Goal: Task Accomplishment & Management: Manage account settings

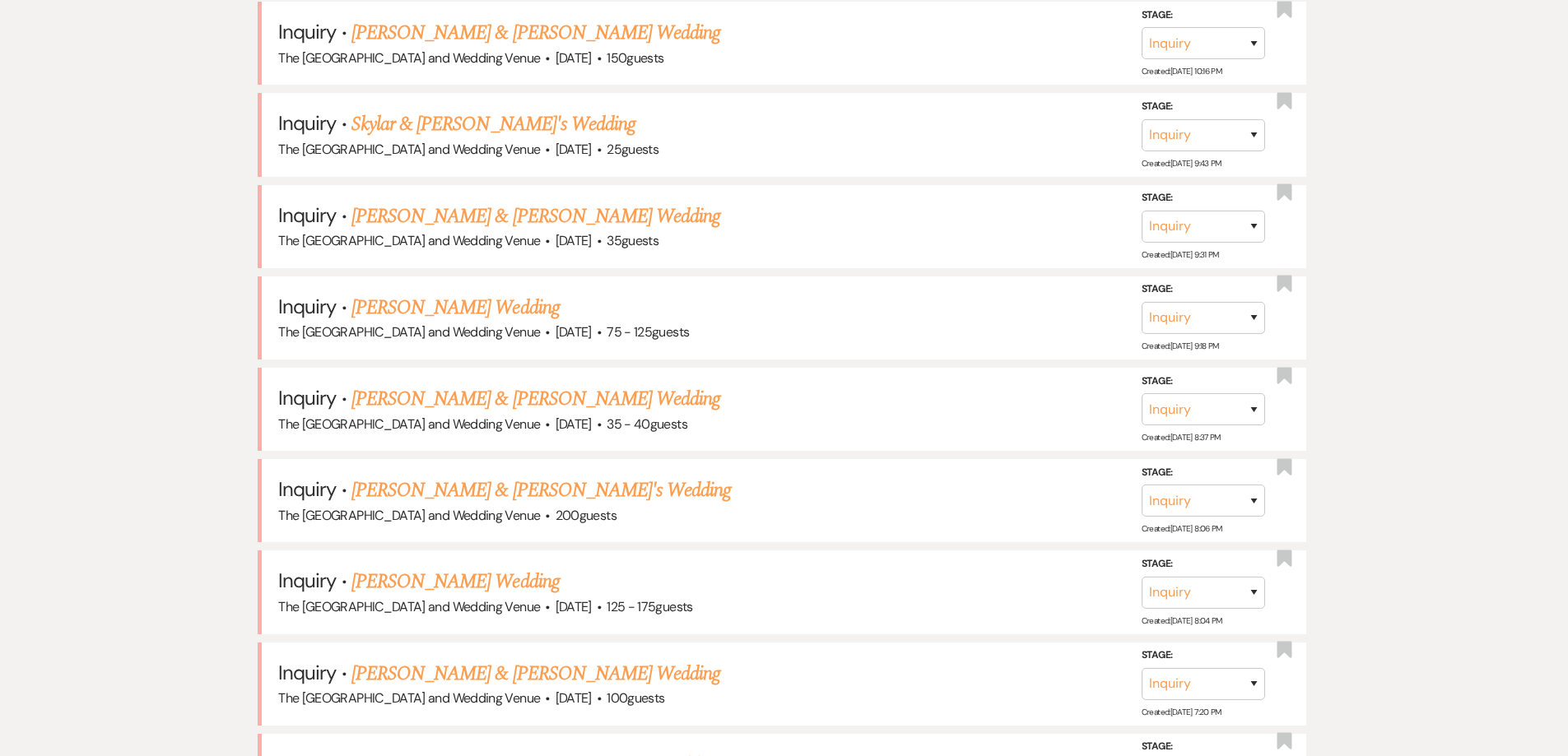
scroll to position [1039, 0]
click at [549, 482] on link "[PERSON_NAME] & [PERSON_NAME]'s Wedding" at bounding box center [542, 490] width 381 height 30
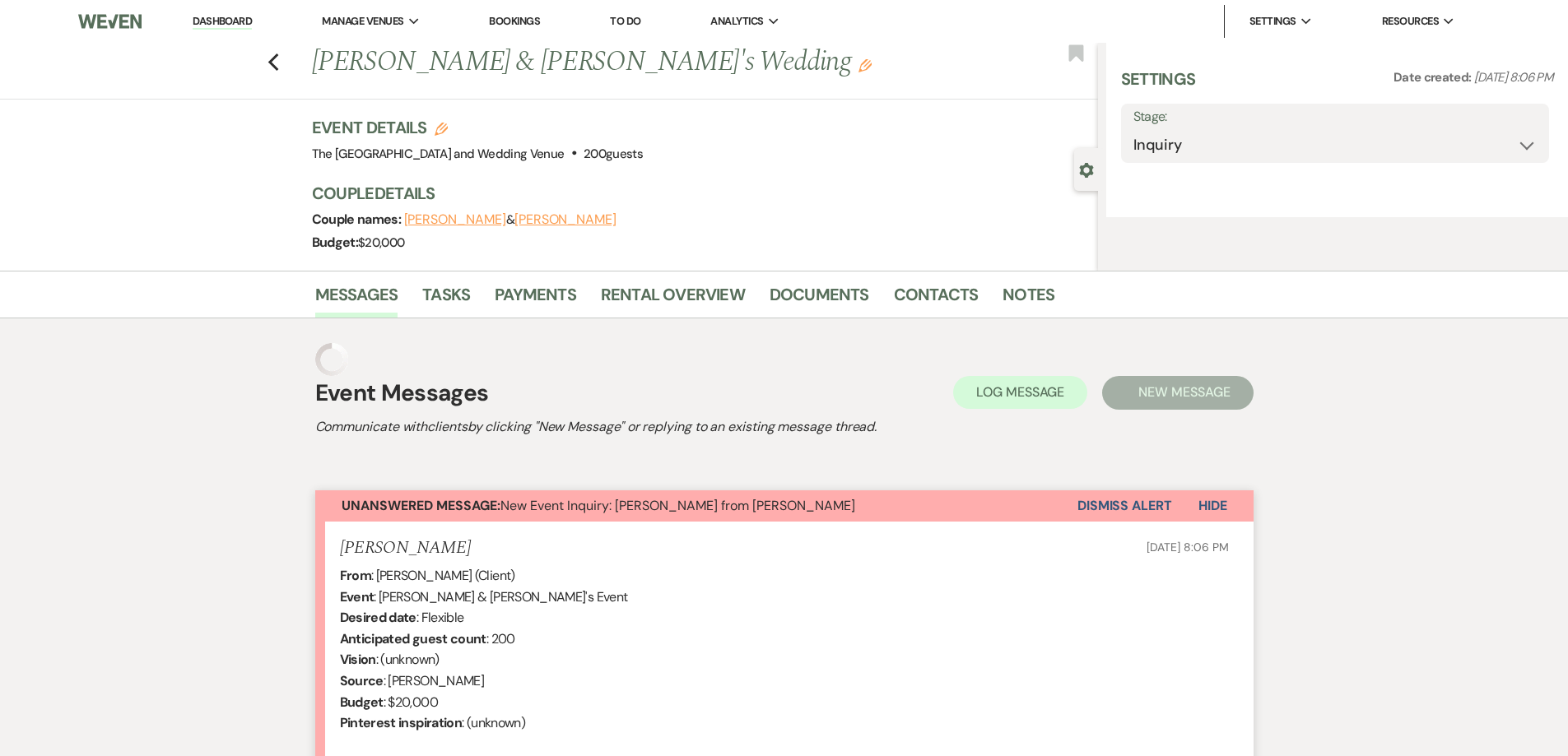
select select "17"
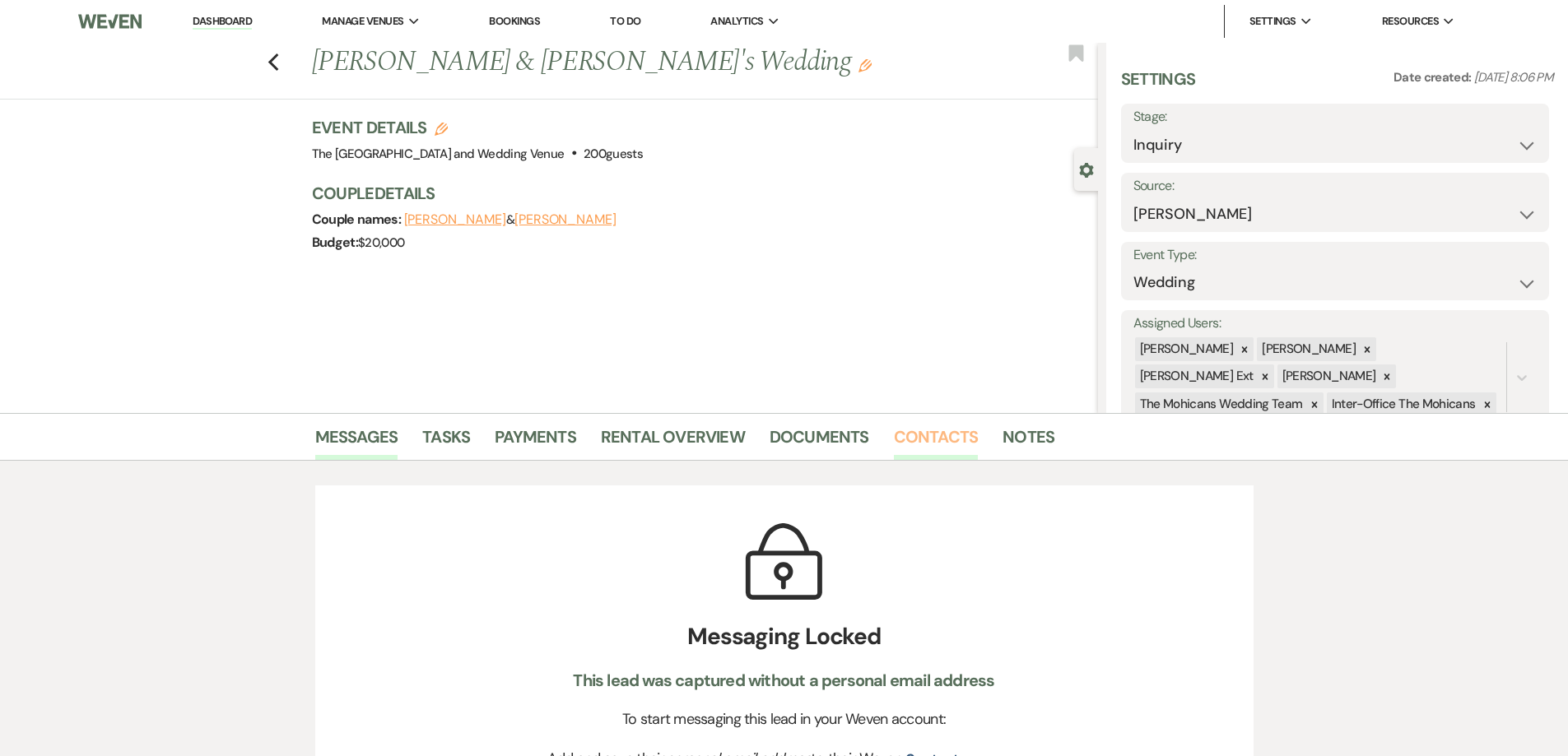
click at [928, 438] on link "Contacts" at bounding box center [937, 442] width 85 height 37
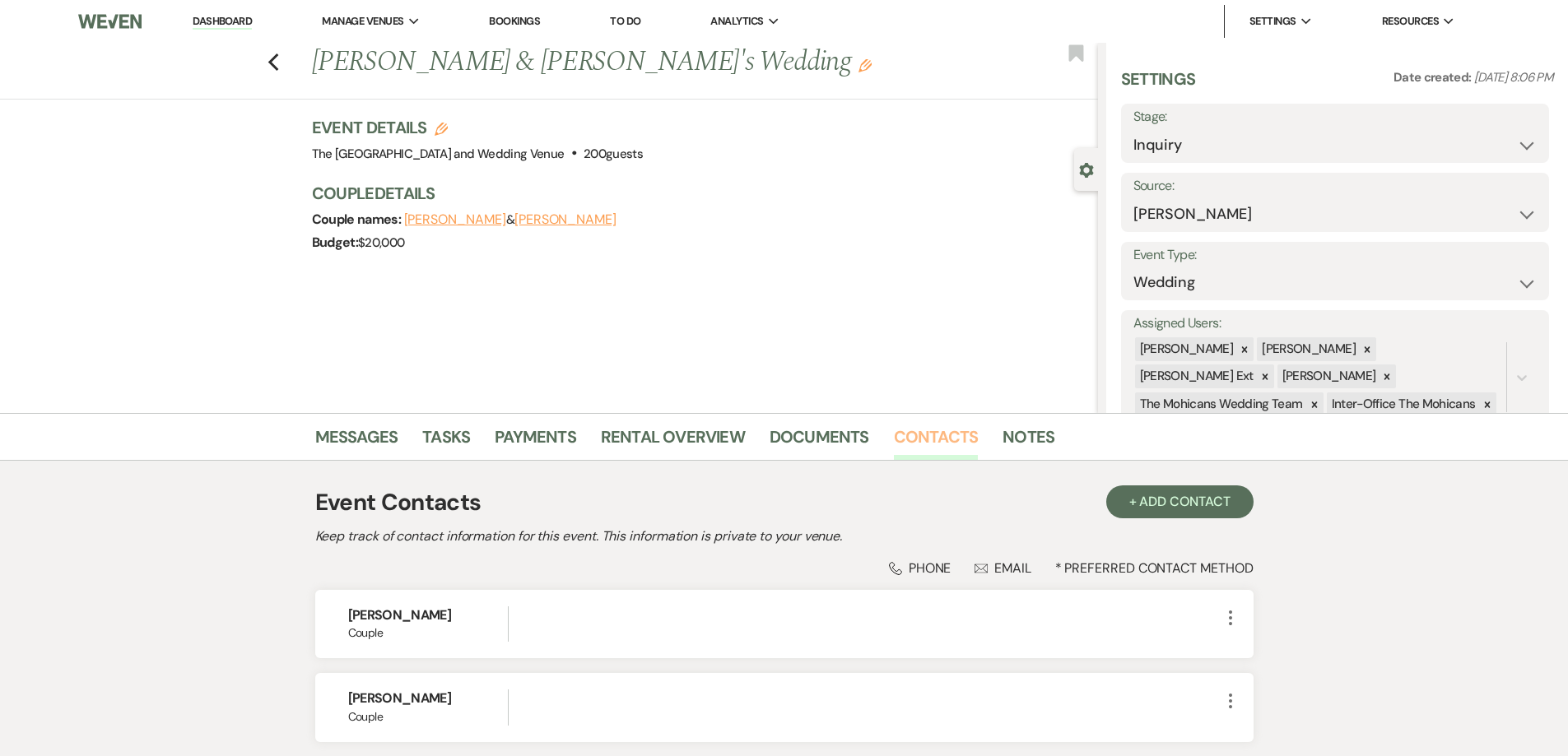
scroll to position [132, 0]
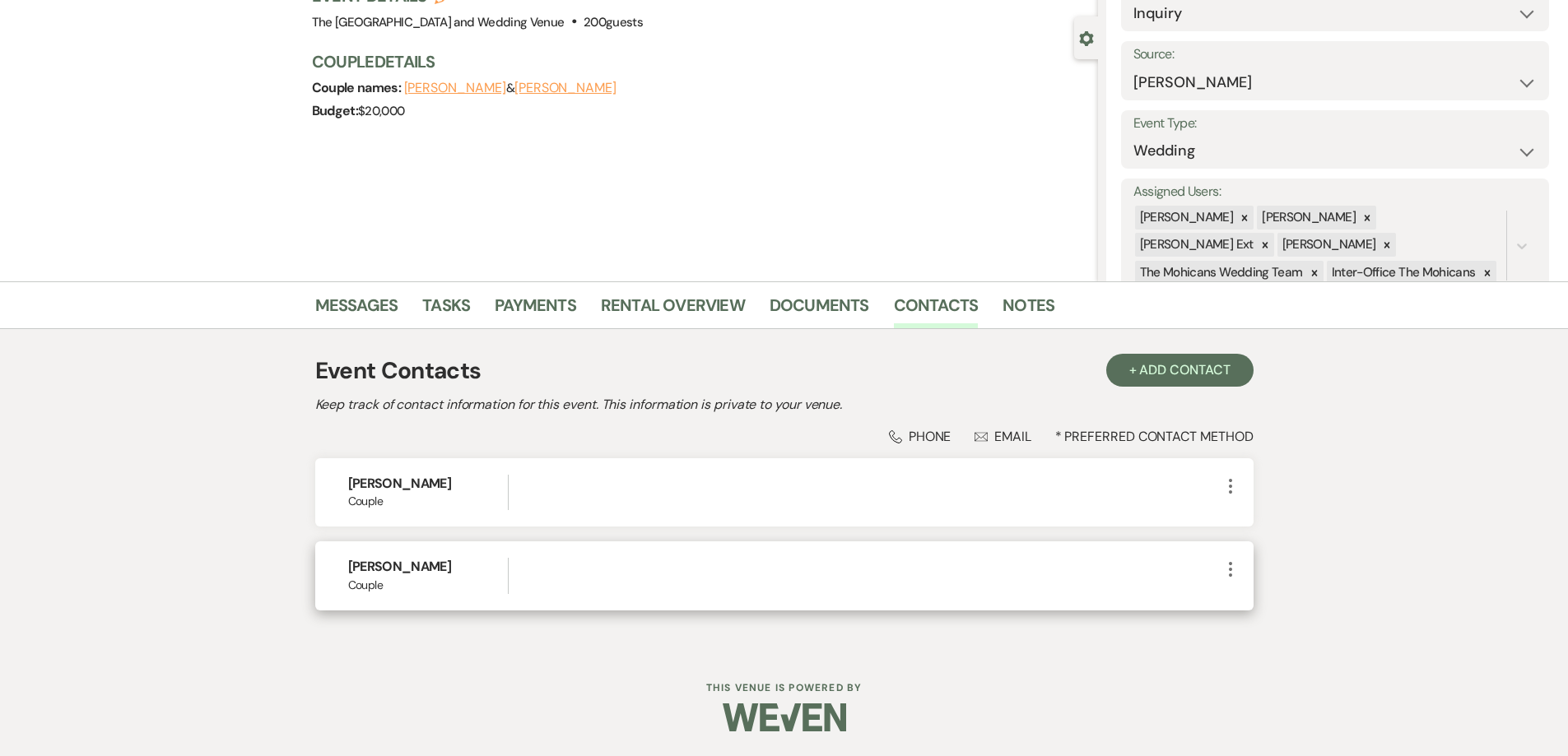
click at [1229, 567] on icon "More" at bounding box center [1230, 569] width 20 height 20
click at [1255, 610] on button "Pencil Edit" at bounding box center [1269, 601] width 98 height 28
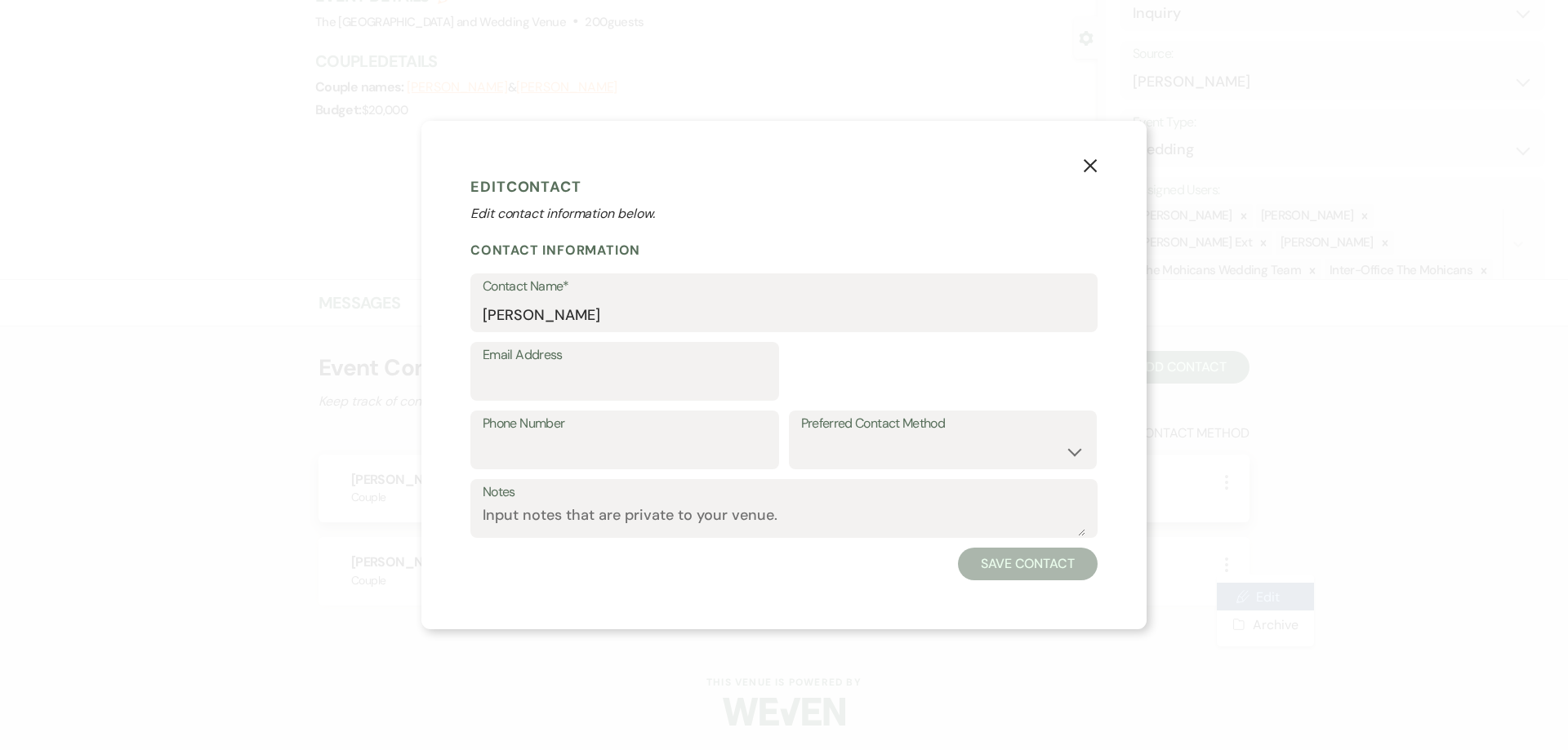
select select "1"
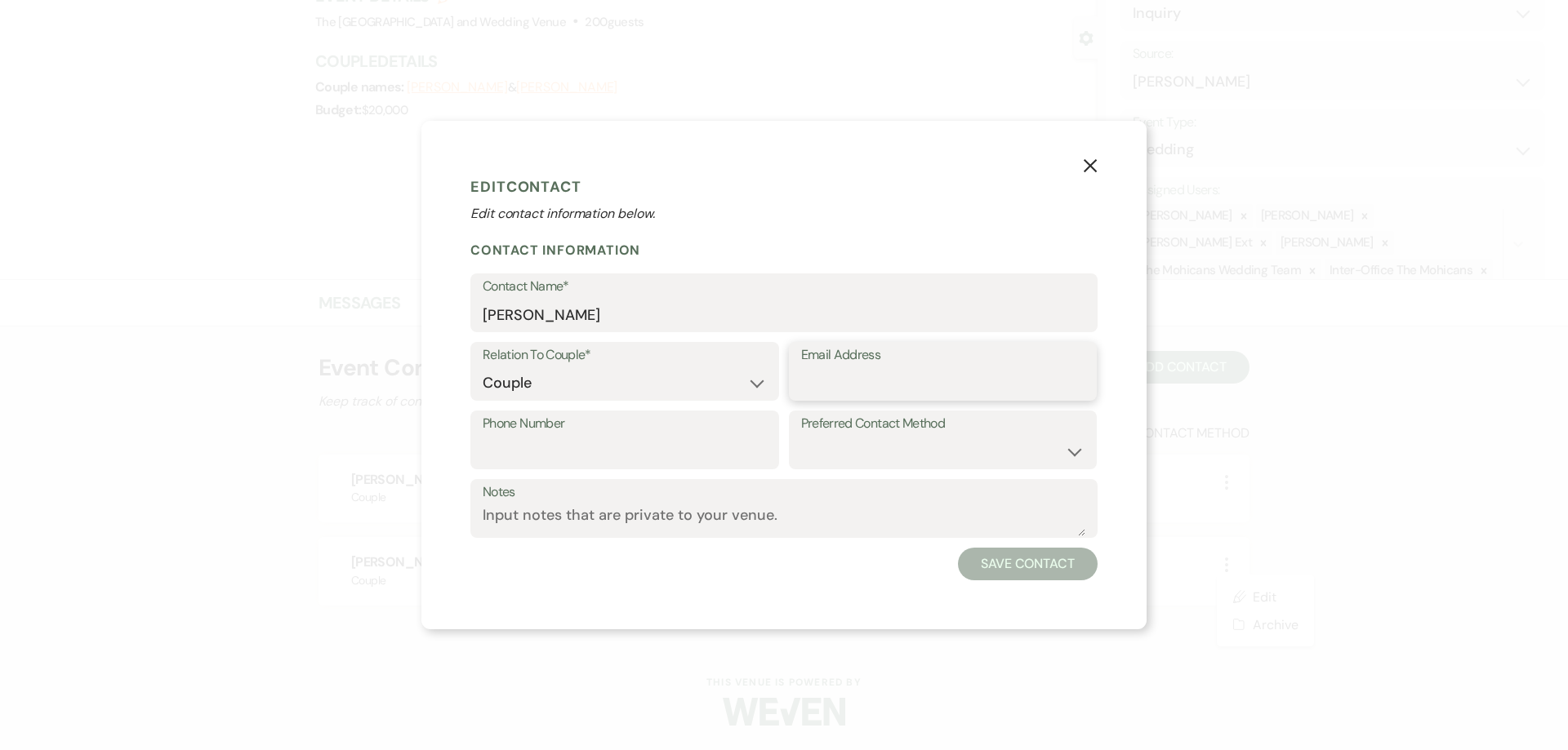
click at [918, 376] on input "Email Address" at bounding box center [943, 383] width 284 height 32
paste input "[PERSON_NAME][EMAIL_ADDRESS][DOMAIN_NAME]"
type input "[PERSON_NAME][EMAIL_ADDRESS][DOMAIN_NAME]"
click at [636, 443] on input "Phone Number" at bounding box center [624, 452] width 284 height 32
paste input "tel:[PHONE_NUMBER]"
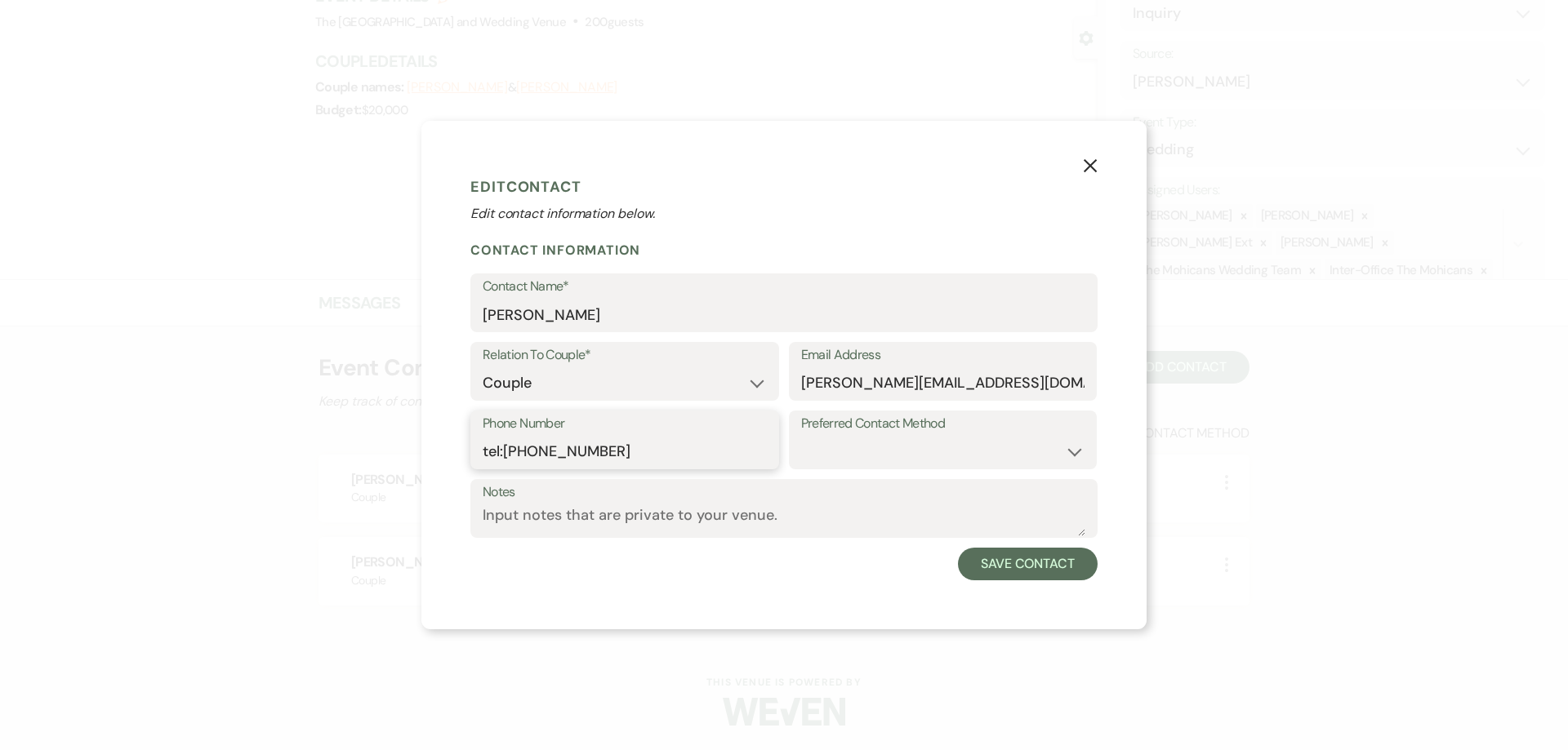
click at [505, 449] on input "tel:[PHONE_NUMBER]" at bounding box center [624, 452] width 284 height 32
type input "4198068959"
click at [1064, 567] on button "Save Contact" at bounding box center [1027, 564] width 139 height 33
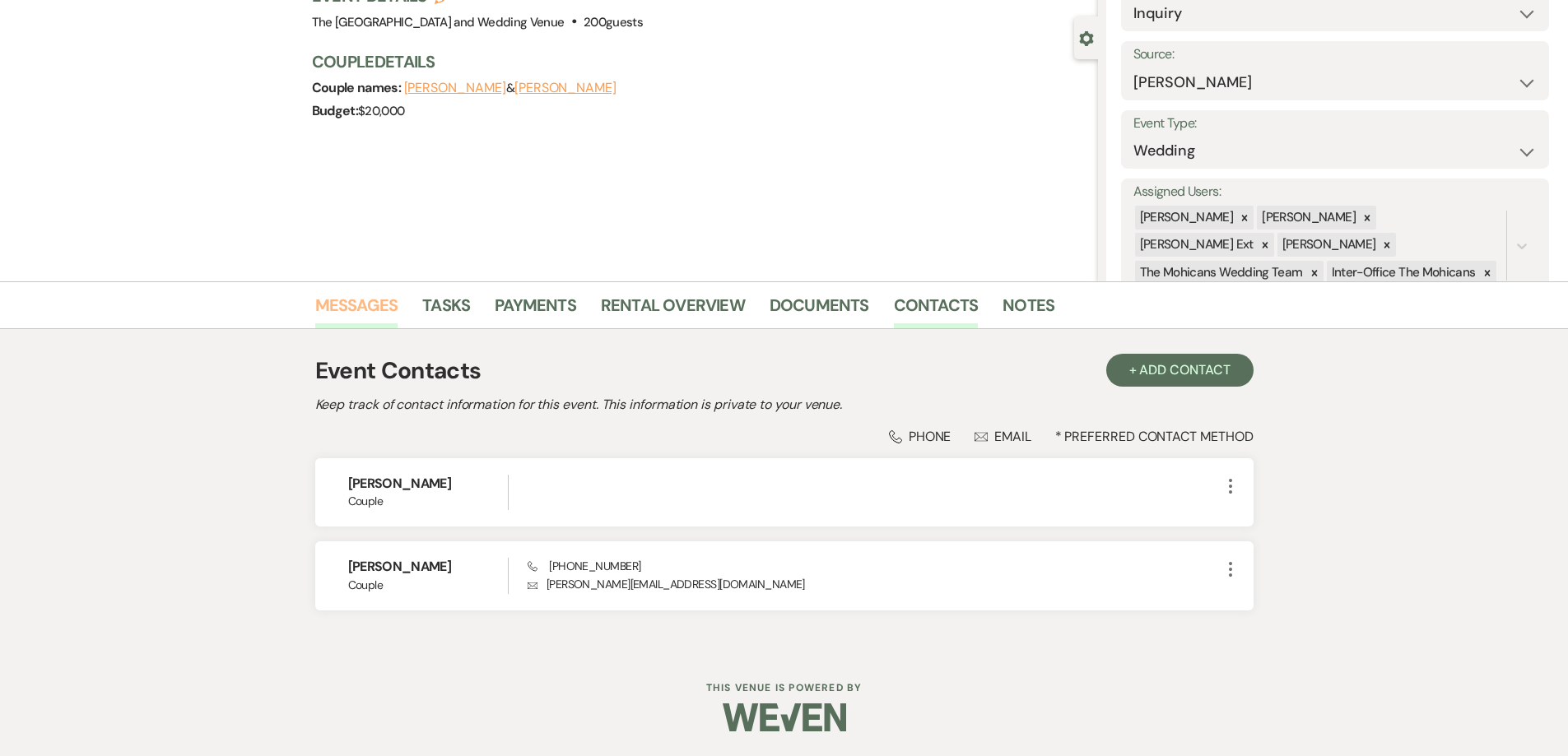
click at [348, 293] on link "Messages" at bounding box center [357, 310] width 83 height 37
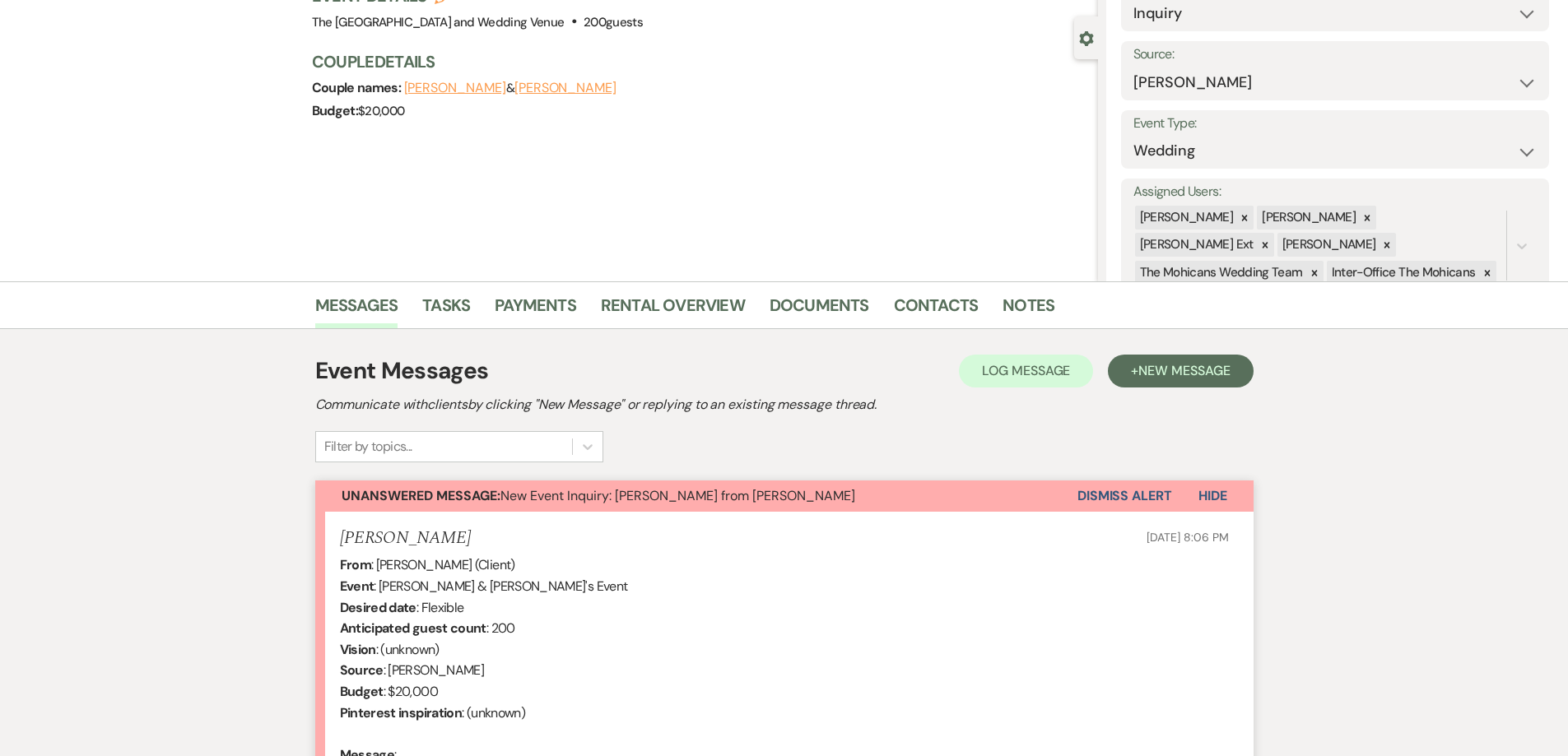
click at [1120, 502] on button "Dismiss Alert" at bounding box center [1124, 495] width 95 height 32
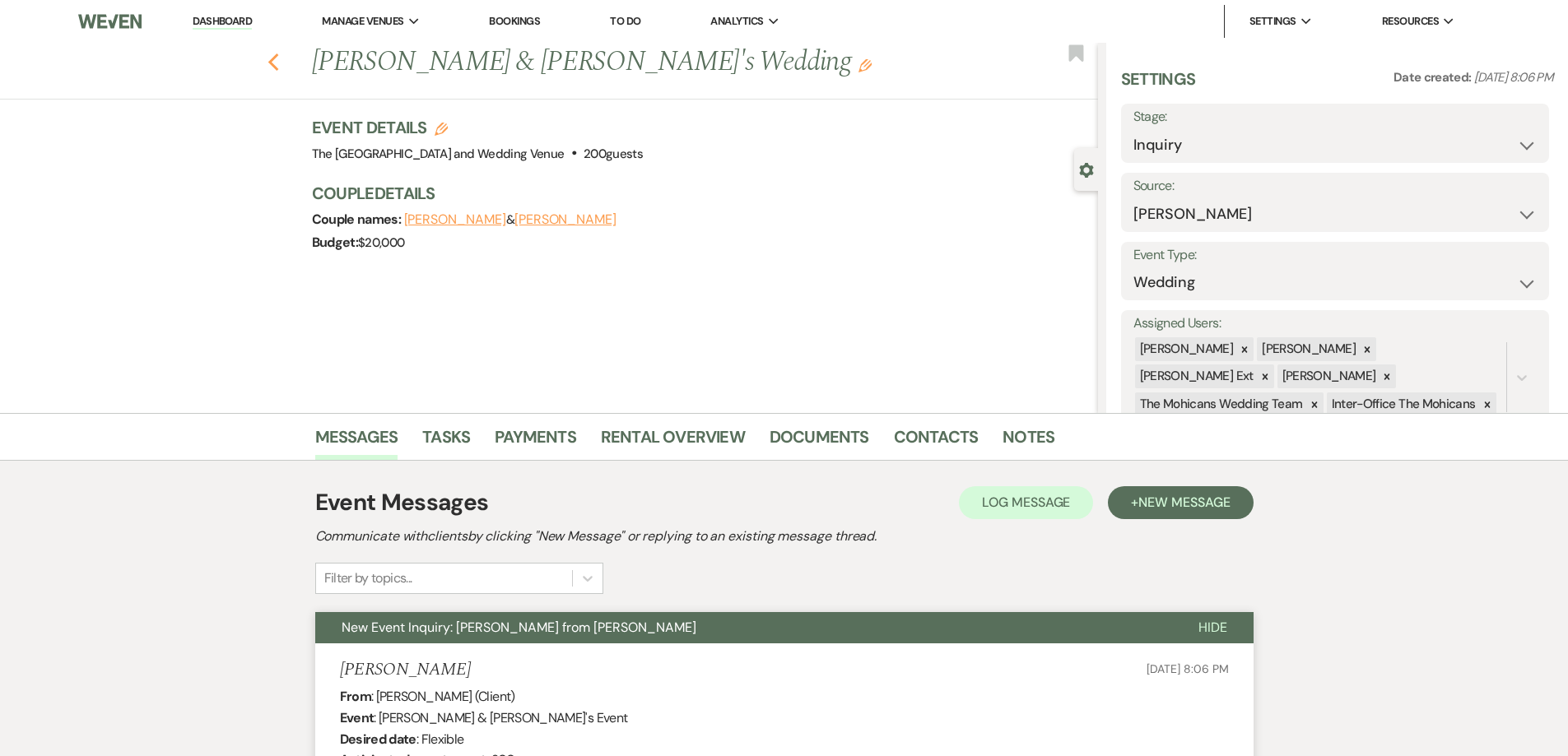
click at [279, 58] on icon "Previous" at bounding box center [273, 62] width 12 height 20
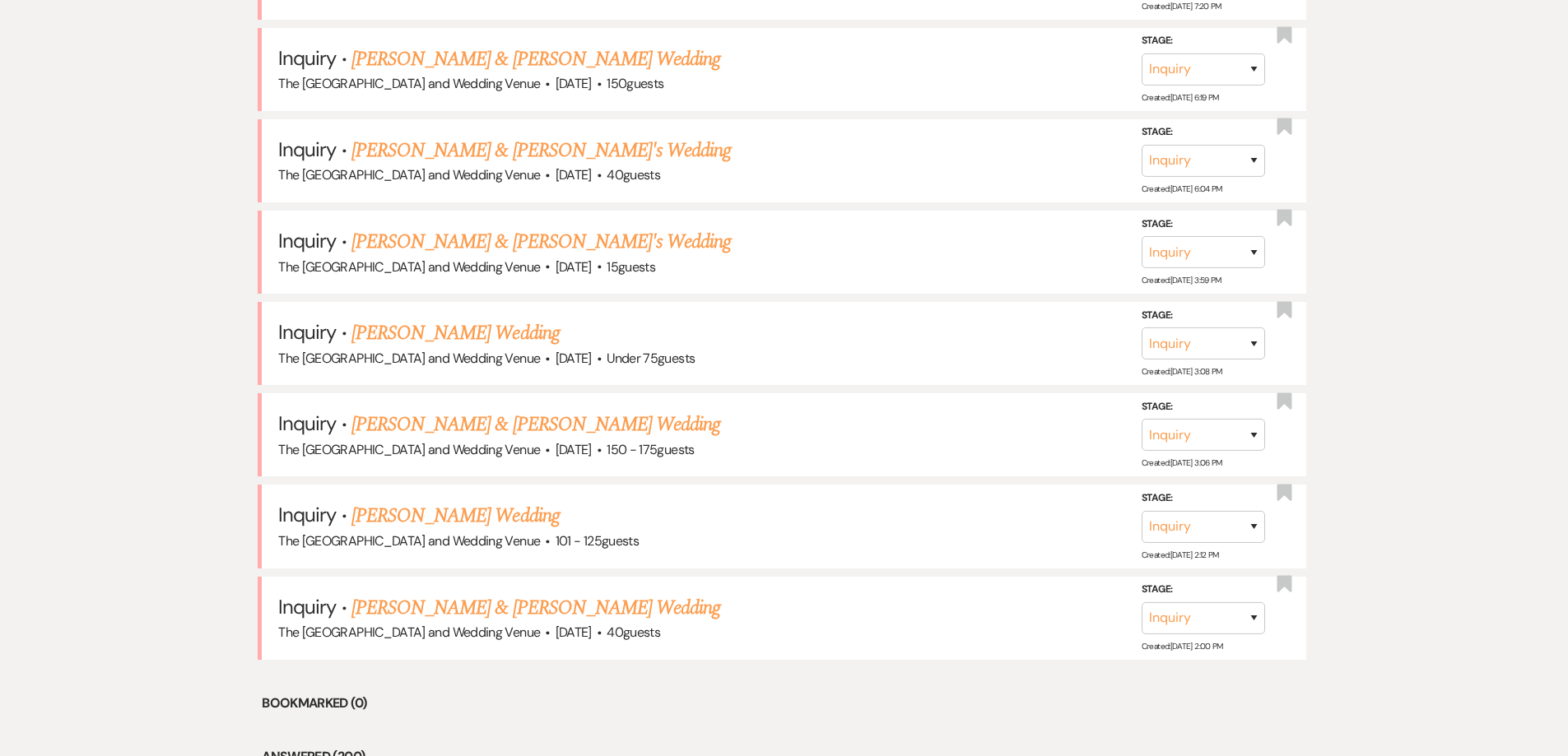
scroll to position [1653, 0]
click at [456, 603] on link "[PERSON_NAME] & [PERSON_NAME] Wedding" at bounding box center [536, 607] width 369 height 30
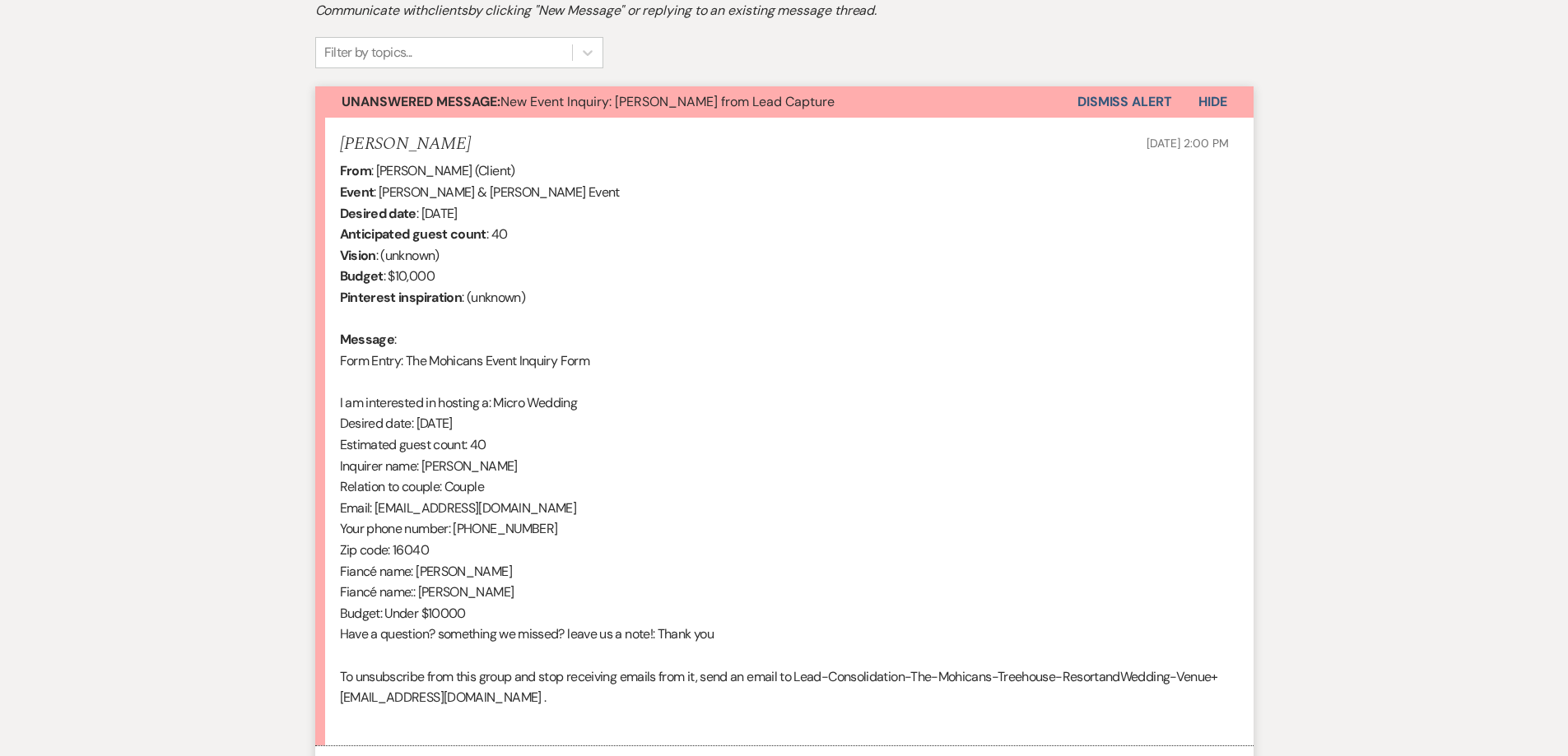
scroll to position [527, 0]
drag, startPoint x: 375, startPoint y: 510, endPoint x: 540, endPoint y: 509, distance: 165.0
click at [540, 509] on div "From : [PERSON_NAME] (Client) Event : [PERSON_NAME] & [PERSON_NAME] Event Desir…" at bounding box center [784, 444] width 889 height 569
copy div "[EMAIL_ADDRESS][DOMAIN_NAME]"
click at [1104, 99] on button "Dismiss Alert" at bounding box center [1124, 101] width 95 height 32
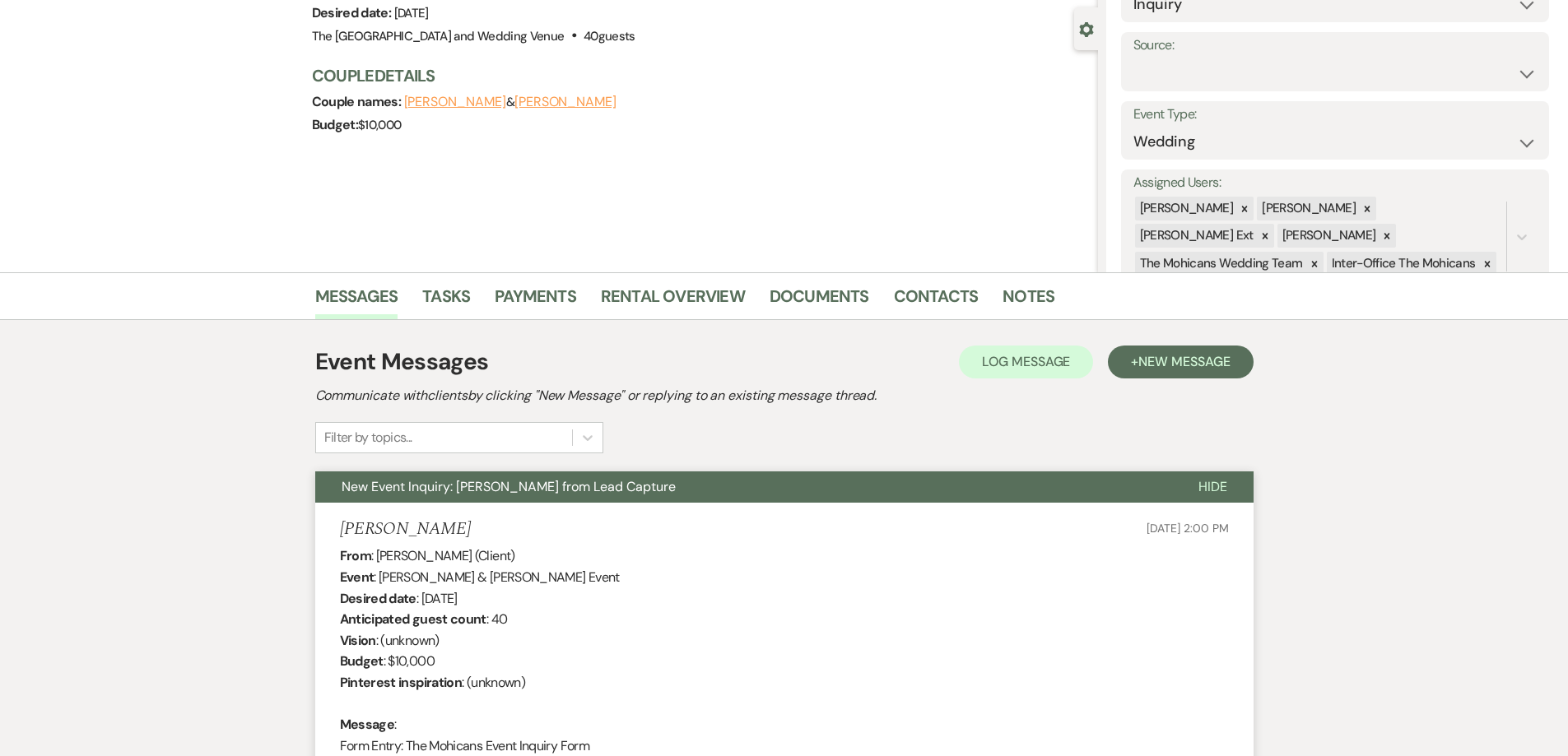
scroll to position [0, 0]
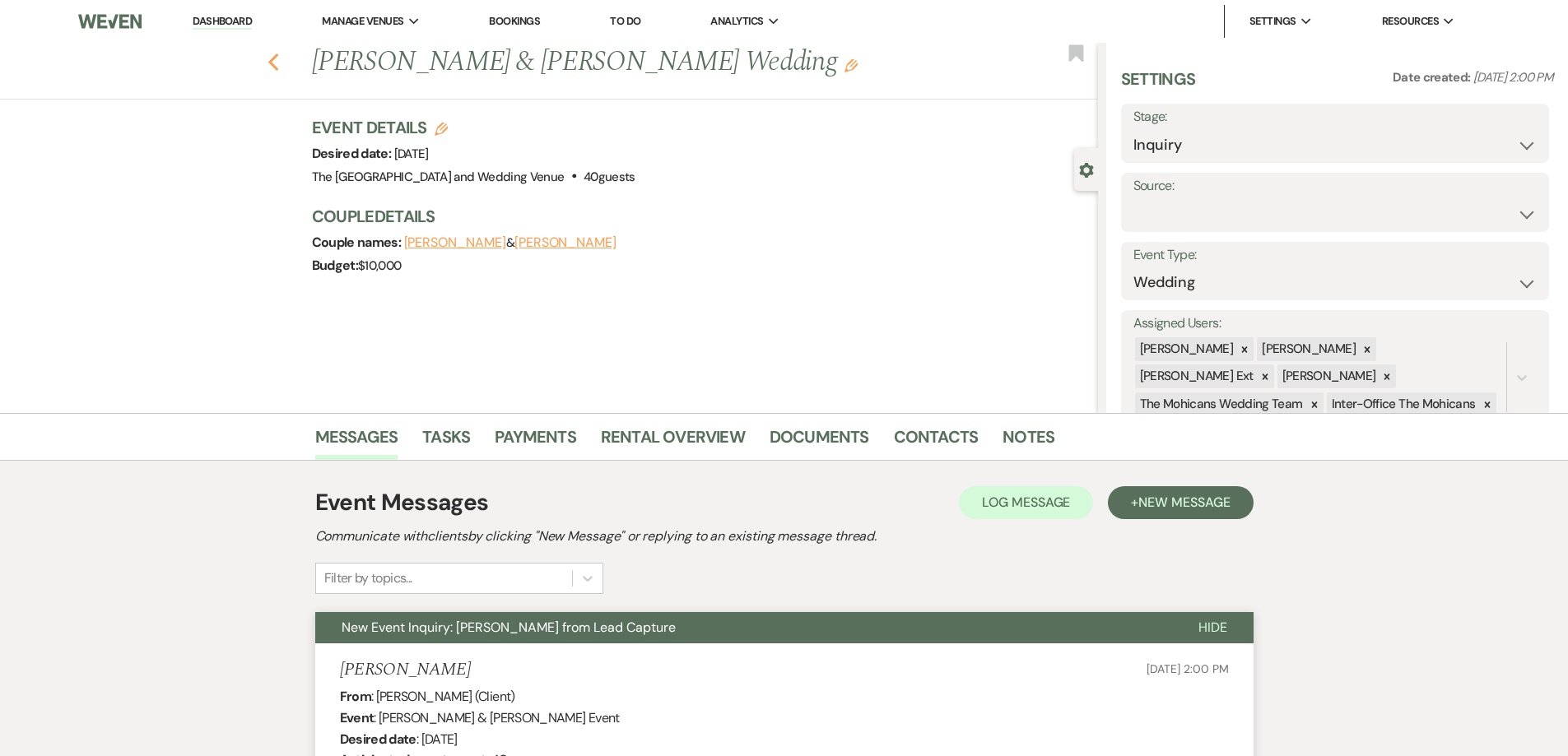
click at [280, 63] on icon "Previous" at bounding box center [273, 62] width 12 height 20
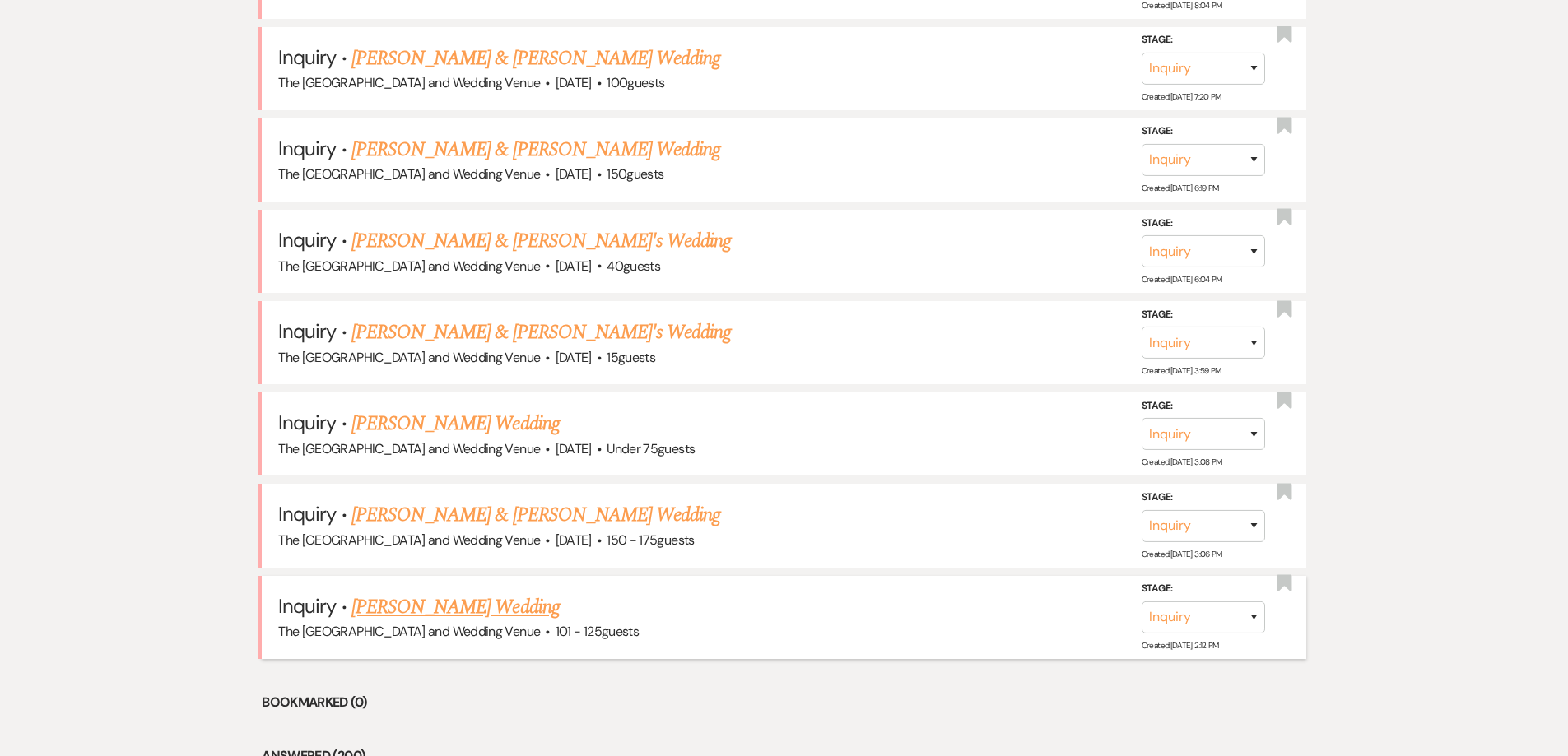
scroll to position [1745, 0]
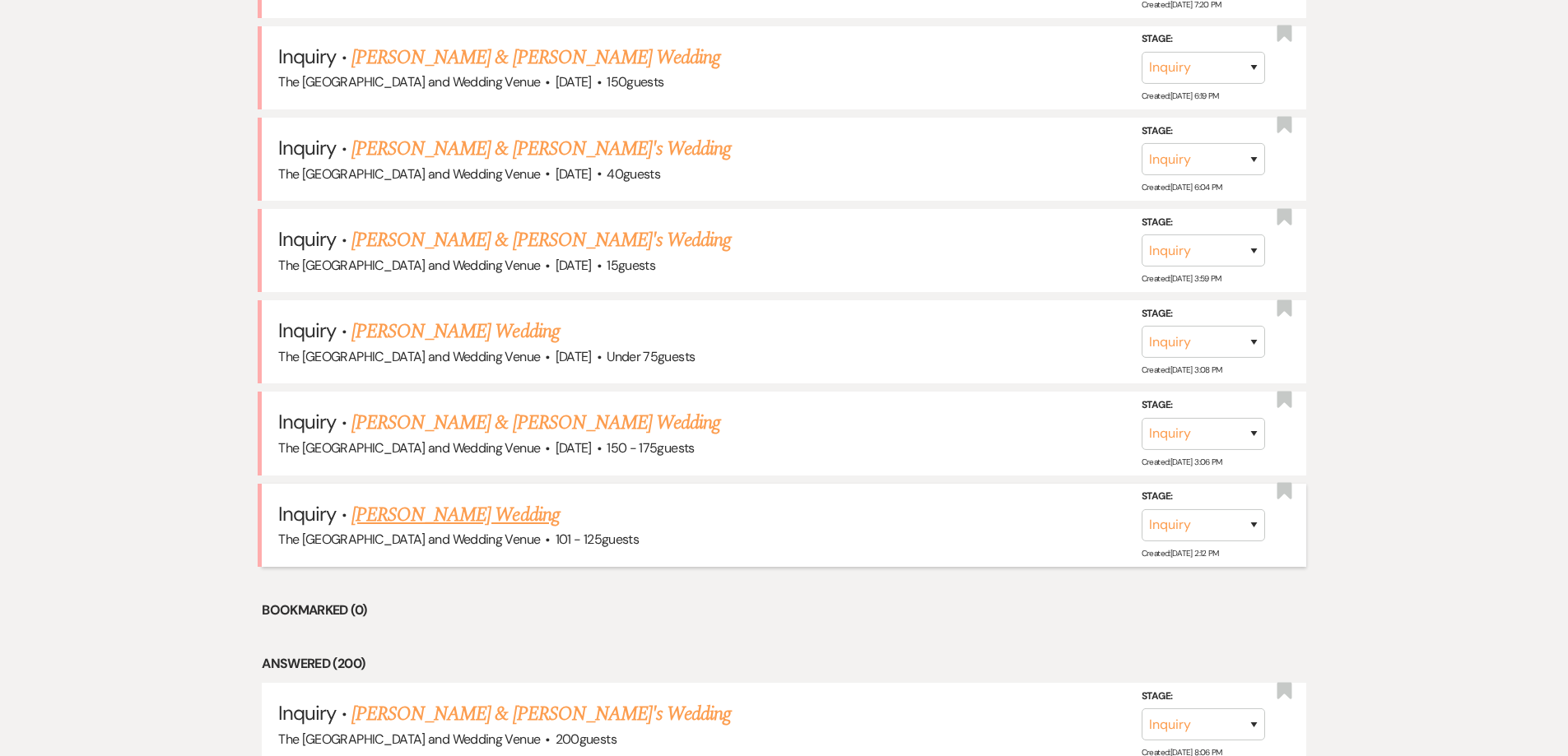
click at [490, 518] on link "[PERSON_NAME] Wedding" at bounding box center [456, 515] width 209 height 30
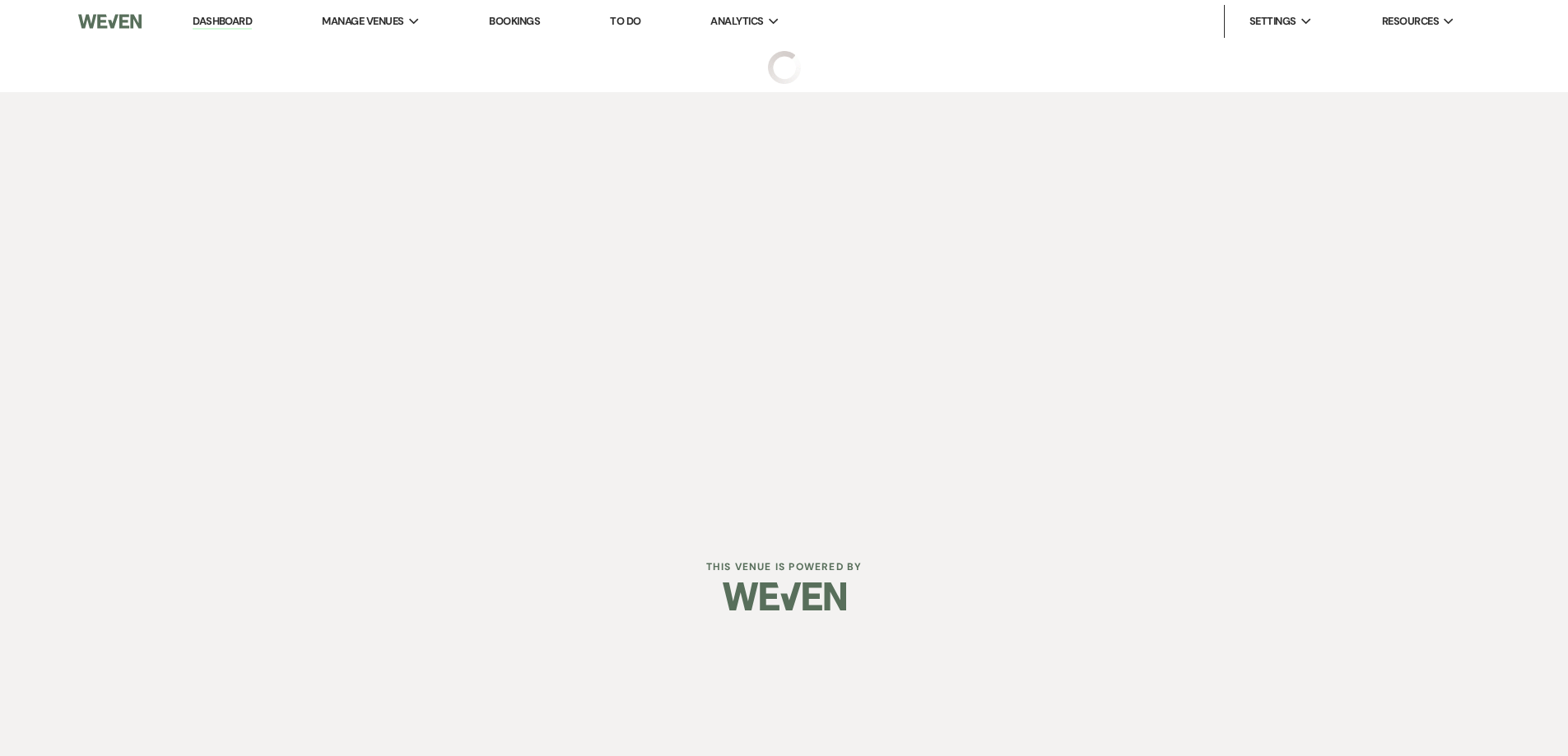
select select "4"
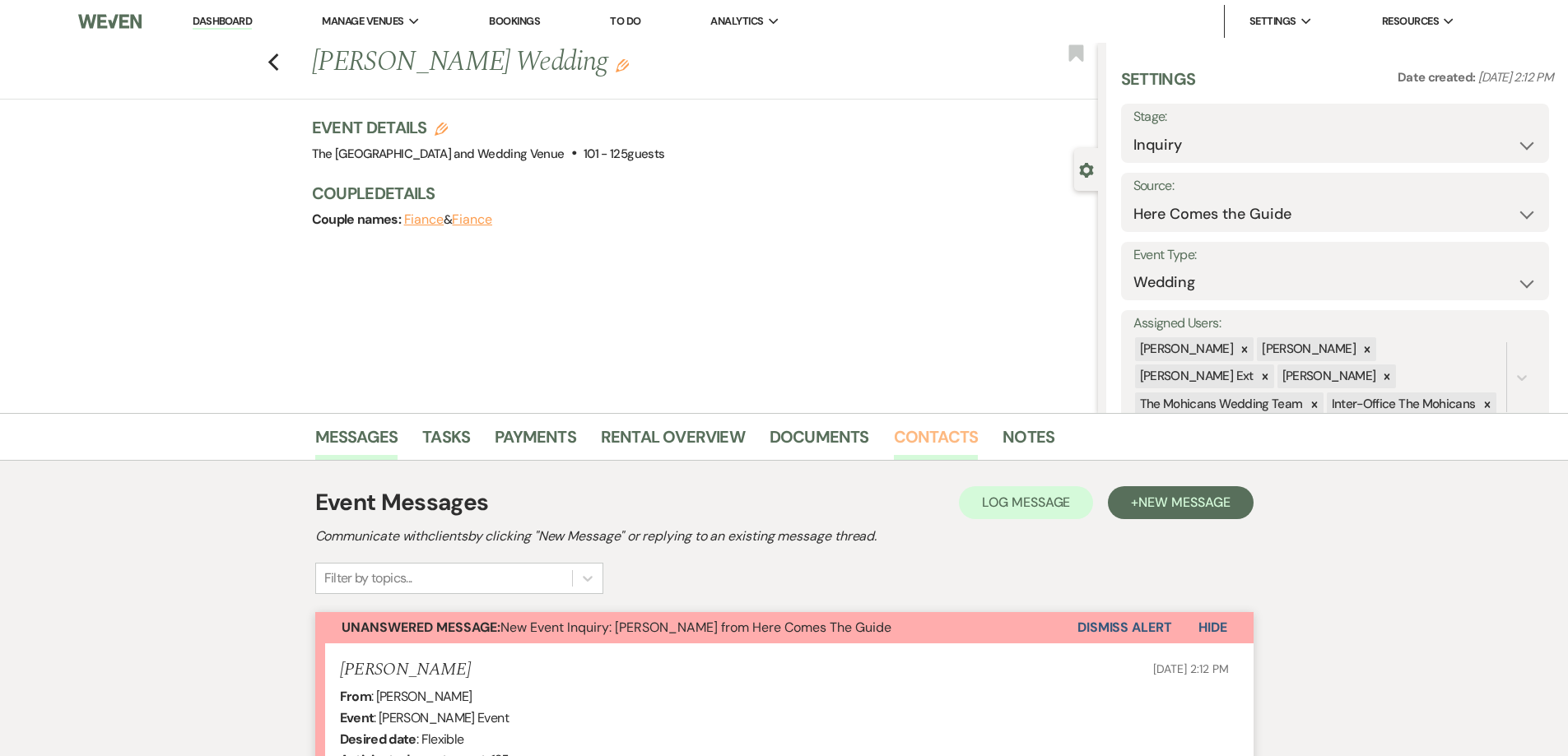
click at [916, 438] on link "Contacts" at bounding box center [937, 442] width 85 height 37
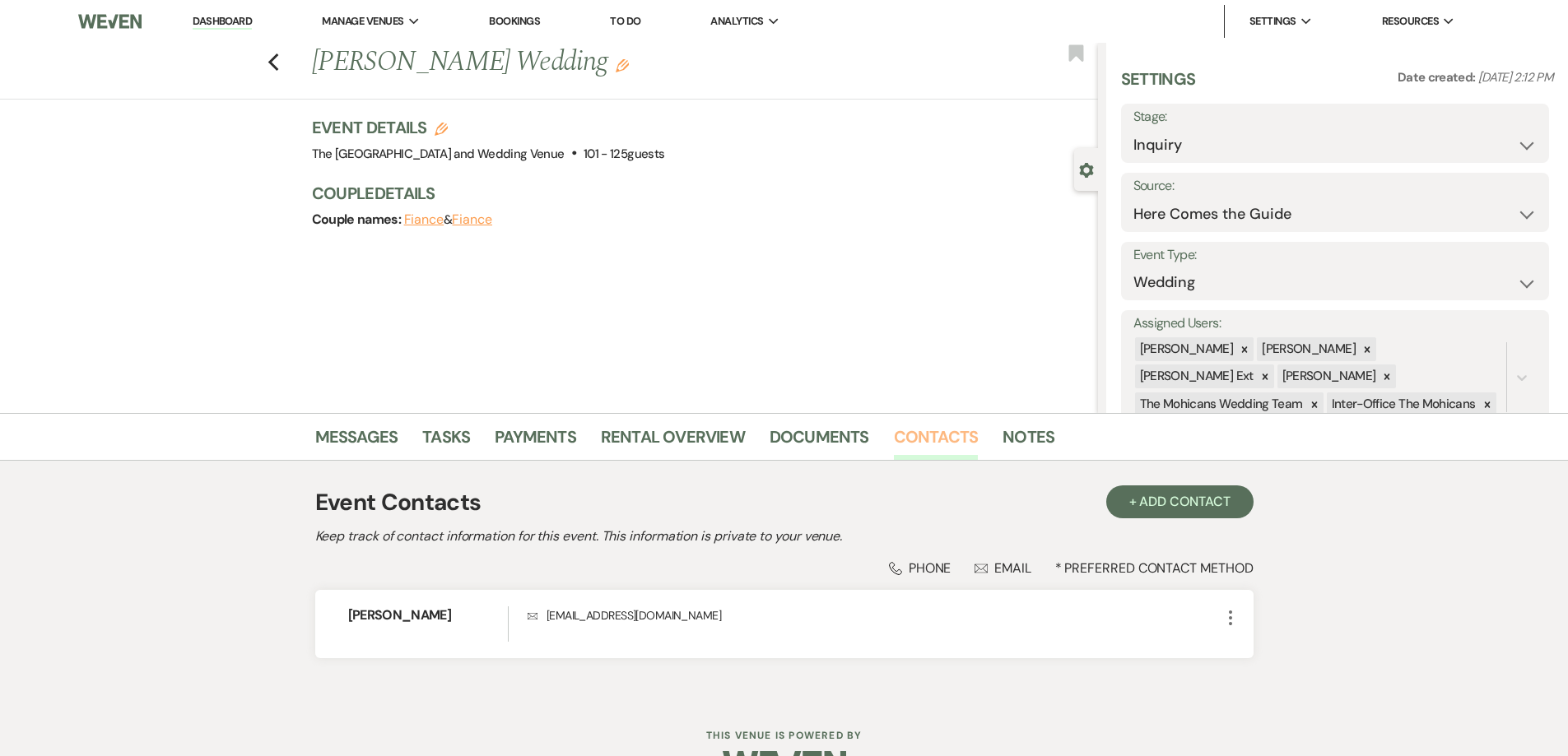
scroll to position [48, 0]
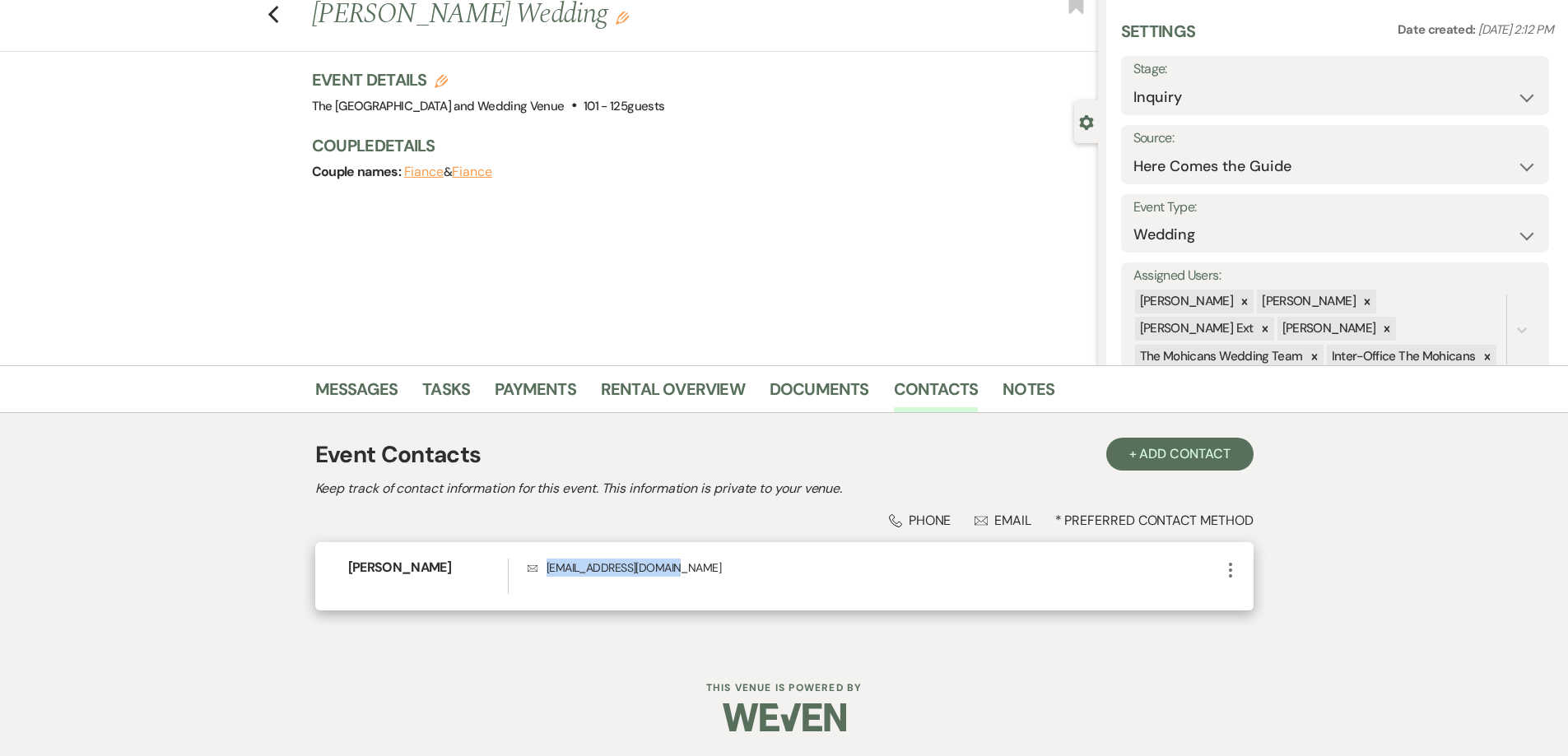
drag, startPoint x: 687, startPoint y: 566, endPoint x: 539, endPoint y: 570, distance: 148.1
click at [539, 570] on p "Envelope [EMAIL_ADDRESS][DOMAIN_NAME]" at bounding box center [874, 567] width 692 height 18
copy p "[EMAIL_ADDRESS][DOMAIN_NAME]"
click at [344, 386] on link "Messages" at bounding box center [357, 394] width 83 height 37
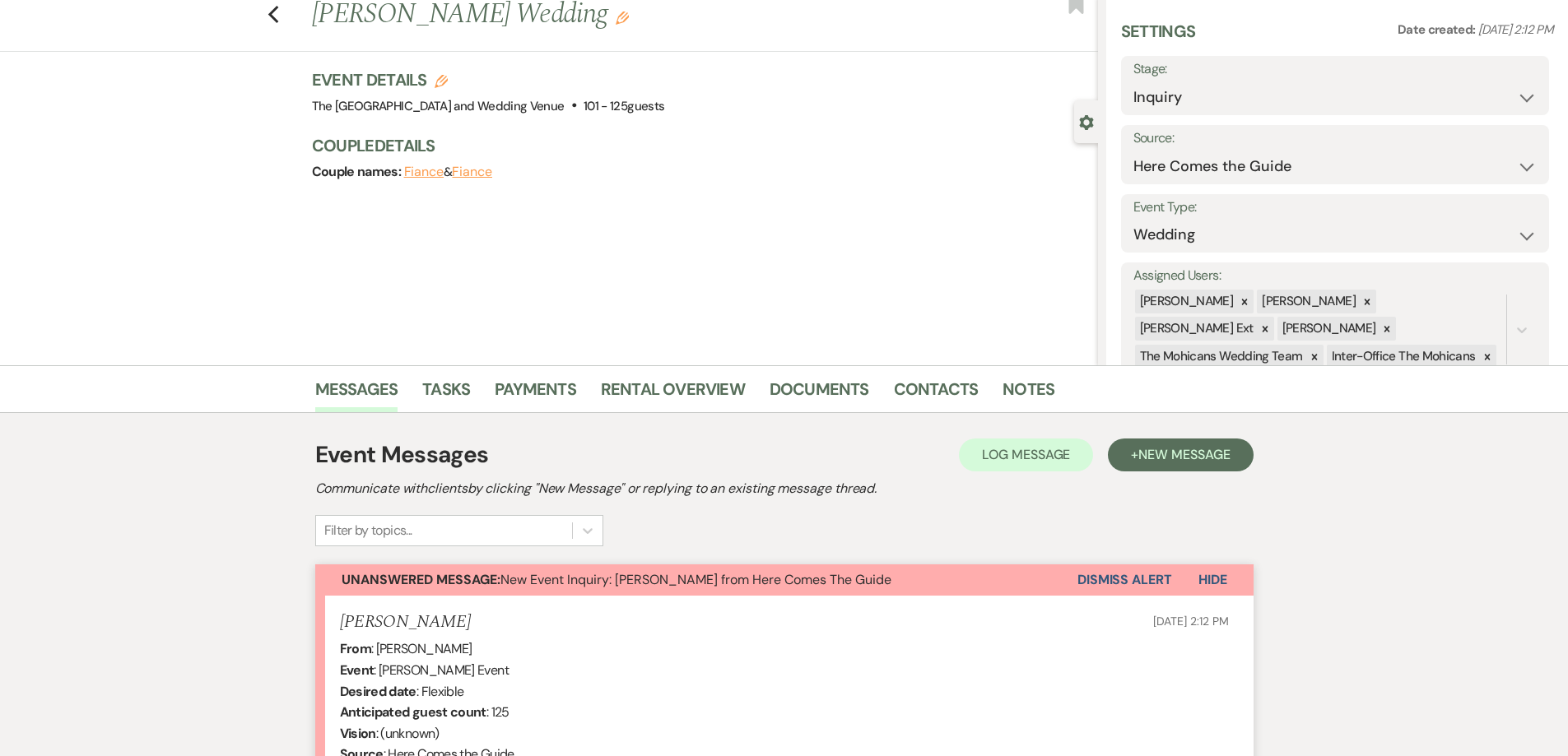
click at [1104, 579] on button "Dismiss Alert" at bounding box center [1124, 580] width 95 height 32
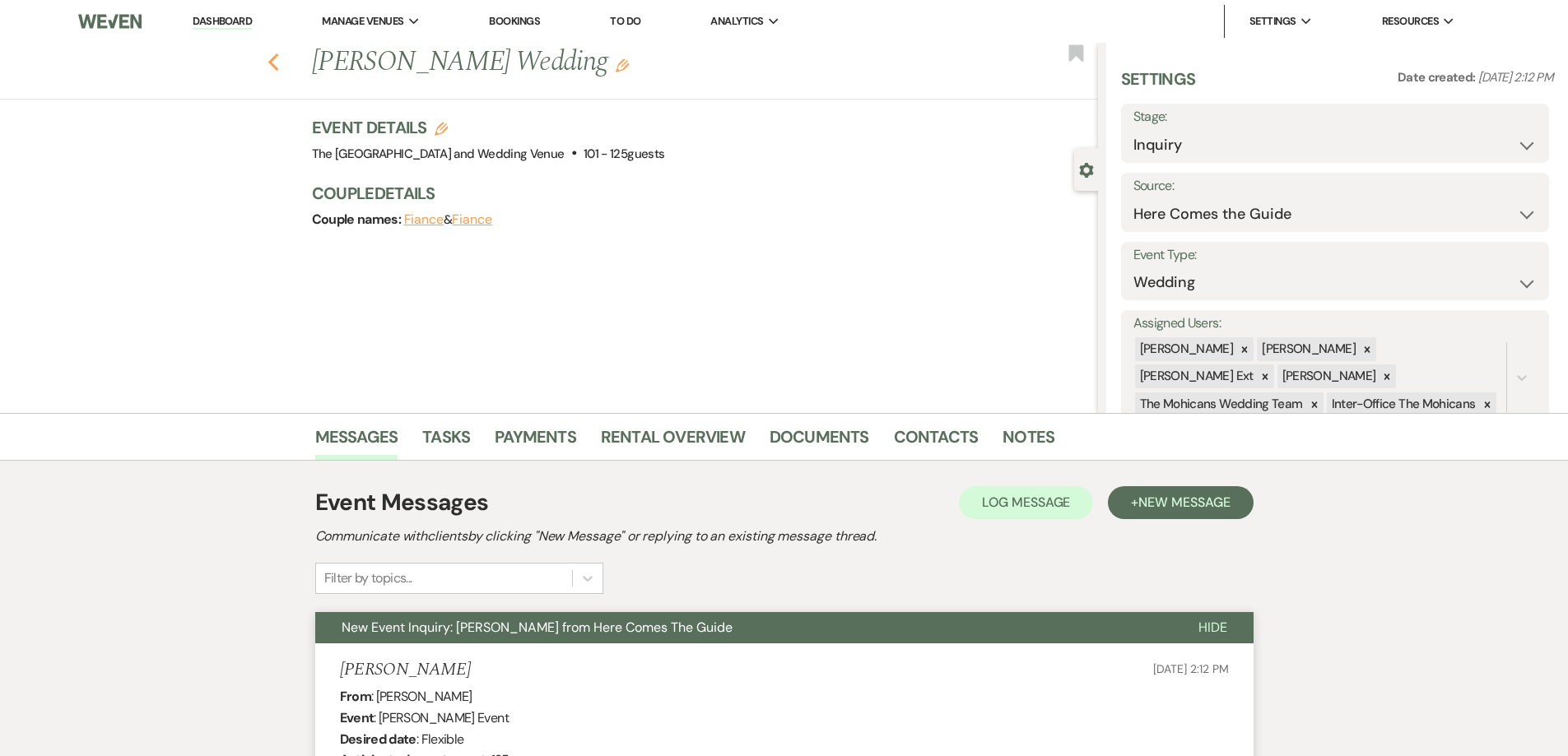
click at [276, 65] on icon "Previous" at bounding box center [273, 62] width 12 height 20
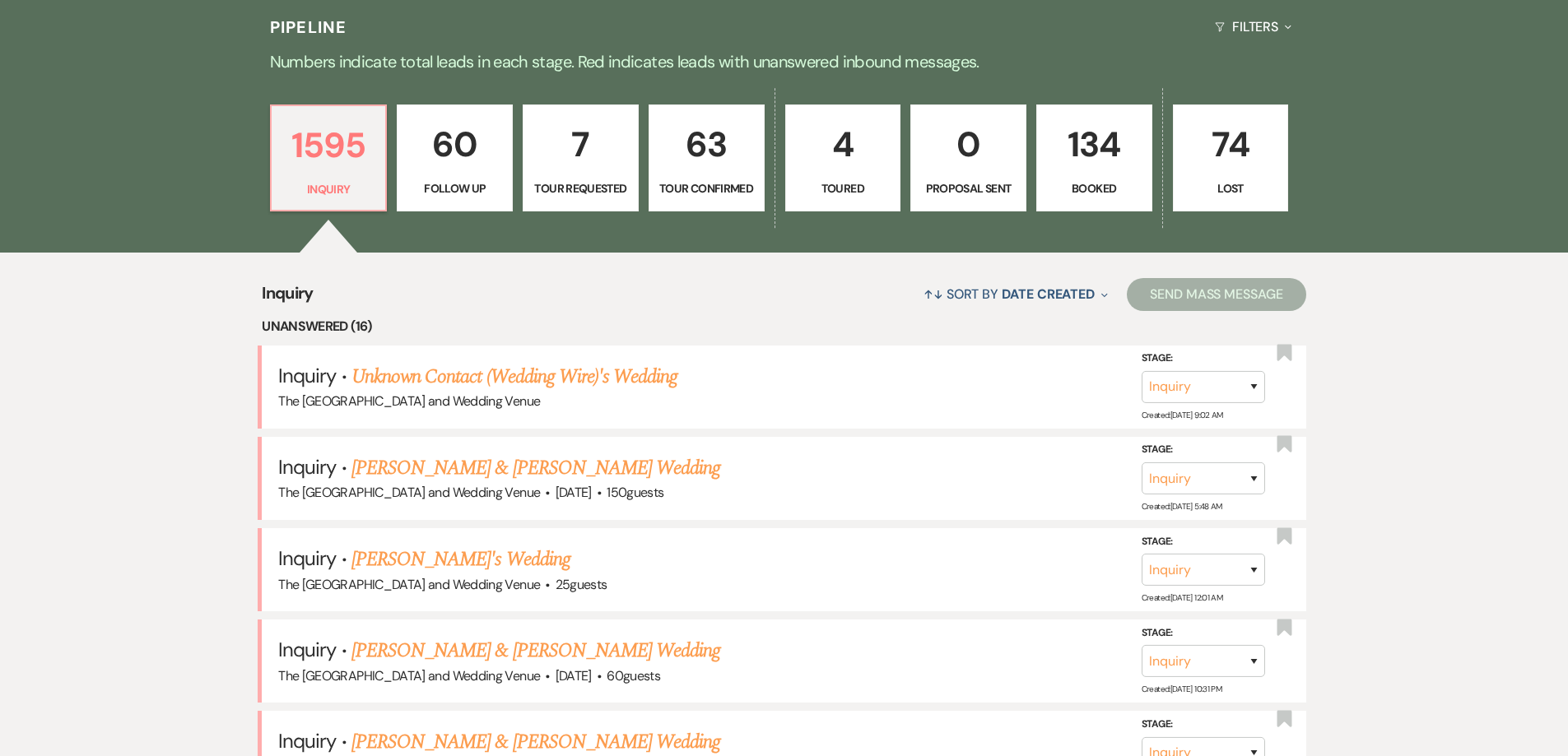
scroll to position [419, 0]
click at [643, 375] on link "Unknown Contact (Wedding Wire)'s Wedding" at bounding box center [515, 377] width 327 height 30
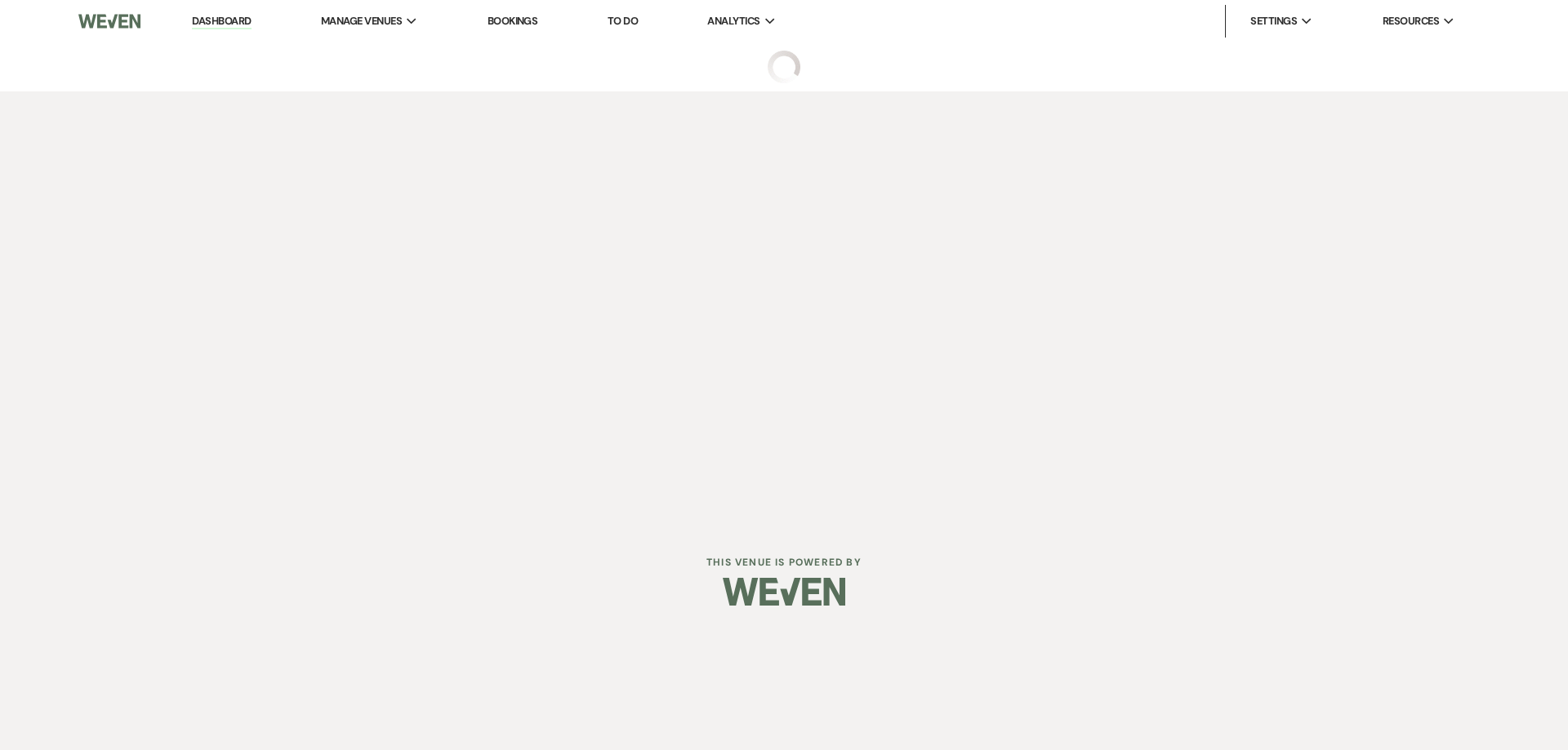
select select "3"
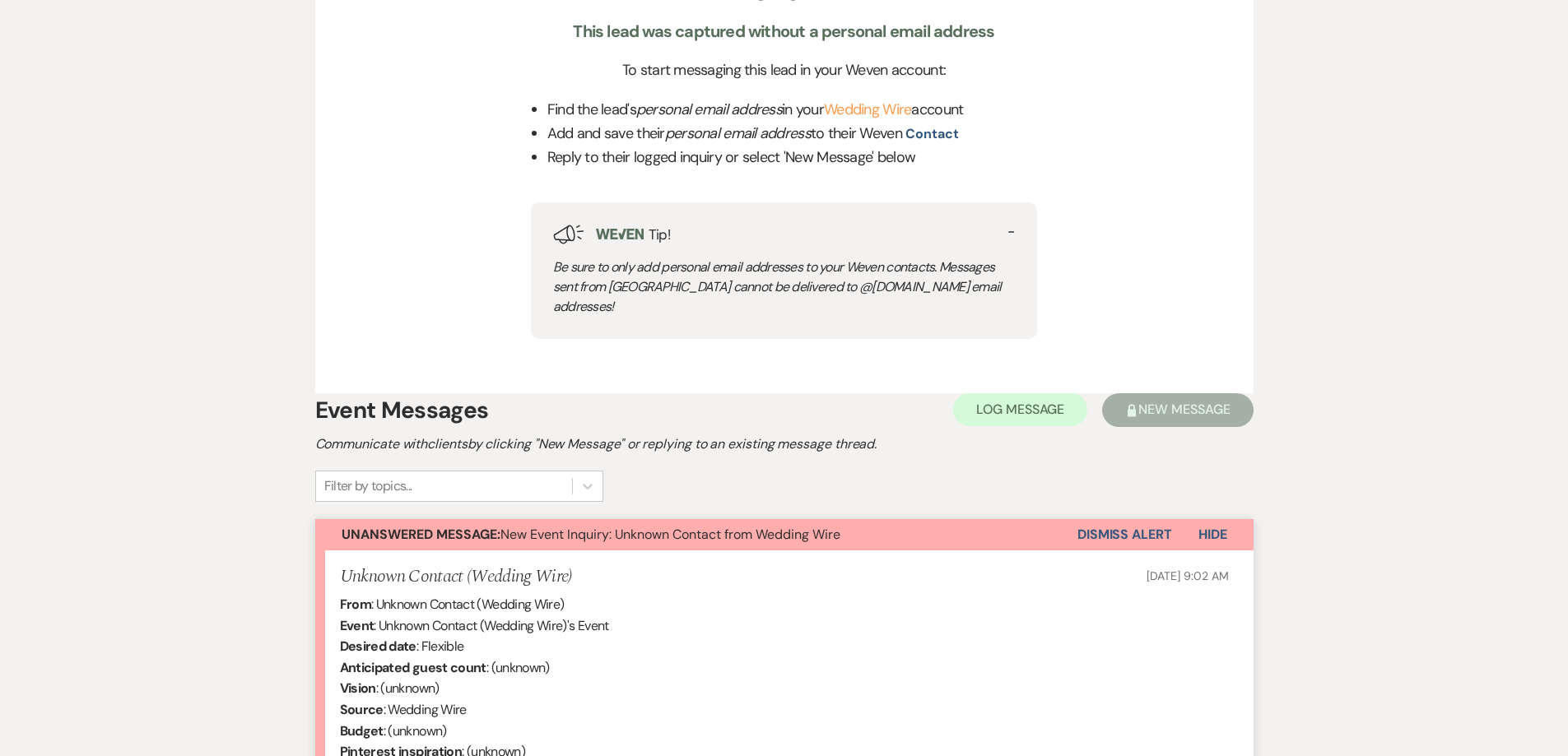
scroll to position [652, 0]
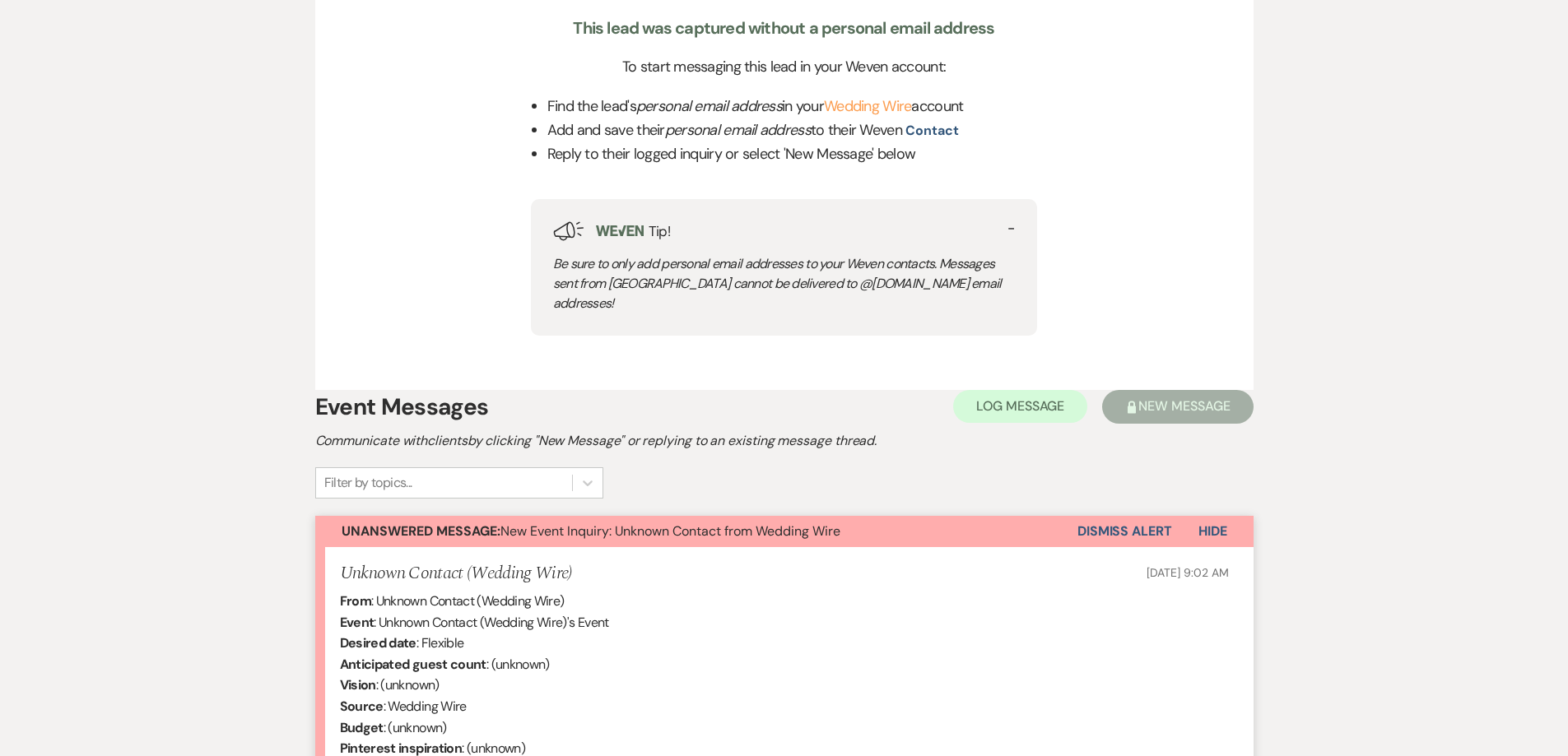
click at [1108, 516] on button "Dismiss Alert" at bounding box center [1124, 531] width 95 height 32
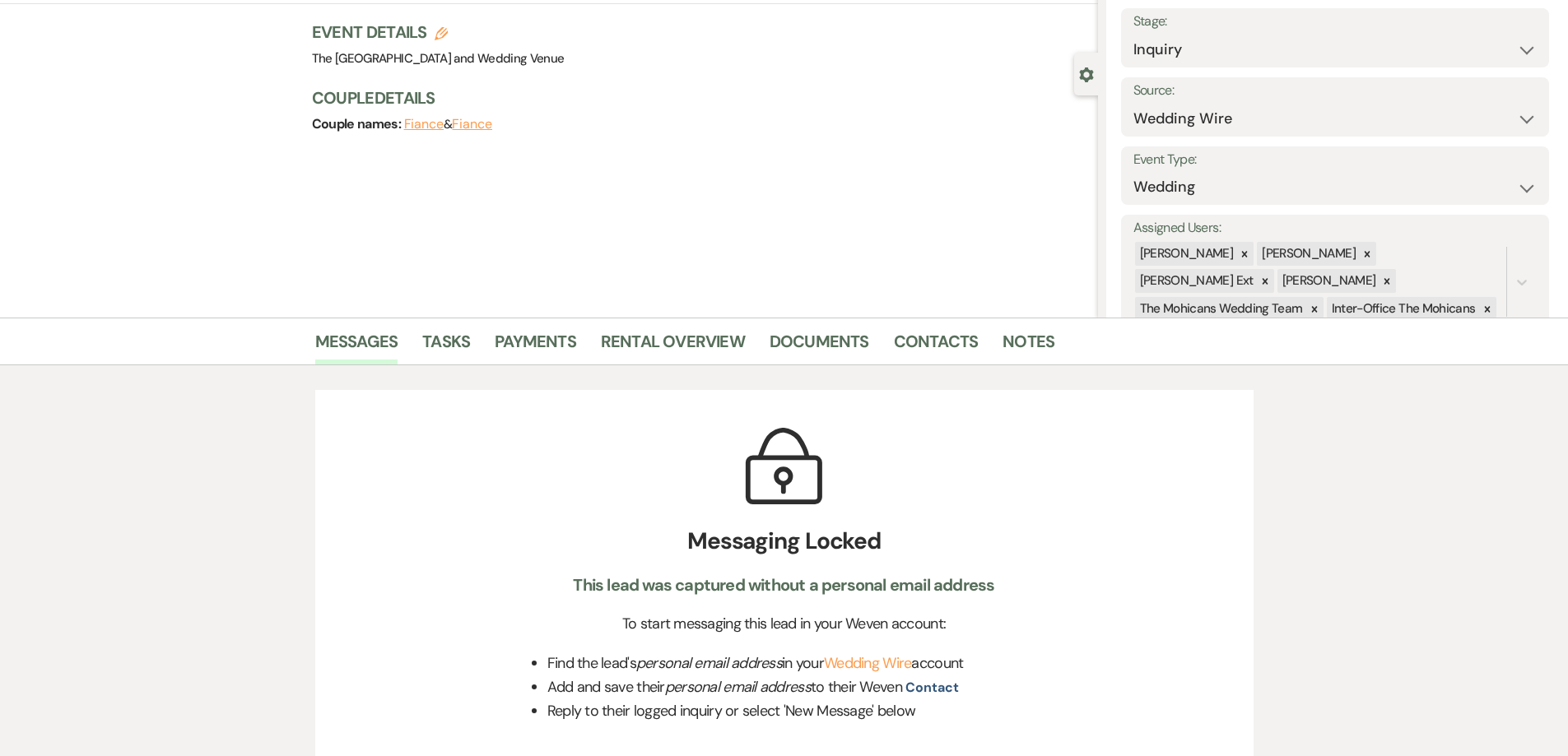
scroll to position [0, 0]
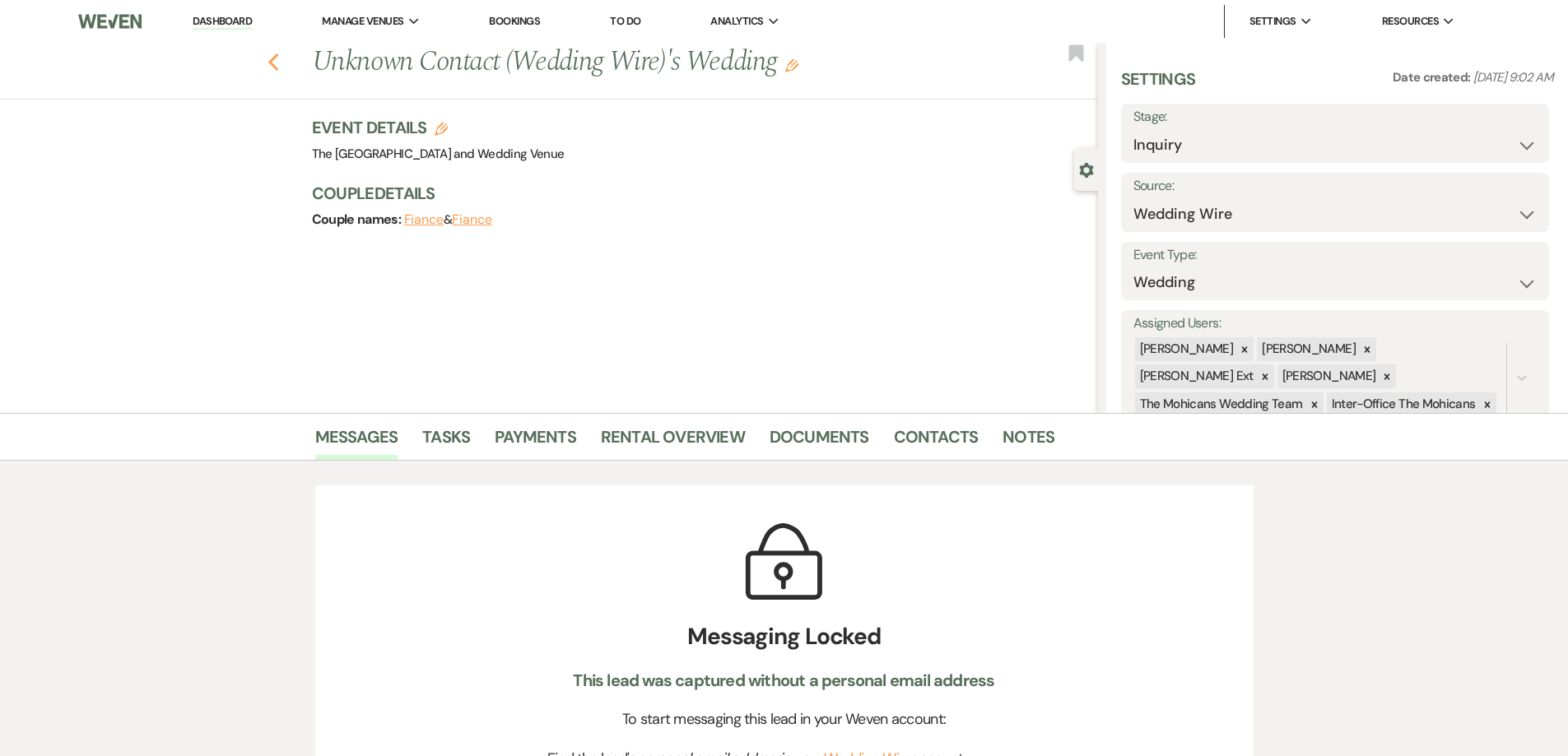
click at [279, 66] on use "button" at bounding box center [273, 62] width 11 height 18
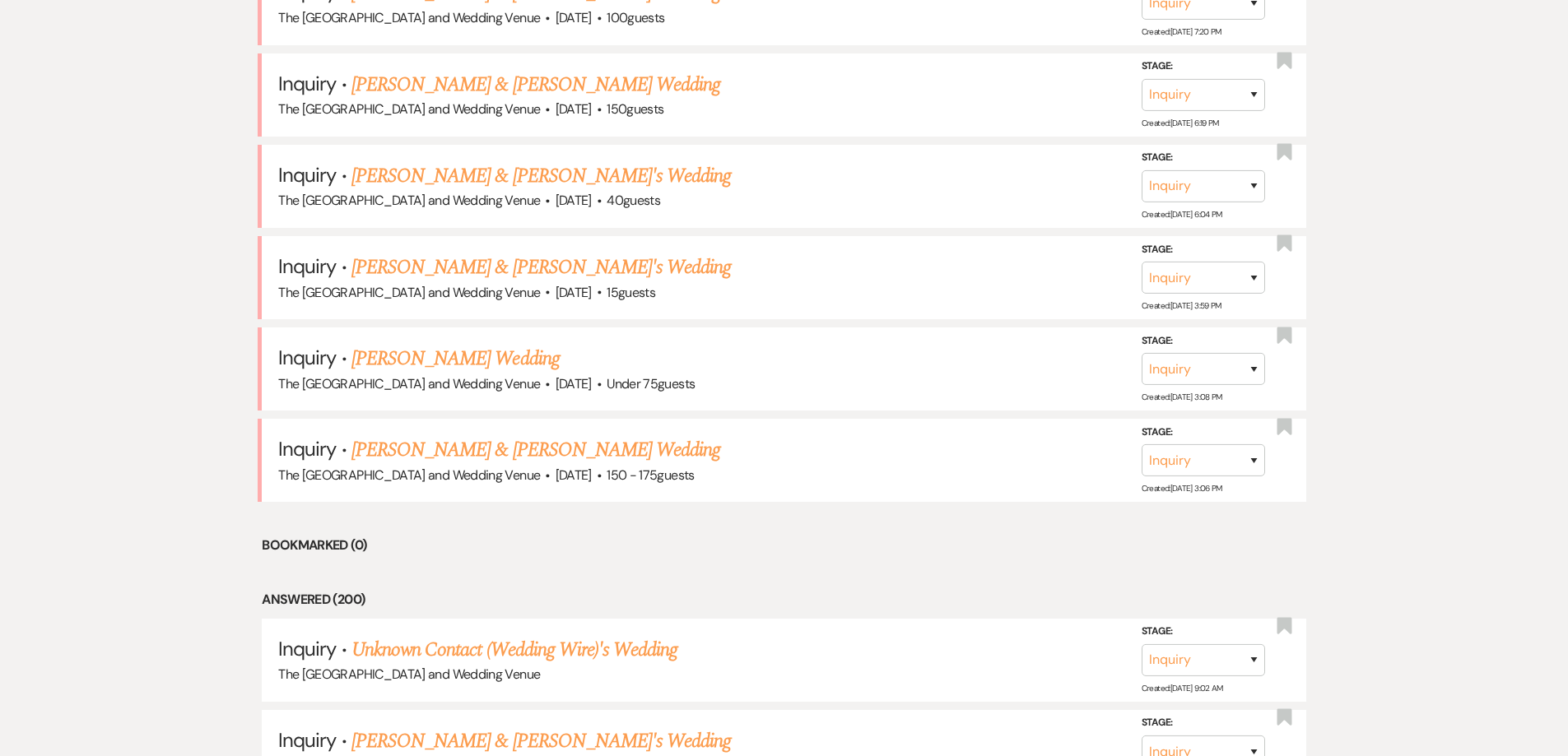
scroll to position [1680, 0]
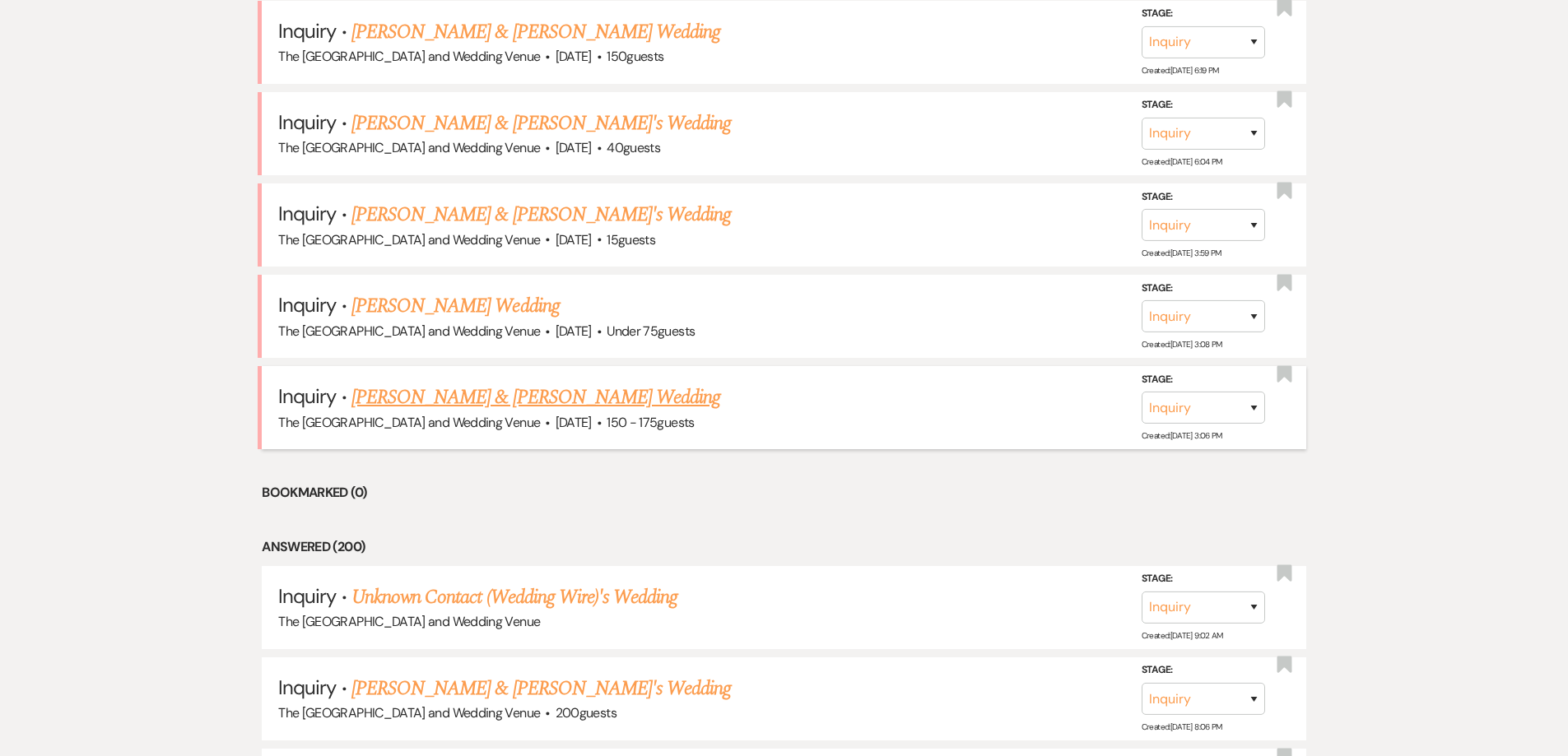
click at [617, 401] on link "[PERSON_NAME] & [PERSON_NAME] Wedding" at bounding box center [536, 397] width 369 height 30
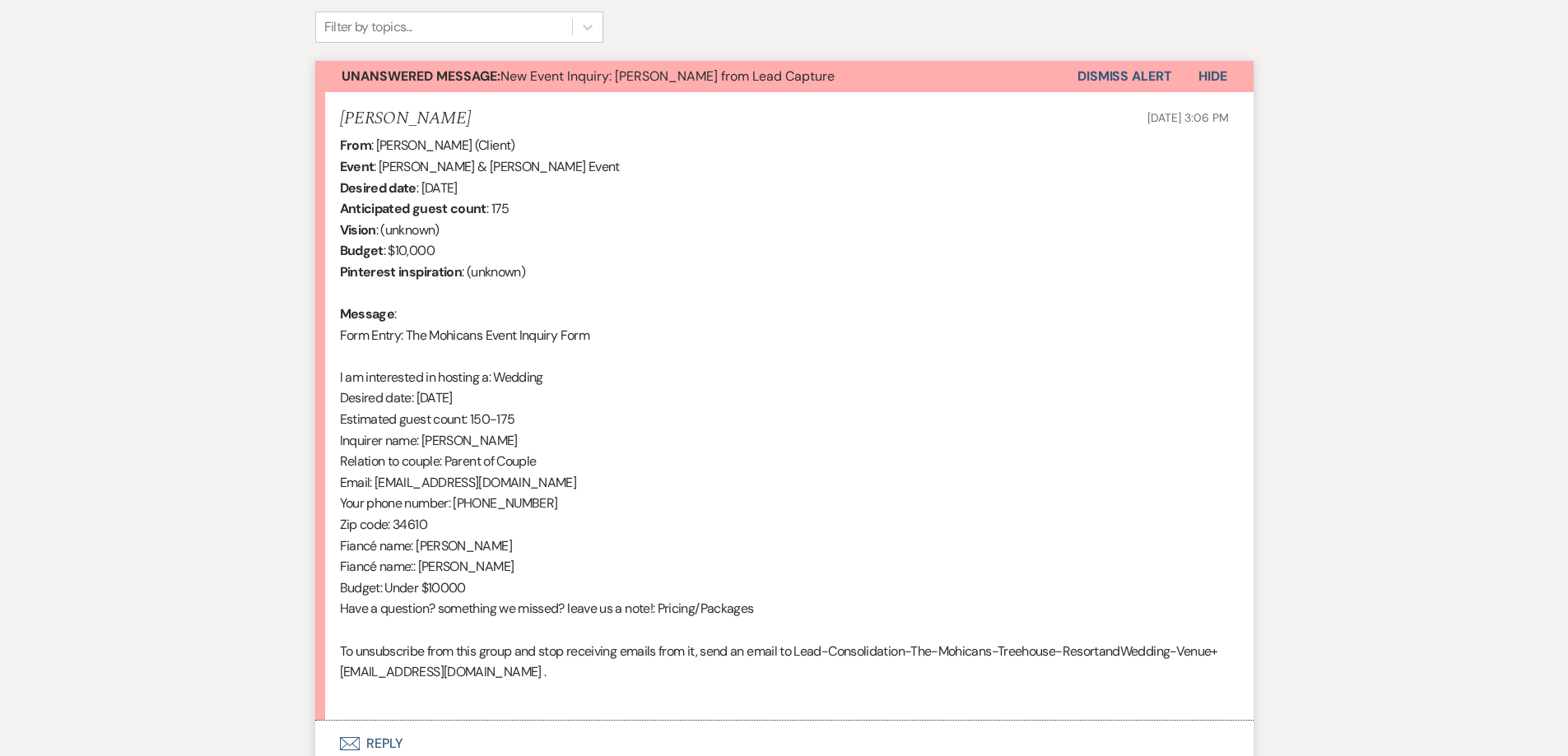
scroll to position [551, 0]
drag, startPoint x: 375, startPoint y: 490, endPoint x: 528, endPoint y: 490, distance: 153.0
click at [531, 490] on div "From : [PERSON_NAME] (Client) Event : [PERSON_NAME] & [PERSON_NAME] Event Desir…" at bounding box center [784, 420] width 889 height 569
copy div "[EMAIL_ADDRESS][DOMAIN_NAME]"
click at [1131, 72] on button "Dismiss Alert" at bounding box center [1124, 77] width 95 height 32
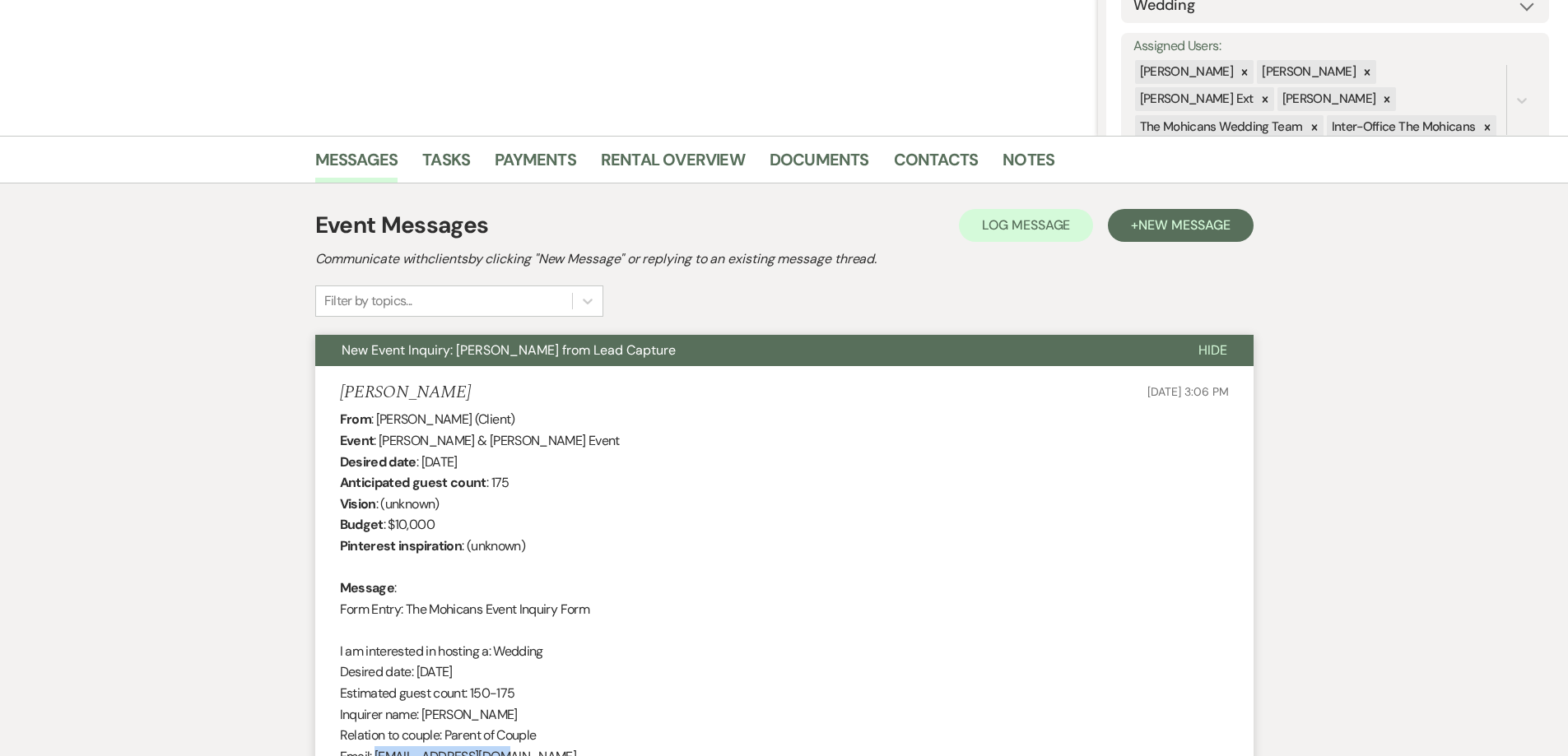
scroll to position [0, 0]
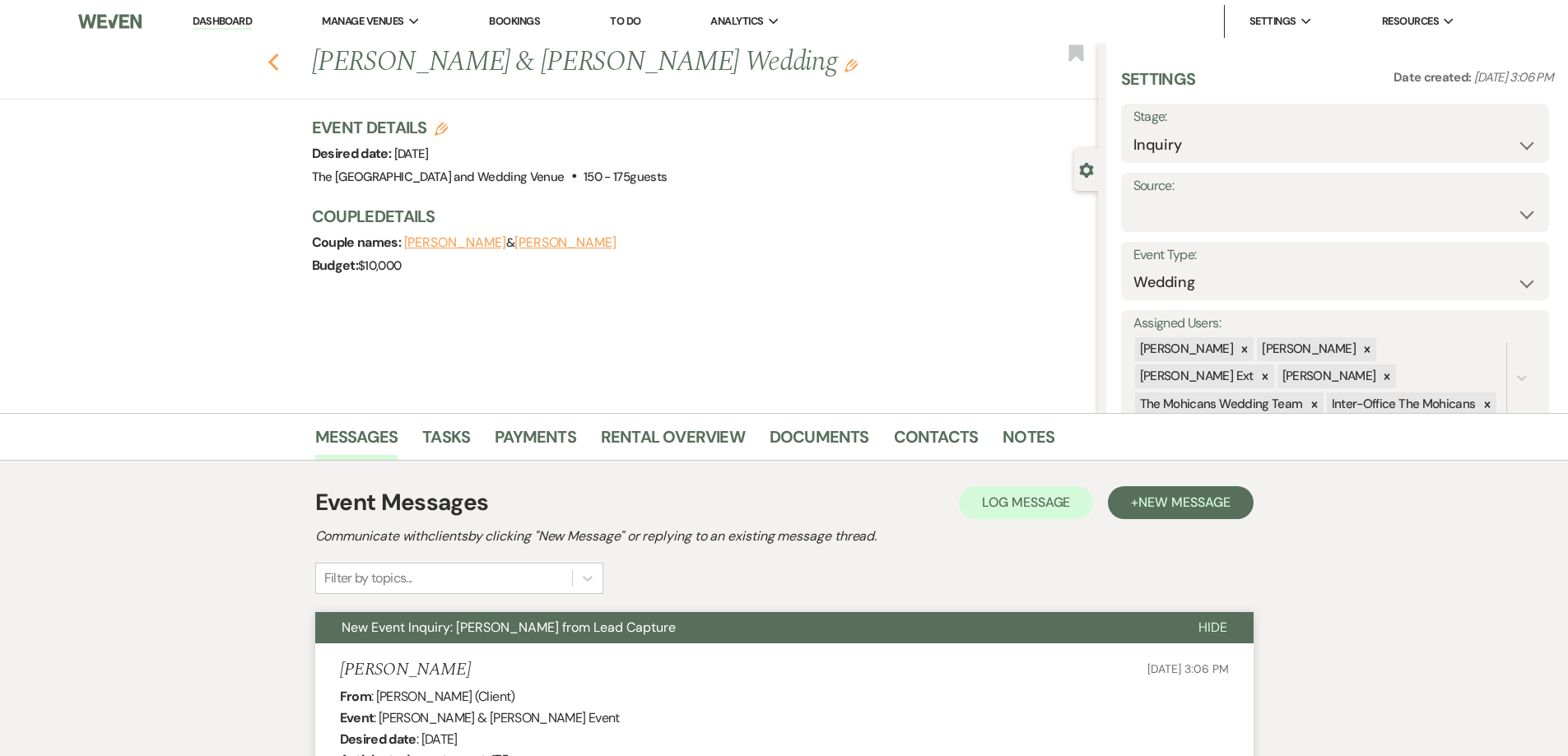
click at [279, 56] on use "button" at bounding box center [273, 62] width 11 height 18
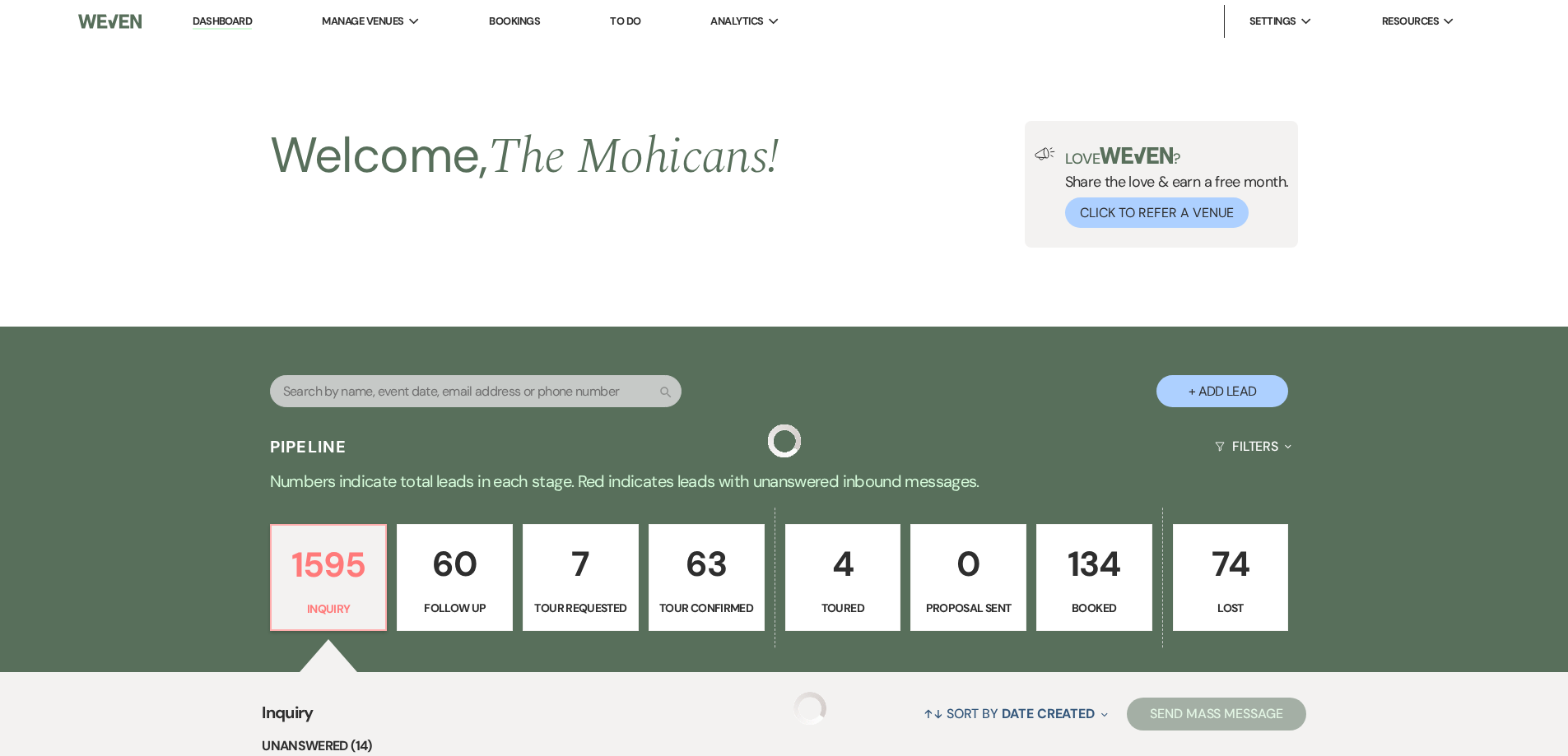
scroll to position [1680, 0]
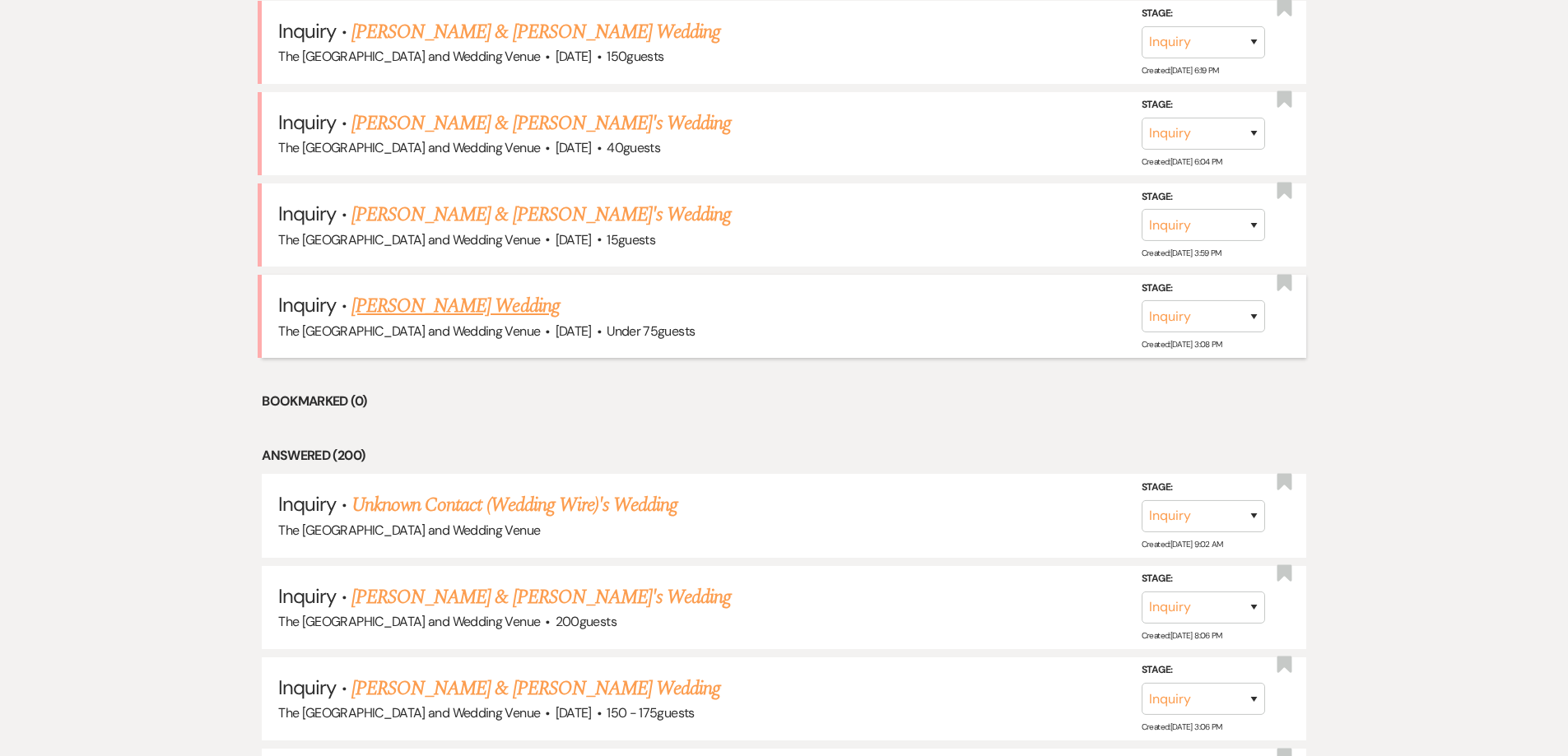
click at [470, 301] on link "[PERSON_NAME] Wedding" at bounding box center [456, 306] width 209 height 30
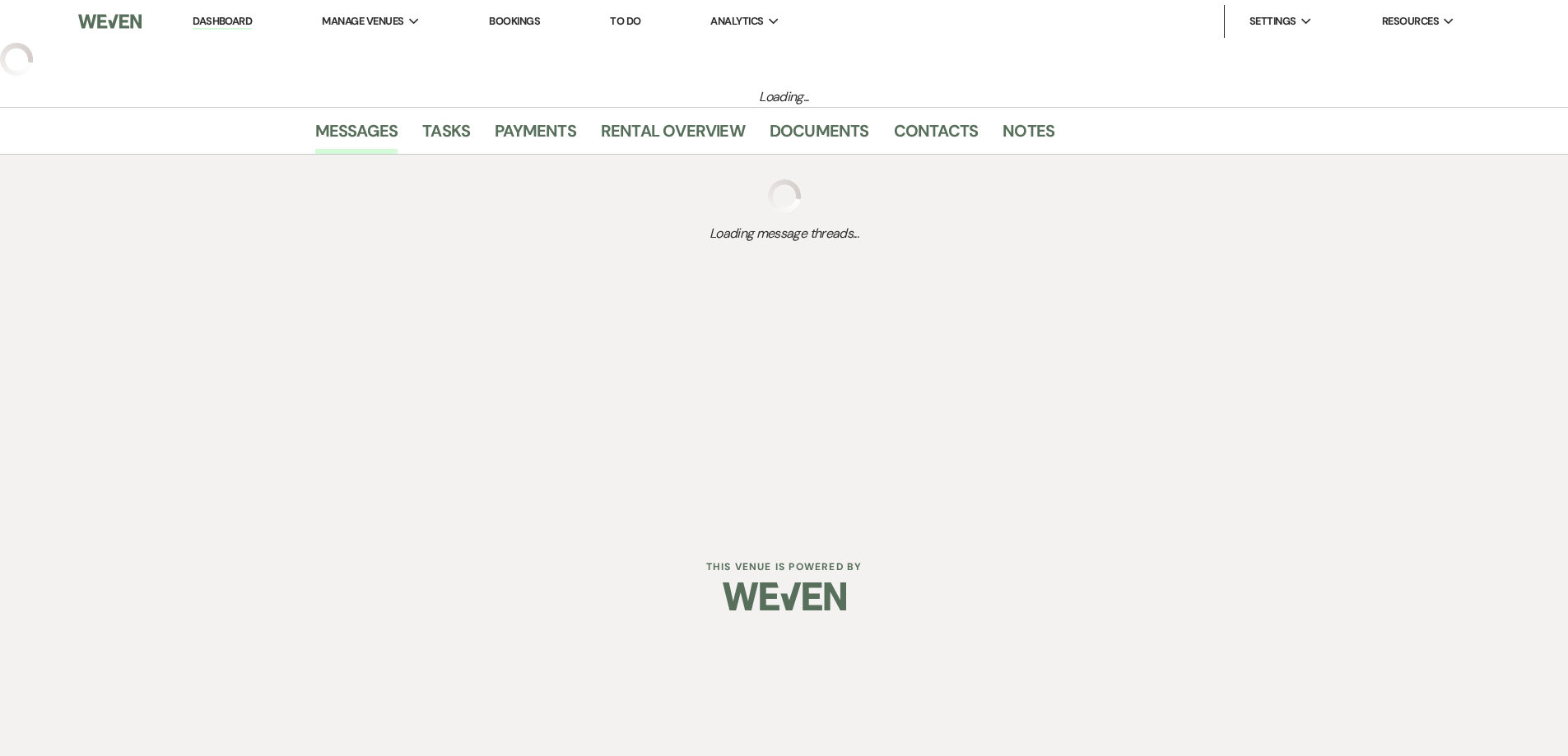
select select "3"
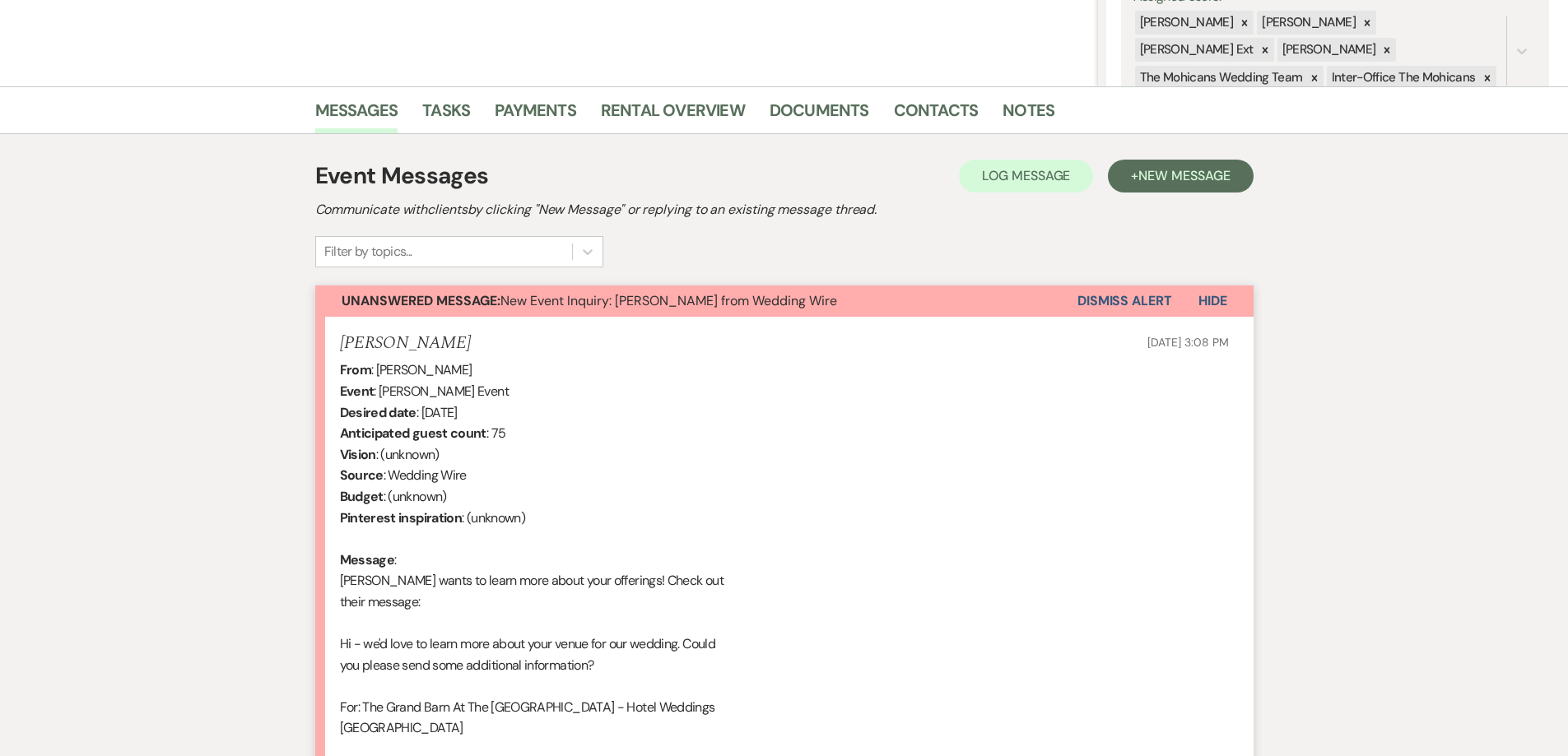
scroll to position [326, 0]
click at [935, 109] on link "Contacts" at bounding box center [937, 116] width 85 height 37
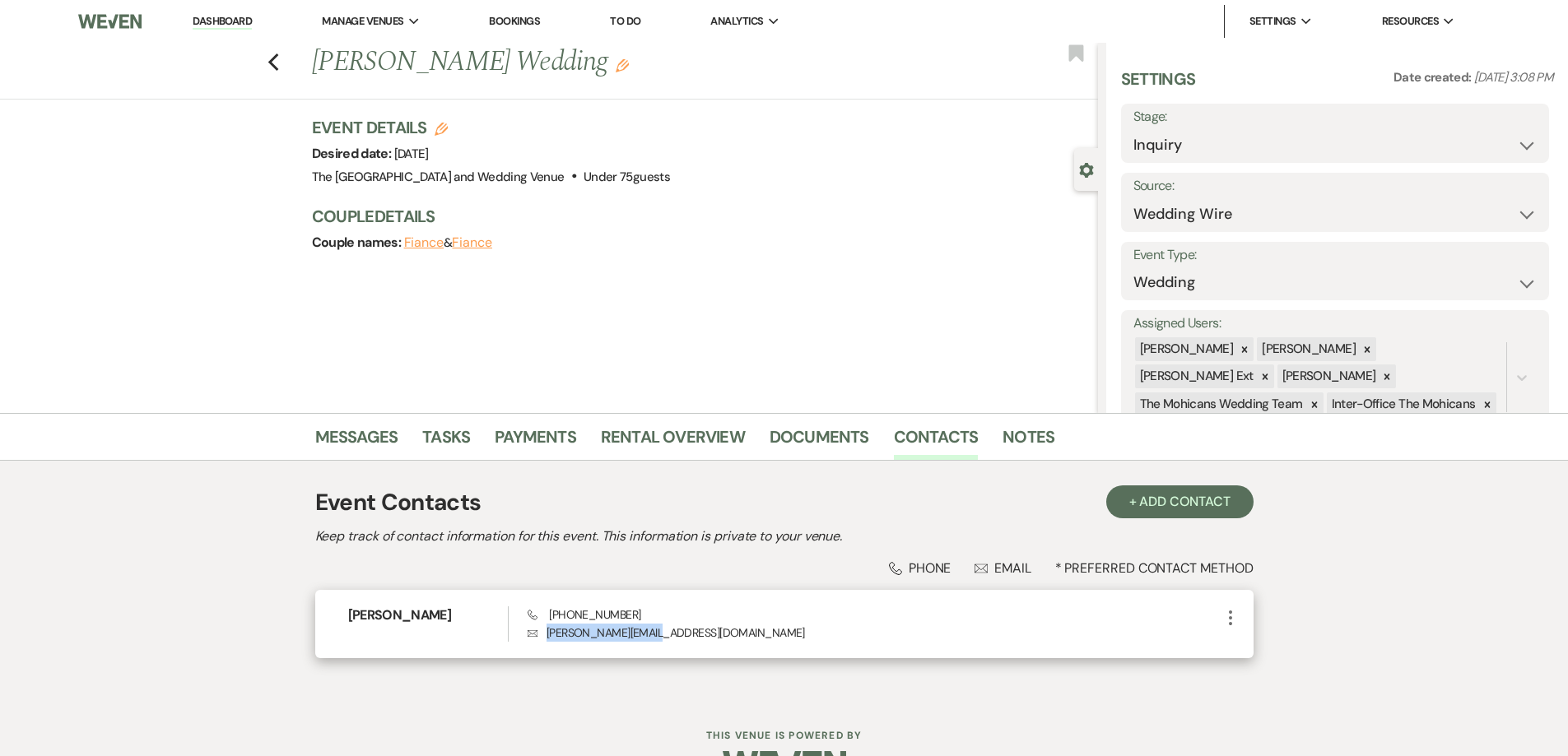
drag, startPoint x: 676, startPoint y: 635, endPoint x: 548, endPoint y: 636, distance: 128.0
click at [548, 636] on p "Envelope [PERSON_NAME][EMAIL_ADDRESS][DOMAIN_NAME]" at bounding box center [874, 633] width 692 height 18
copy p "[PERSON_NAME][EMAIL_ADDRESS][DOMAIN_NAME]"
click at [378, 451] on link "Messages" at bounding box center [357, 442] width 83 height 37
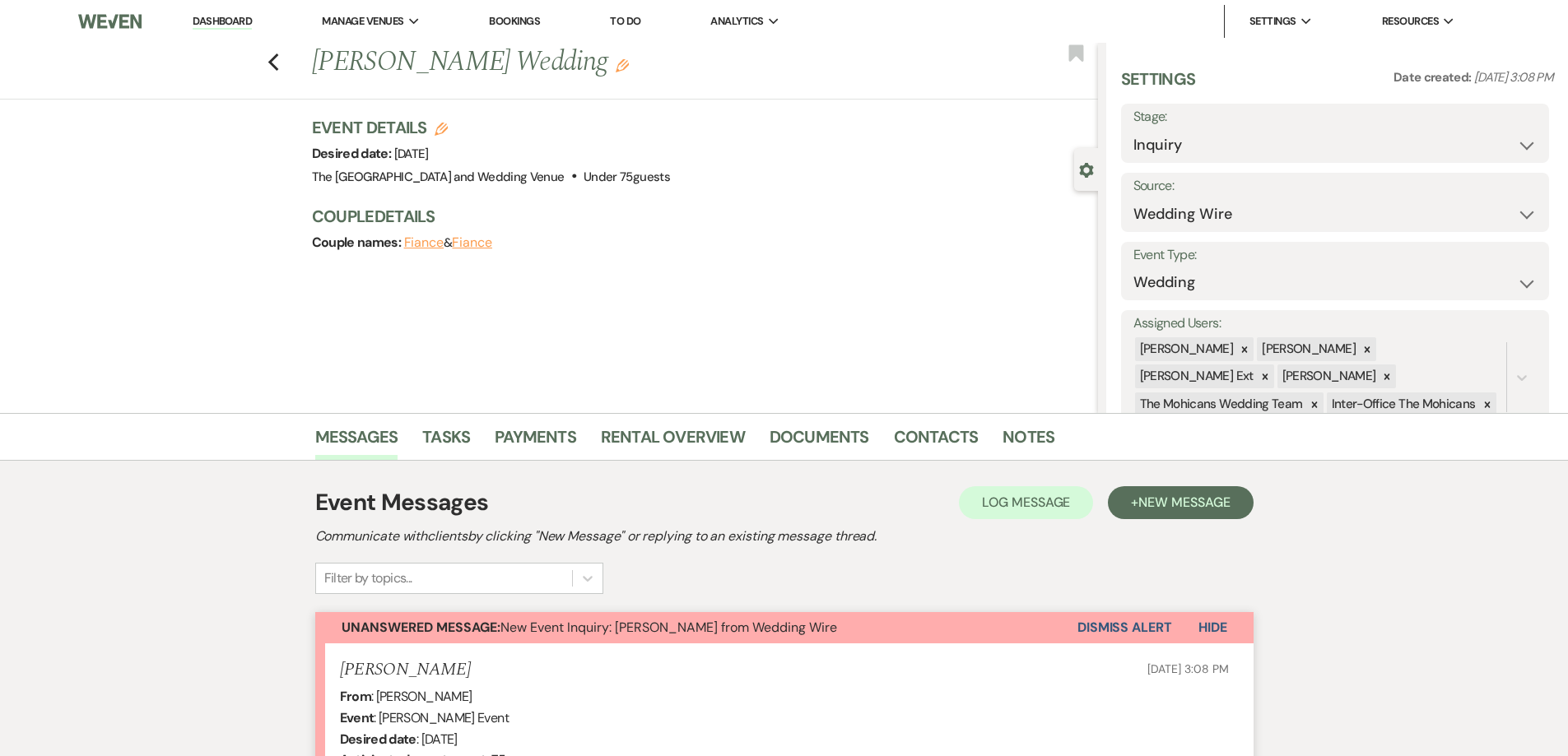
click at [1109, 632] on button "Dismiss Alert" at bounding box center [1124, 627] width 95 height 32
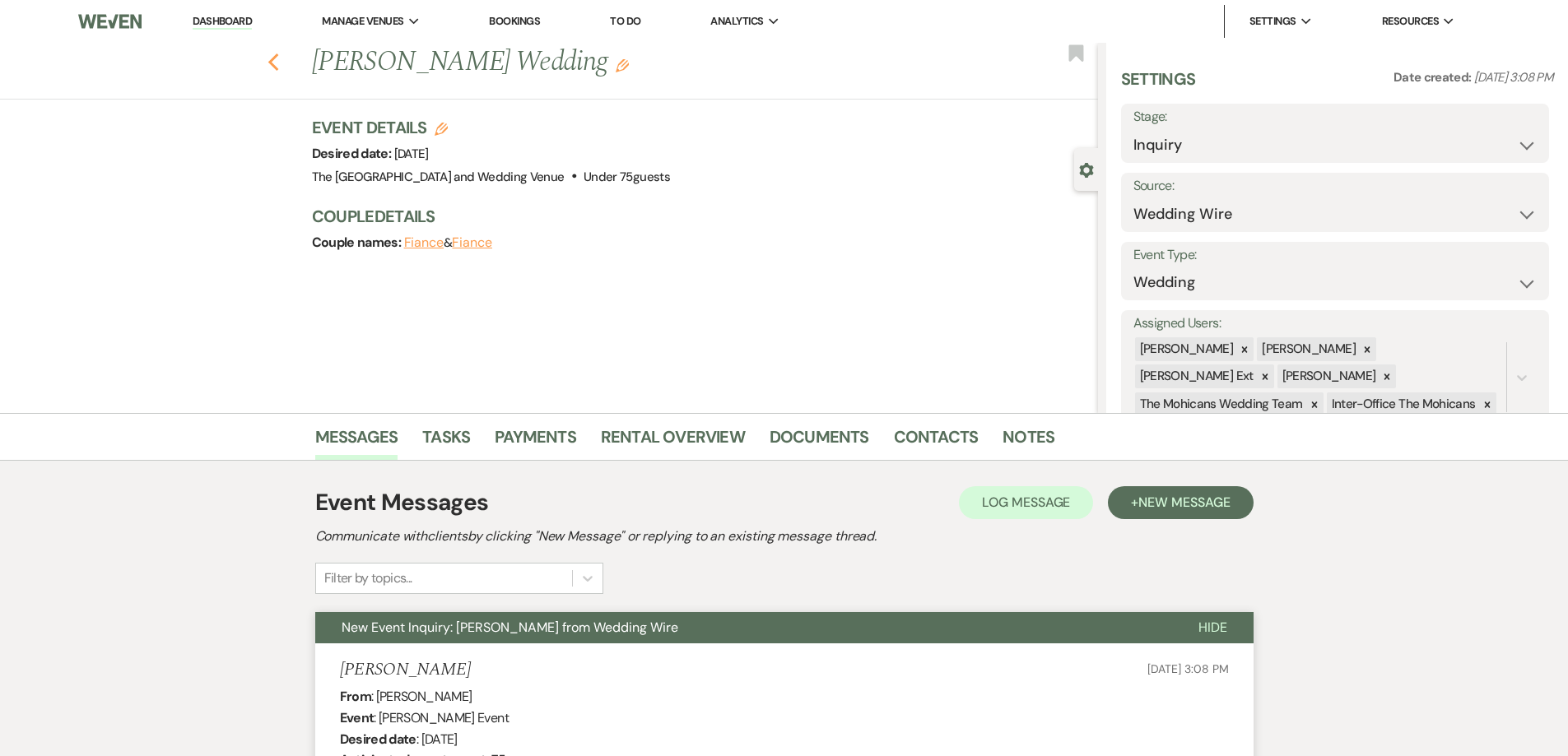
click at [279, 60] on use "button" at bounding box center [273, 62] width 11 height 18
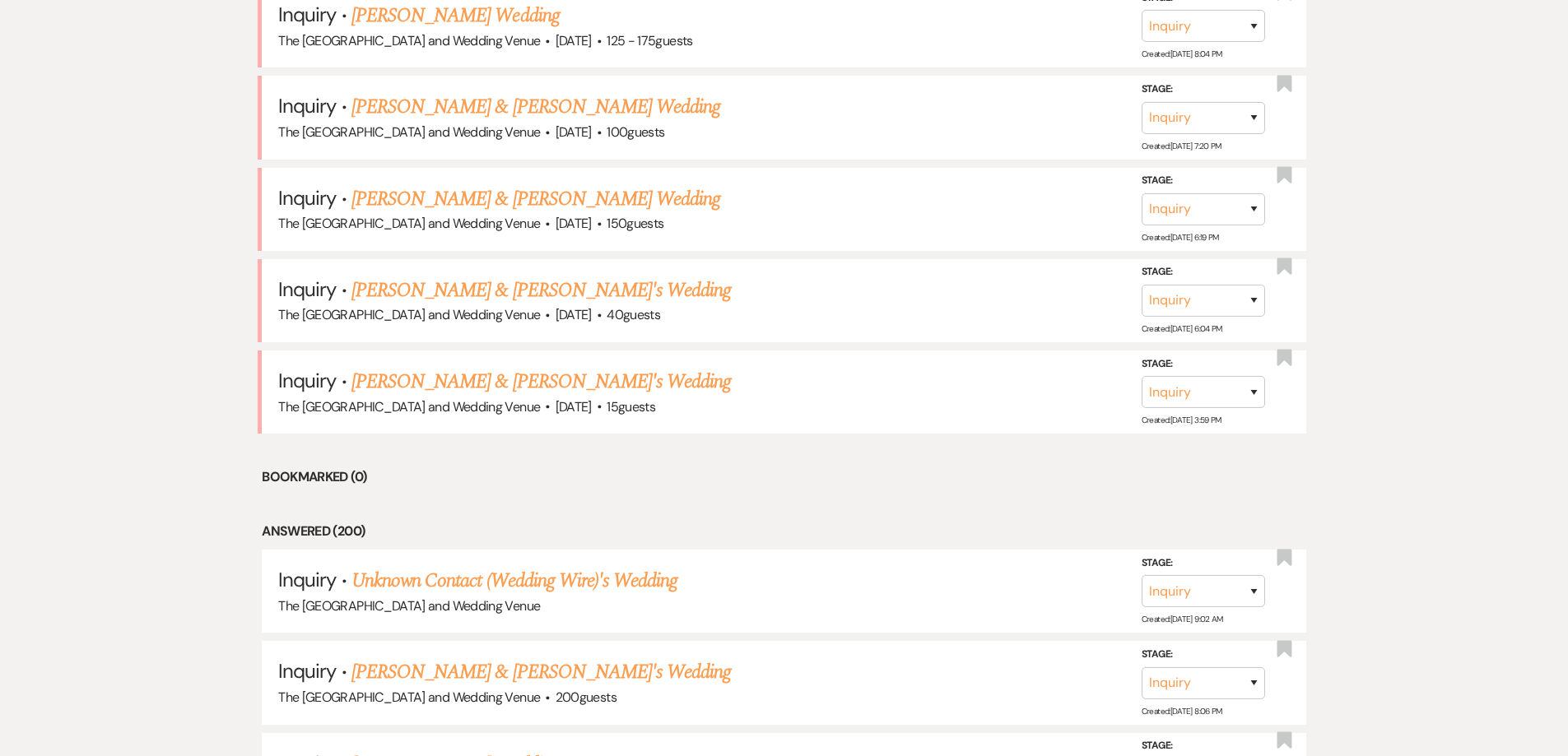
scroll to position [1511, 0]
click at [480, 381] on link "[PERSON_NAME] & [PERSON_NAME]'s Wedding" at bounding box center [542, 383] width 381 height 30
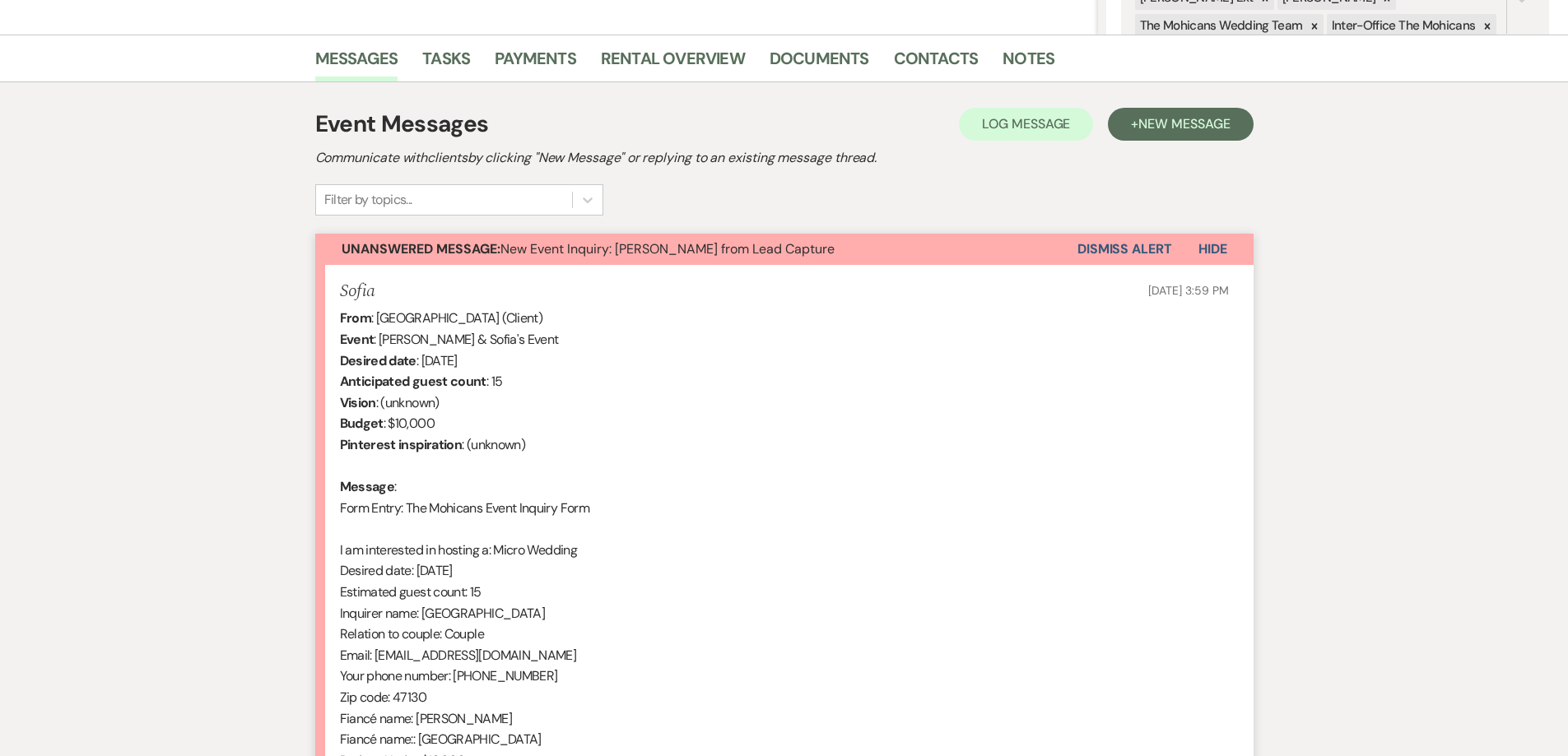
scroll to position [530, 0]
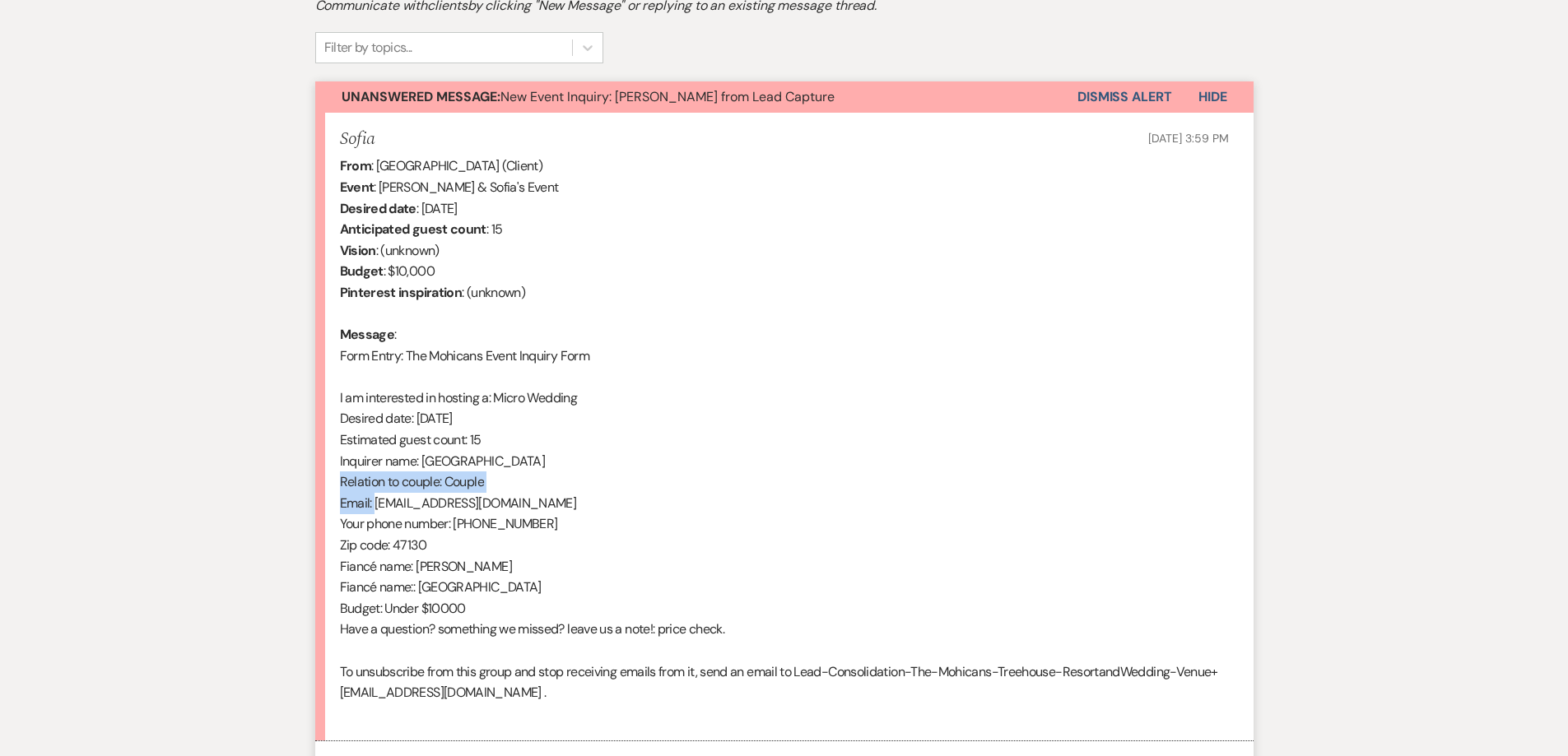
drag, startPoint x: 376, startPoint y: 505, endPoint x: 566, endPoint y: 493, distance: 190.4
click at [566, 492] on div "From : [GEOGRAPHIC_DATA] (Client) Event : [PERSON_NAME] & Sofia's Event Desired…" at bounding box center [784, 440] width 889 height 569
click at [561, 494] on div "From : [GEOGRAPHIC_DATA] (Client) Event : [PERSON_NAME] & Sofia's Event Desired…" at bounding box center [784, 440] width 889 height 569
drag, startPoint x: 376, startPoint y: 504, endPoint x: 546, endPoint y: 499, distance: 170.1
click at [546, 499] on div "From : [GEOGRAPHIC_DATA] (Client) Event : [PERSON_NAME] & Sofia's Event Desired…" at bounding box center [784, 440] width 889 height 569
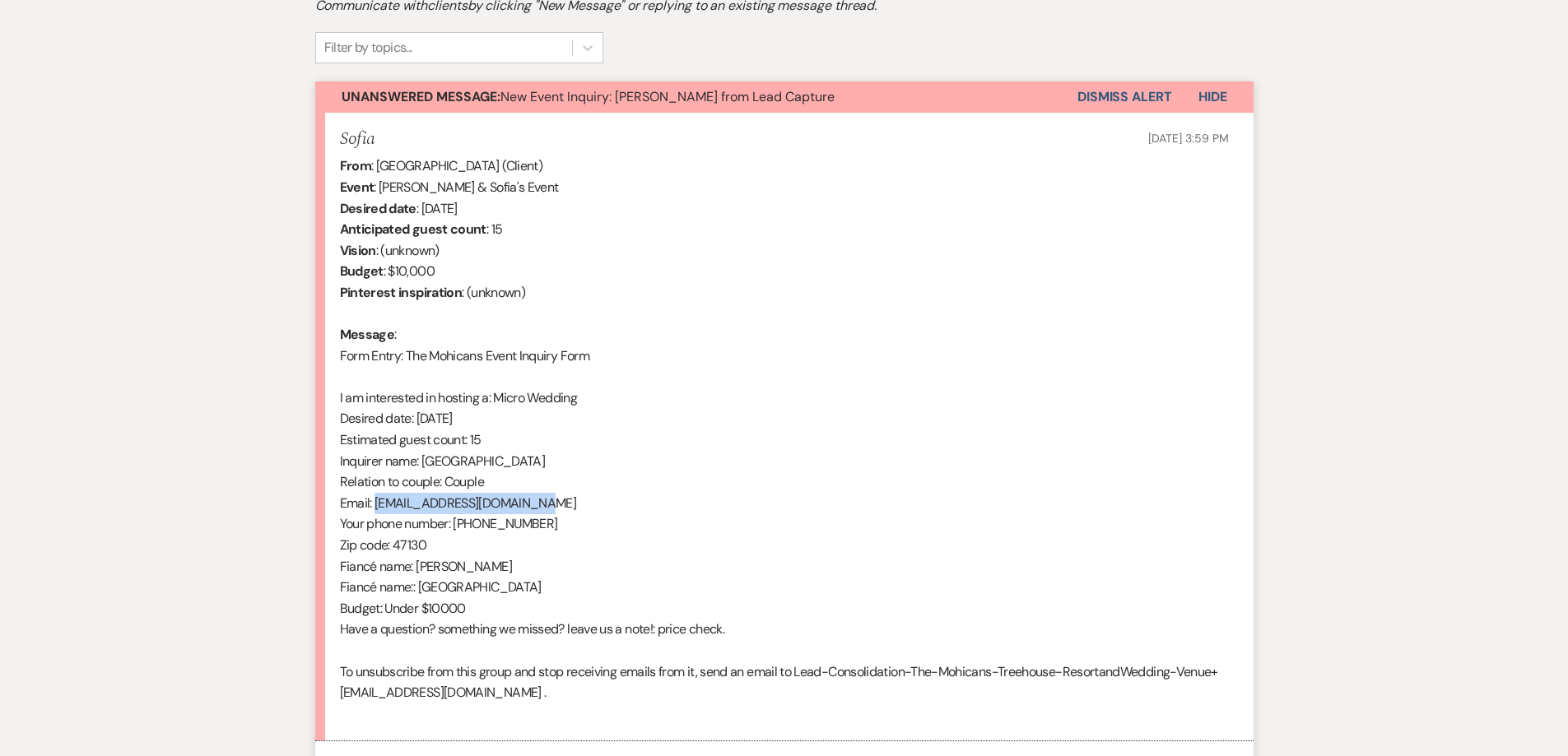
copy div "[EMAIL_ADDRESS][DOMAIN_NAME]"
click at [1096, 86] on button "Dismiss Alert" at bounding box center [1124, 97] width 95 height 32
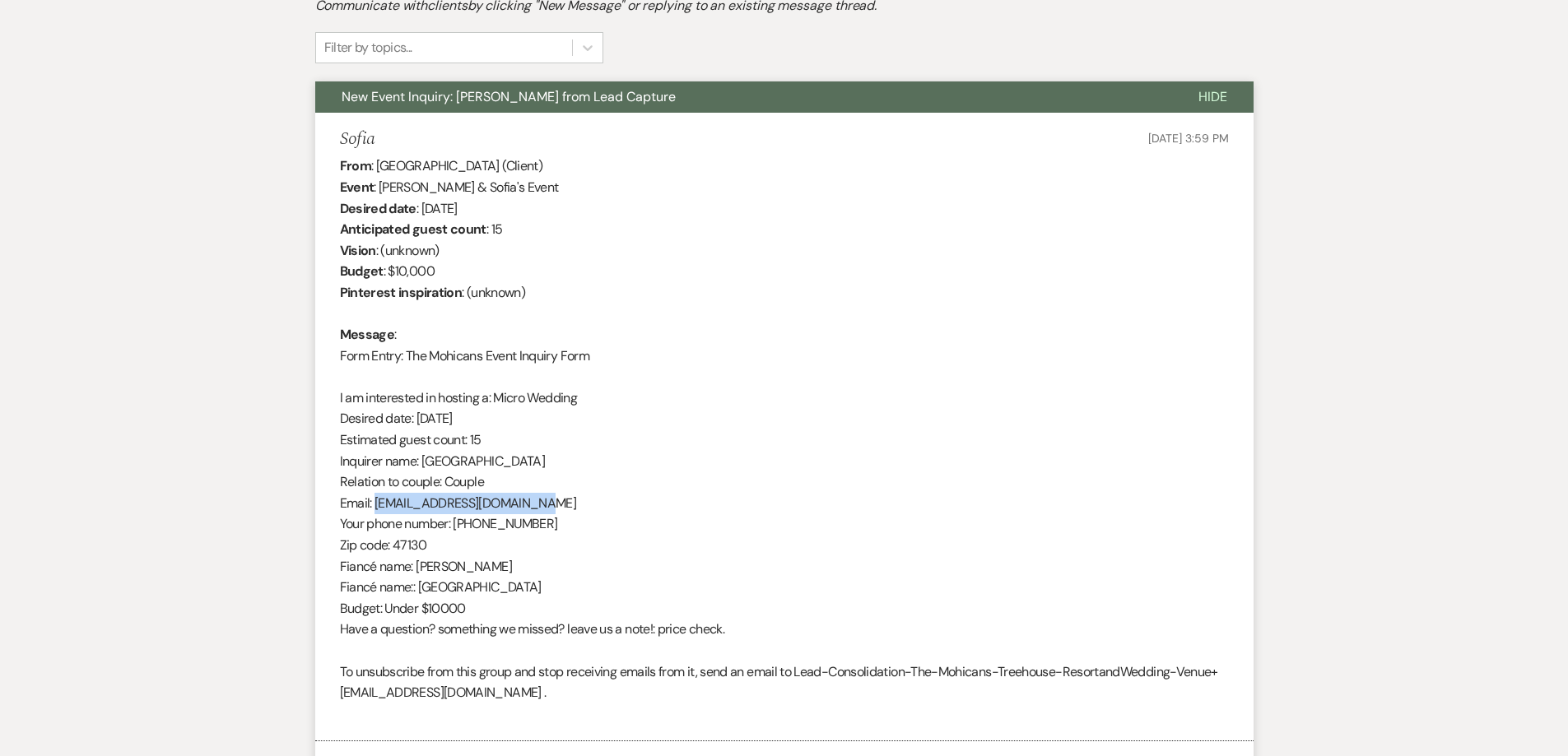
scroll to position [0, 0]
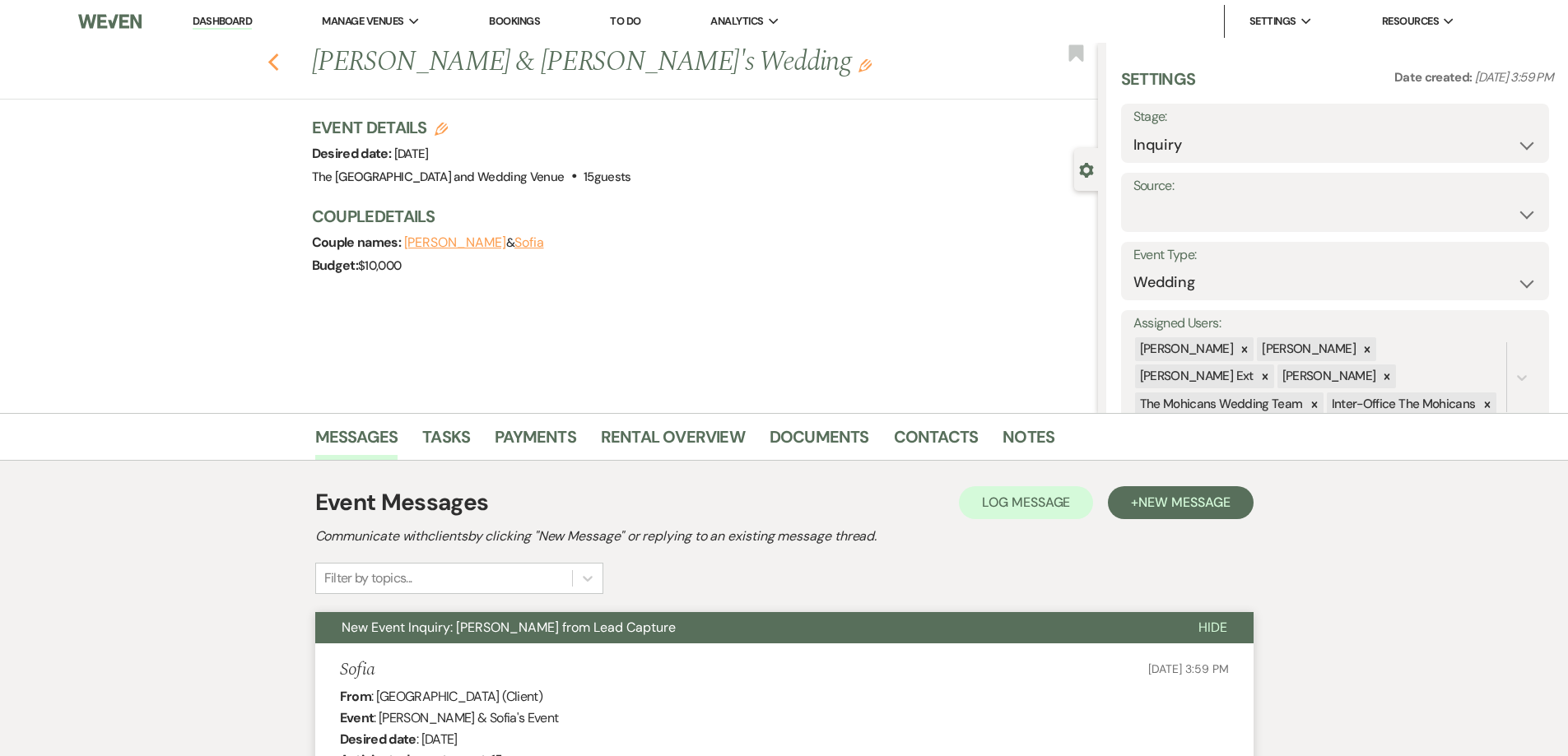
click at [278, 68] on icon "Previous" at bounding box center [273, 62] width 12 height 20
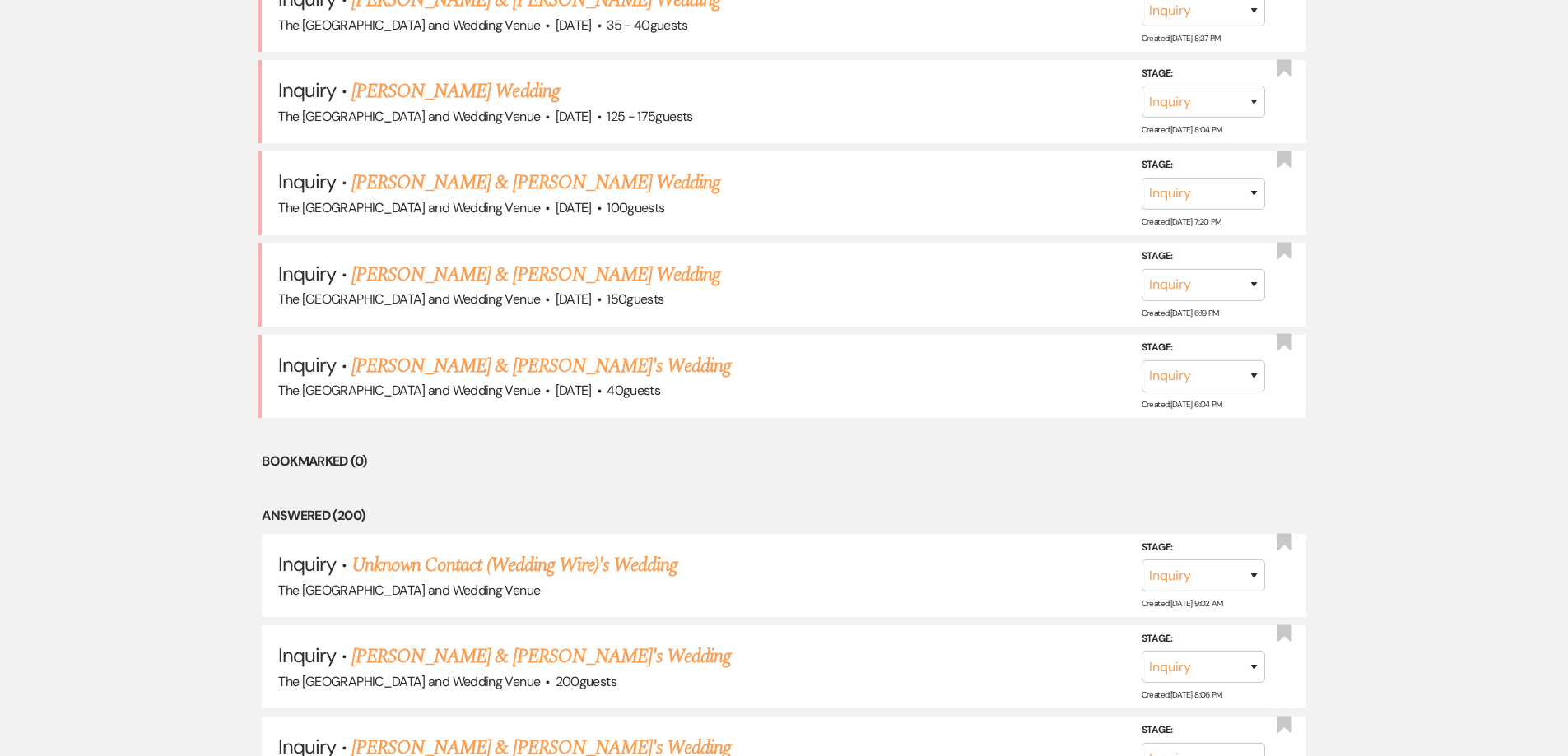
scroll to position [1428, 0]
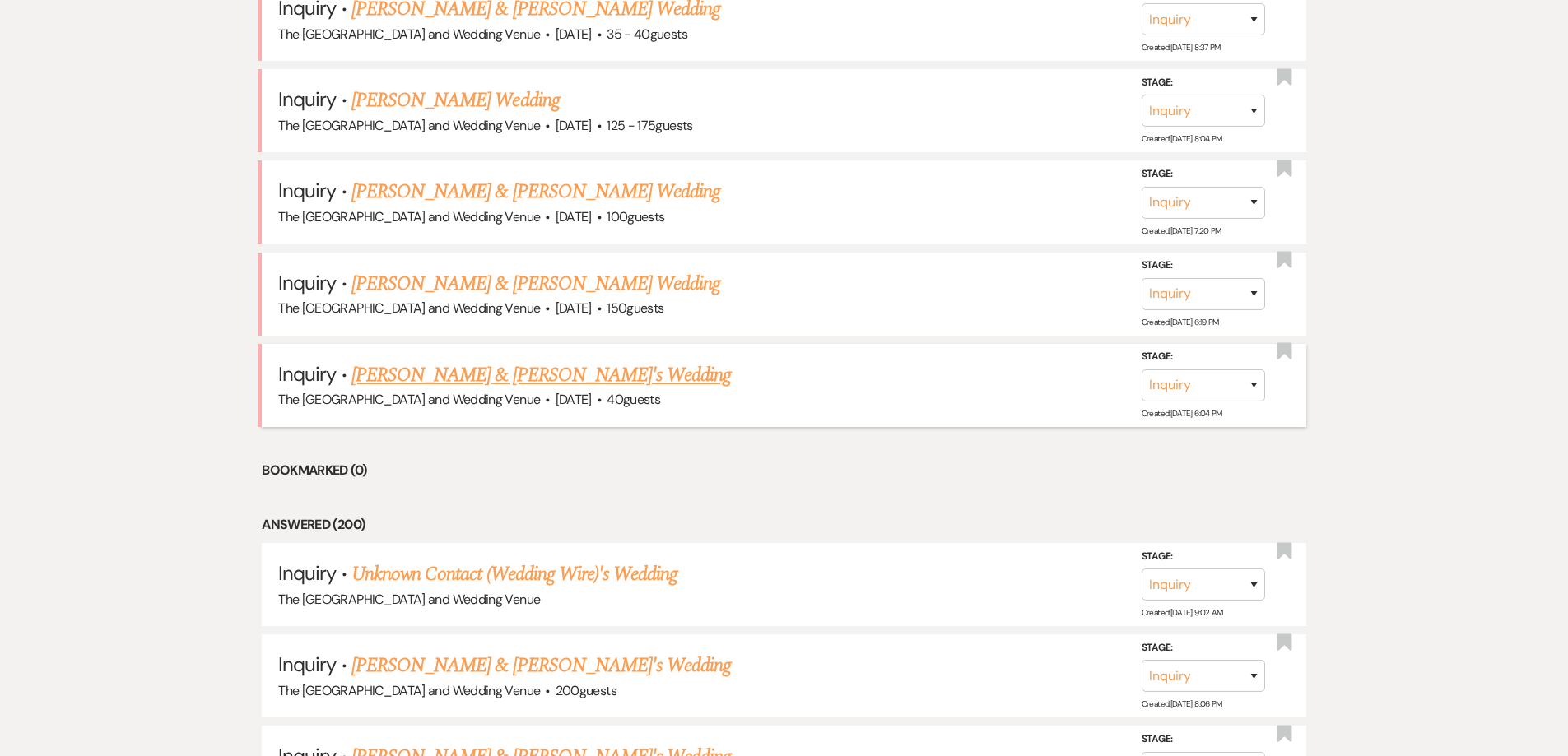
click at [584, 371] on link "[PERSON_NAME] & [PERSON_NAME]'s Wedding" at bounding box center [542, 375] width 381 height 30
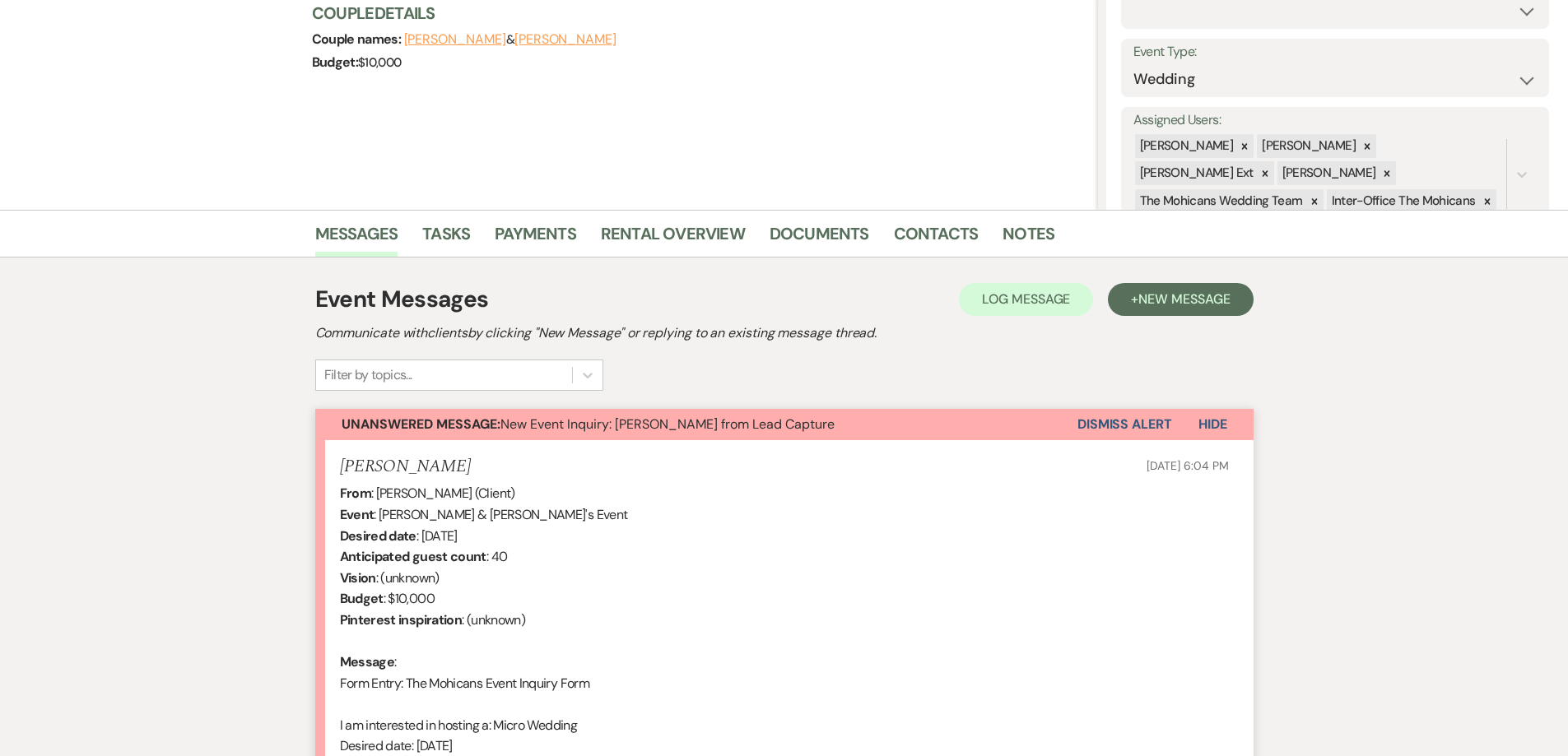
scroll to position [185, 0]
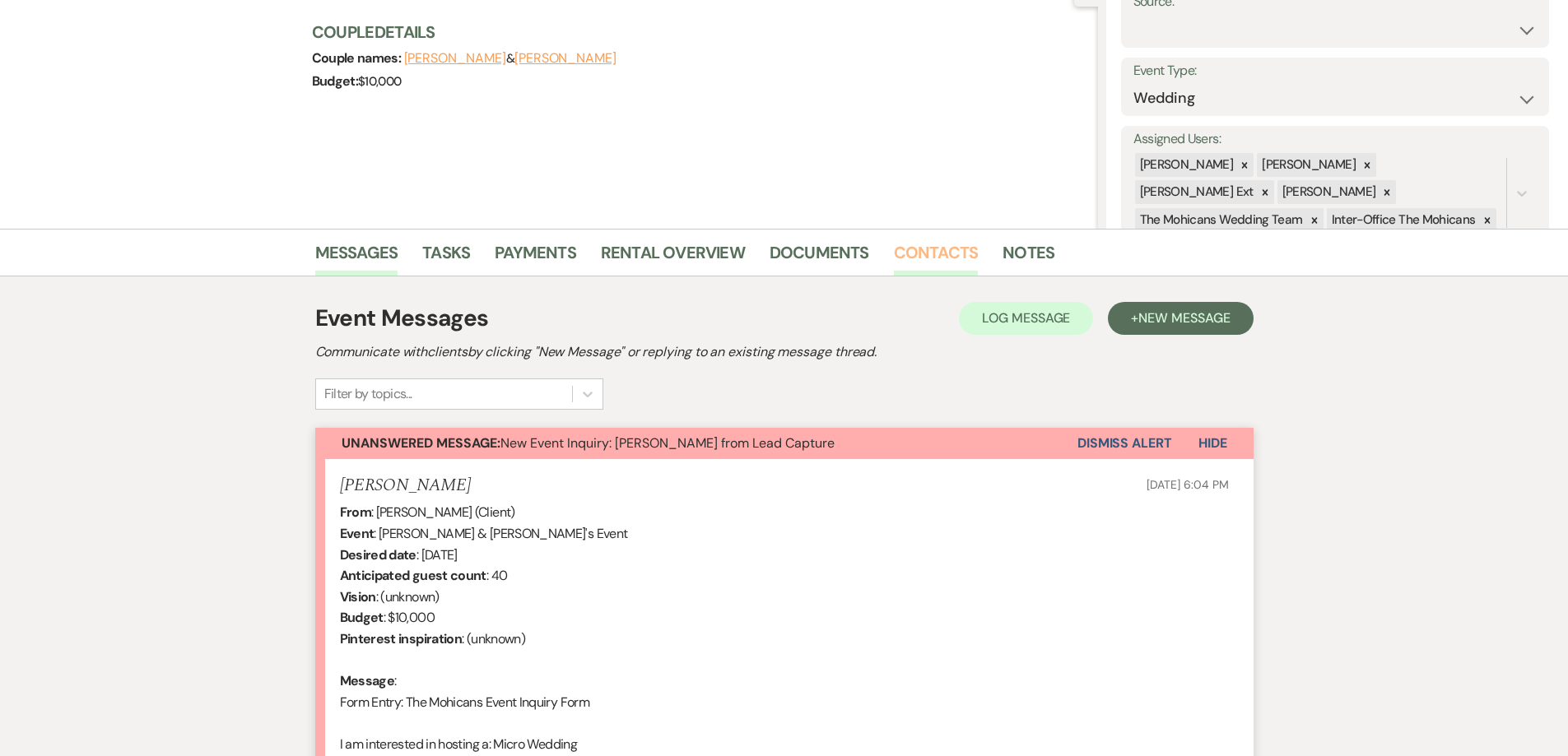
click at [934, 246] on link "Contacts" at bounding box center [937, 257] width 85 height 37
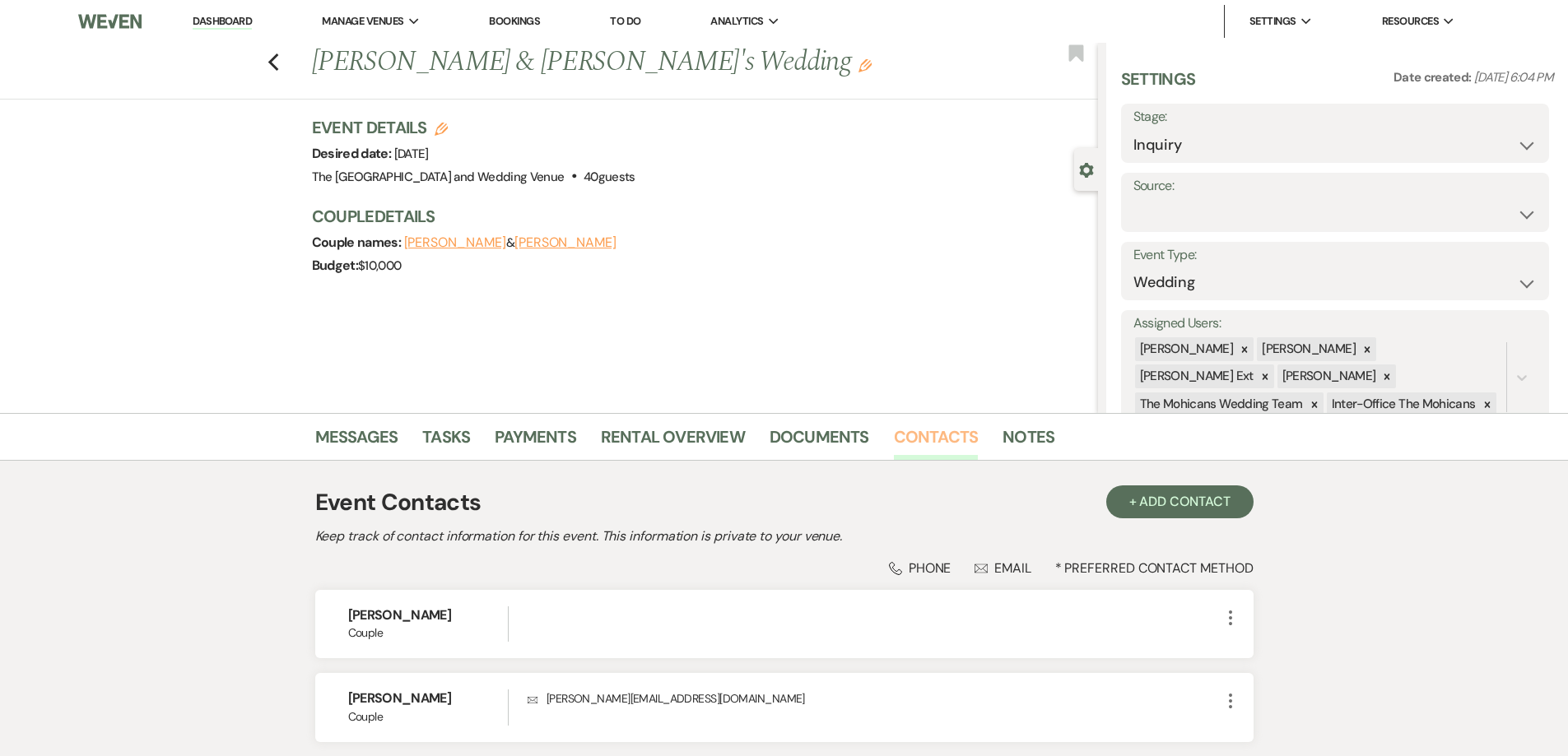
scroll to position [132, 0]
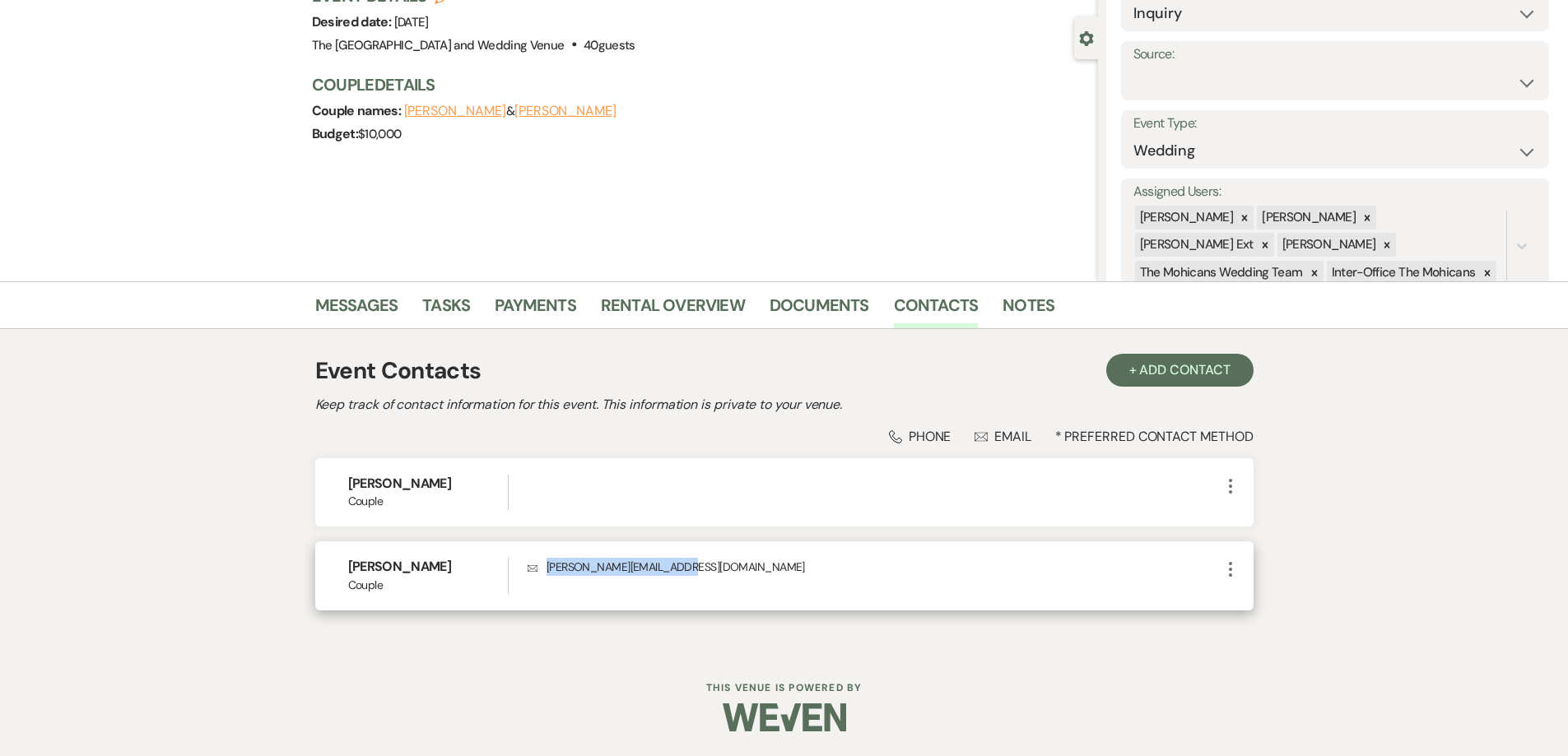
drag, startPoint x: 698, startPoint y: 569, endPoint x: 543, endPoint y: 588, distance: 156.2
click at [543, 588] on div "Envelope [PERSON_NAME][EMAIL_ADDRESS][DOMAIN_NAME]" at bounding box center [874, 576] width 692 height 36
copy p "[PERSON_NAME][EMAIL_ADDRESS][DOMAIN_NAME]"
click at [344, 305] on link "Messages" at bounding box center [357, 310] width 83 height 37
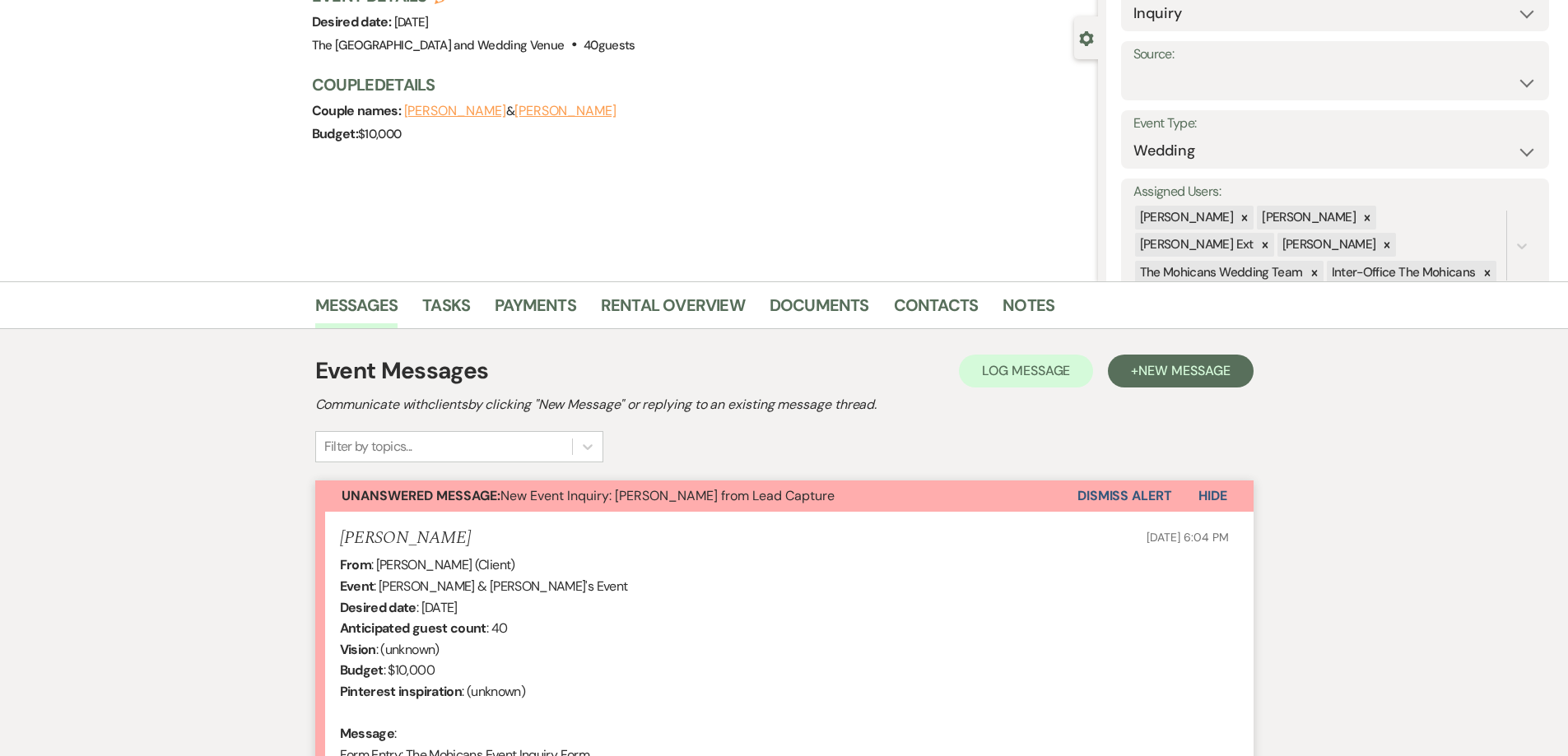
click at [1112, 493] on button "Dismiss Alert" at bounding box center [1124, 495] width 95 height 32
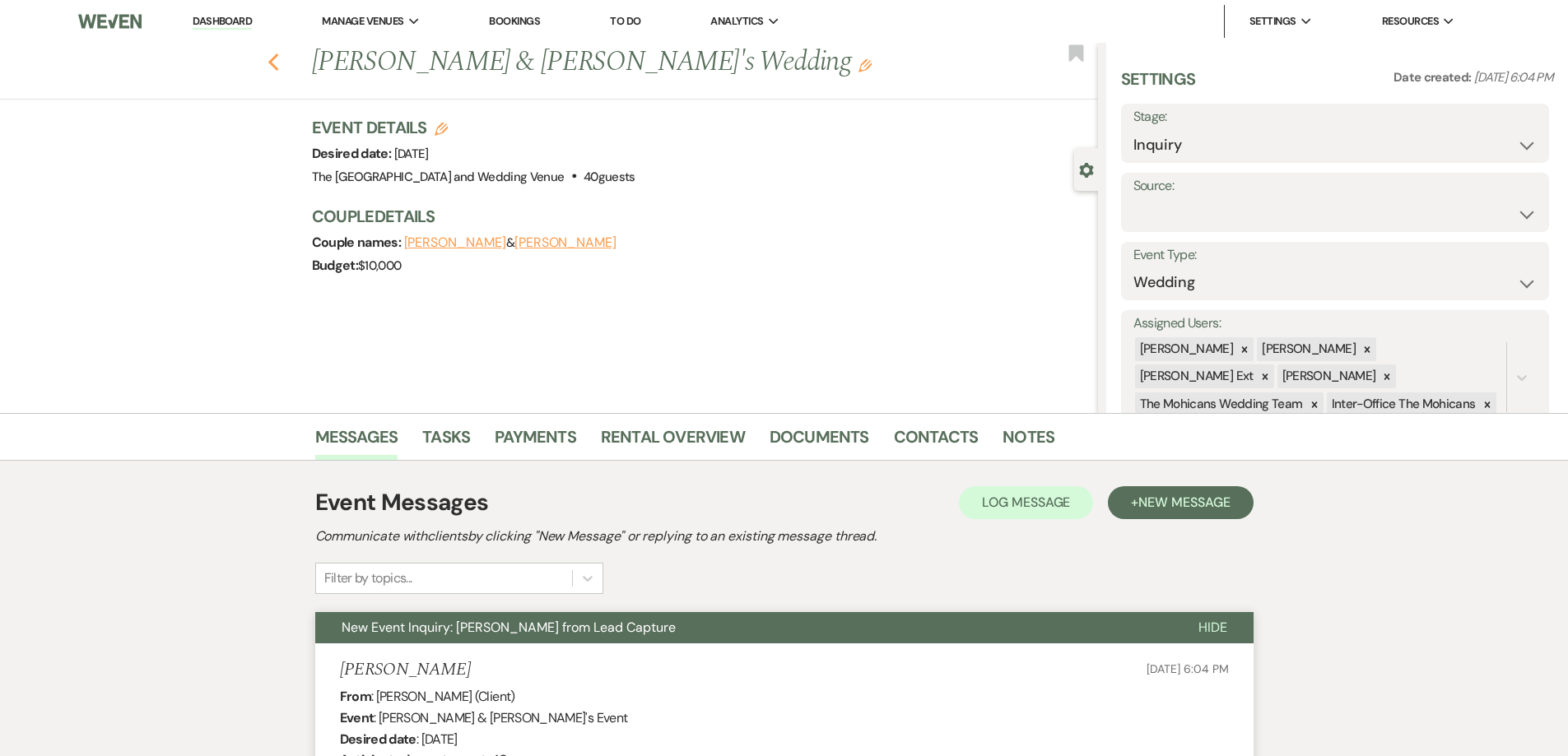
click at [279, 60] on use "button" at bounding box center [273, 62] width 11 height 18
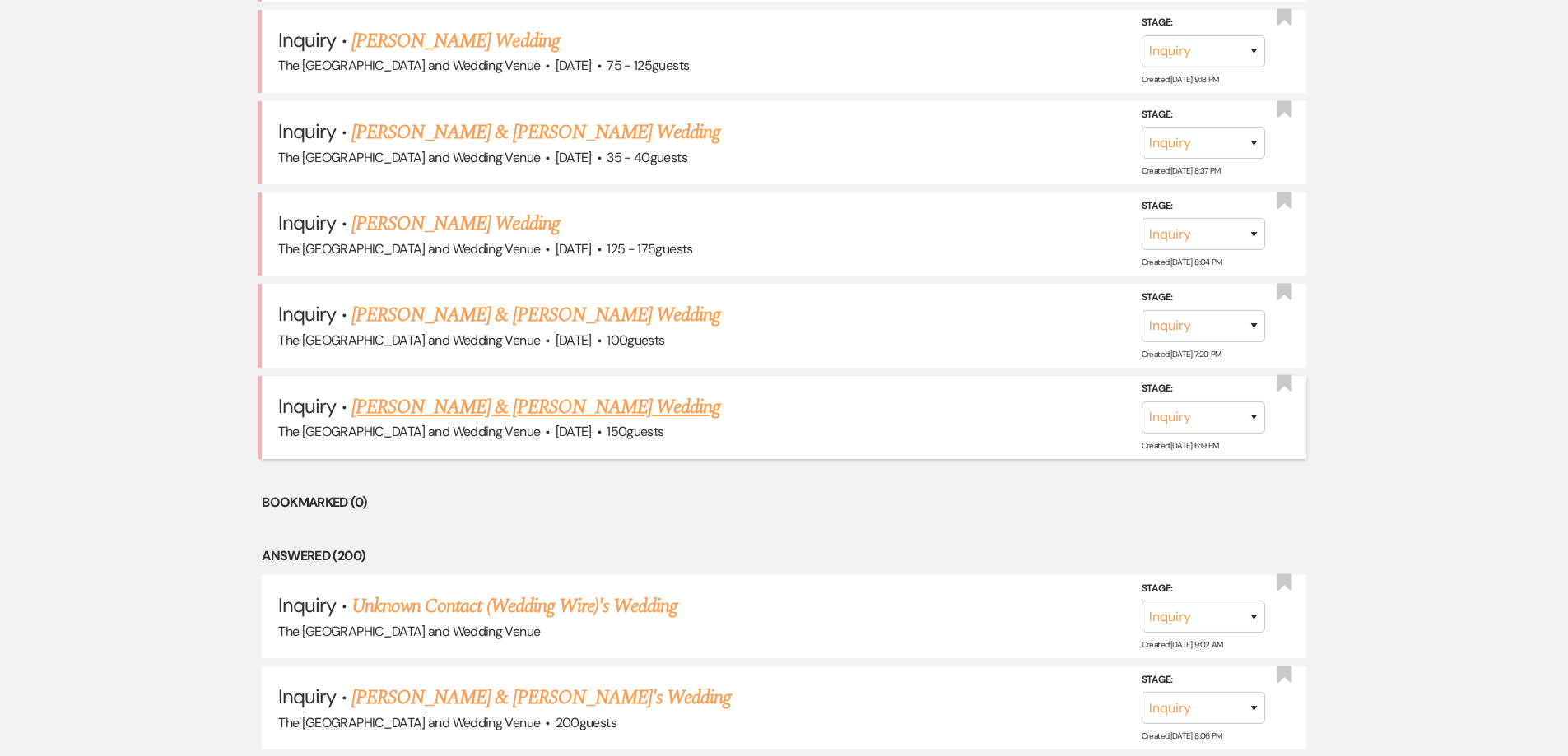
scroll to position [1380, 0]
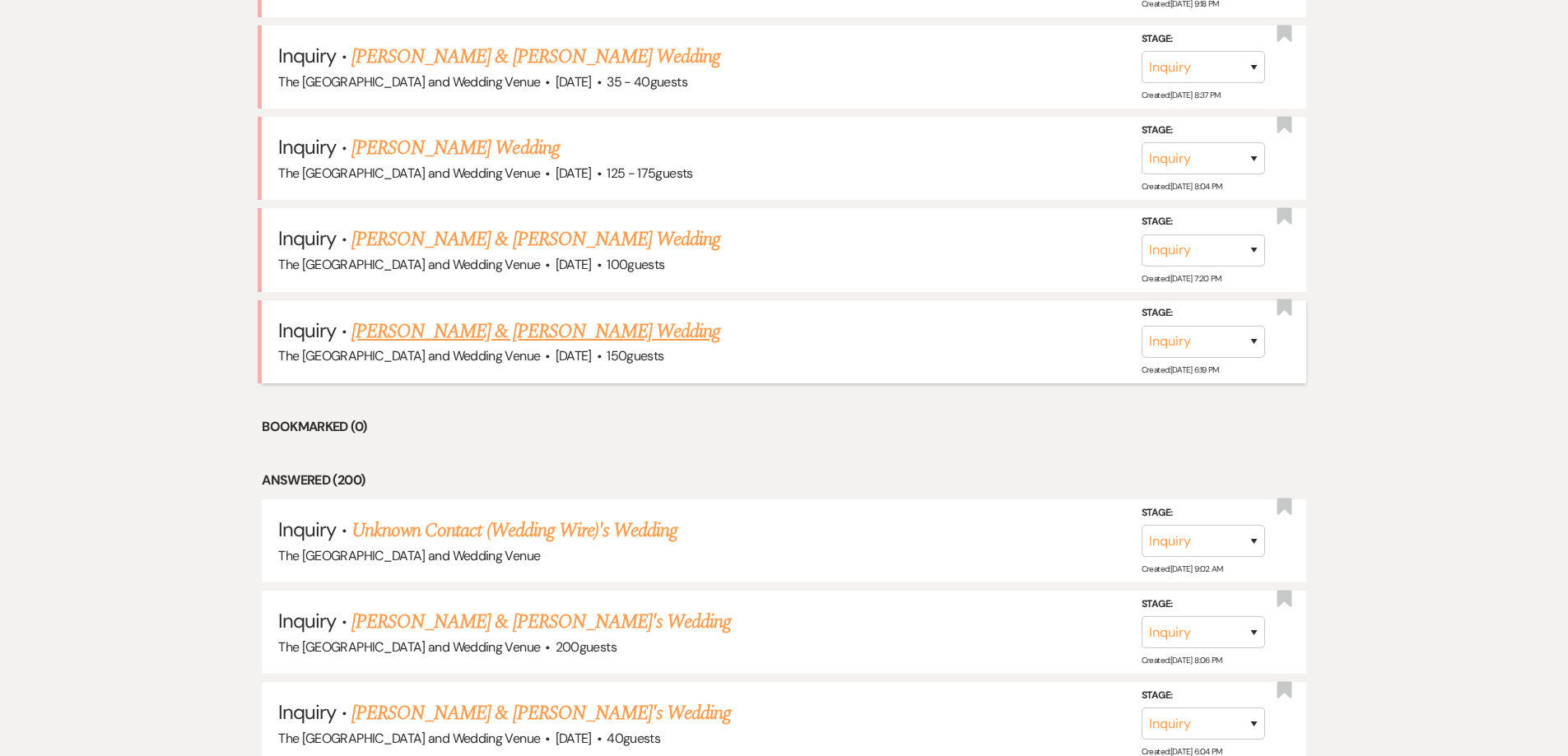
click at [566, 338] on link "[PERSON_NAME] & [PERSON_NAME] Wedding" at bounding box center [536, 331] width 369 height 30
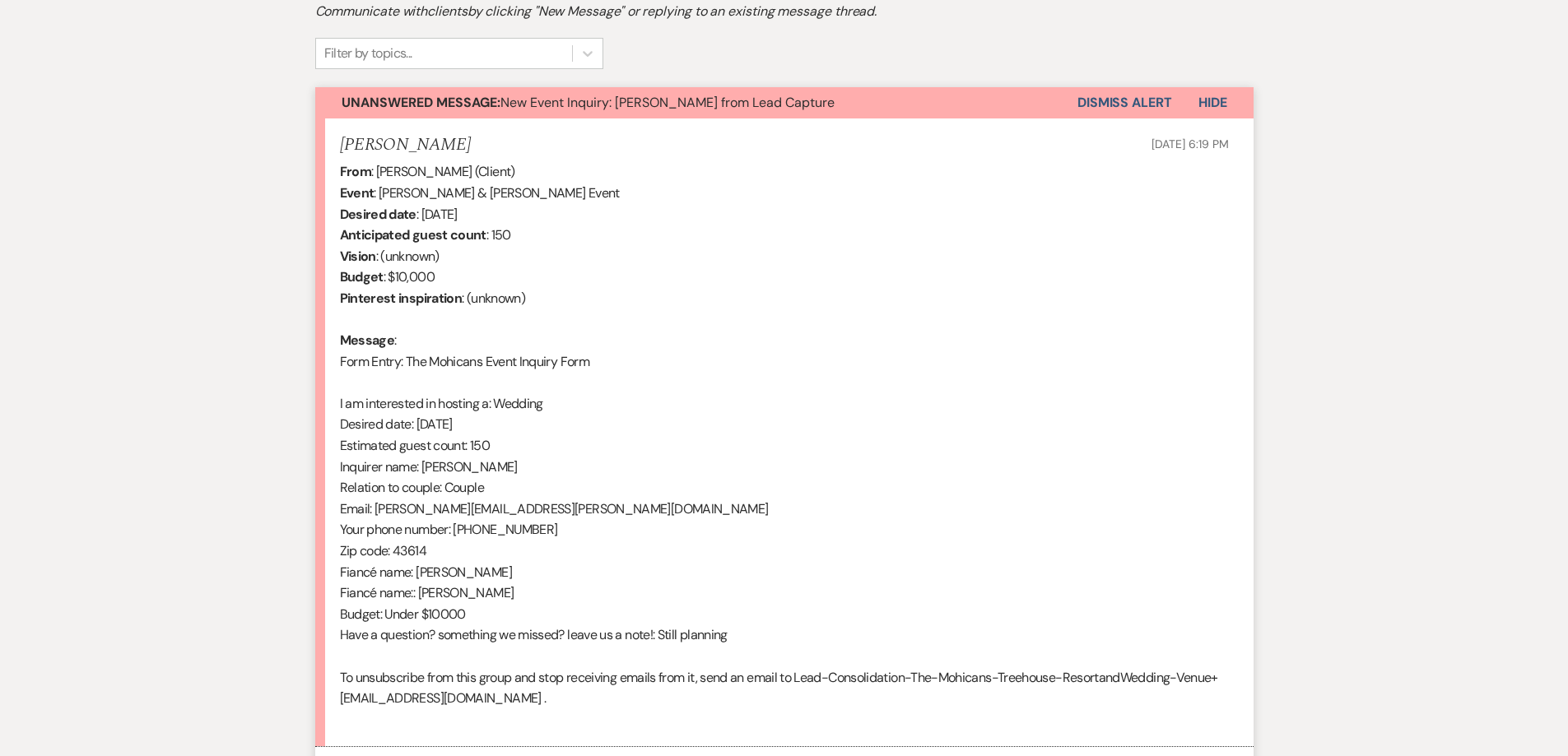
scroll to position [536, 0]
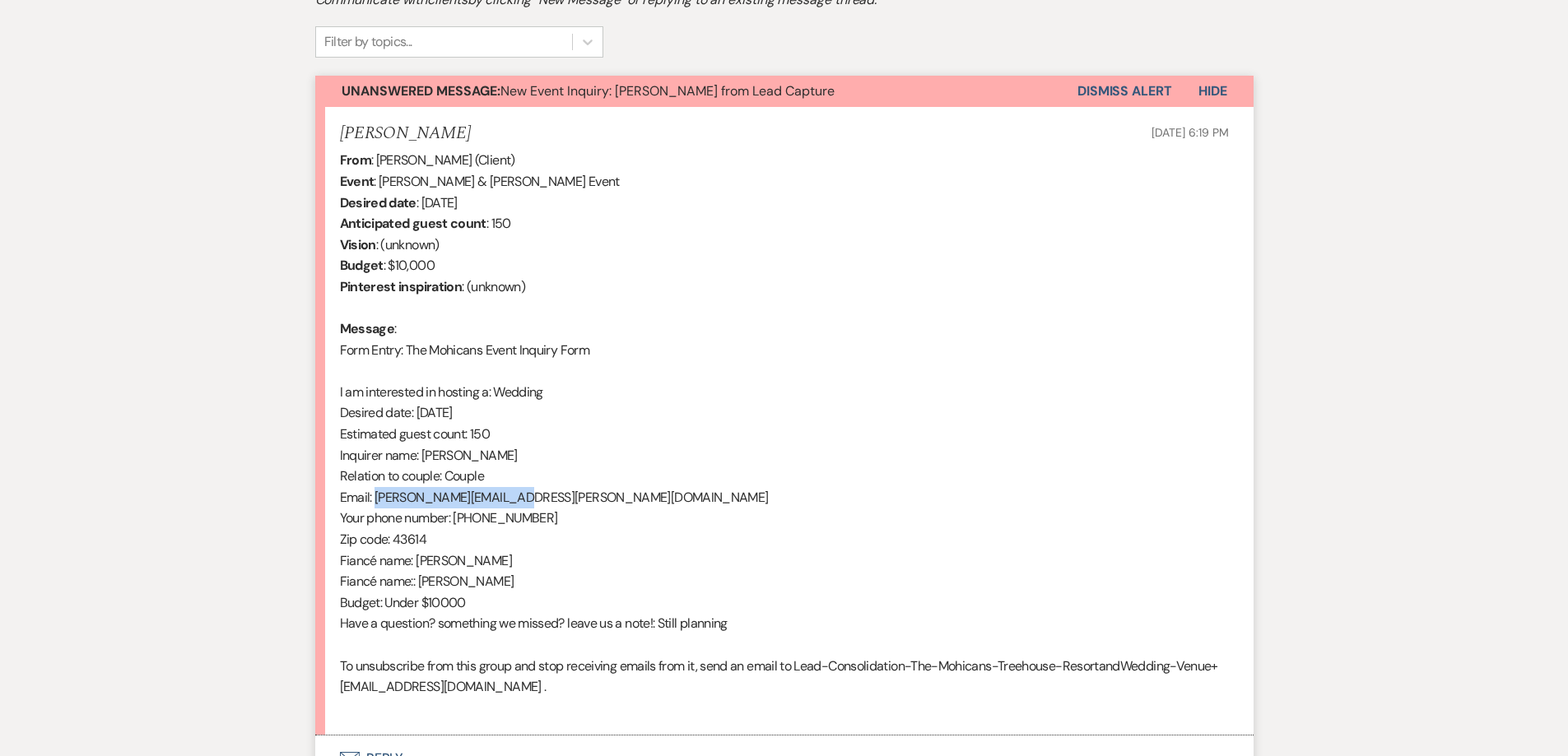
drag, startPoint x: 374, startPoint y: 502, endPoint x: 519, endPoint y: 507, distance: 145.1
click at [519, 507] on div "From : [PERSON_NAME] (Client) Event : [PERSON_NAME] & [PERSON_NAME] Event Desir…" at bounding box center [784, 434] width 889 height 569
copy div "[PERSON_NAME][EMAIL_ADDRESS][PERSON_NAME][DOMAIN_NAME]"
click at [1100, 94] on button "Dismiss Alert" at bounding box center [1124, 91] width 95 height 32
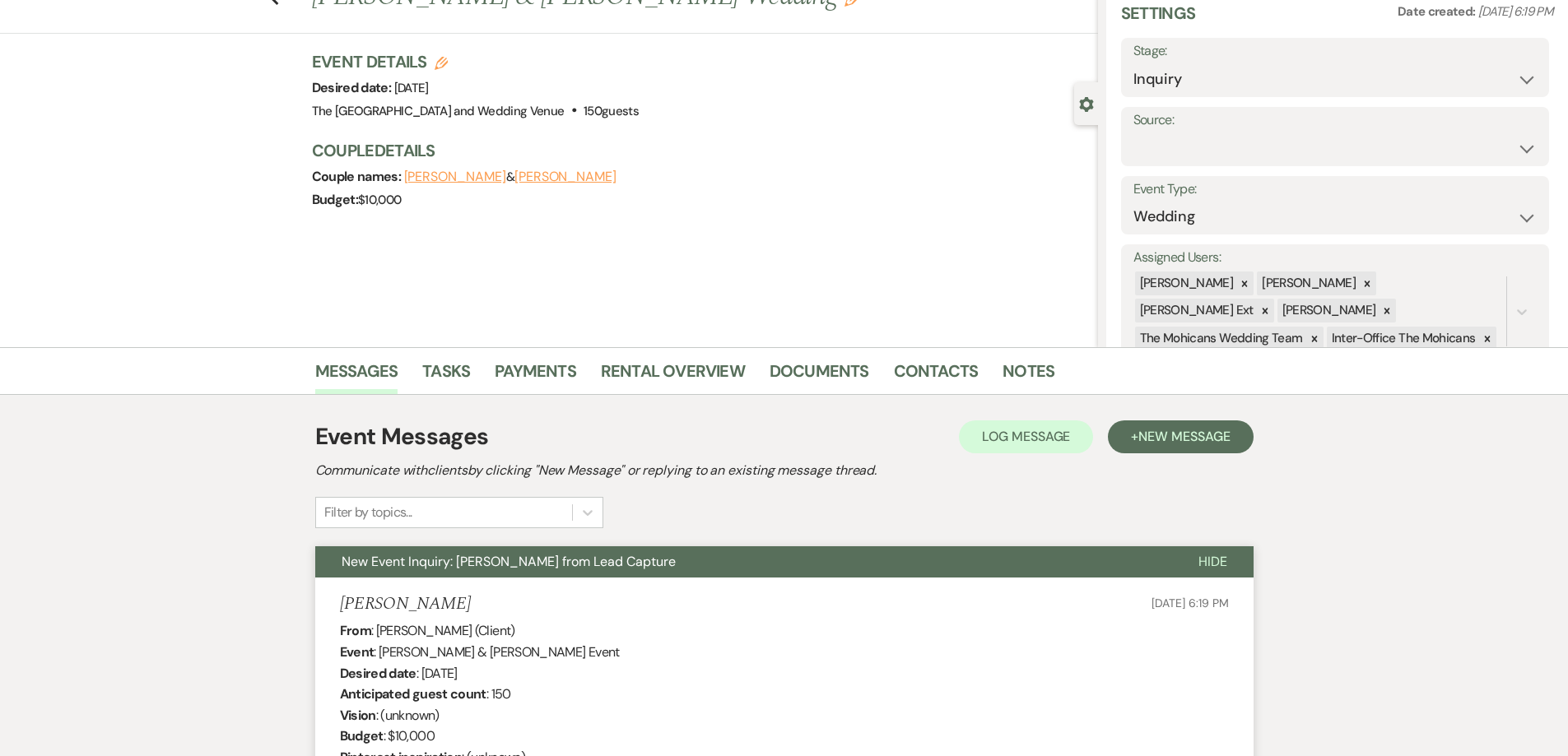
scroll to position [0, 0]
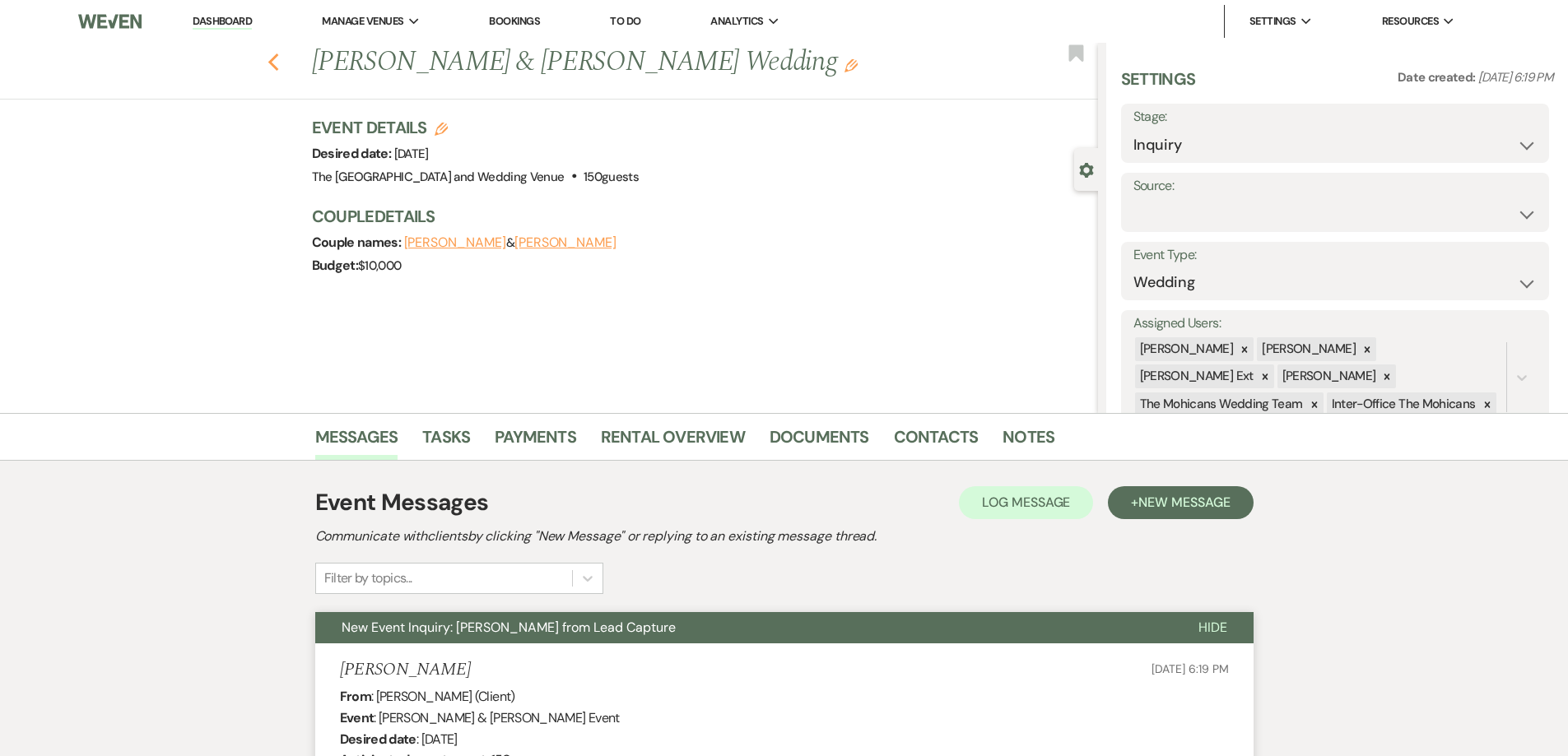
click at [280, 62] on icon "Previous" at bounding box center [273, 62] width 12 height 20
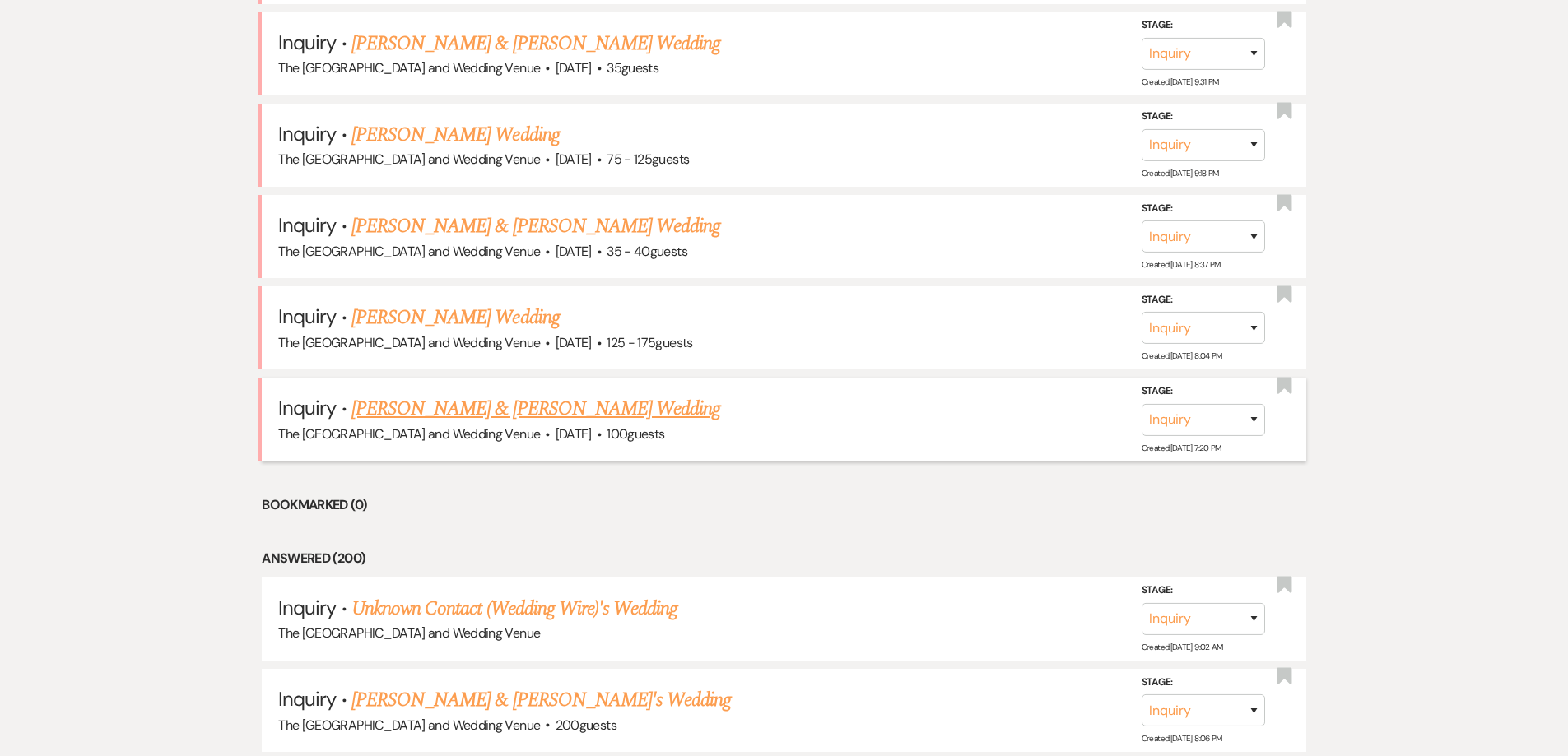
scroll to position [1210, 0]
click at [603, 409] on link "[PERSON_NAME] & [PERSON_NAME] Wedding" at bounding box center [536, 410] width 369 height 30
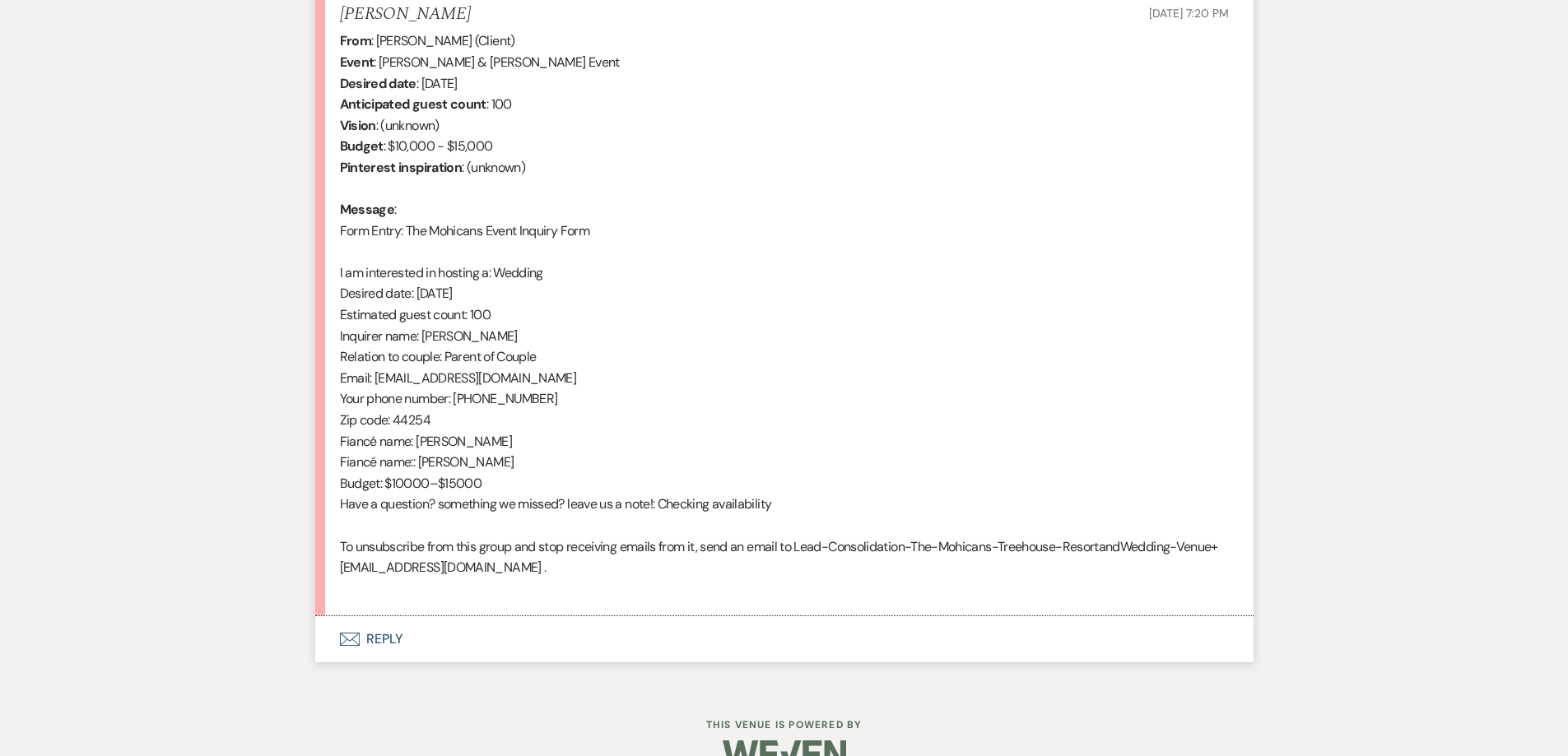
scroll to position [657, 0]
drag, startPoint x: 375, startPoint y: 379, endPoint x: 526, endPoint y: 370, distance: 151.3
click at [534, 369] on div "From : [PERSON_NAME] (Client) Event : [PERSON_NAME] & [PERSON_NAME] Event Desir…" at bounding box center [784, 313] width 889 height 569
copy div "[EMAIL_ADDRESS][DOMAIN_NAME]"
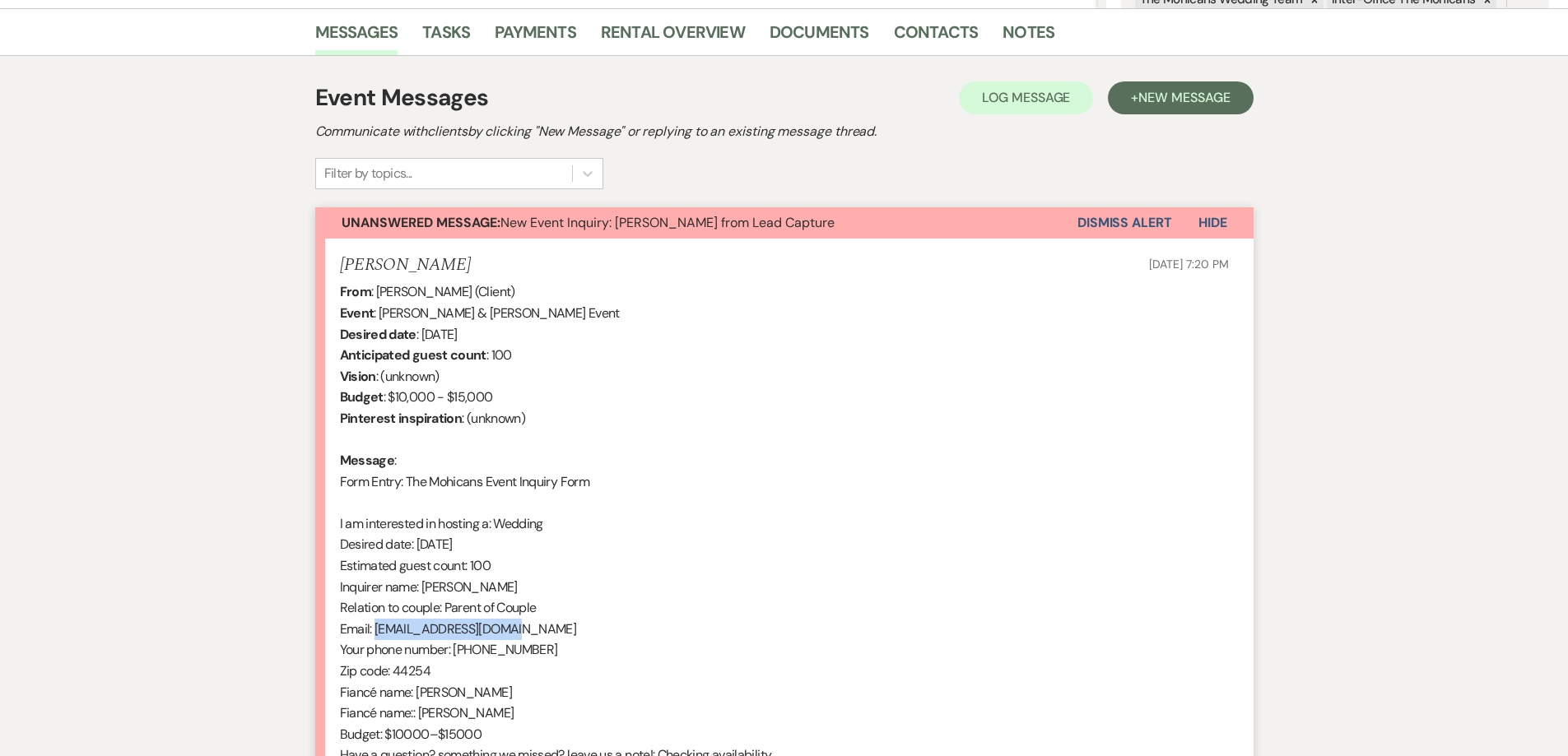
click at [1113, 211] on button "Dismiss Alert" at bounding box center [1124, 223] width 95 height 32
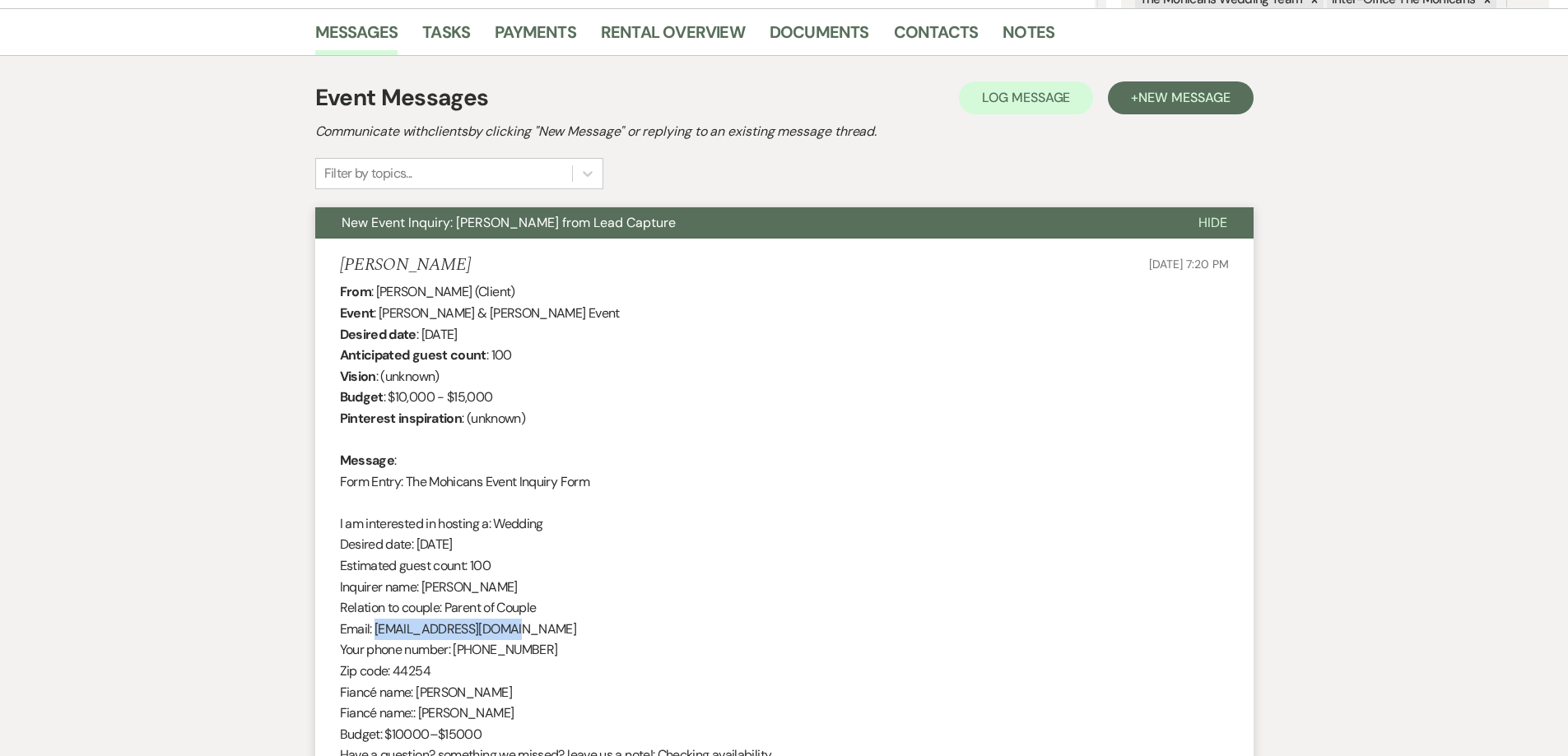
scroll to position [0, 0]
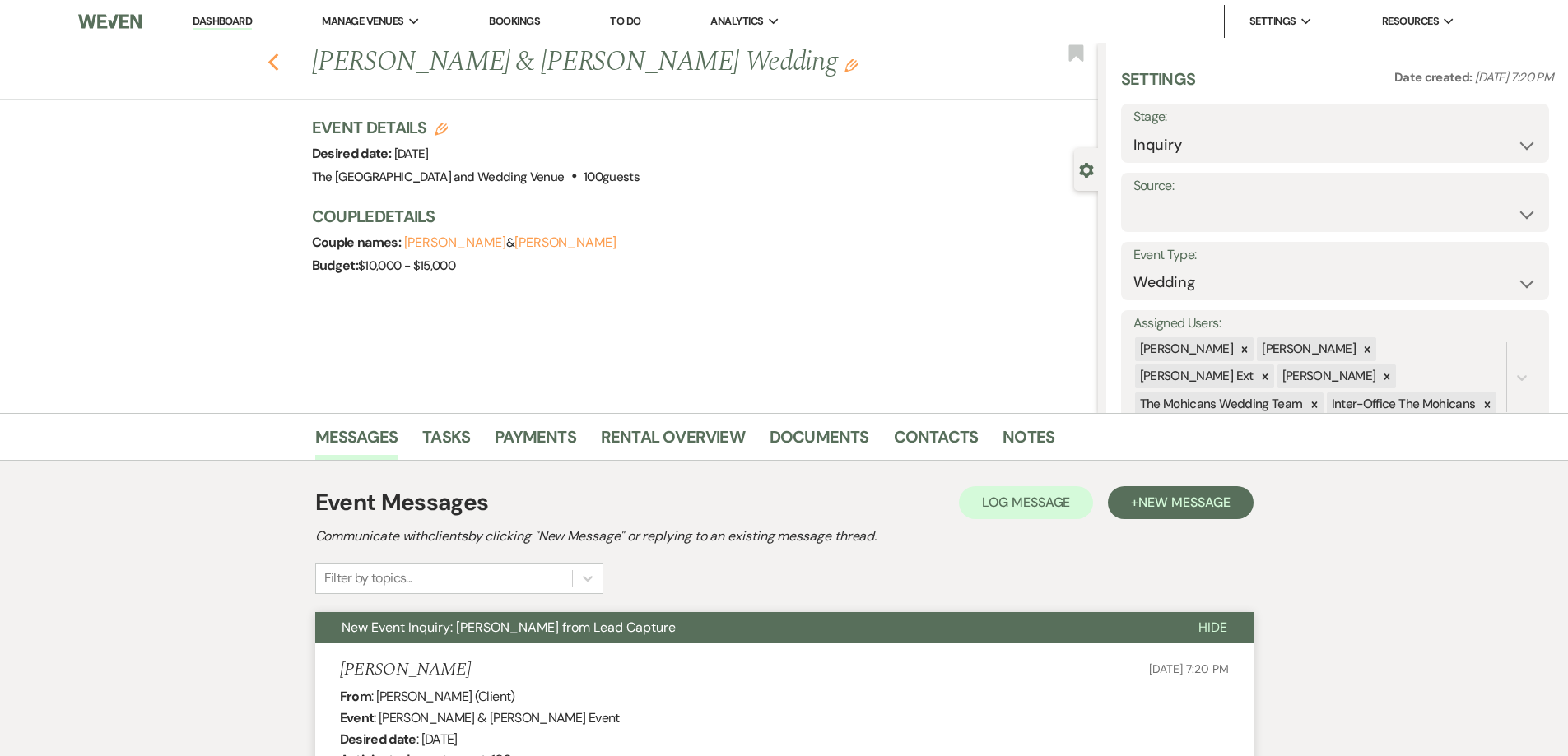
click at [280, 65] on icon "Previous" at bounding box center [273, 62] width 12 height 20
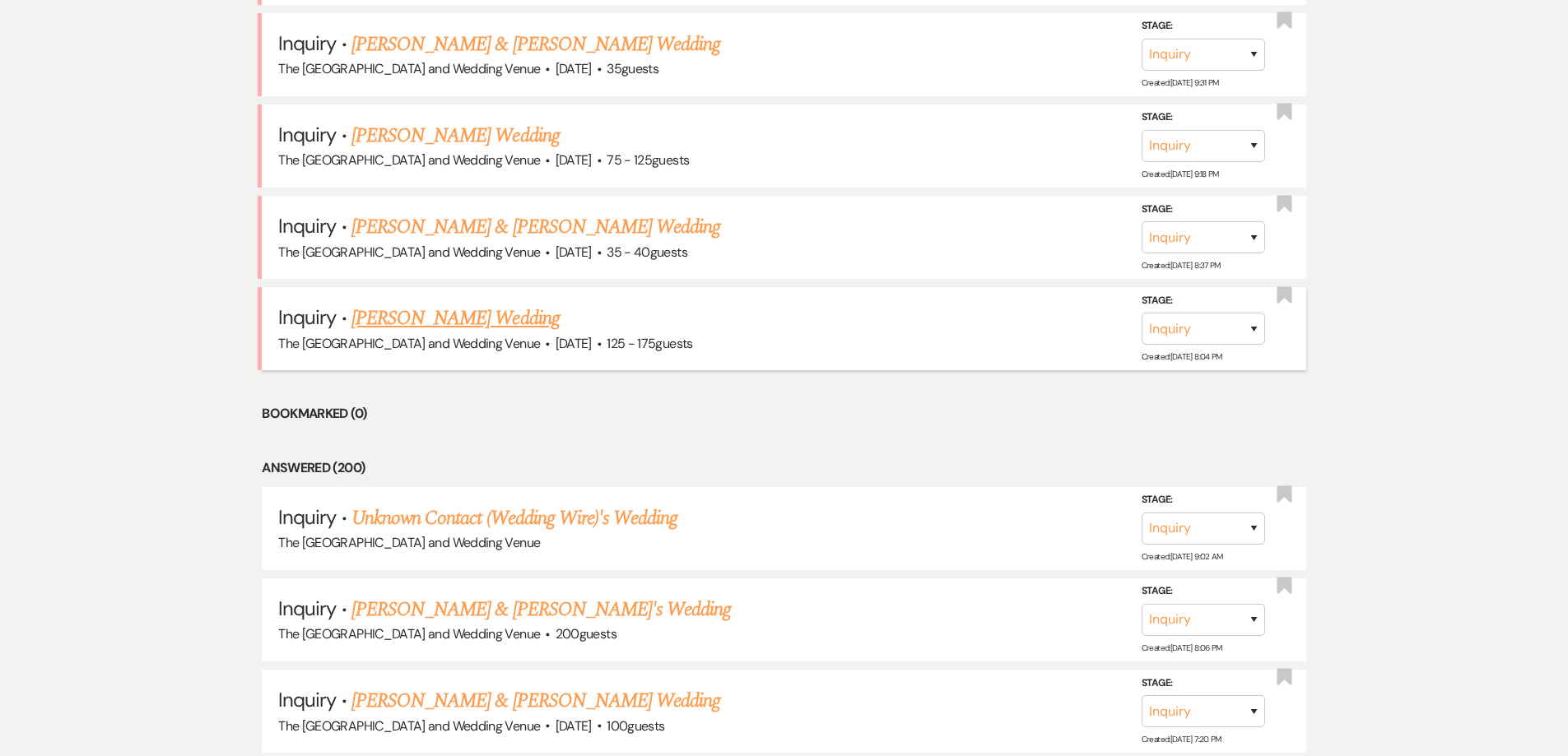
scroll to position [1137, 0]
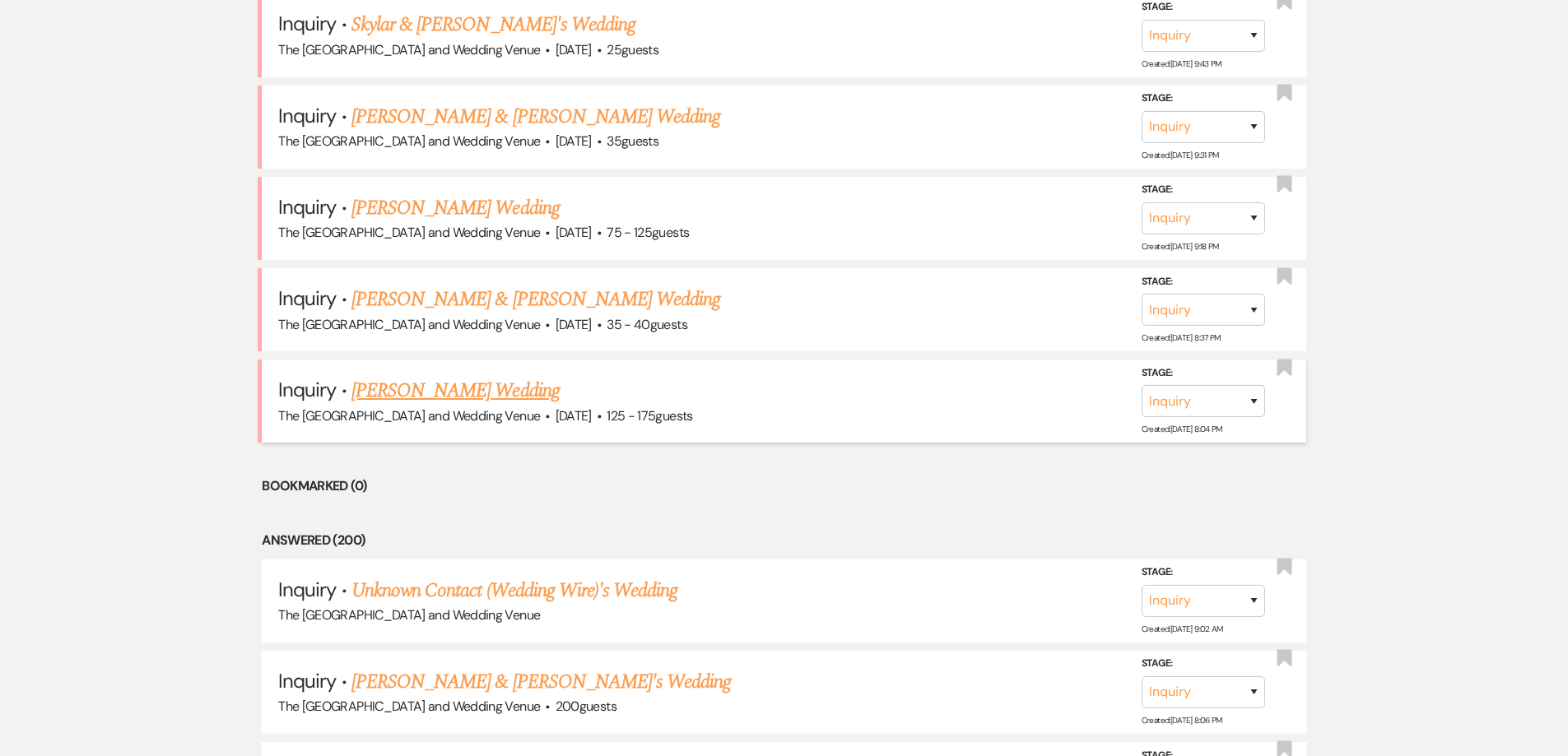
click at [474, 392] on link "[PERSON_NAME] Wedding" at bounding box center [456, 391] width 209 height 30
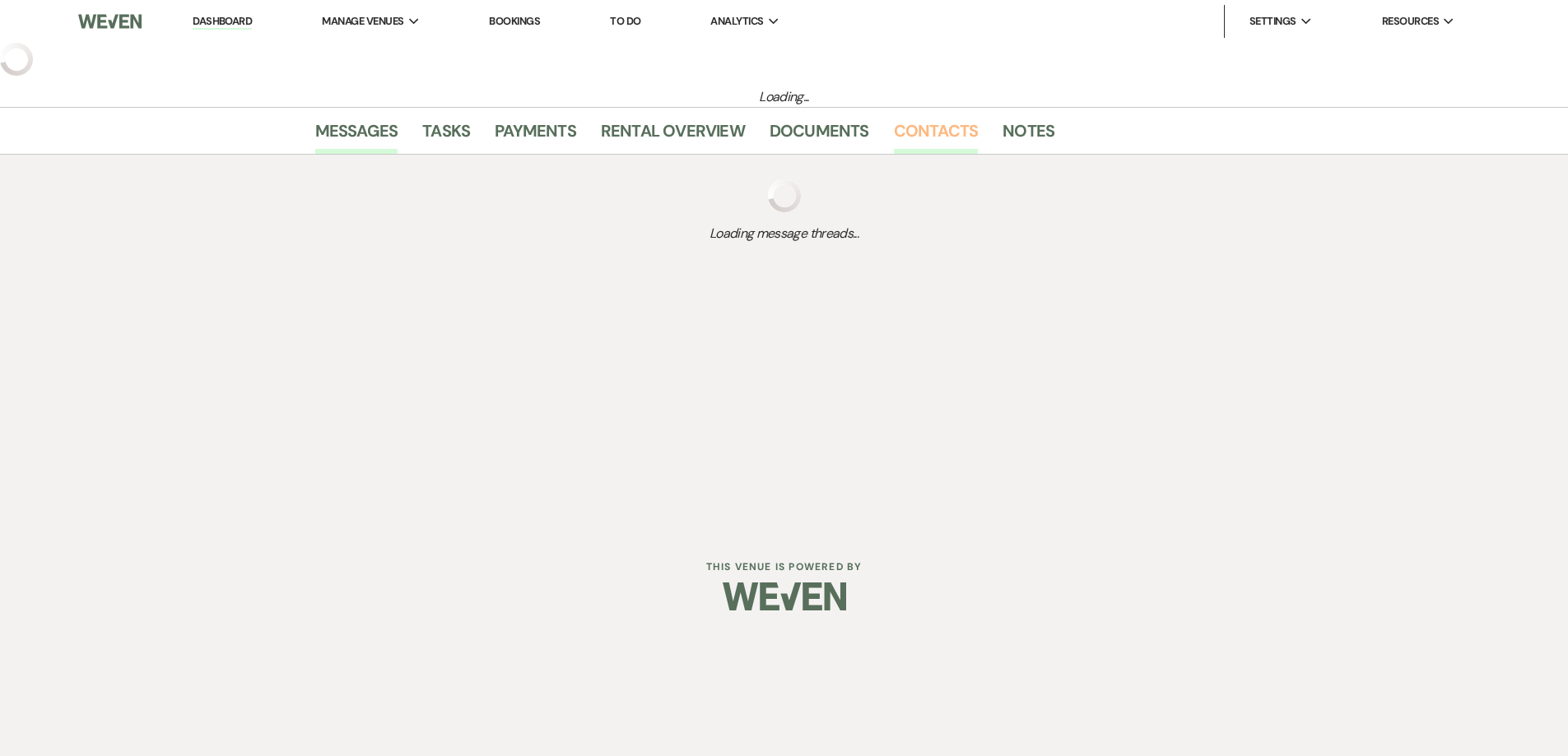
select select "3"
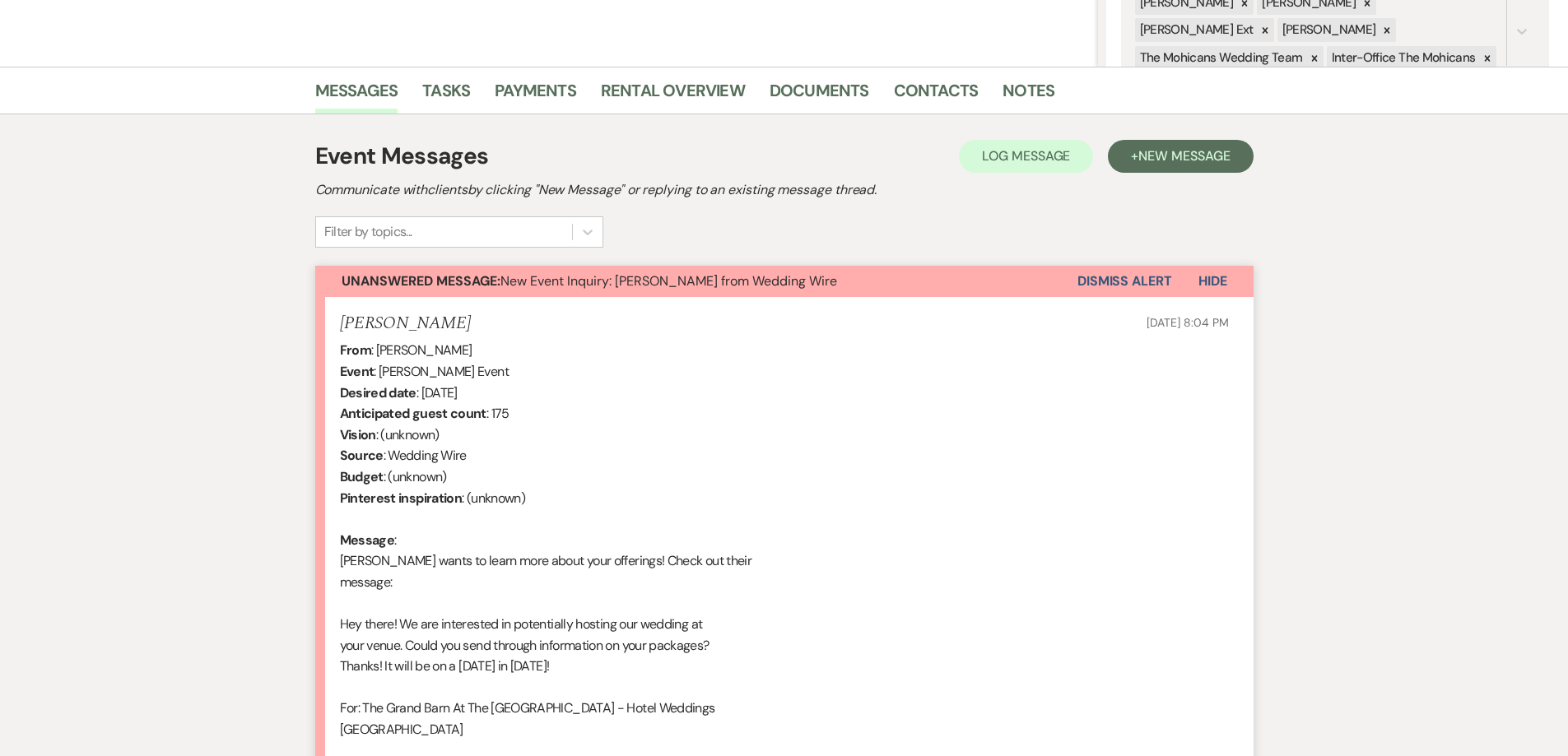
scroll to position [346, 0]
click at [933, 88] on link "Contacts" at bounding box center [937, 96] width 85 height 37
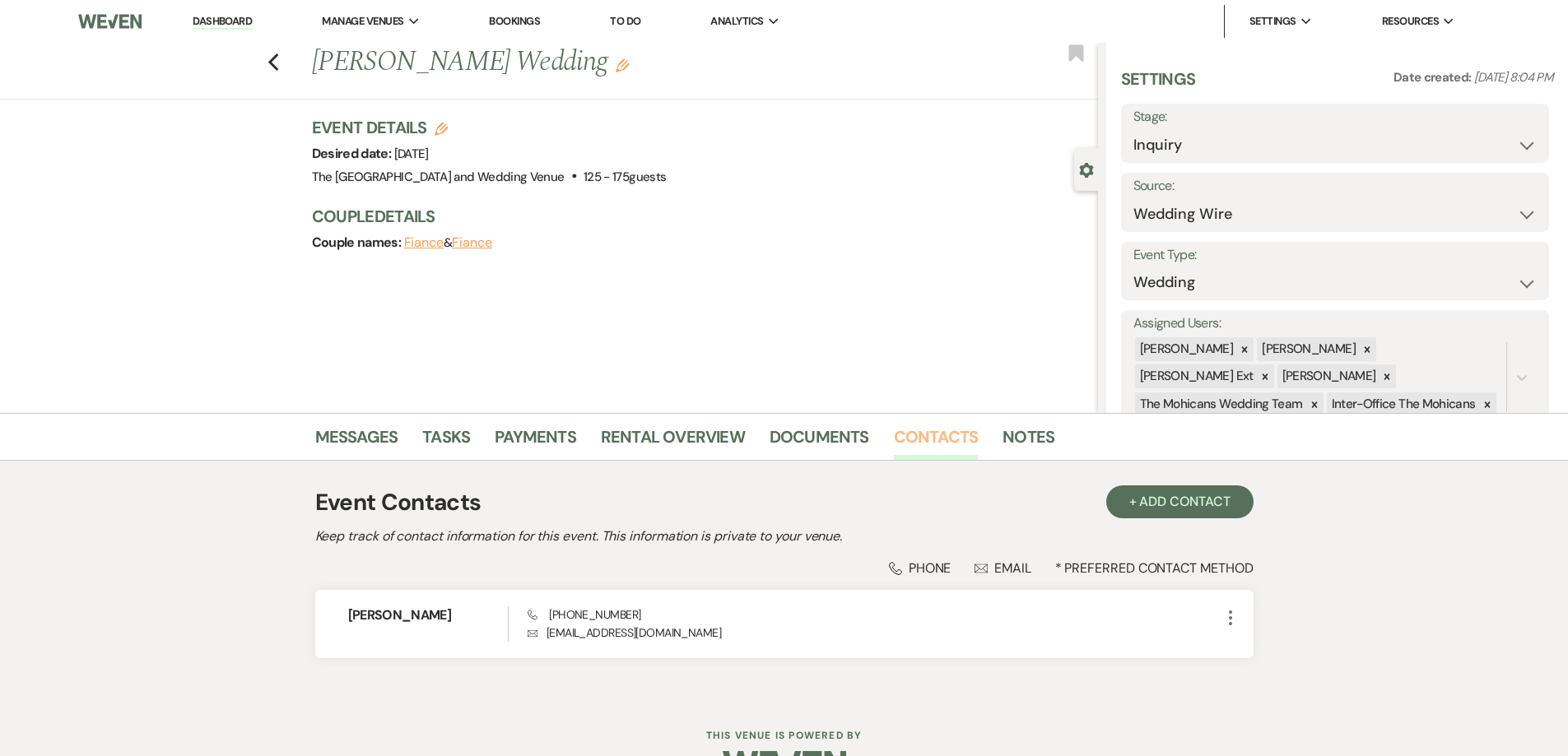
scroll to position [48, 0]
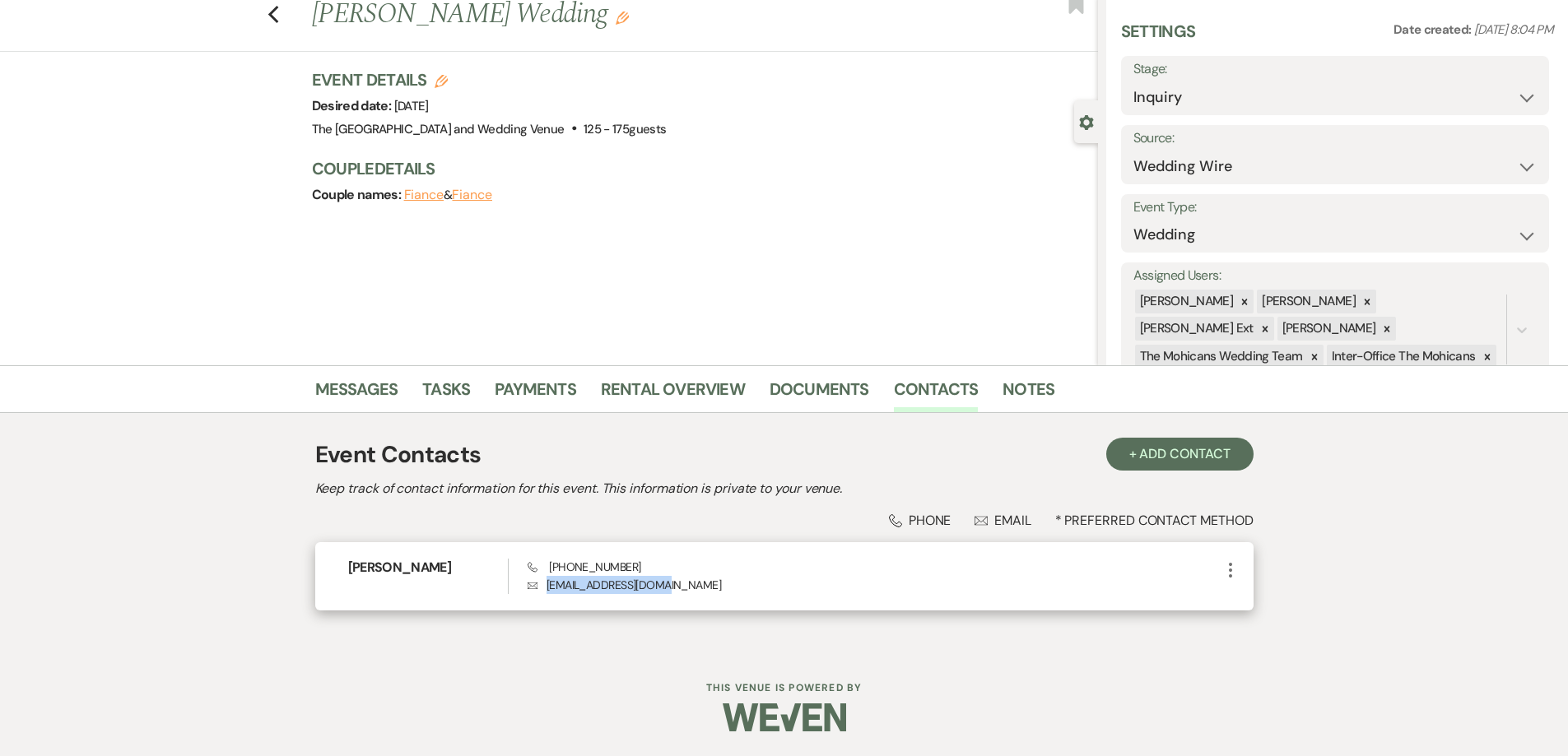
drag, startPoint x: 673, startPoint y: 587, endPoint x: 548, endPoint y: 591, distance: 125.1
click at [546, 593] on p "Envelope [EMAIL_ADDRESS][DOMAIN_NAME]" at bounding box center [874, 585] width 692 height 18
copy p "[EMAIL_ADDRESS][DOMAIN_NAME]"
click at [328, 387] on link "Messages" at bounding box center [357, 394] width 83 height 37
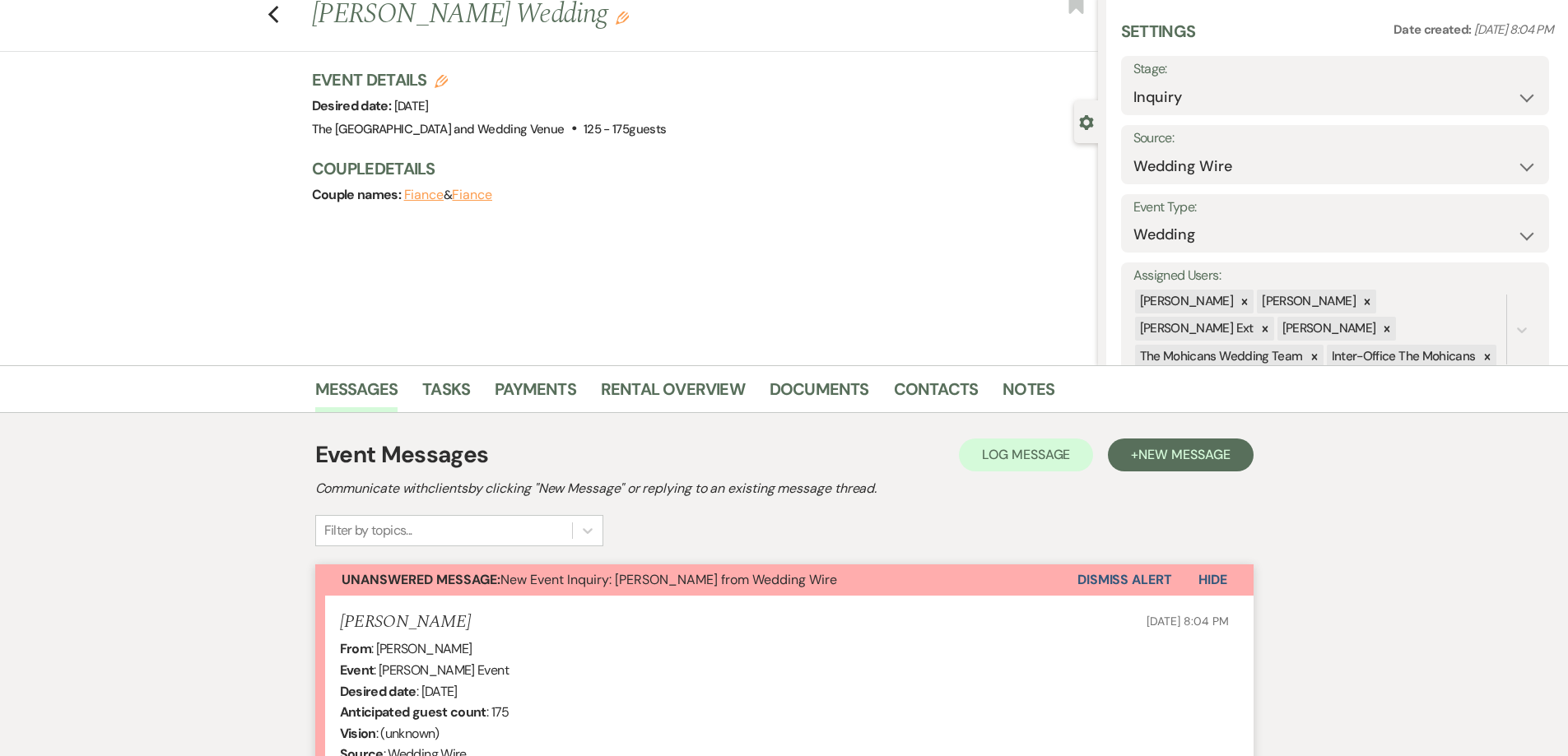
click at [1125, 571] on button "Dismiss Alert" at bounding box center [1124, 580] width 95 height 32
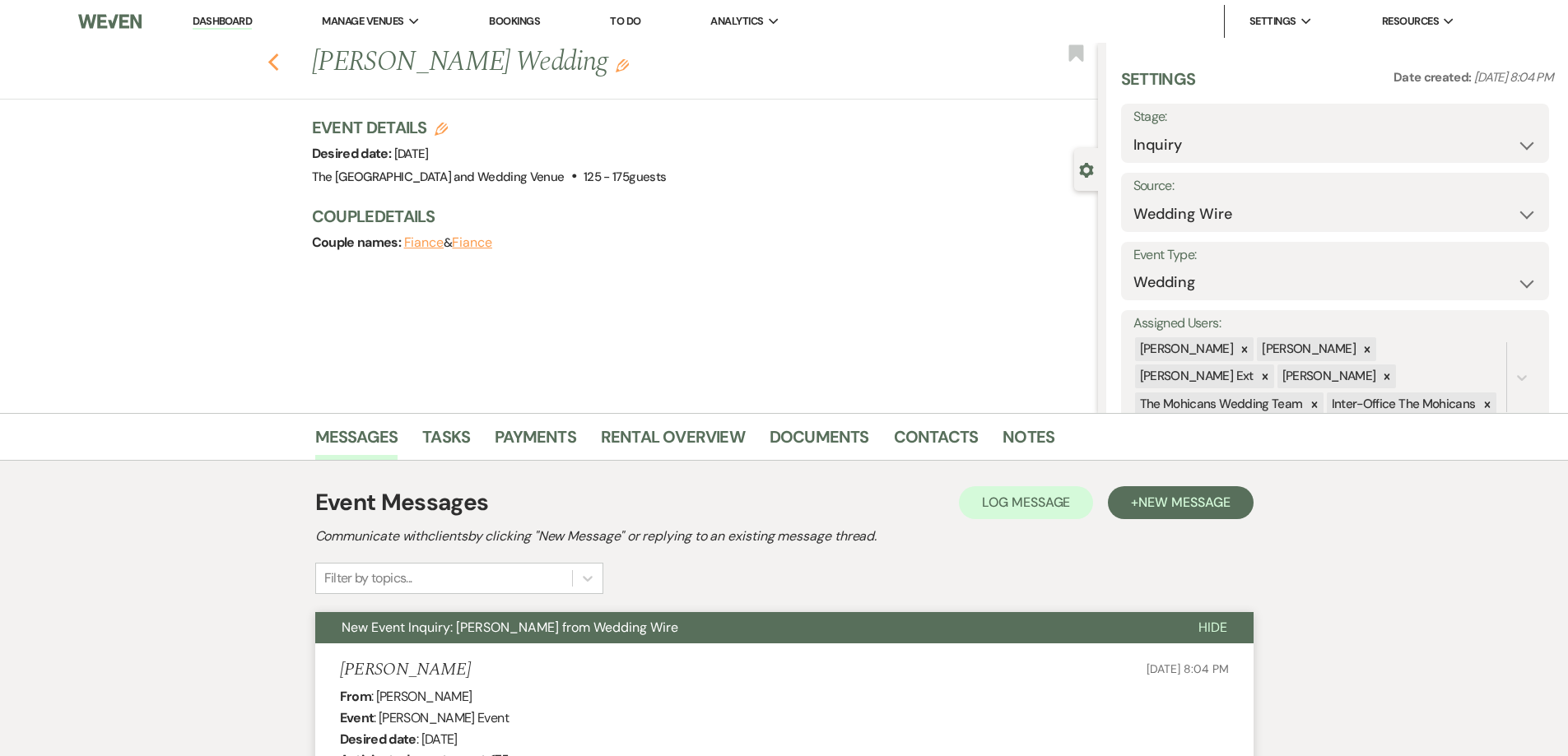
click at [279, 65] on use "button" at bounding box center [273, 62] width 11 height 18
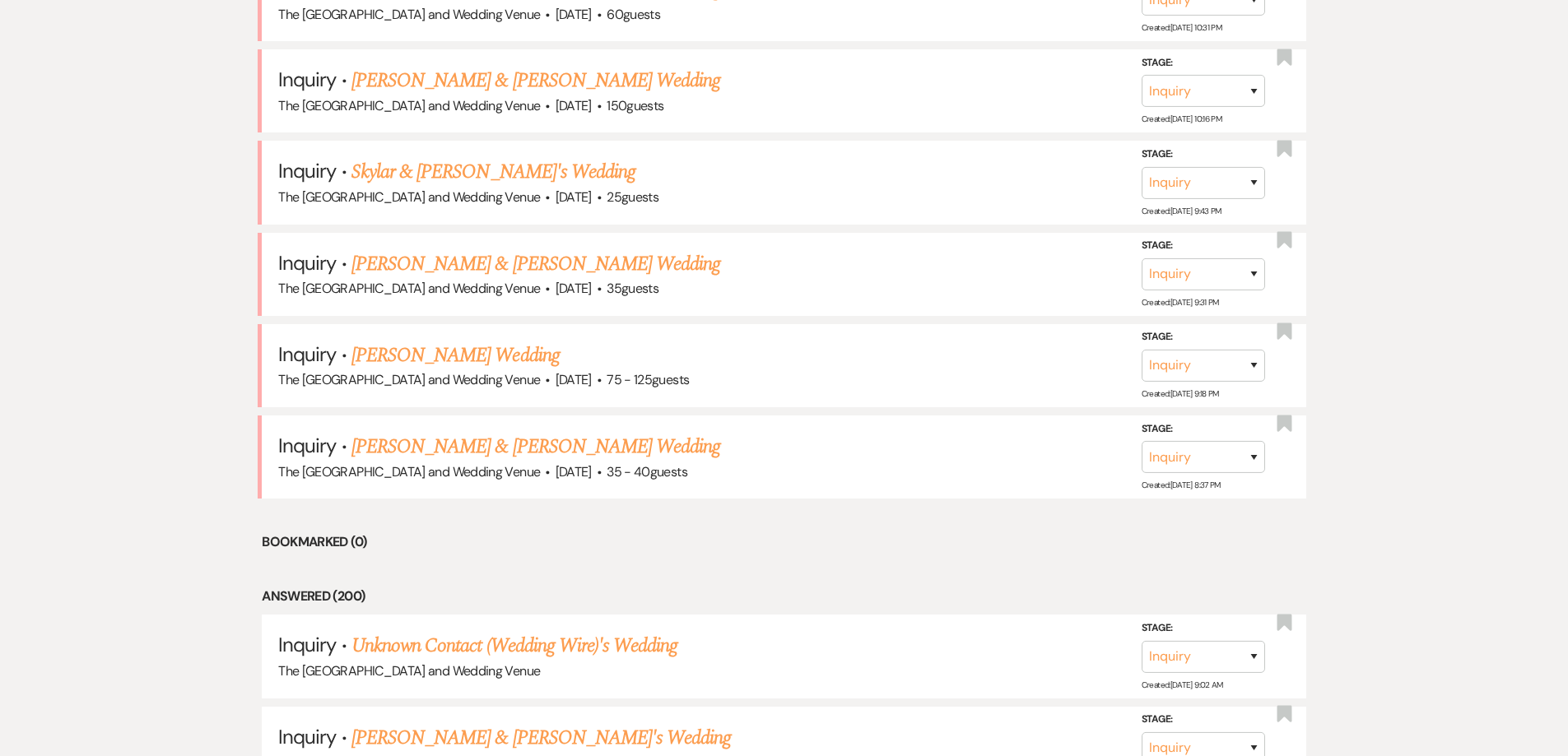
scroll to position [992, 0]
click at [652, 439] on link "[PERSON_NAME] & [PERSON_NAME] Wedding" at bounding box center [536, 445] width 369 height 30
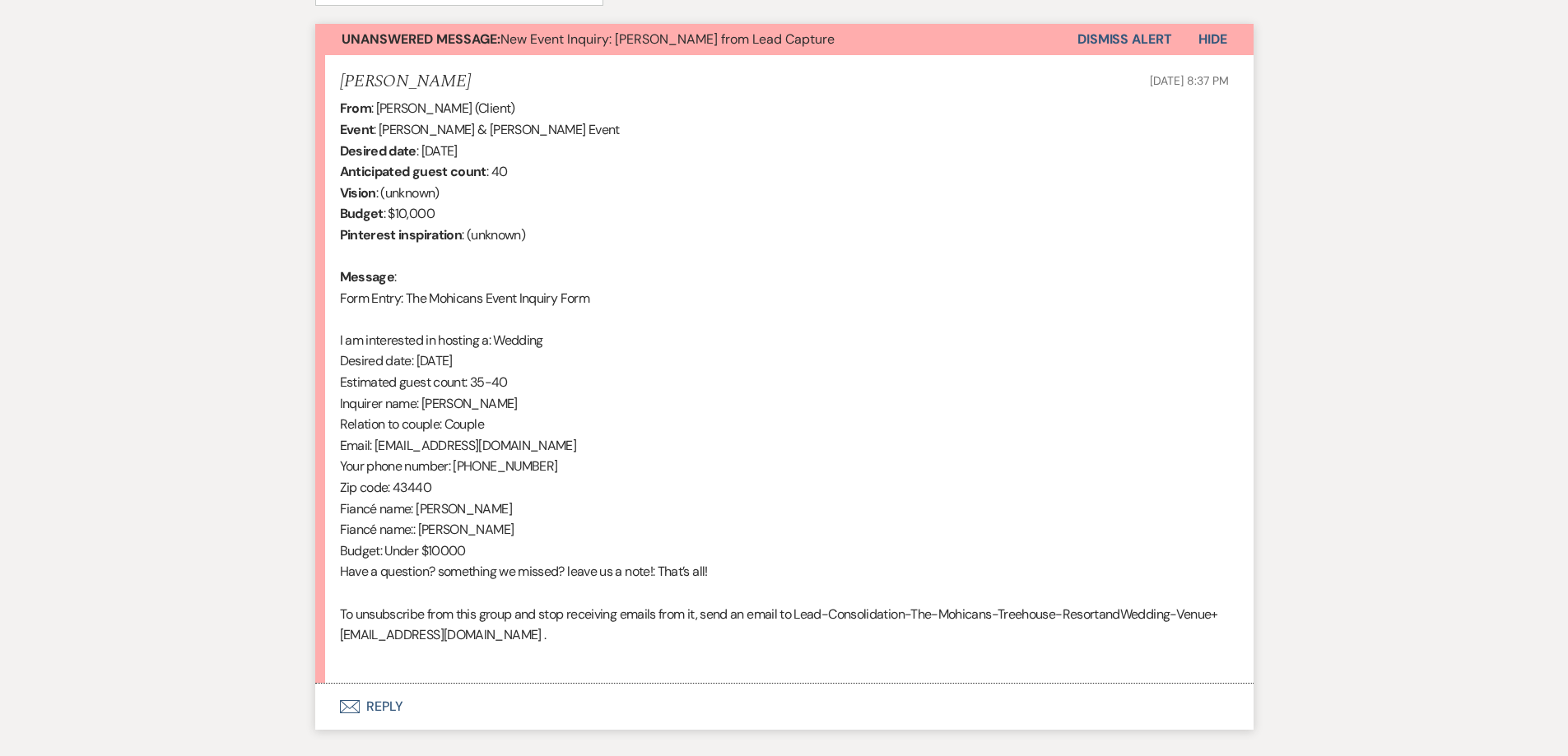
scroll to position [589, 0]
drag, startPoint x: 377, startPoint y: 450, endPoint x: 477, endPoint y: 440, distance: 100.5
click at [521, 450] on div "From : [PERSON_NAME] (Client) Event : [PERSON_NAME] & [PERSON_NAME] Event Desir…" at bounding box center [784, 381] width 889 height 569
copy div "[EMAIL_ADDRESS][DOMAIN_NAME]"
click at [1137, 33] on button "Dismiss Alert" at bounding box center [1124, 38] width 95 height 32
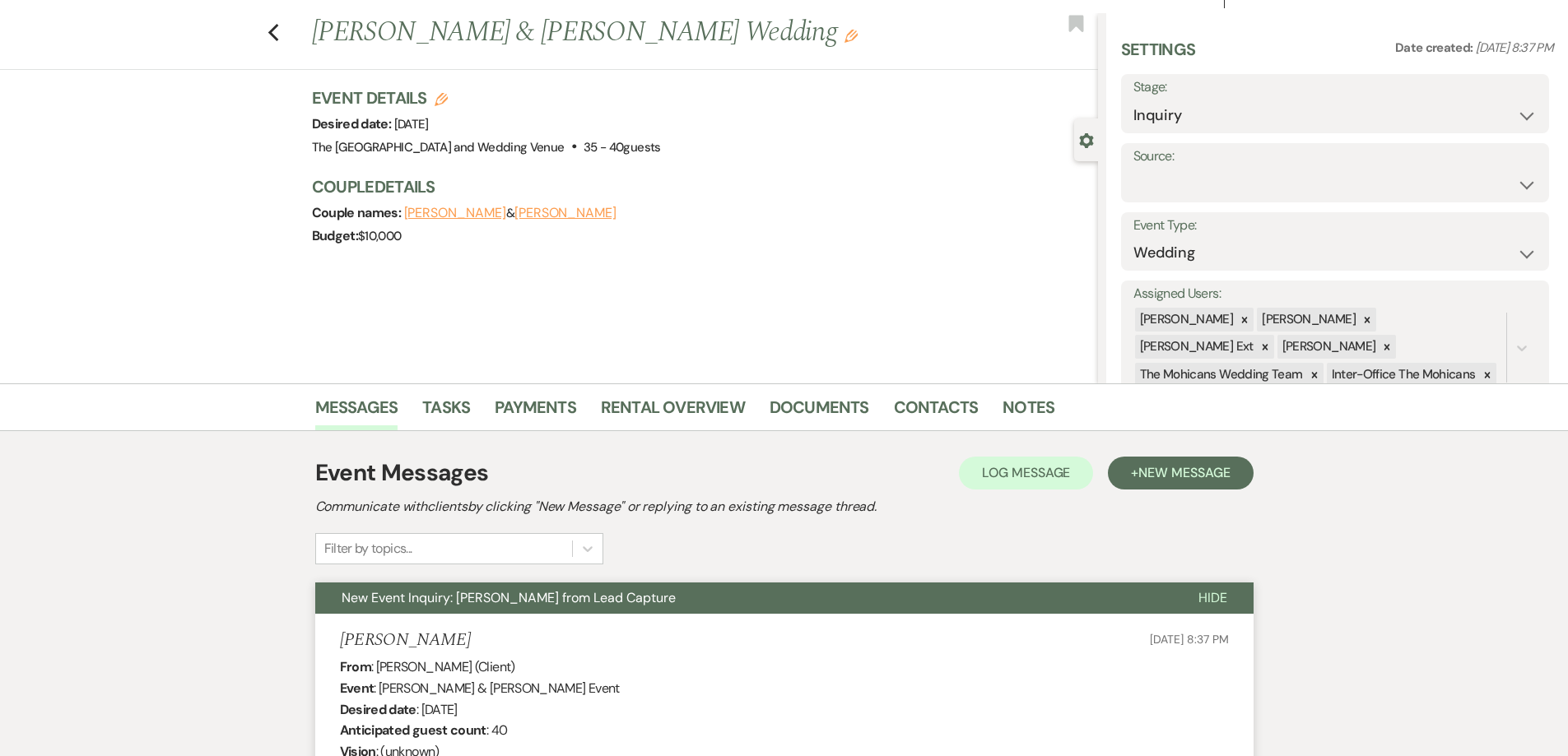
scroll to position [0, 0]
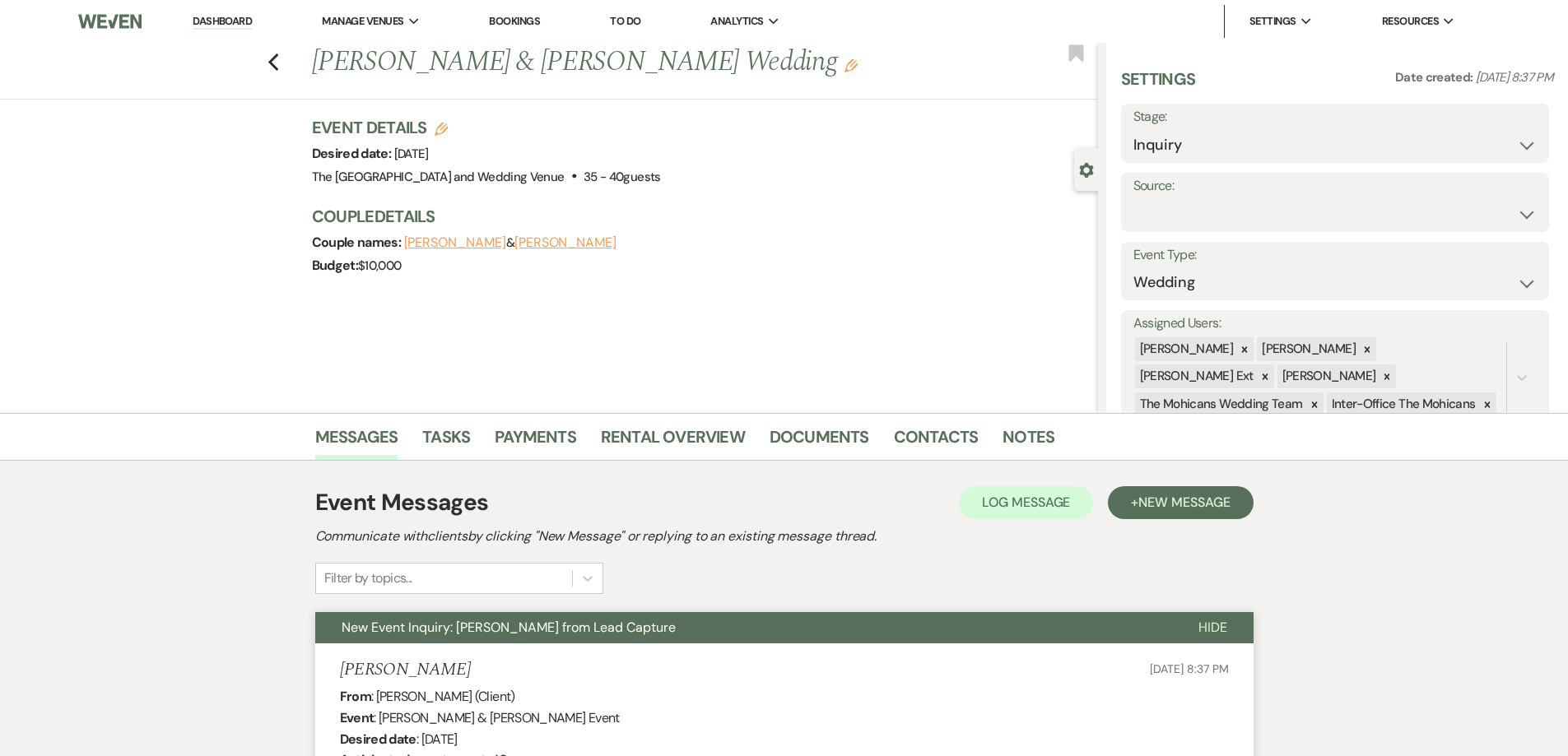
click at [279, 73] on div "Previous [PERSON_NAME] & [PERSON_NAME] Wedding Edit Bookmark" at bounding box center [544, 71] width 1106 height 57
click at [279, 69] on icon "Previous" at bounding box center [273, 62] width 12 height 20
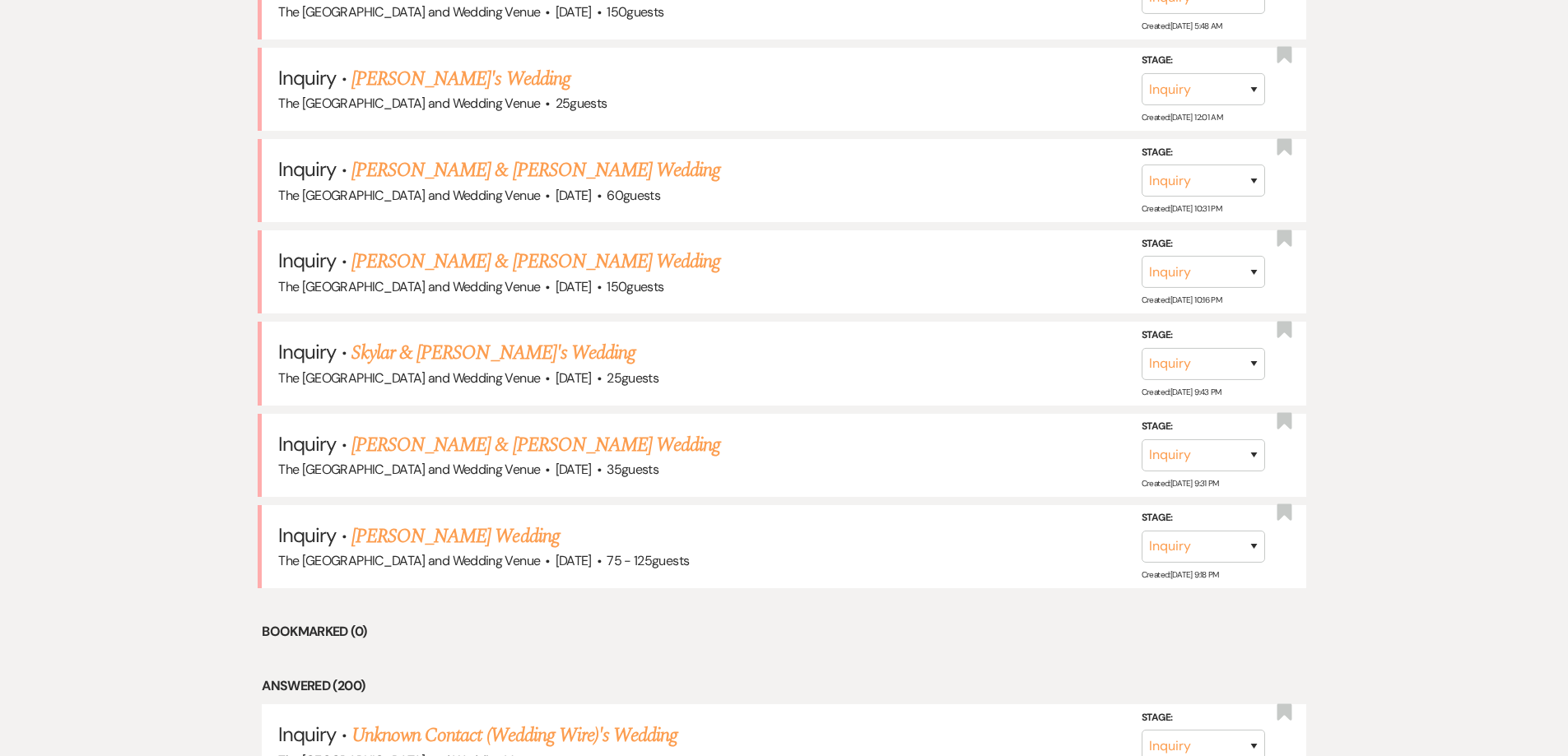
scroll to position [807, 0]
click at [433, 541] on link "[PERSON_NAME] Wedding" at bounding box center [456, 538] width 209 height 30
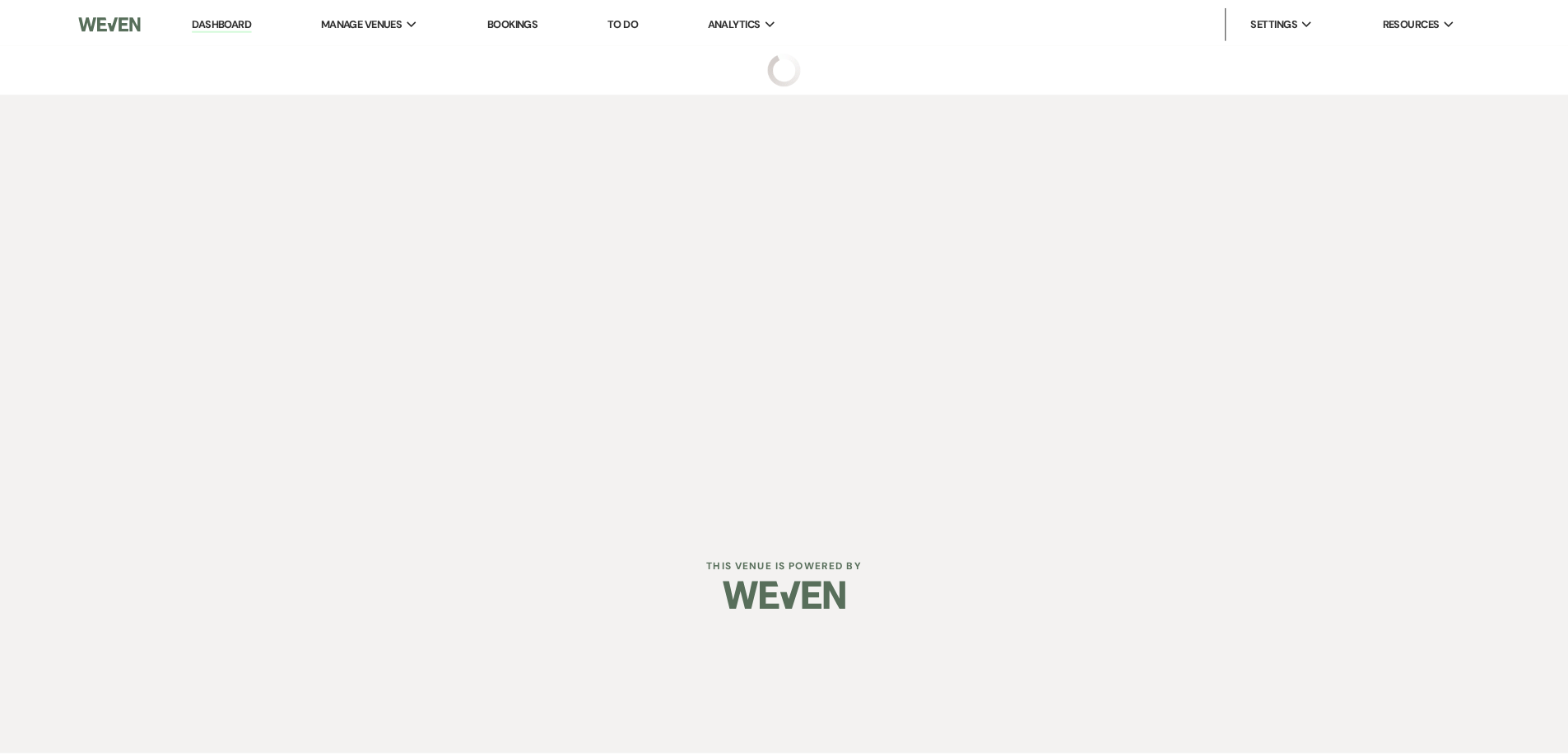
select select "3"
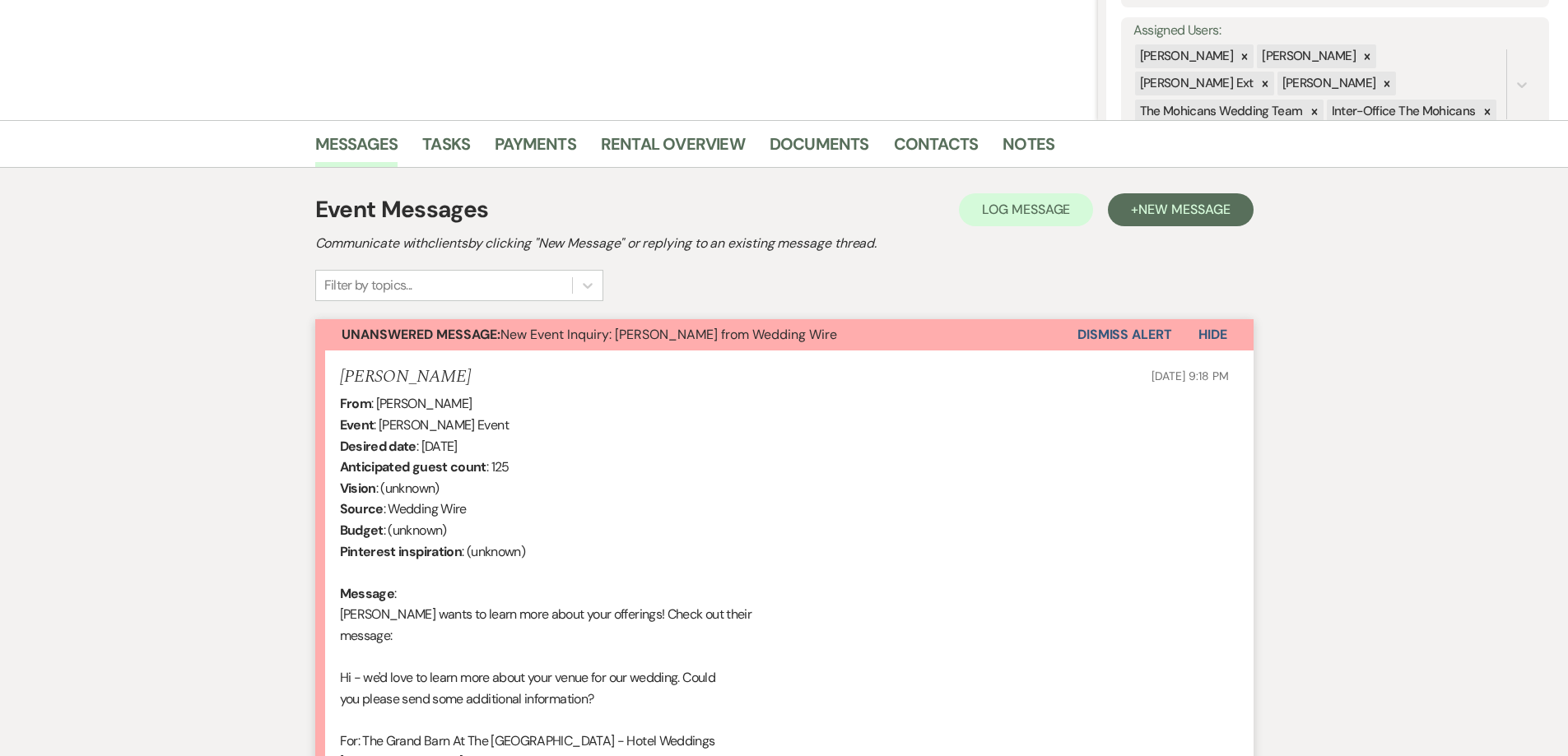
scroll to position [291, 0]
click at [924, 132] on li "Contacts" at bounding box center [949, 149] width 110 height 39
click at [923, 136] on link "Contacts" at bounding box center [937, 151] width 85 height 37
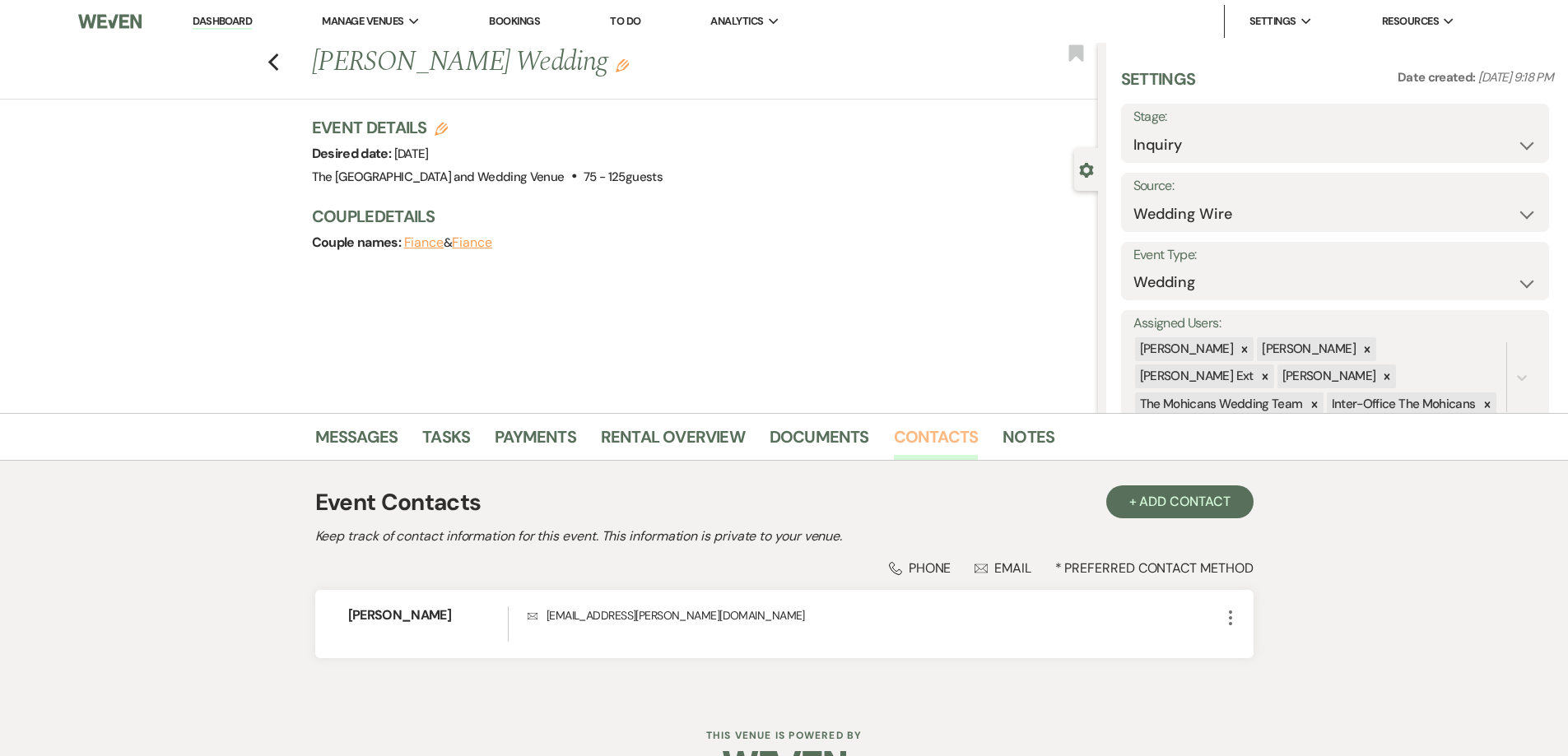
scroll to position [48, 0]
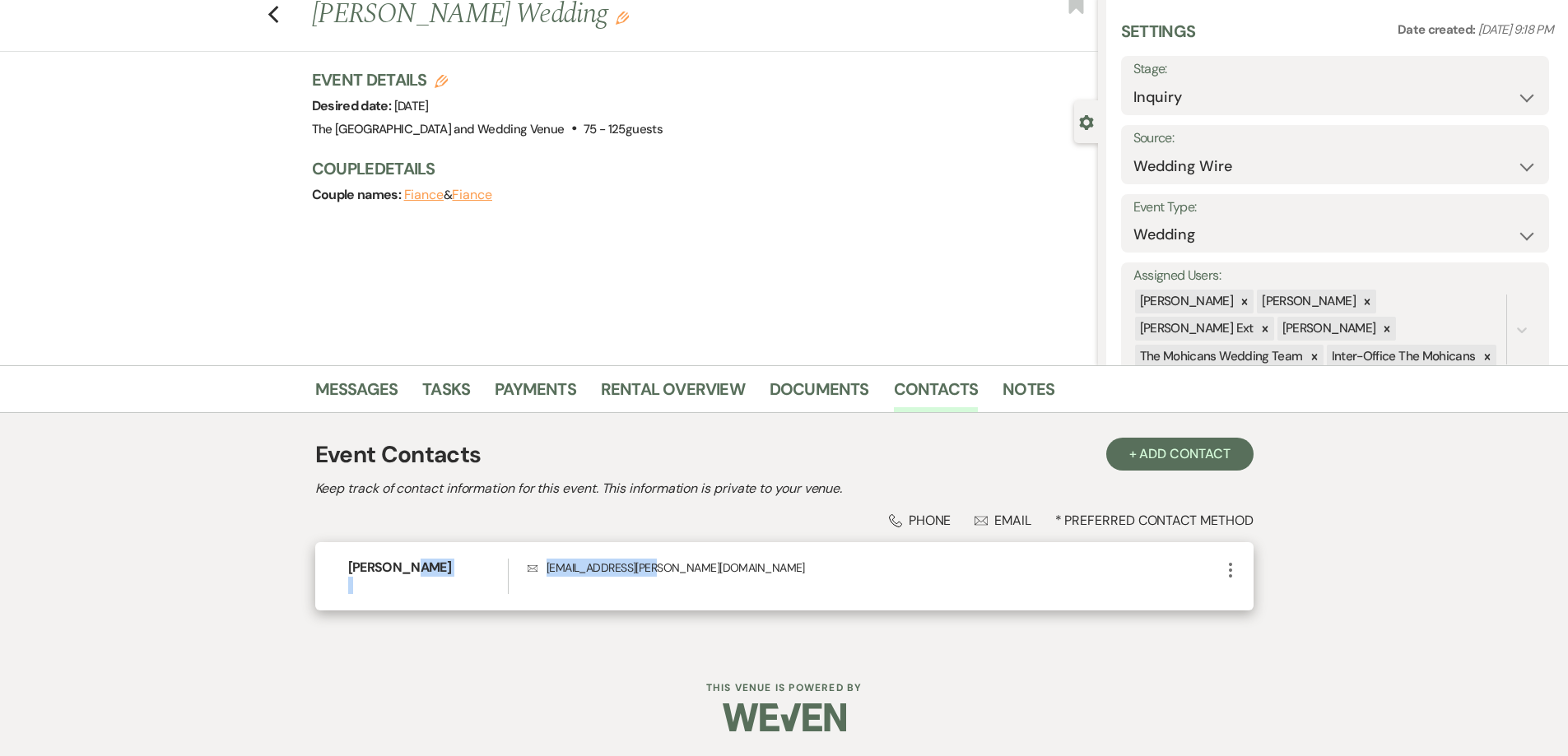
drag, startPoint x: 675, startPoint y: 562, endPoint x: 520, endPoint y: 559, distance: 155.0
click at [520, 559] on div "[PERSON_NAME] Envelope [EMAIL_ADDRESS][PERSON_NAME][DOMAIN_NAME] More" at bounding box center [784, 576] width 939 height 68
click at [661, 569] on p "Envelope [EMAIL_ADDRESS][PERSON_NAME][DOMAIN_NAME]" at bounding box center [874, 567] width 692 height 18
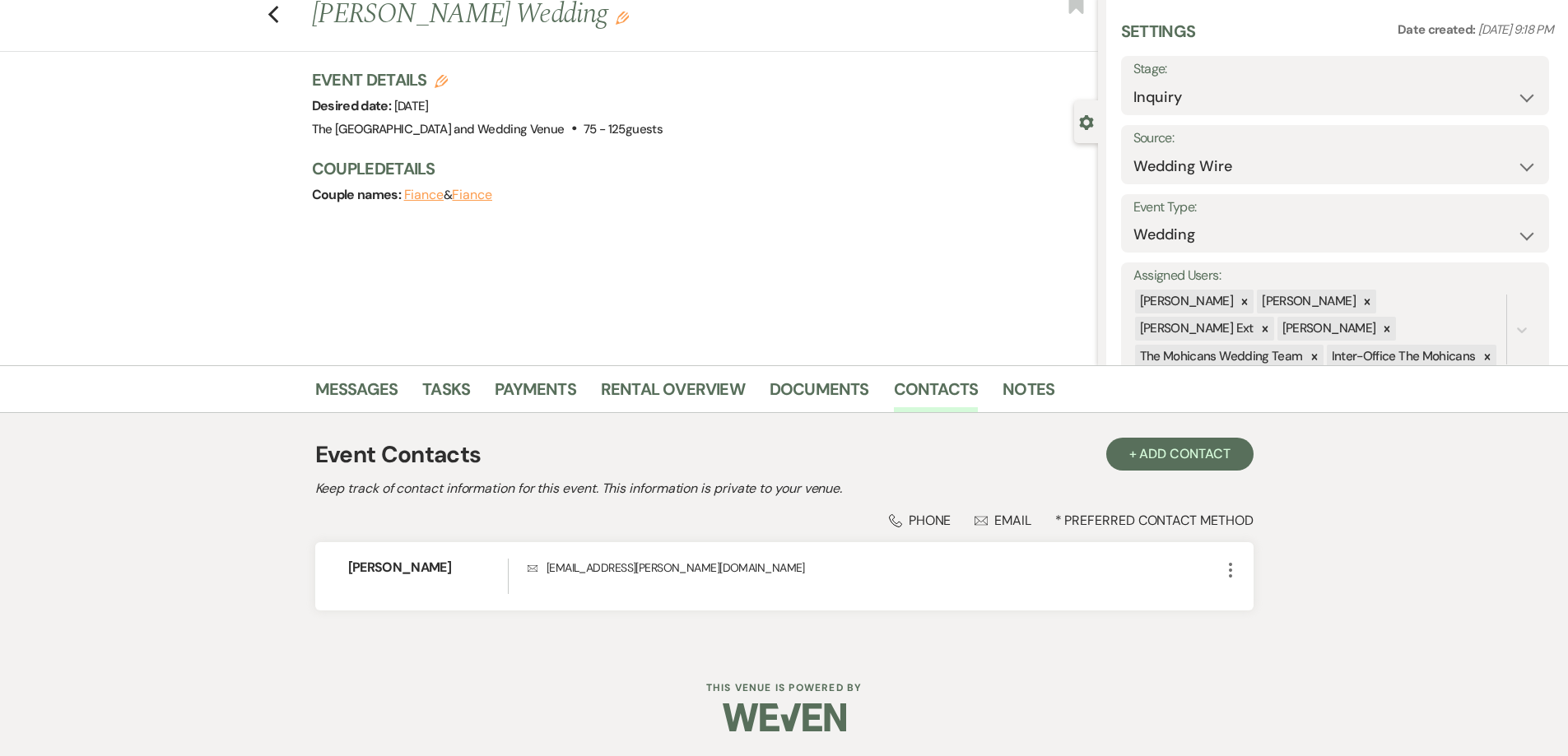
click at [563, 684] on div at bounding box center [784, 717] width 843 height 77
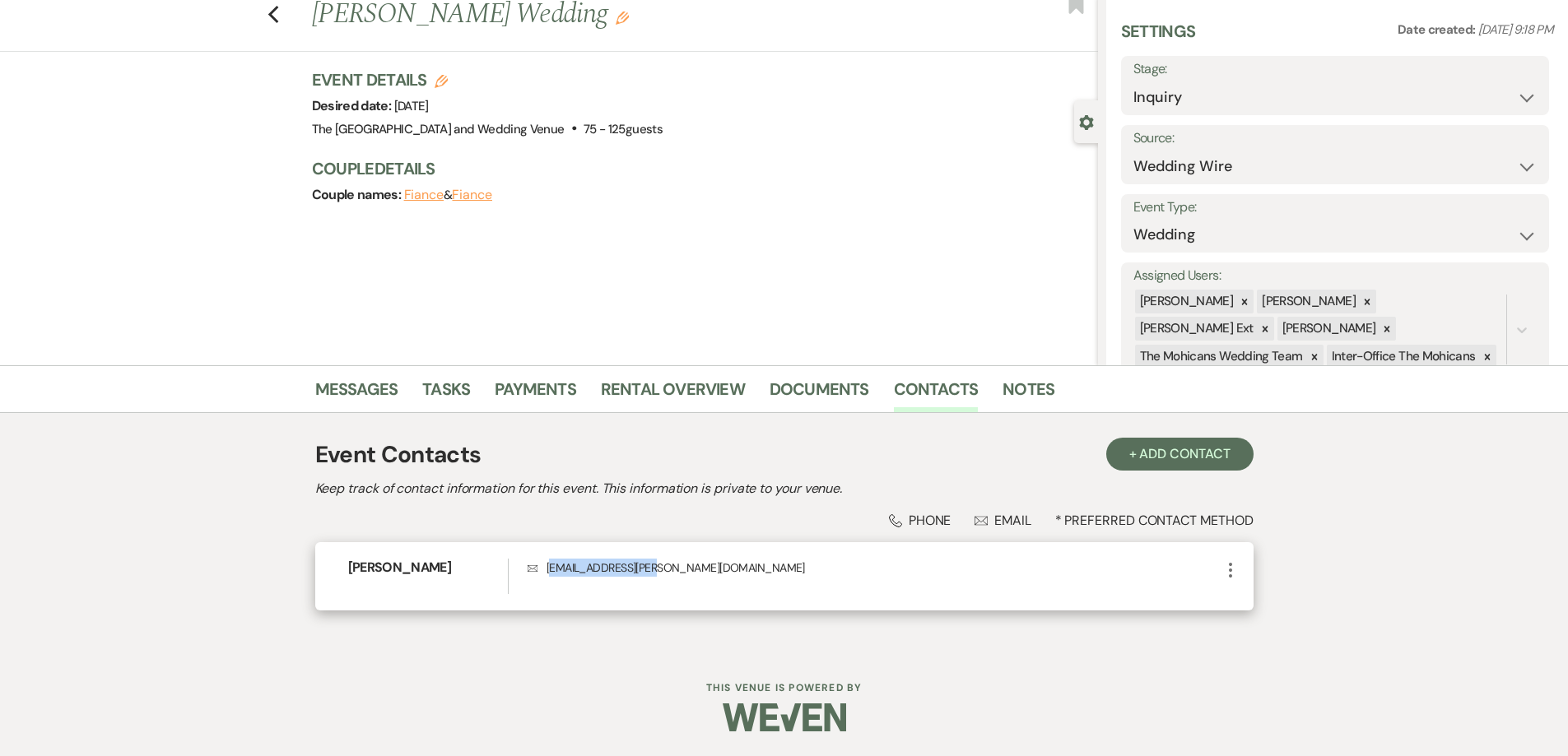
drag, startPoint x: 660, startPoint y: 570, endPoint x: 549, endPoint y: 570, distance: 111.0
click at [549, 570] on p "Envelope [EMAIL_ADDRESS][PERSON_NAME][DOMAIN_NAME]" at bounding box center [874, 567] width 692 height 18
drag, startPoint x: 544, startPoint y: 569, endPoint x: 679, endPoint y: 573, distance: 135.1
click at [679, 573] on p "Envelope [EMAIL_ADDRESS][PERSON_NAME][DOMAIN_NAME]" at bounding box center [874, 567] width 692 height 18
click at [379, 382] on link "Messages" at bounding box center [357, 394] width 83 height 37
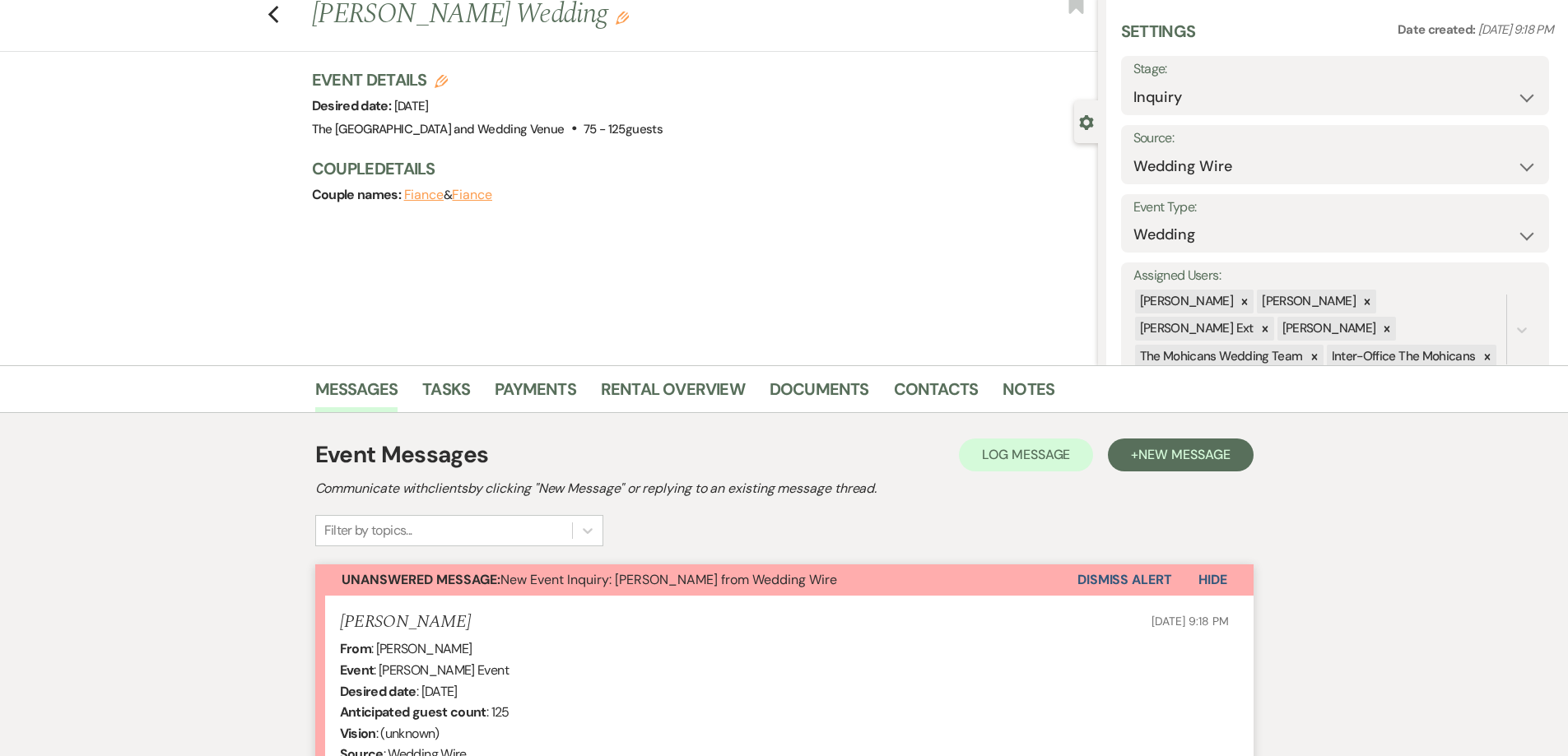
click at [1137, 580] on button "Dismiss Alert" at bounding box center [1124, 580] width 95 height 32
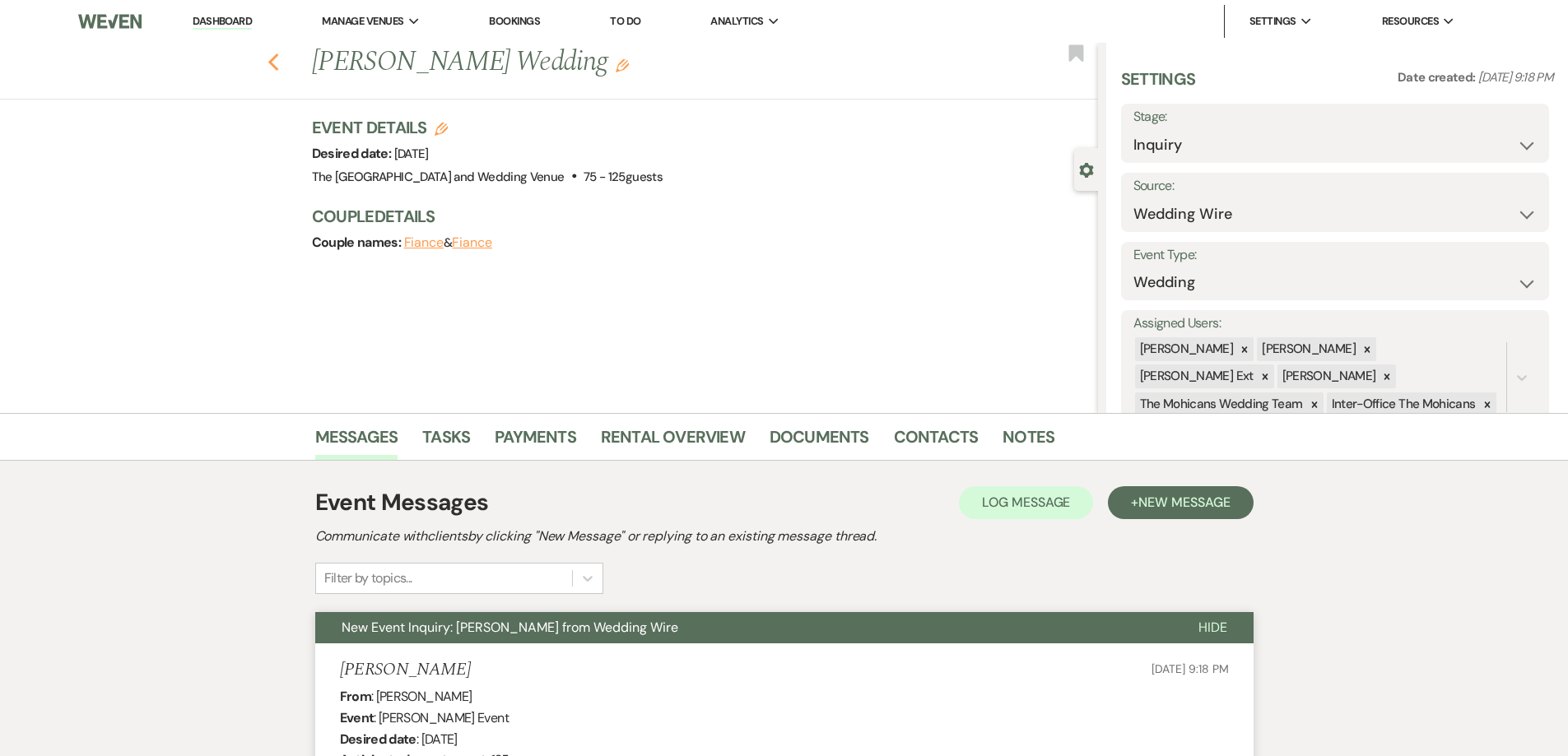
click at [276, 64] on use "button" at bounding box center [273, 62] width 11 height 18
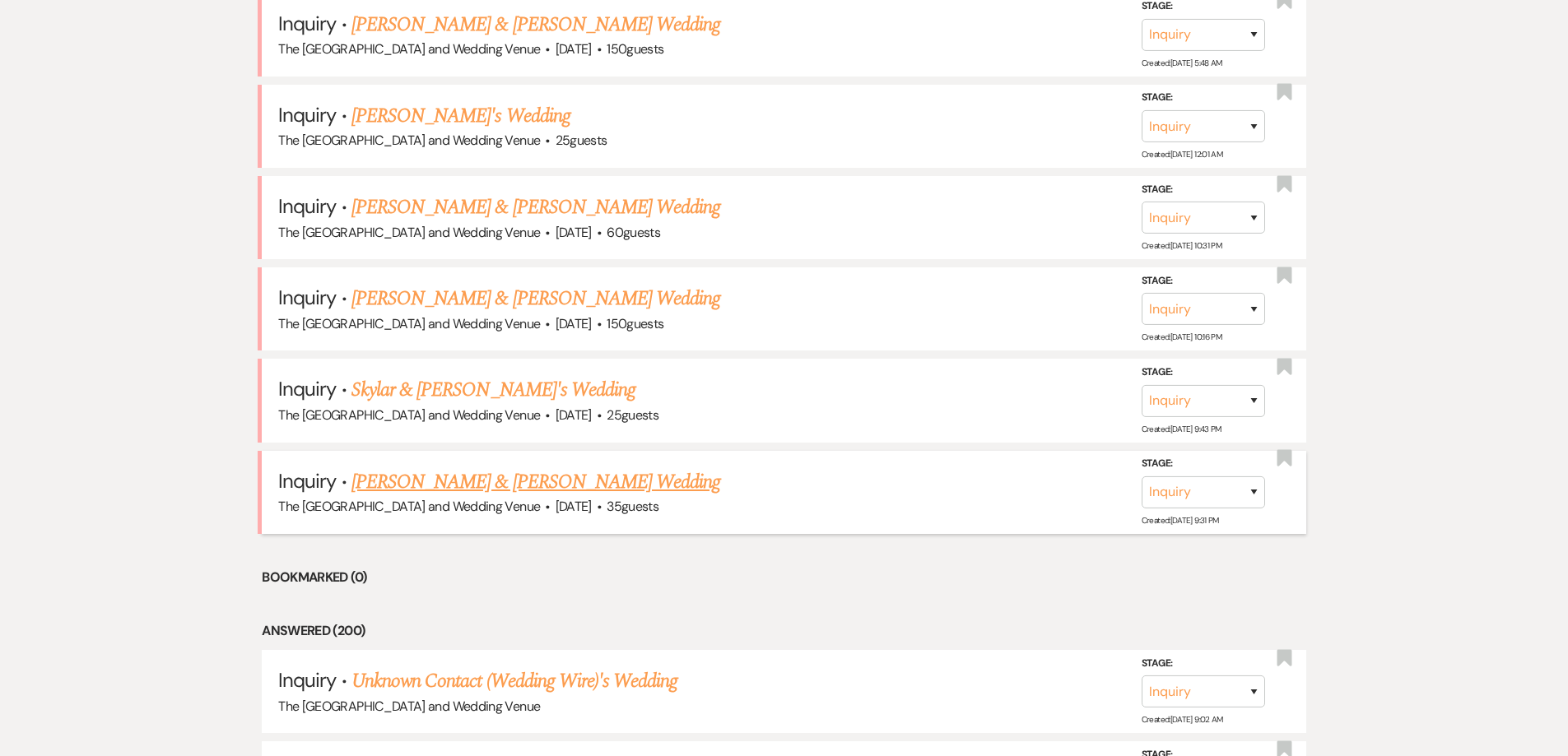
scroll to position [776, 0]
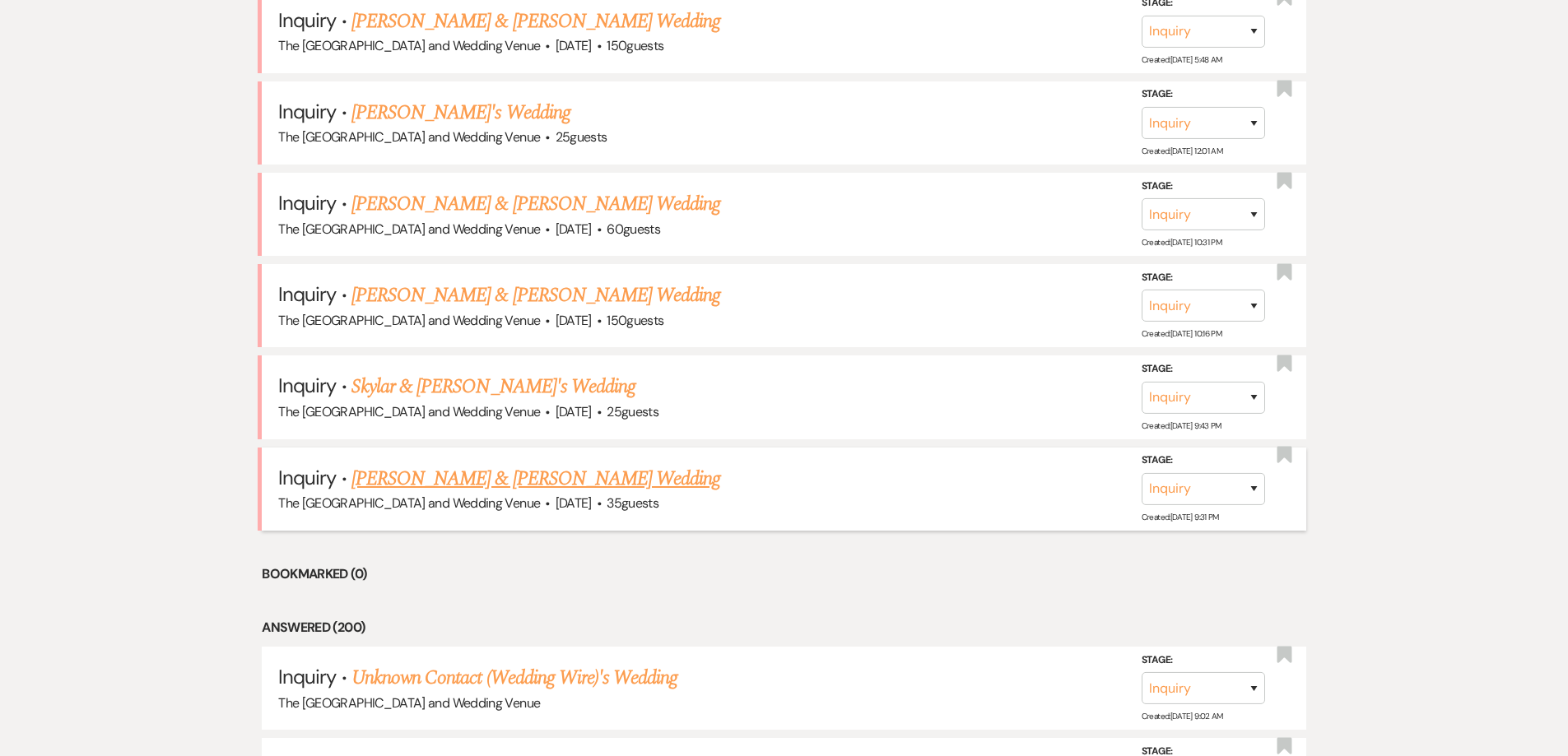
click at [597, 471] on link "[PERSON_NAME] & [PERSON_NAME] Wedding" at bounding box center [536, 478] width 369 height 30
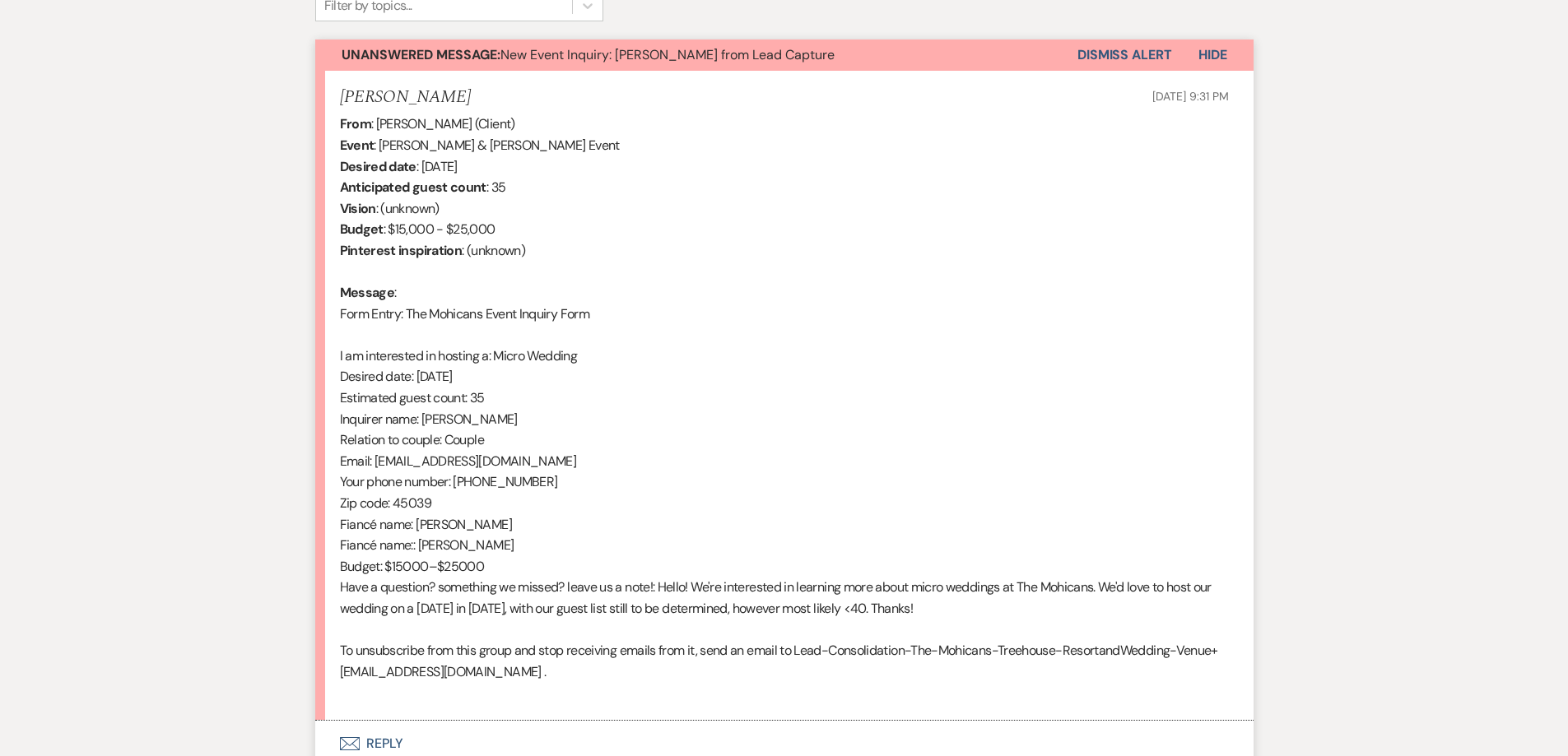
scroll to position [575, 0]
drag, startPoint x: 526, startPoint y: 459, endPoint x: 376, endPoint y: 466, distance: 150.2
click at [376, 466] on div "From : [PERSON_NAME] (Client) Event : [PERSON_NAME] & [PERSON_NAME] Event Desir…" at bounding box center [784, 406] width 889 height 590
click at [1129, 53] on button "Dismiss Alert" at bounding box center [1124, 53] width 95 height 32
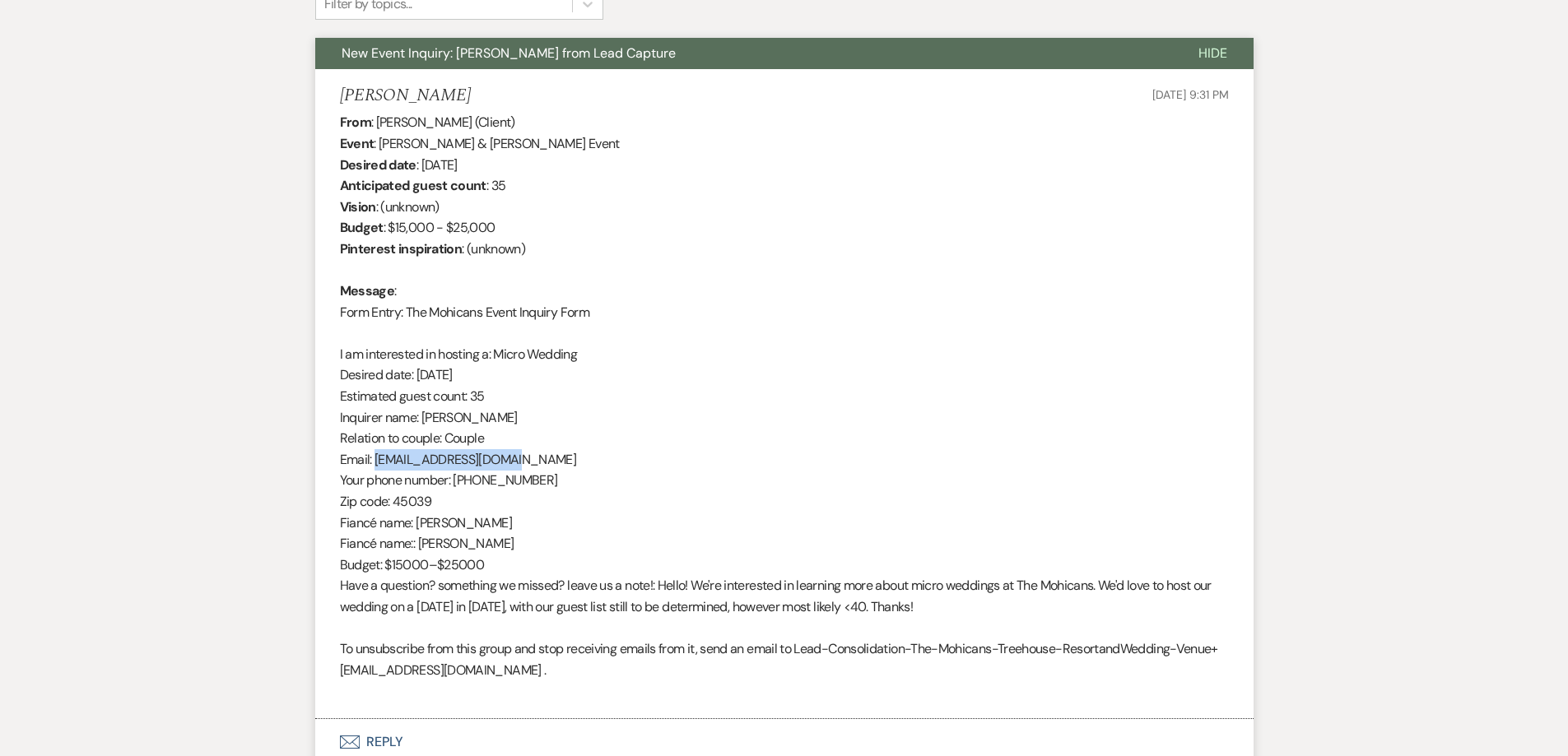
scroll to position [0, 0]
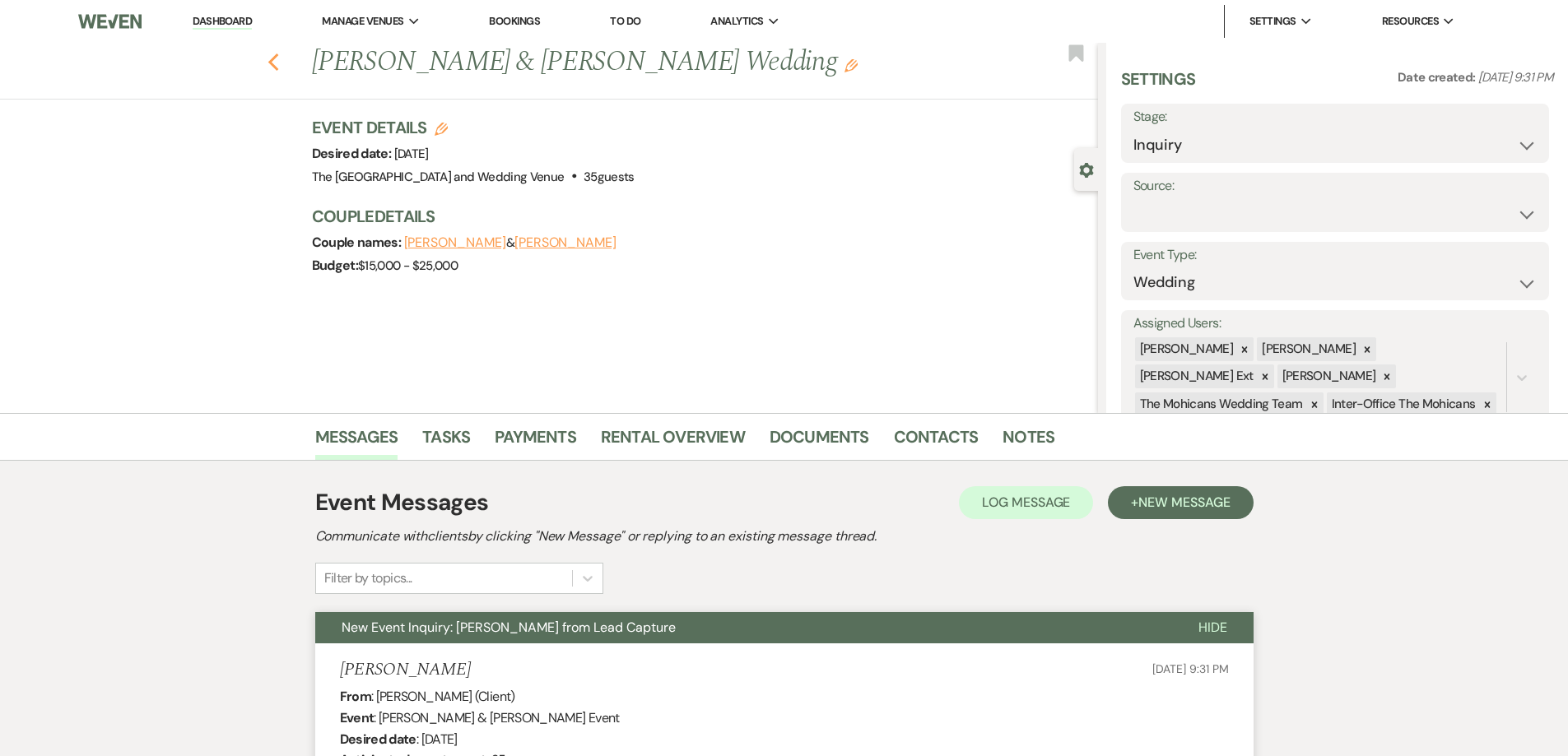
click at [279, 67] on use "button" at bounding box center [273, 62] width 11 height 18
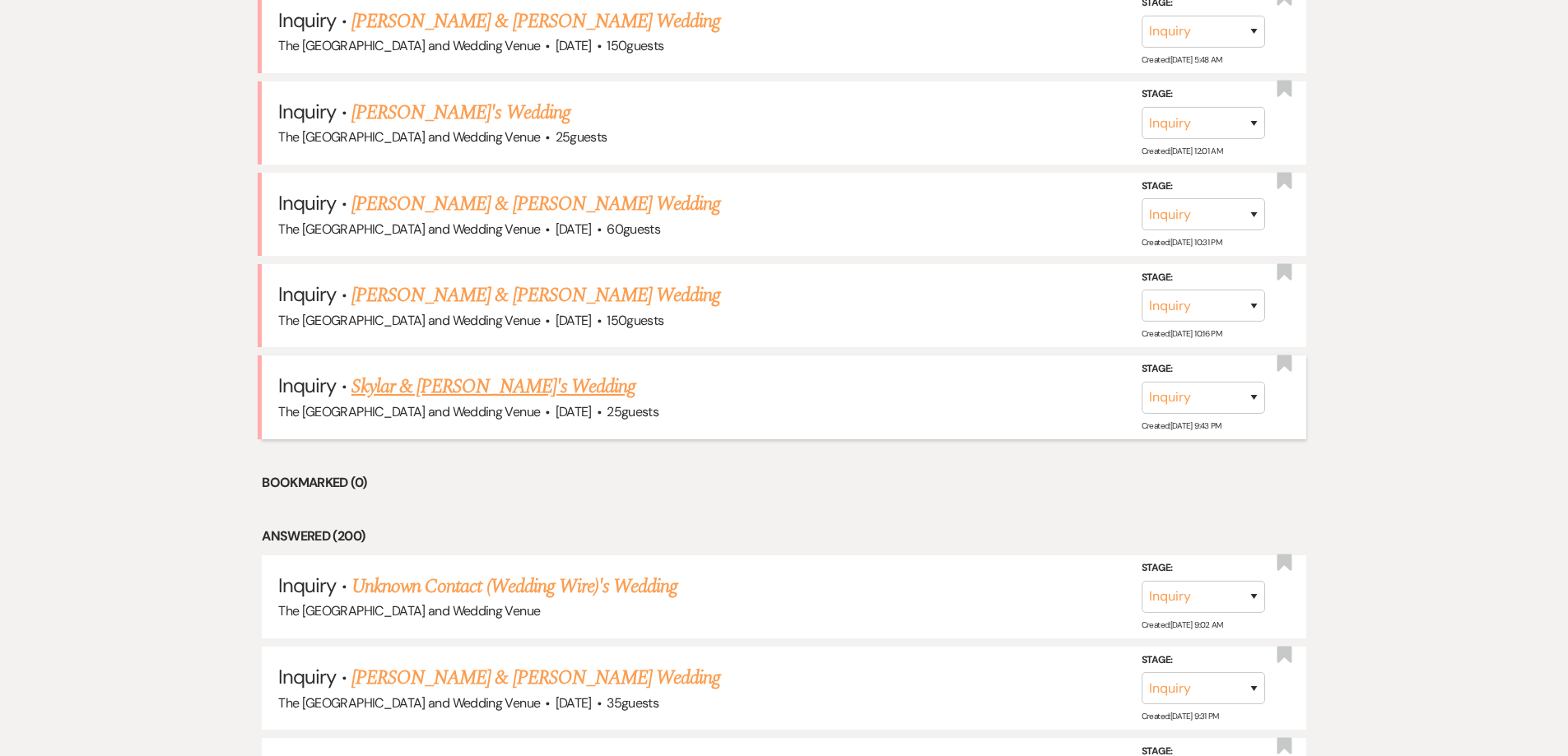
scroll to position [637, 0]
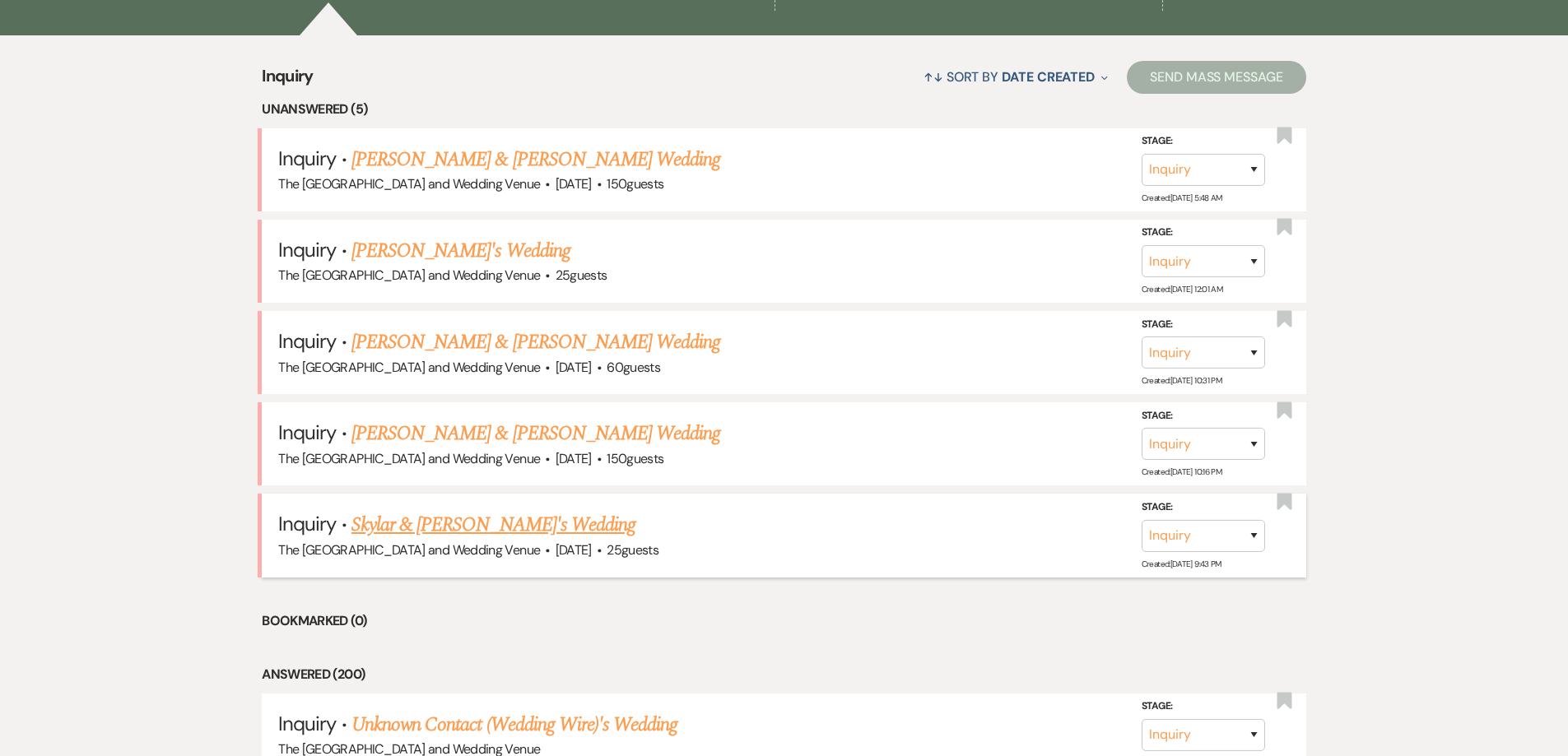
click at [519, 513] on link "Skylar & [PERSON_NAME]'s Wedding" at bounding box center [493, 524] width 284 height 30
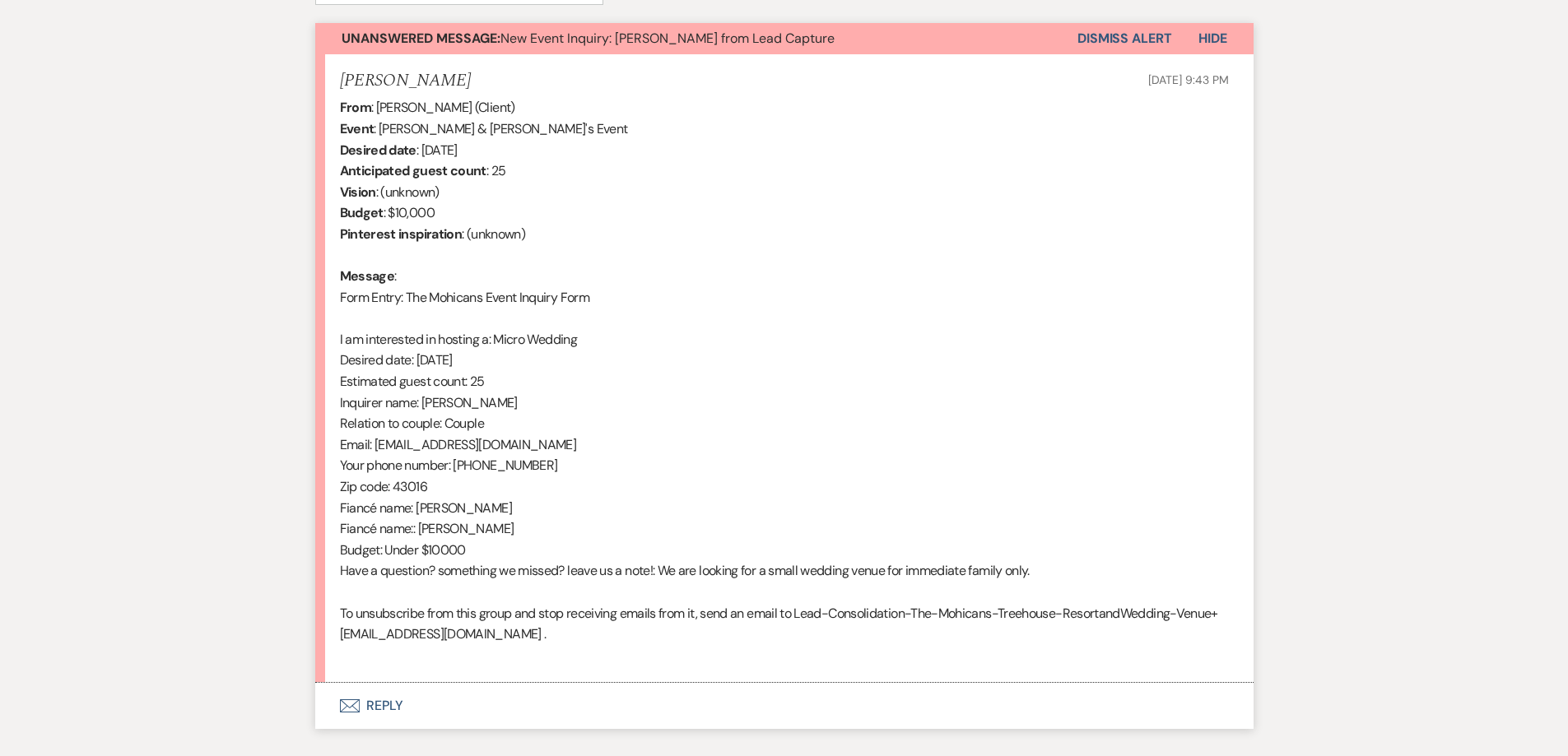
scroll to position [590, 0]
drag, startPoint x: 376, startPoint y: 448, endPoint x: 553, endPoint y: 450, distance: 177.0
click at [553, 450] on div "From : [PERSON_NAME] (Client) Event : [PERSON_NAME] & [PERSON_NAME]'s Event Des…" at bounding box center [784, 381] width 889 height 569
click at [1095, 45] on button "Dismiss Alert" at bounding box center [1124, 37] width 95 height 32
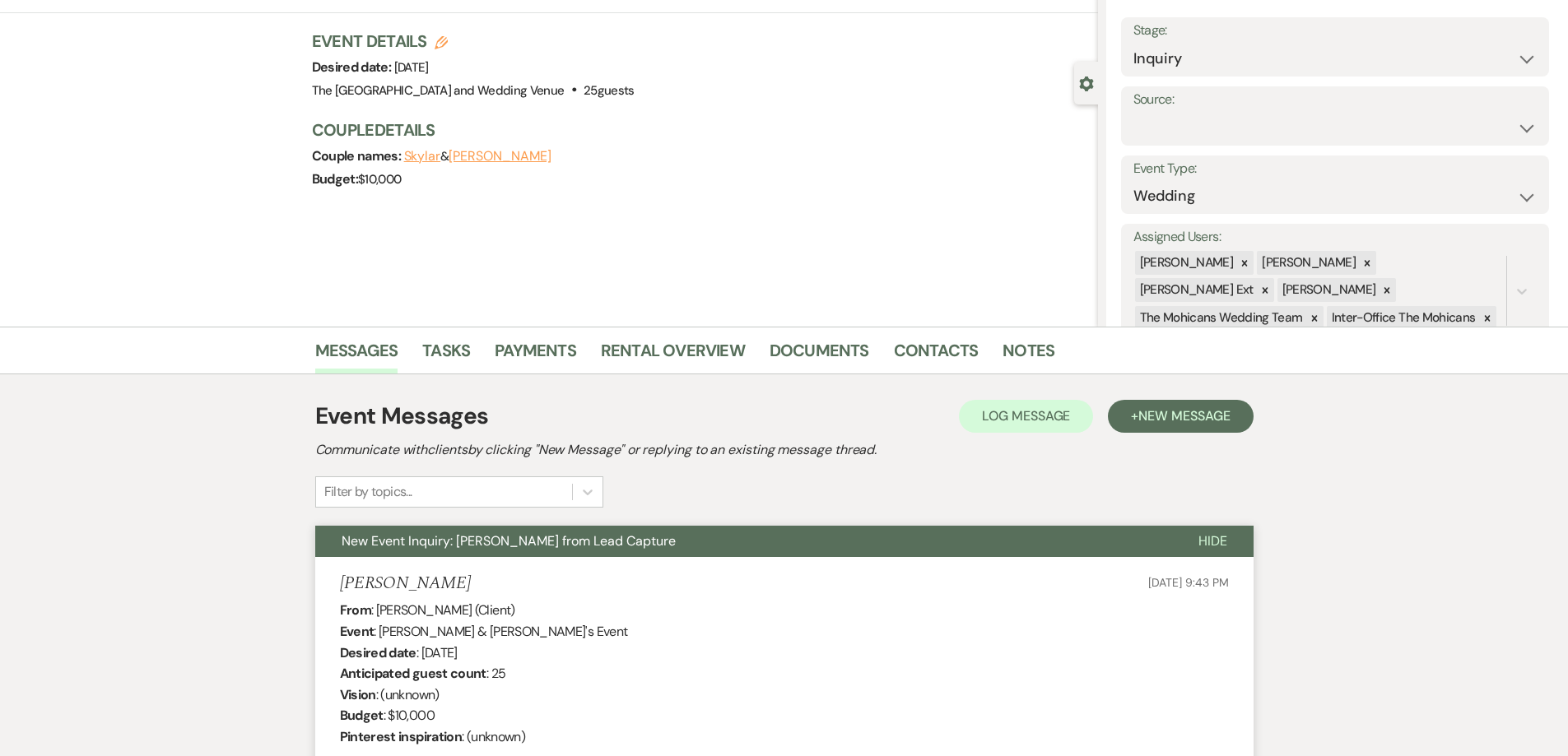
scroll to position [0, 0]
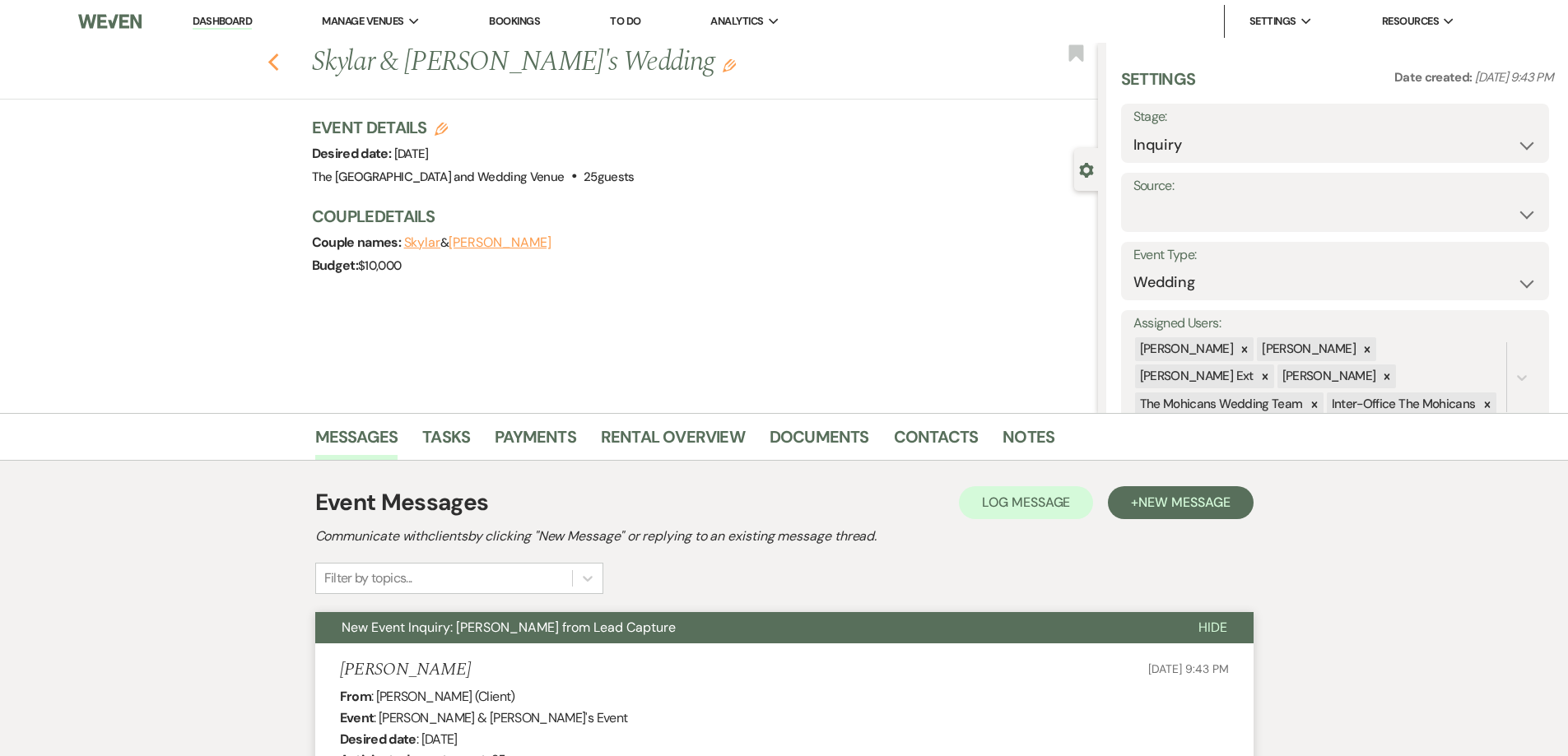
click at [279, 67] on use "button" at bounding box center [273, 62] width 11 height 18
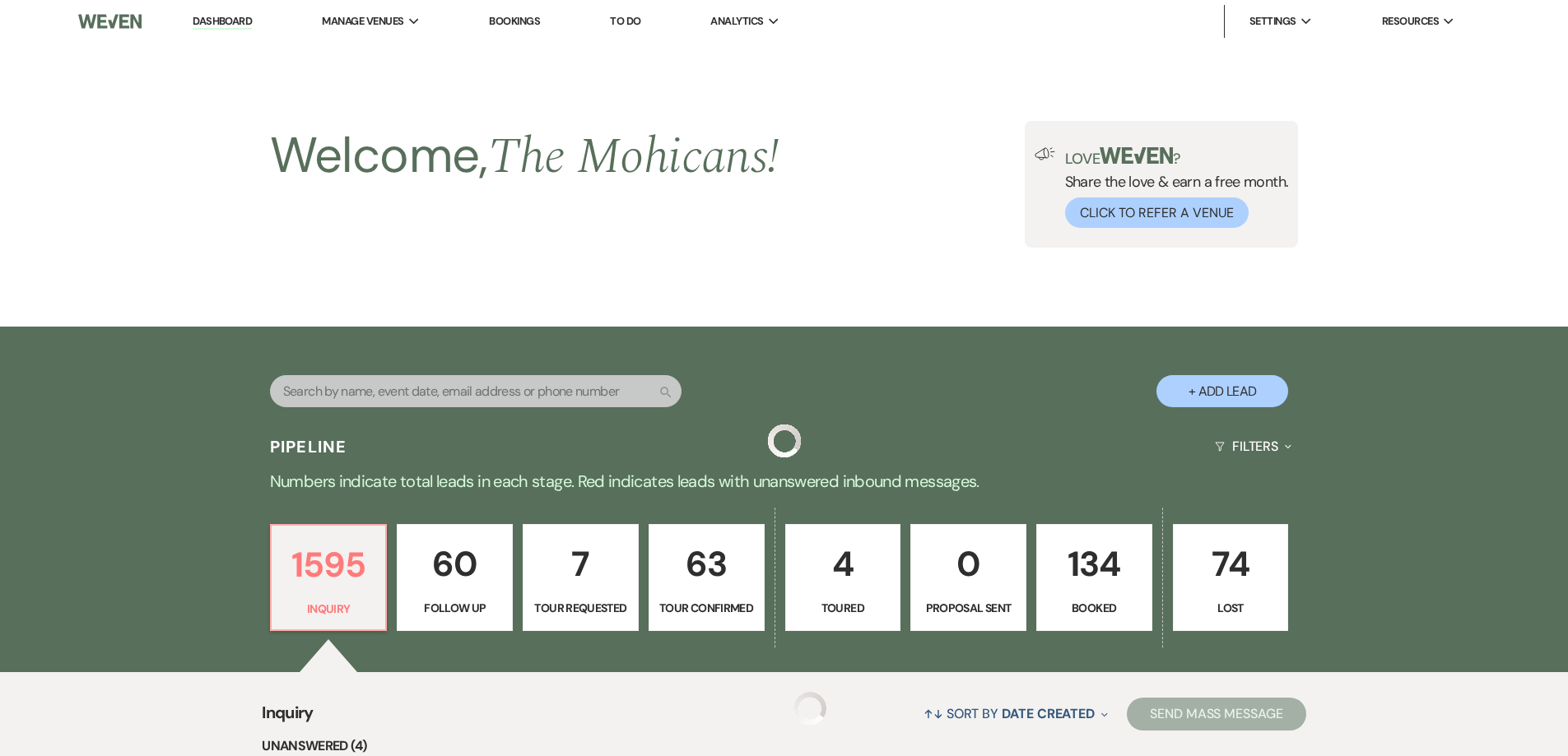
scroll to position [637, 0]
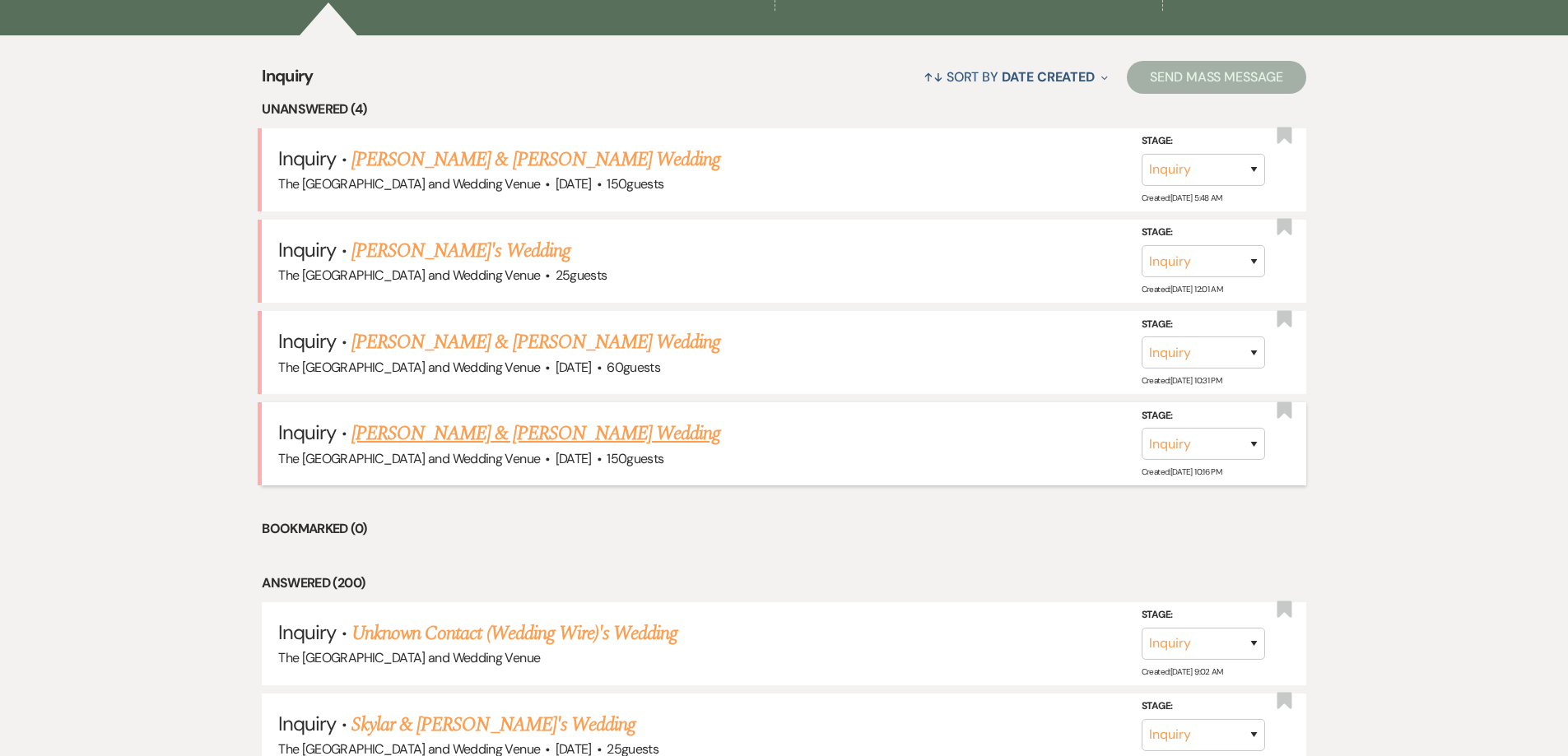
click at [508, 449] on div "The [GEOGRAPHIC_DATA] and Wedding Venue · [DATE] · 150 guests" at bounding box center [784, 459] width 1012 height 21
click at [504, 438] on link "[PERSON_NAME] & [PERSON_NAME] Wedding" at bounding box center [536, 433] width 369 height 30
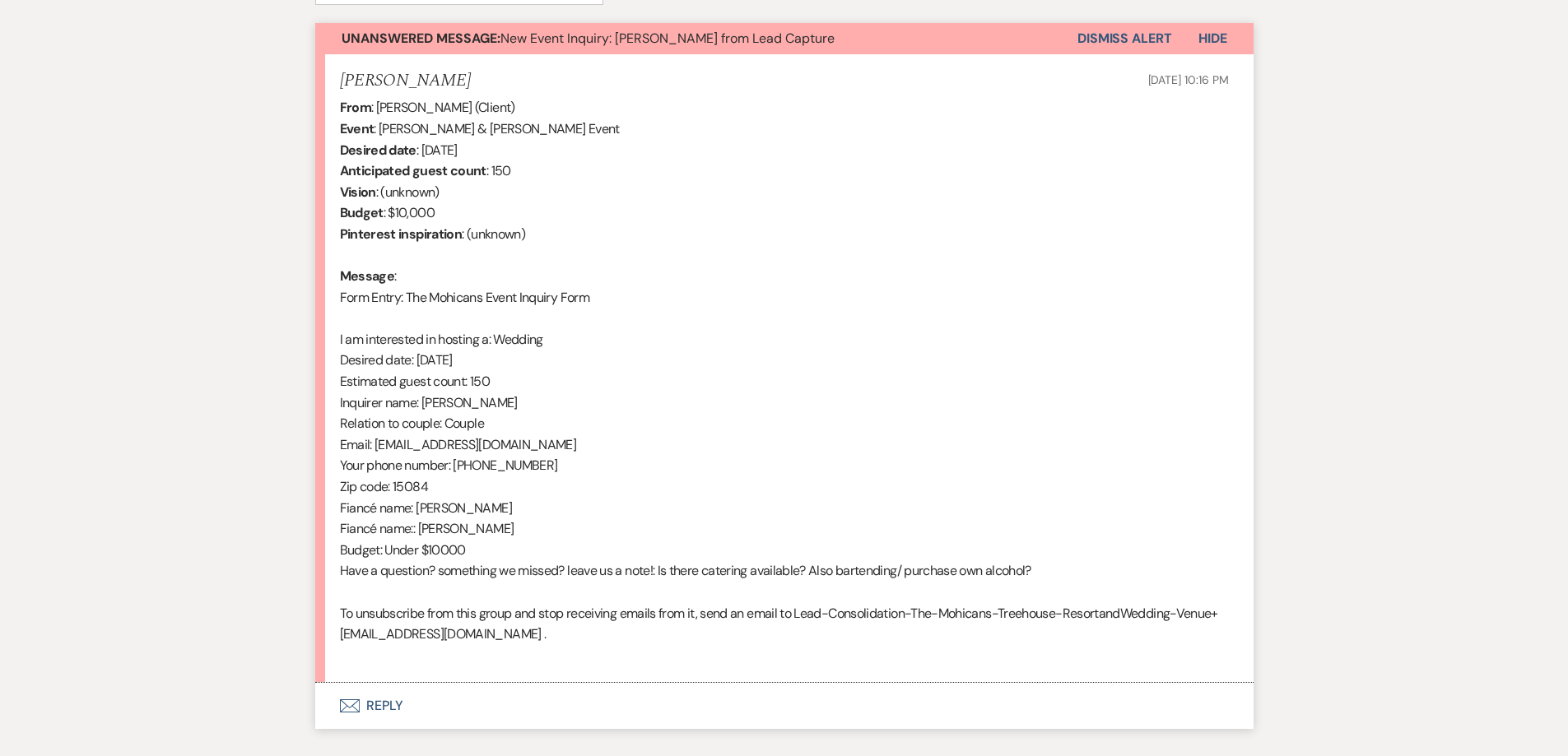
scroll to position [588, 0]
drag, startPoint x: 374, startPoint y: 447, endPoint x: 525, endPoint y: 446, distance: 151.0
click at [529, 445] on div "From : [PERSON_NAME] (Client) Event : [PERSON_NAME] & [PERSON_NAME] Event Desir…" at bounding box center [784, 382] width 889 height 569
click at [1110, 38] on button "Dismiss Alert" at bounding box center [1124, 39] width 95 height 32
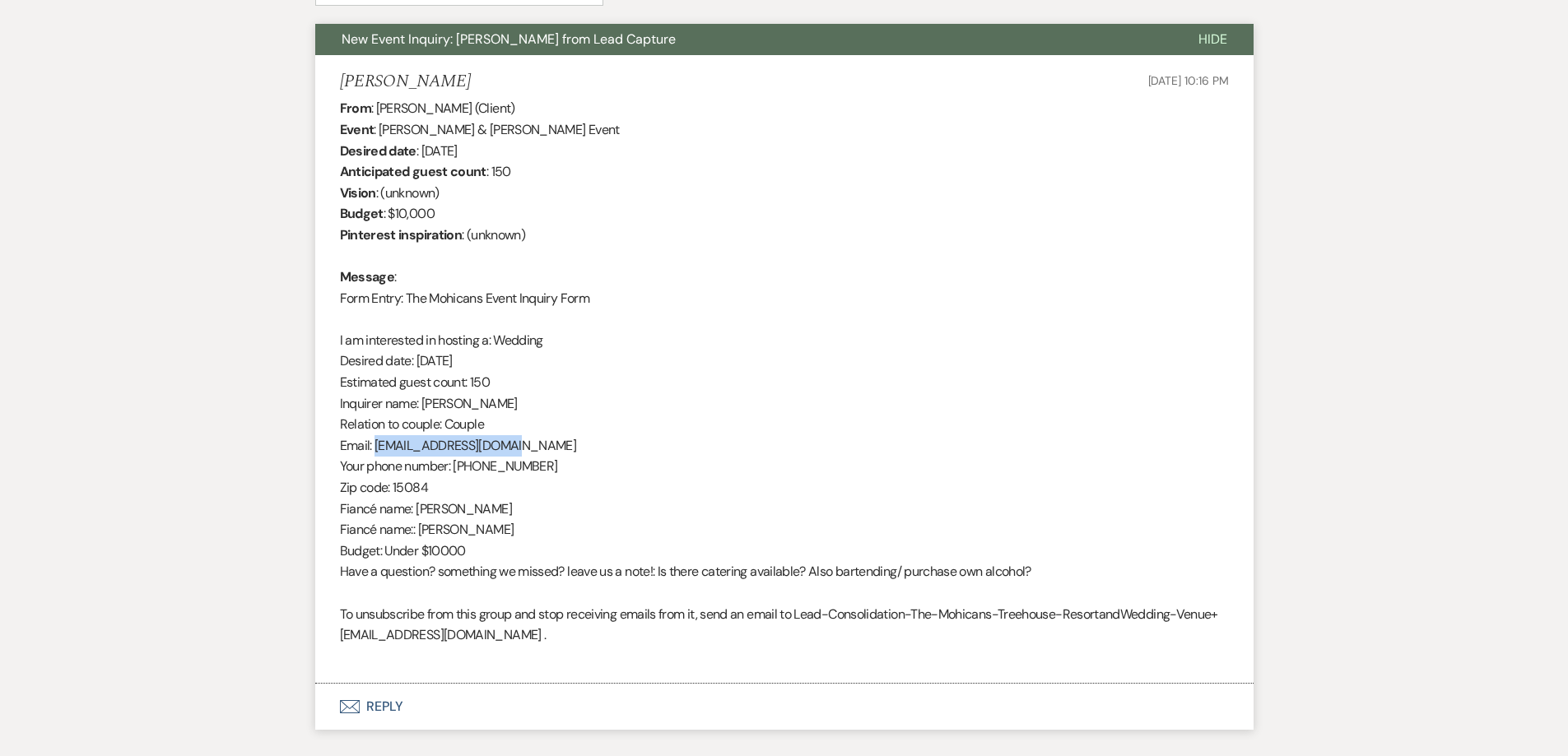
scroll to position [0, 0]
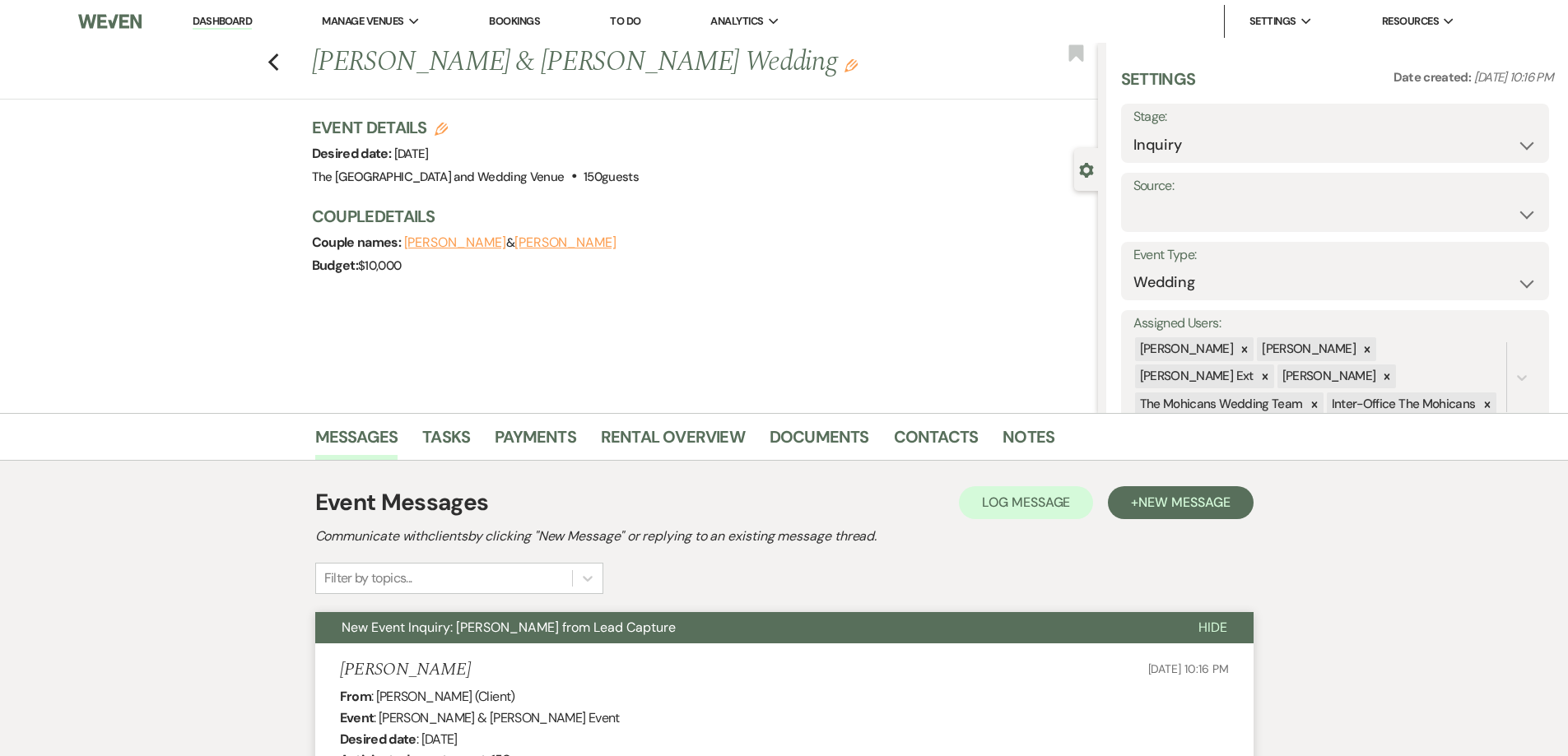
click at [285, 64] on div "Previous [PERSON_NAME] & [PERSON_NAME] Wedding Edit Bookmark" at bounding box center [544, 71] width 1106 height 57
click at [279, 64] on use "button" at bounding box center [273, 62] width 11 height 18
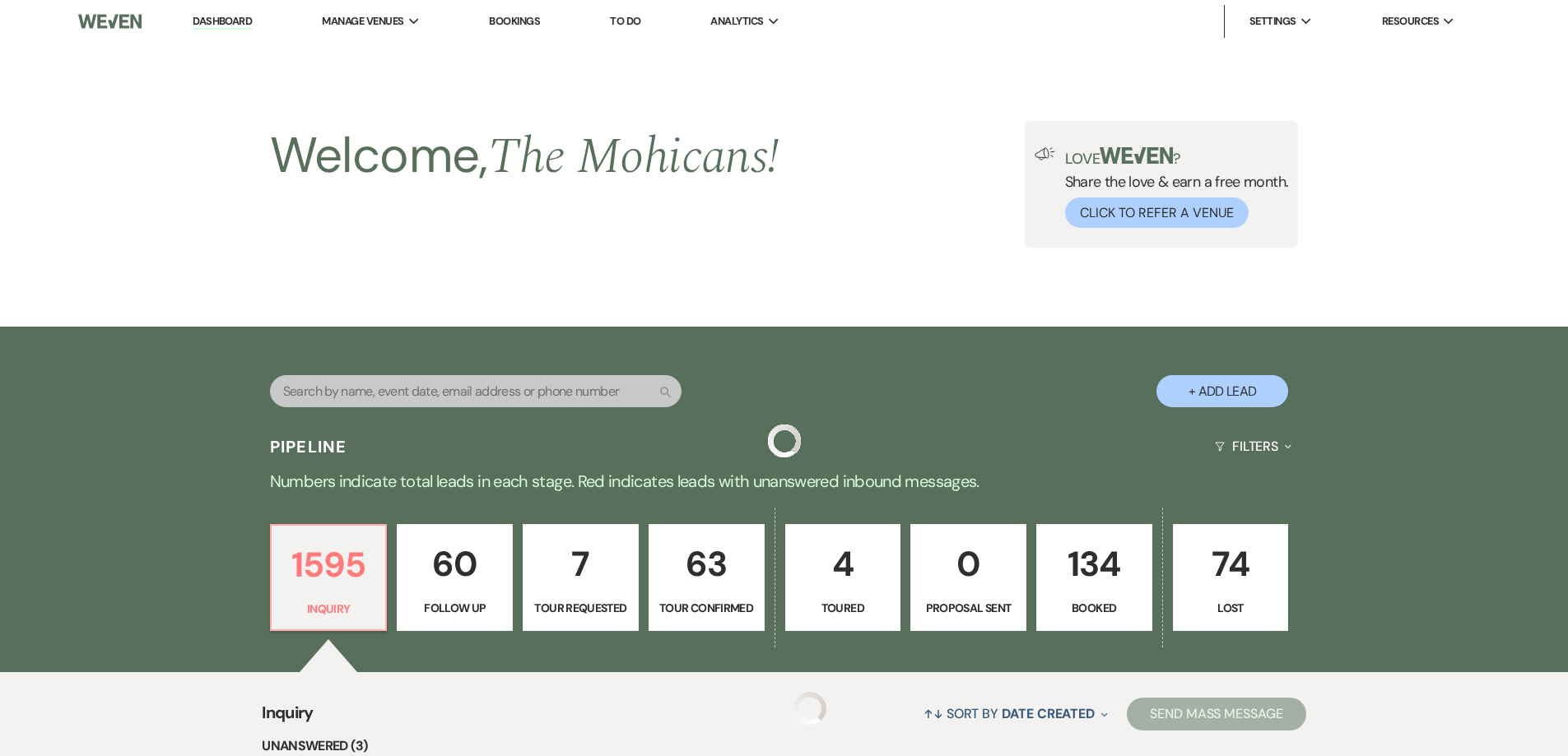
scroll to position [637, 0]
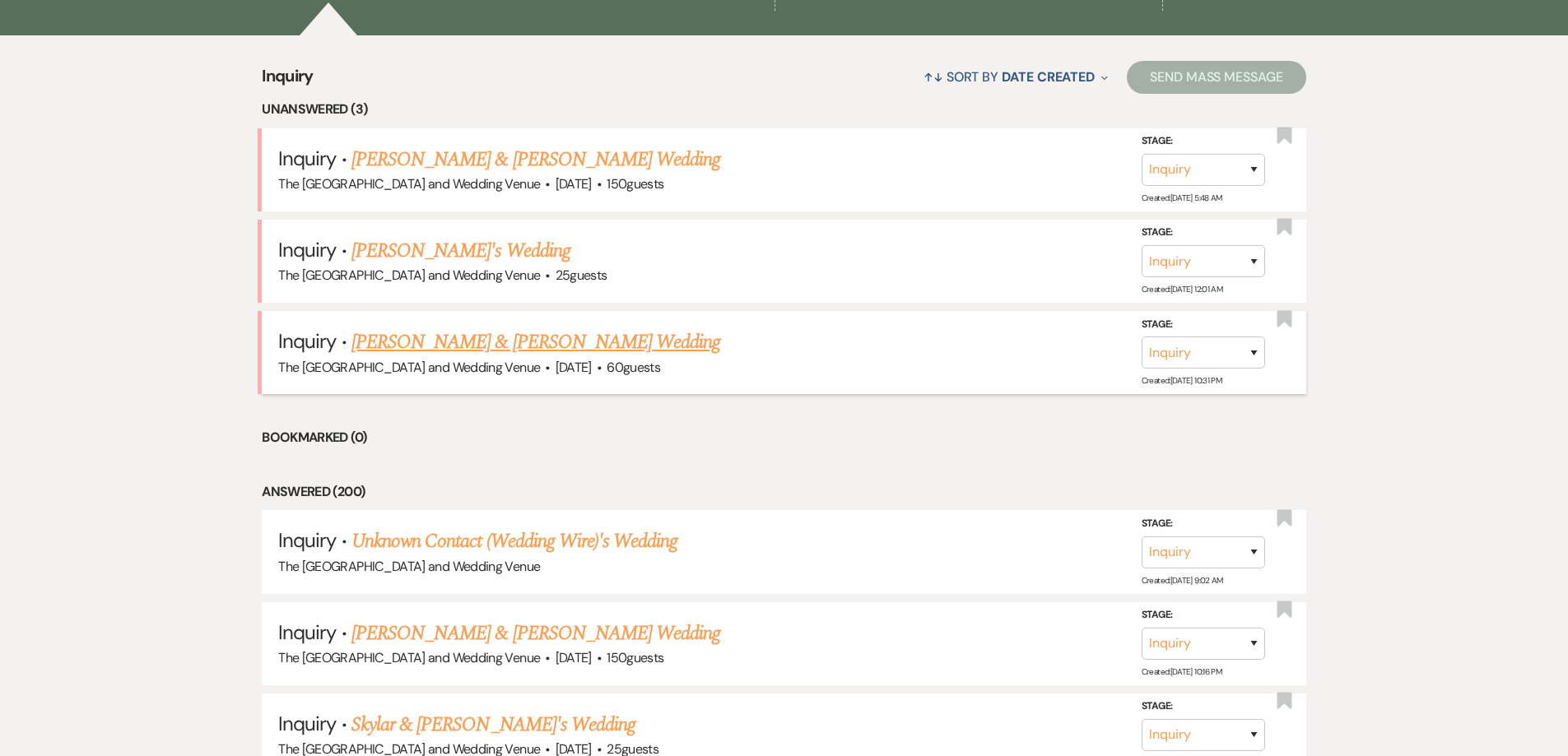
click at [630, 341] on link "[PERSON_NAME] & [PERSON_NAME] Wedding" at bounding box center [536, 342] width 369 height 30
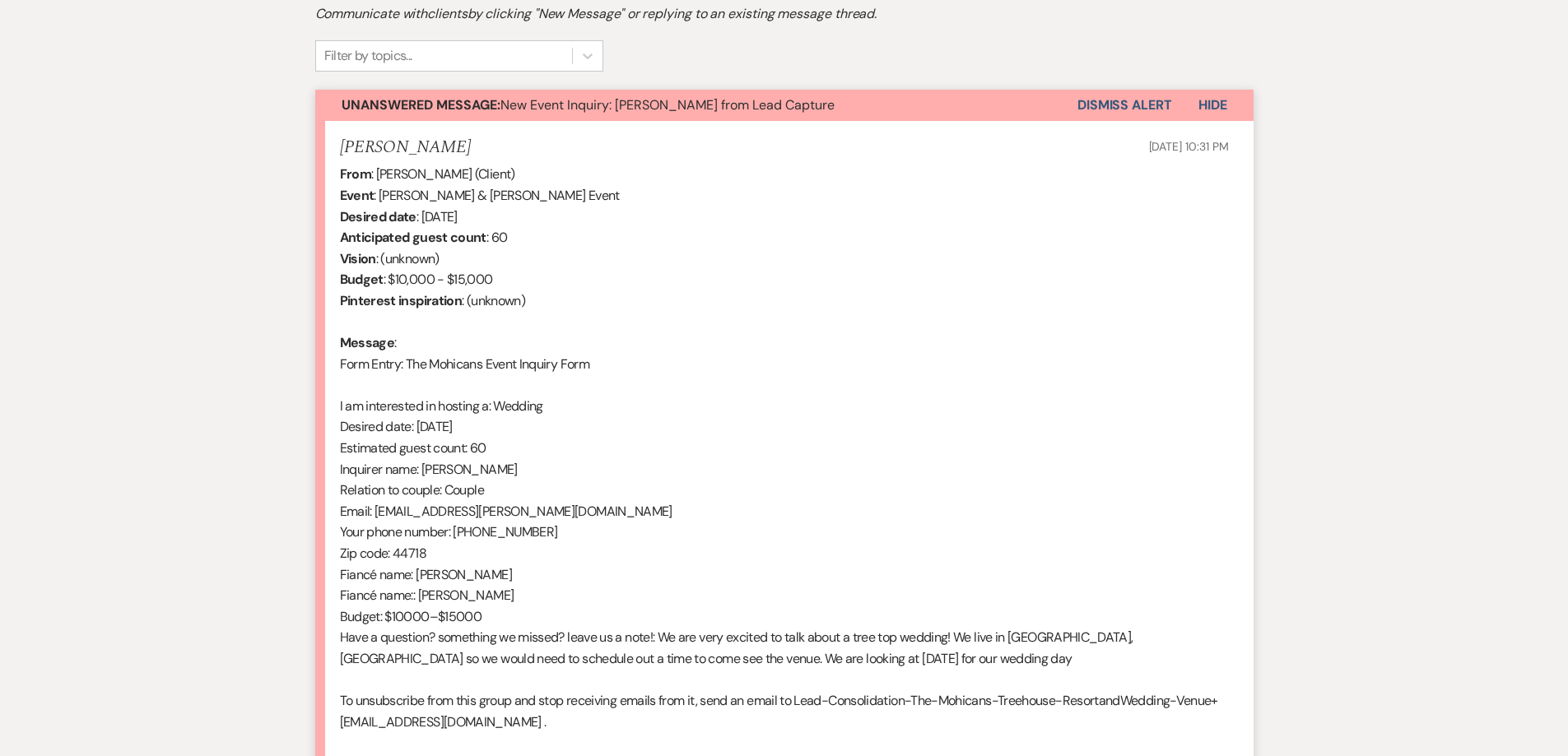
scroll to position [528, 0]
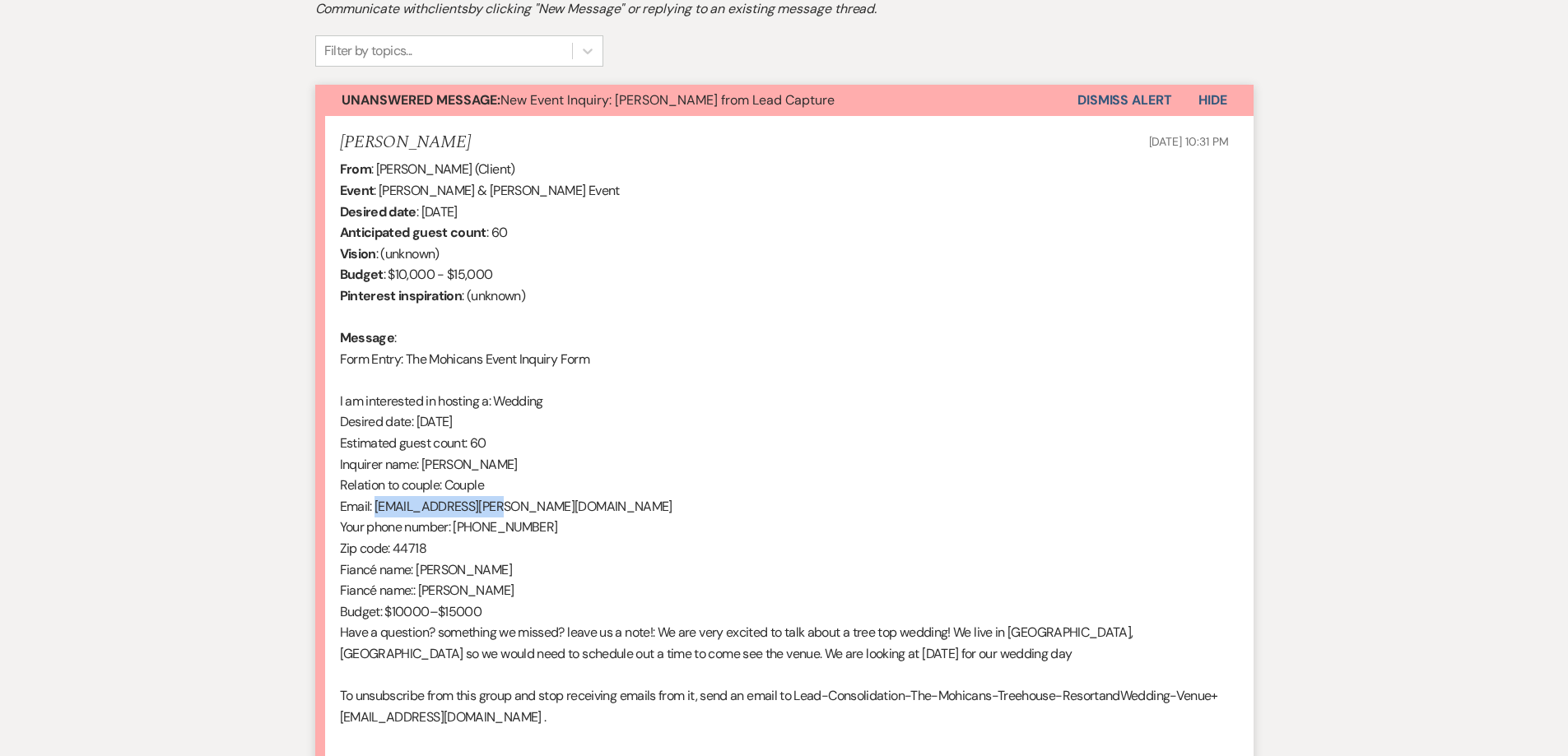
drag, startPoint x: 374, startPoint y: 512, endPoint x: 506, endPoint y: 508, distance: 132.1
click at [506, 508] on div "From : [PERSON_NAME] (Client) Event : [PERSON_NAME] & [PERSON_NAME] Event Desir…" at bounding box center [784, 454] width 889 height 590
click at [1129, 96] on button "Dismiss Alert" at bounding box center [1124, 100] width 95 height 32
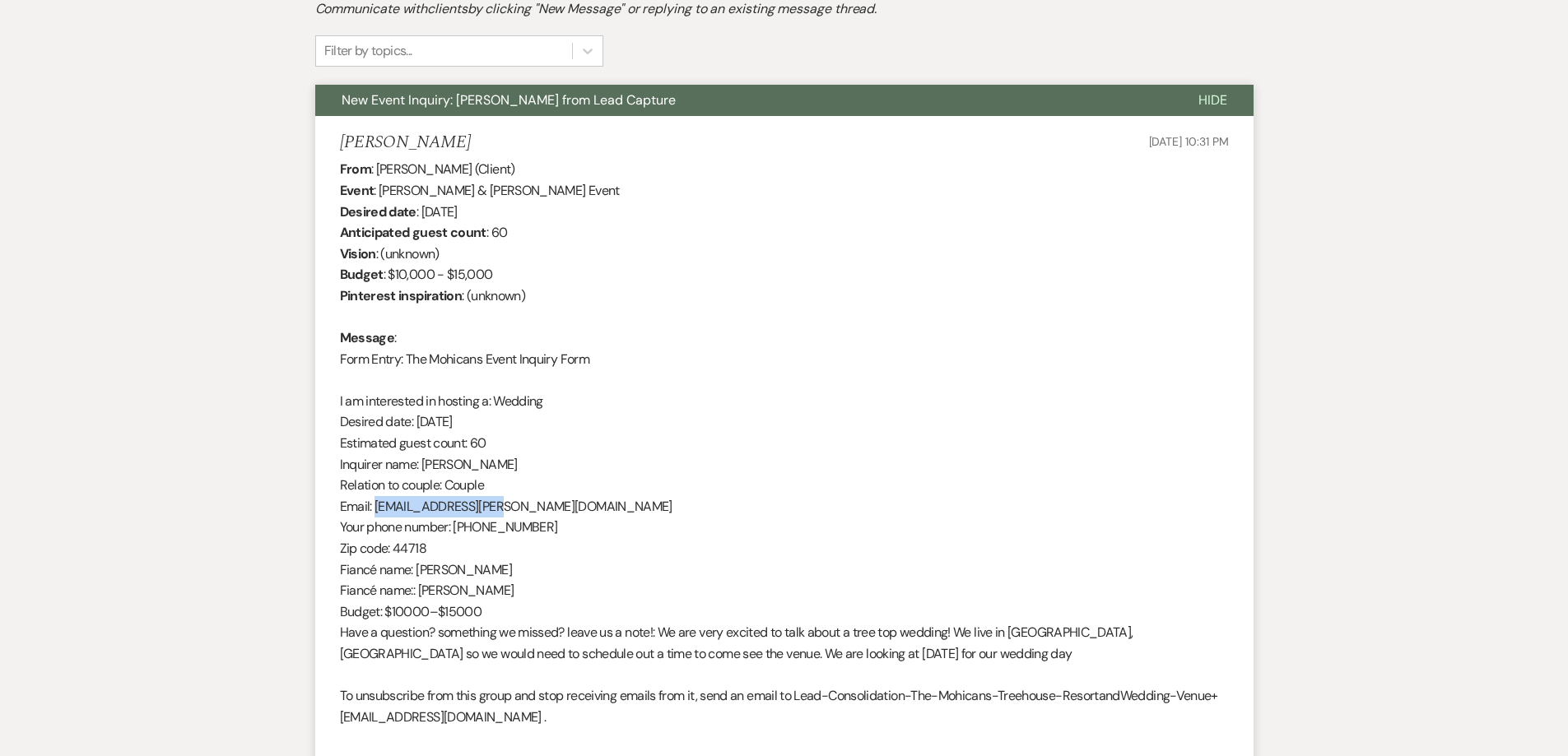
scroll to position [0, 0]
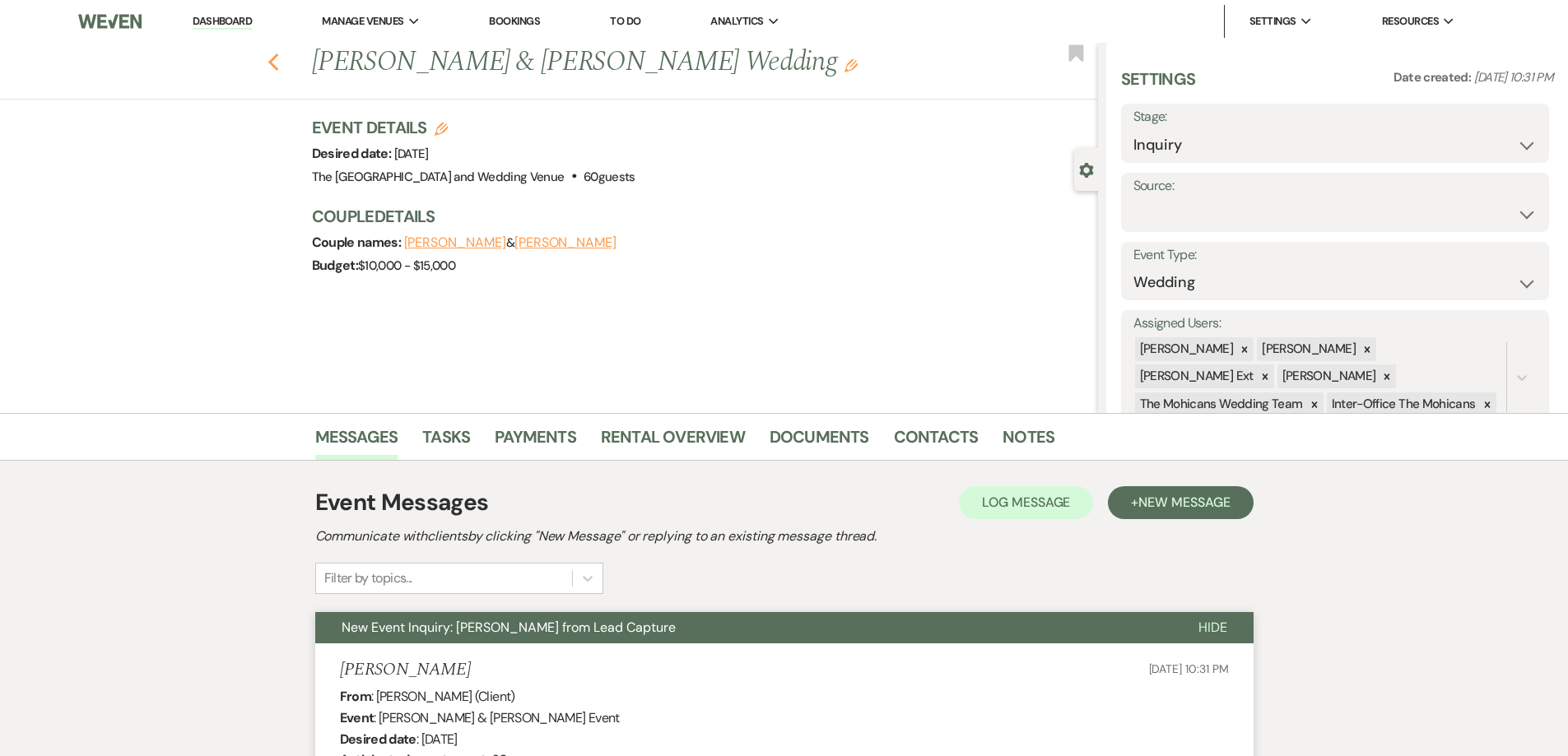
click at [280, 65] on icon "Previous" at bounding box center [273, 62] width 12 height 20
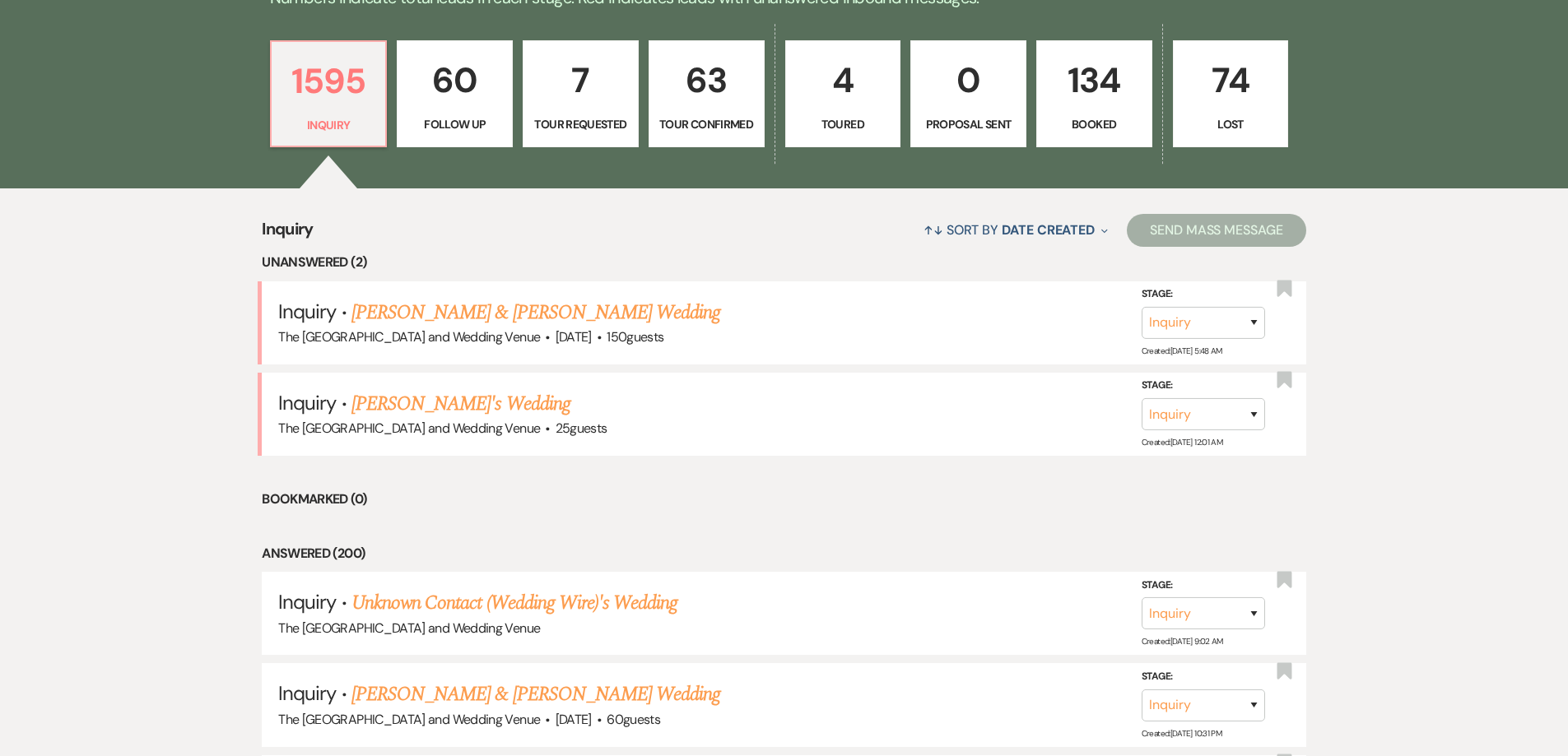
scroll to position [483, 0]
click at [465, 399] on link "[PERSON_NAME]'s Wedding" at bounding box center [461, 404] width 219 height 30
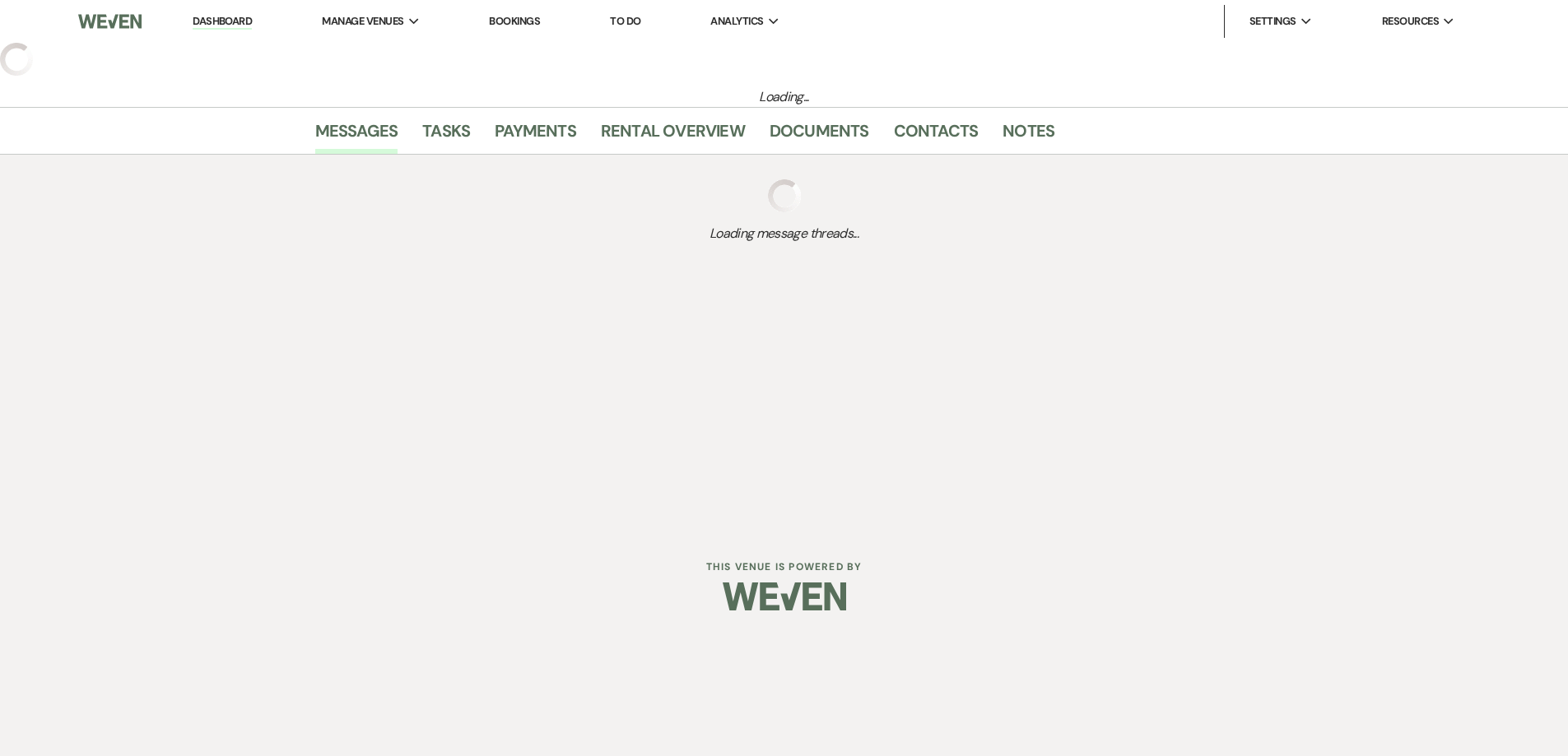
select select "4"
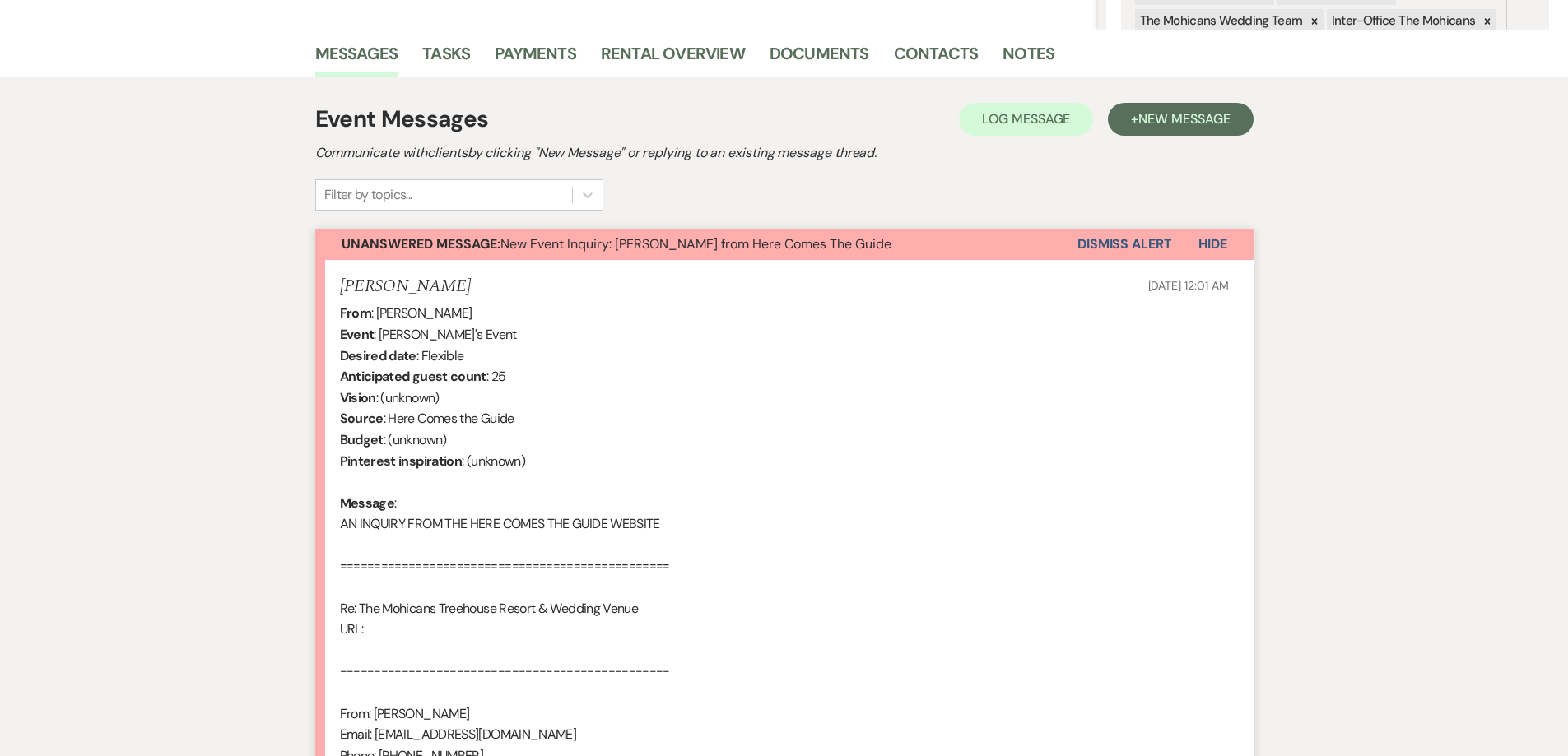
scroll to position [382, 0]
click at [945, 55] on link "Contacts" at bounding box center [937, 59] width 85 height 37
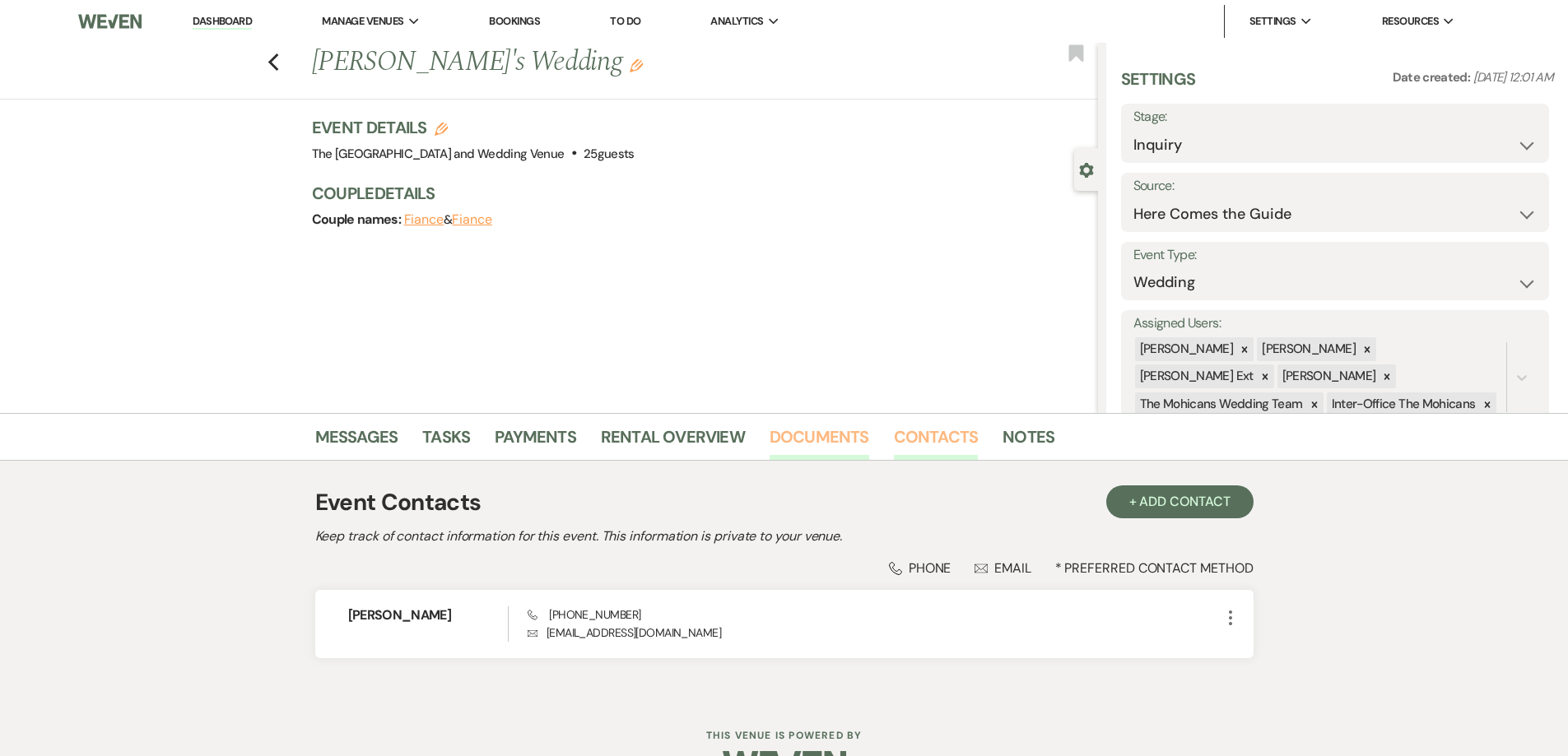
scroll to position [48, 0]
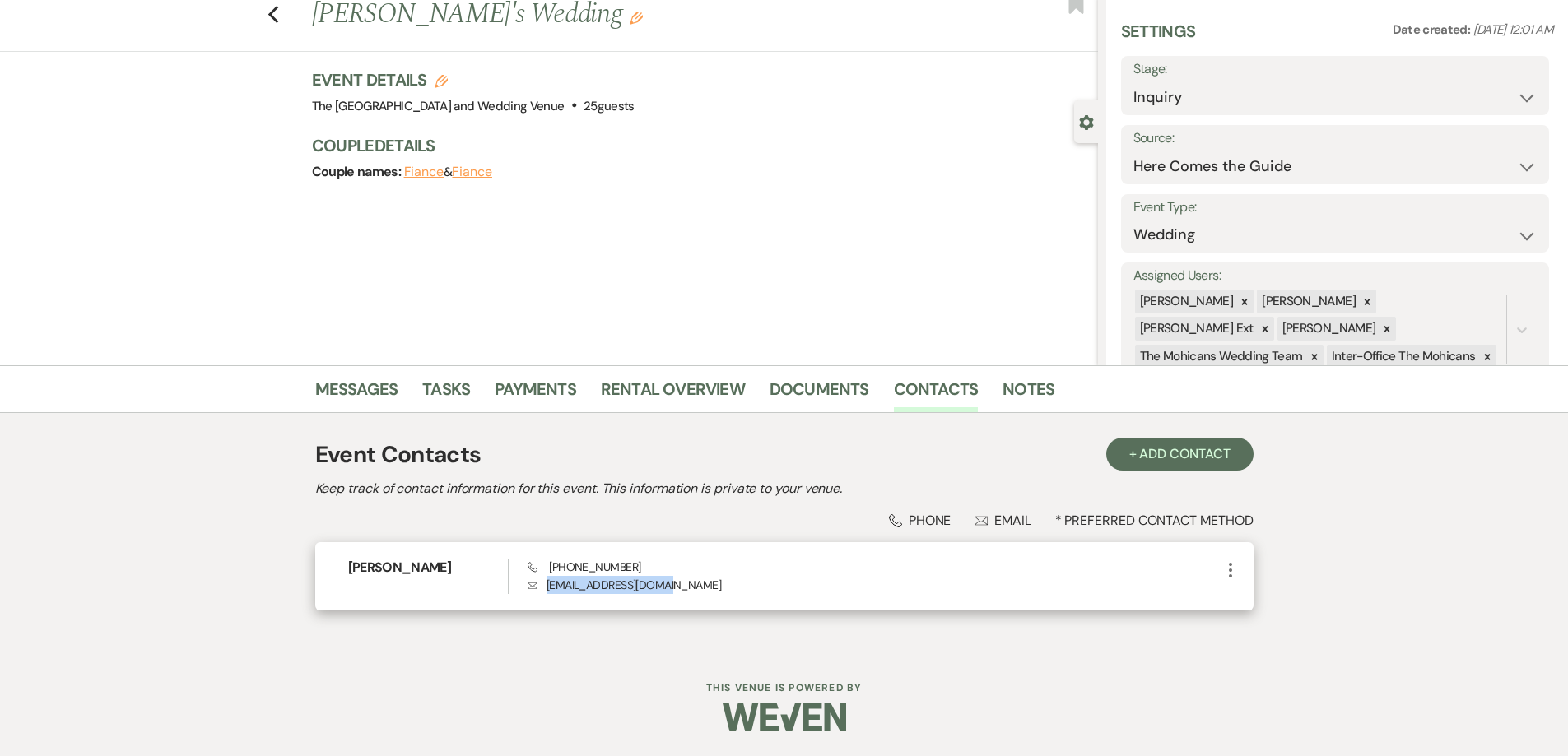
drag, startPoint x: 691, startPoint y: 585, endPoint x: 545, endPoint y: 592, distance: 146.2
click at [545, 593] on p "Envelope [EMAIL_ADDRESS][DOMAIN_NAME]" at bounding box center [874, 585] width 692 height 18
click at [384, 390] on link "Messages" at bounding box center [357, 394] width 83 height 37
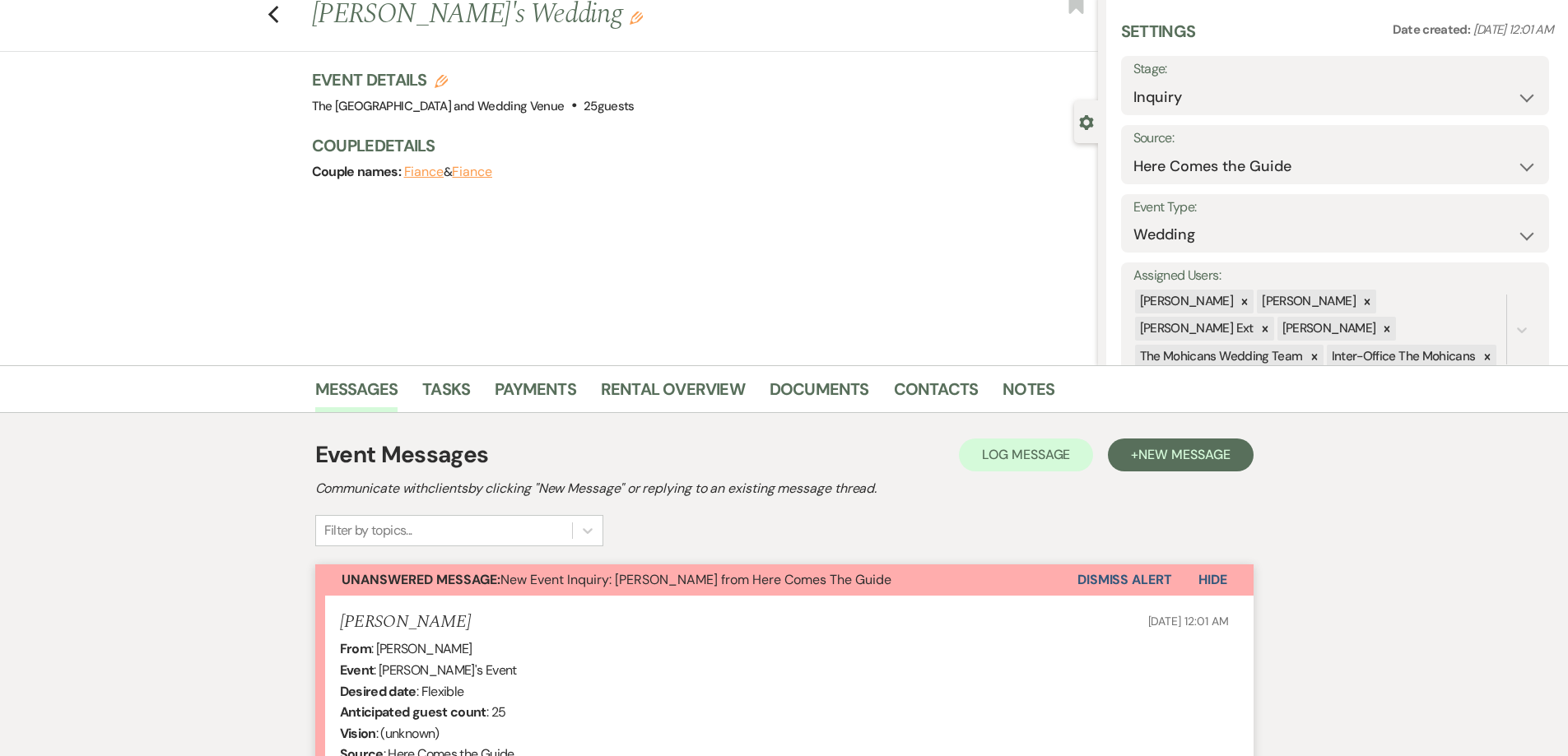
click at [1137, 587] on button "Dismiss Alert" at bounding box center [1124, 580] width 95 height 32
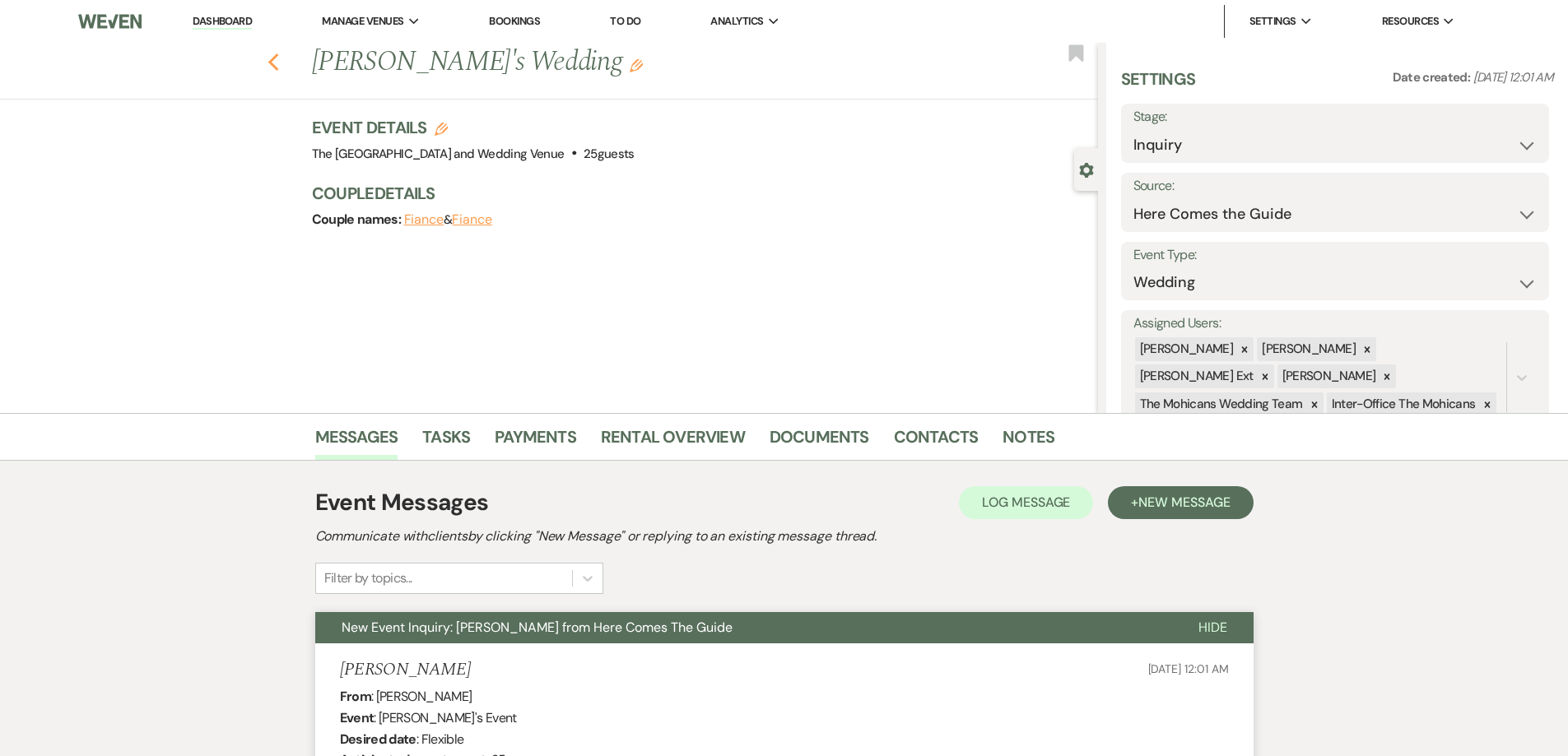
click at [280, 66] on icon "Previous" at bounding box center [273, 62] width 12 height 20
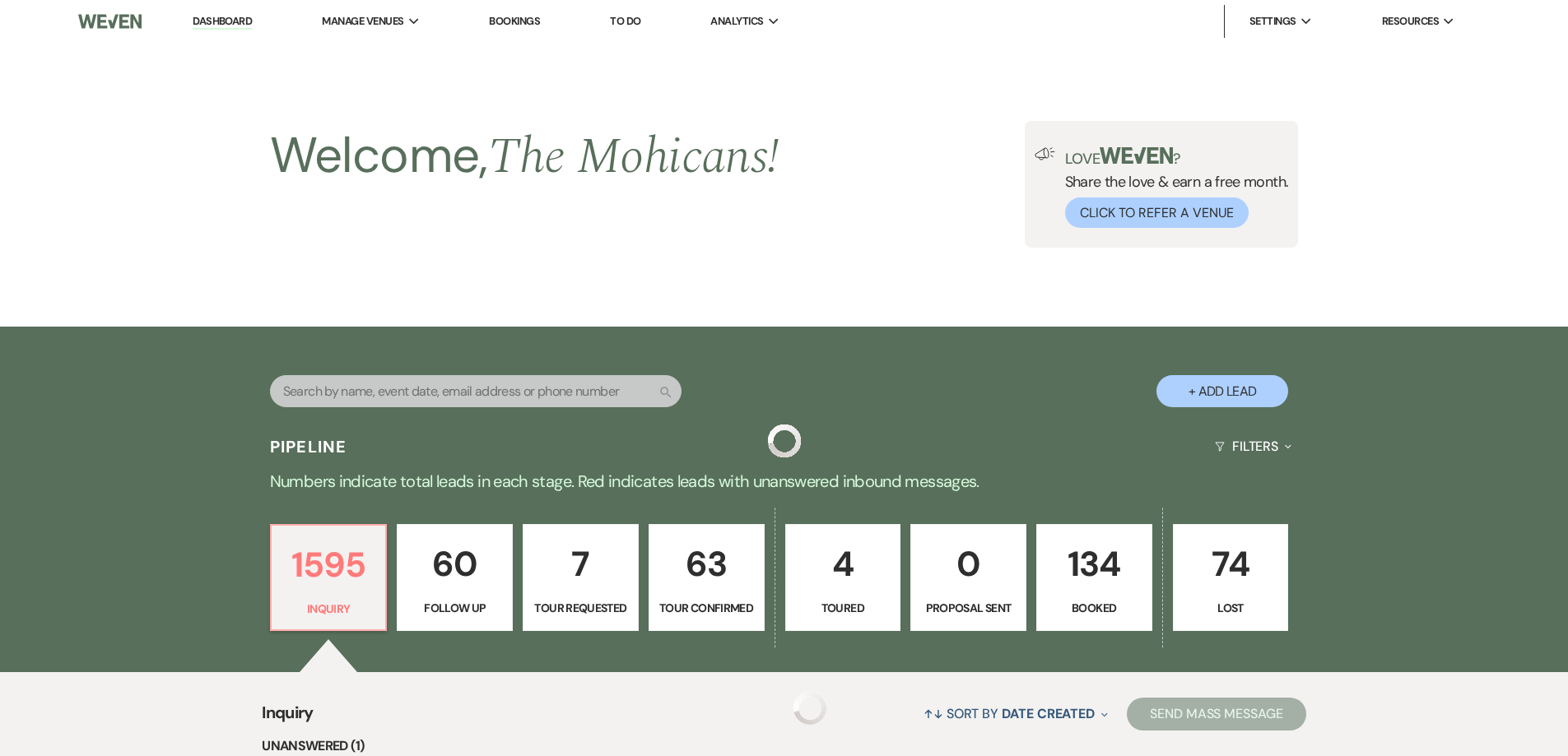
scroll to position [483, 0]
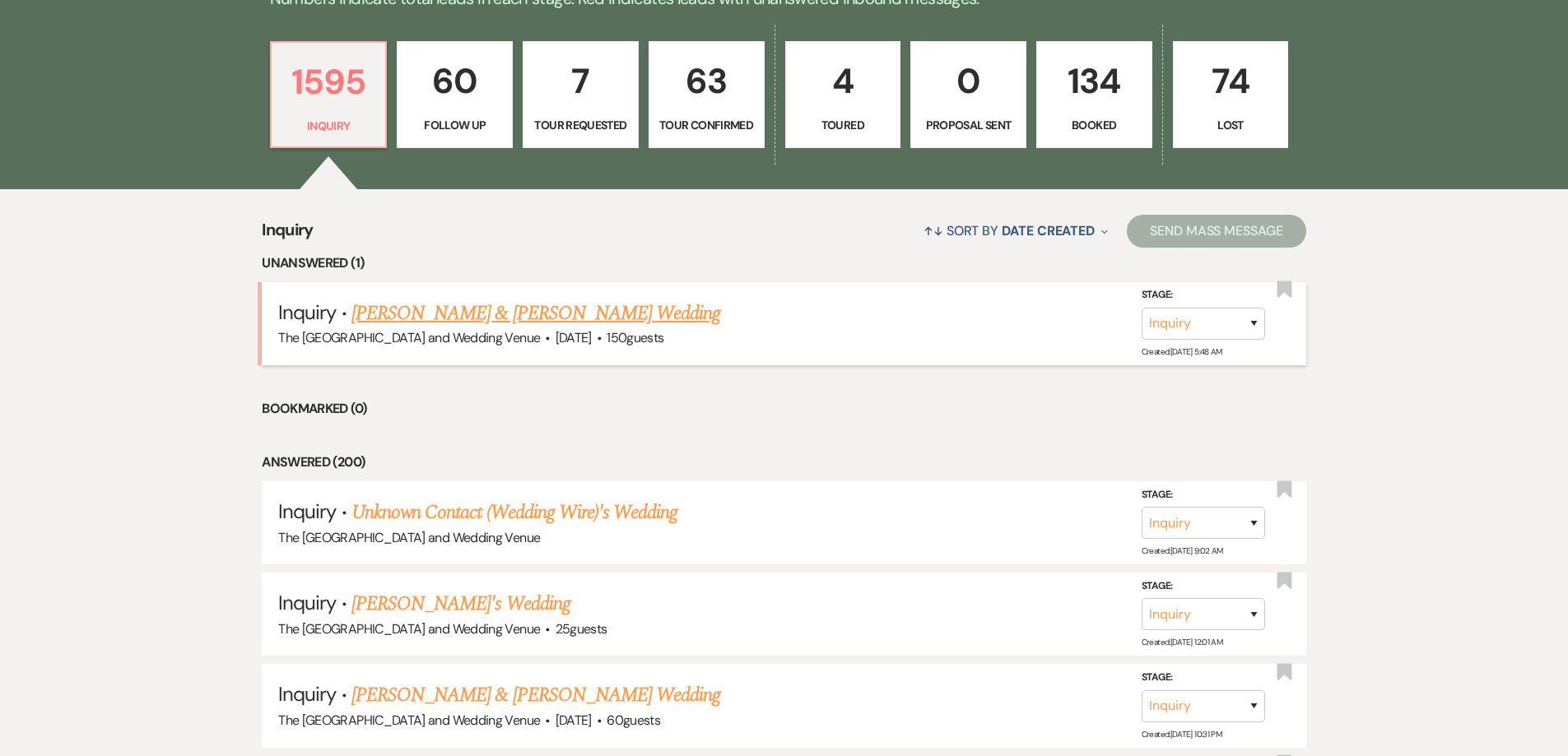
click at [583, 304] on link "[PERSON_NAME] & [PERSON_NAME] Wedding" at bounding box center [536, 313] width 369 height 30
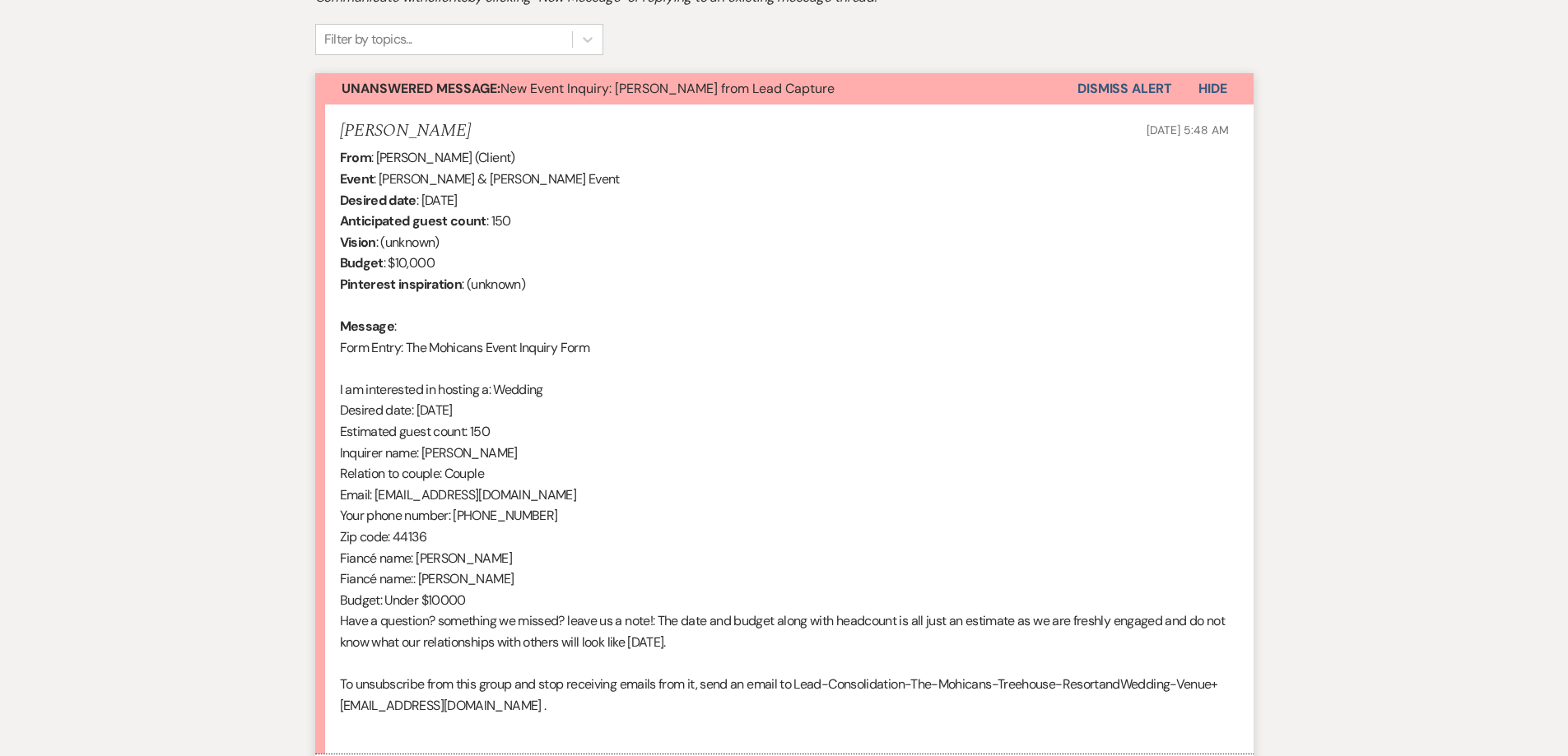
scroll to position [537, 0]
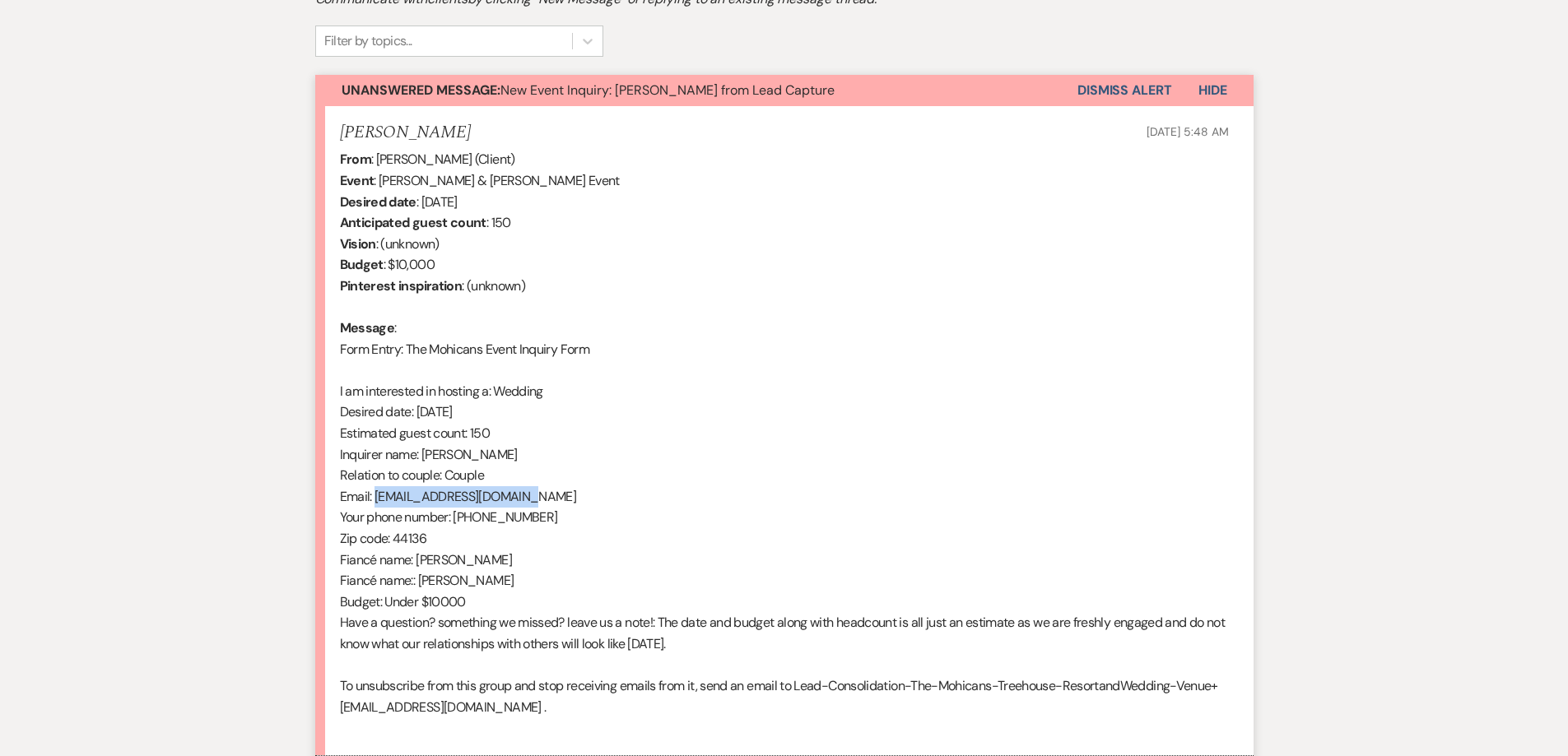
drag, startPoint x: 377, startPoint y: 500, endPoint x: 531, endPoint y: 495, distance: 154.1
click at [531, 495] on div "From : [PERSON_NAME] (Client) Event : [PERSON_NAME] & [PERSON_NAME] Event Desir…" at bounding box center [784, 444] width 889 height 590
click at [1121, 89] on button "Dismiss Alert" at bounding box center [1124, 90] width 95 height 32
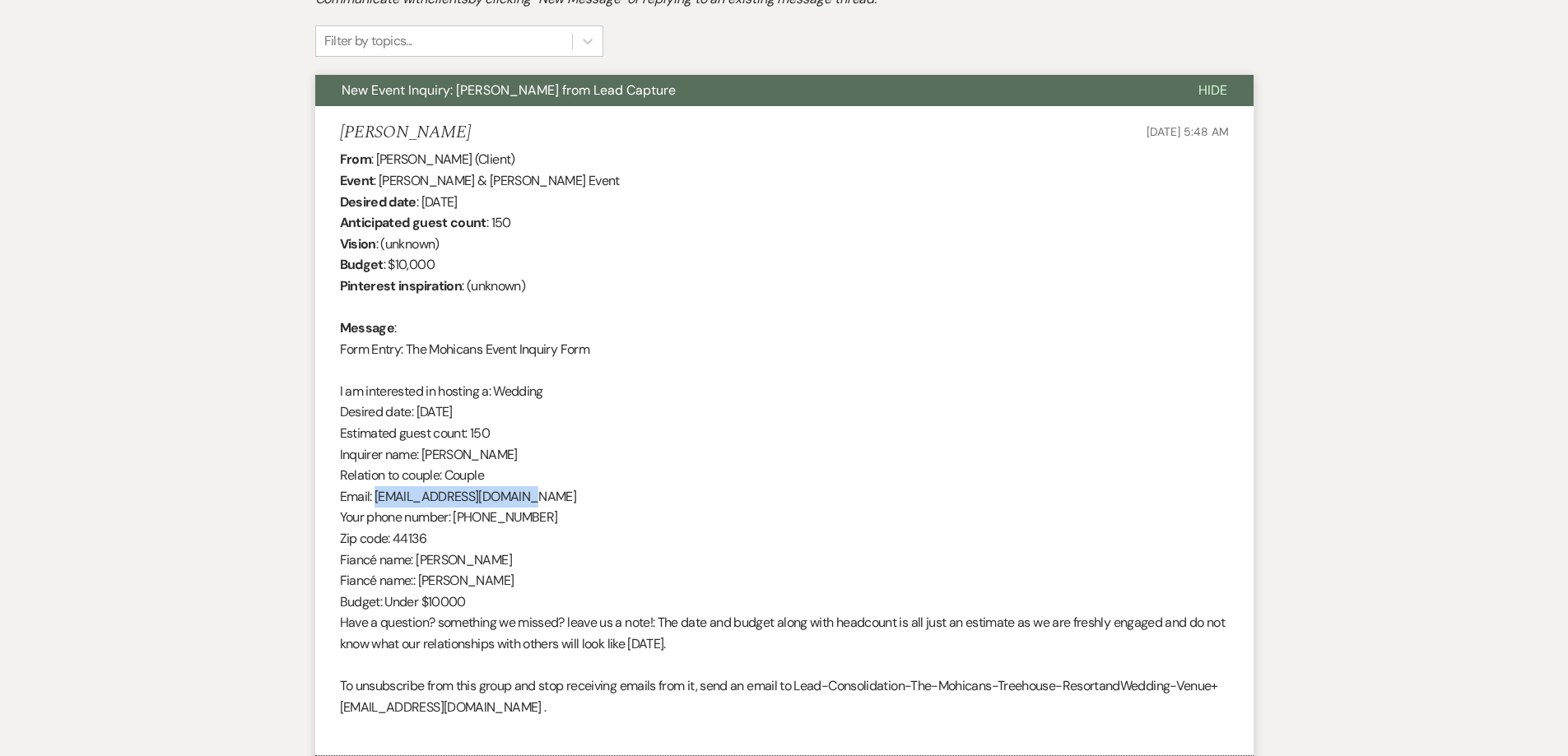
scroll to position [0, 0]
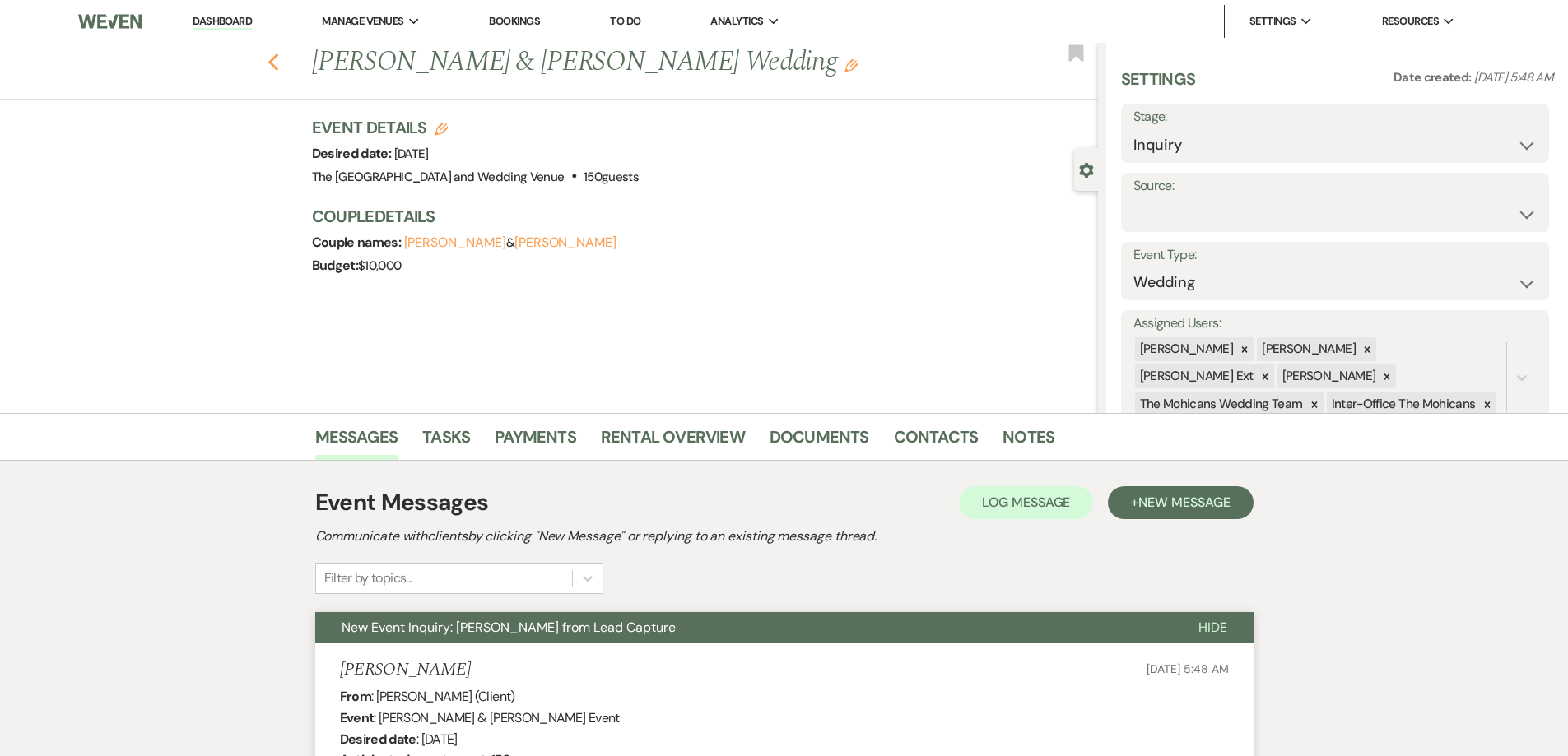
click at [279, 58] on use "button" at bounding box center [273, 62] width 11 height 18
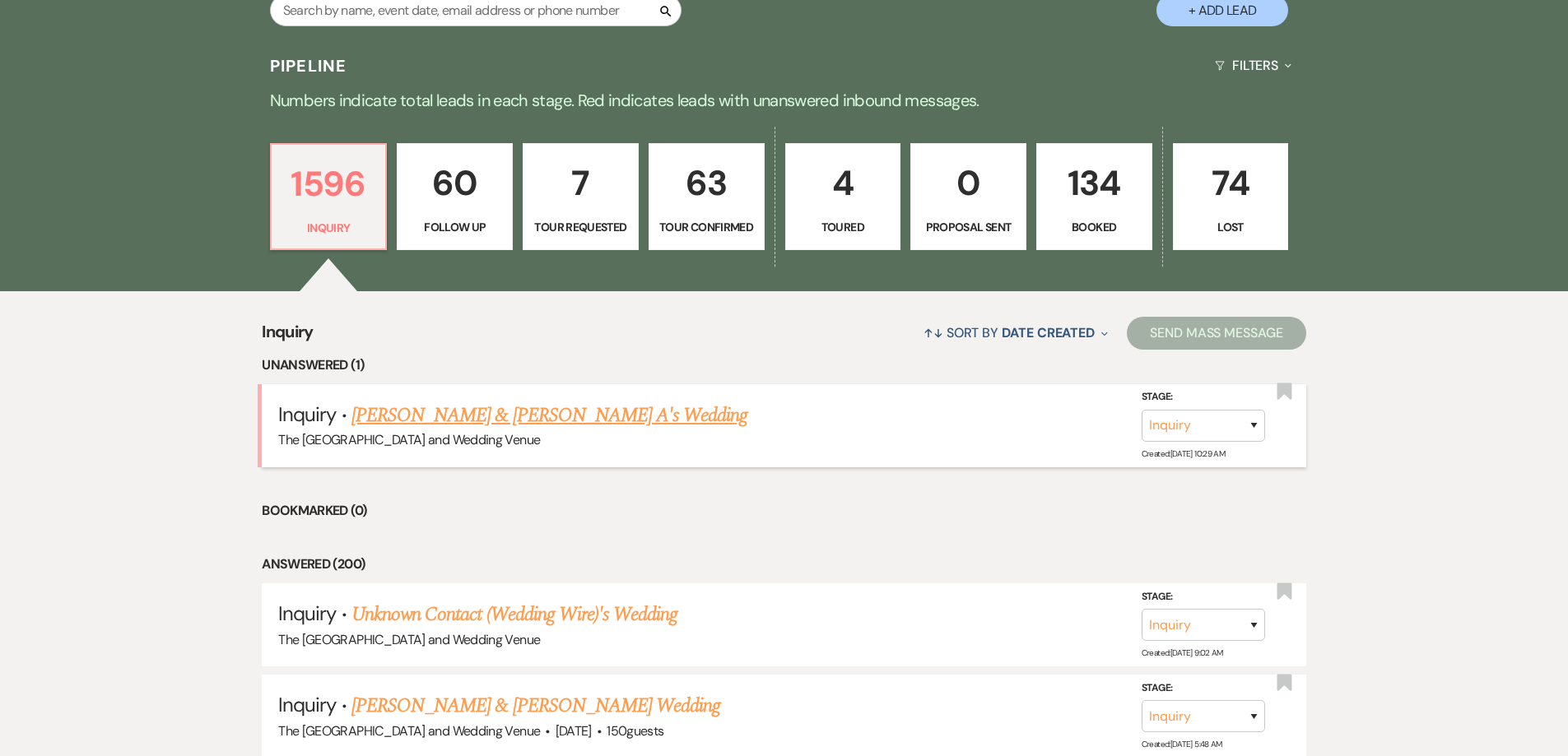
scroll to position [381, 0]
click at [490, 415] on link "Luke H & Tara A's Wedding" at bounding box center [550, 415] width 397 height 30
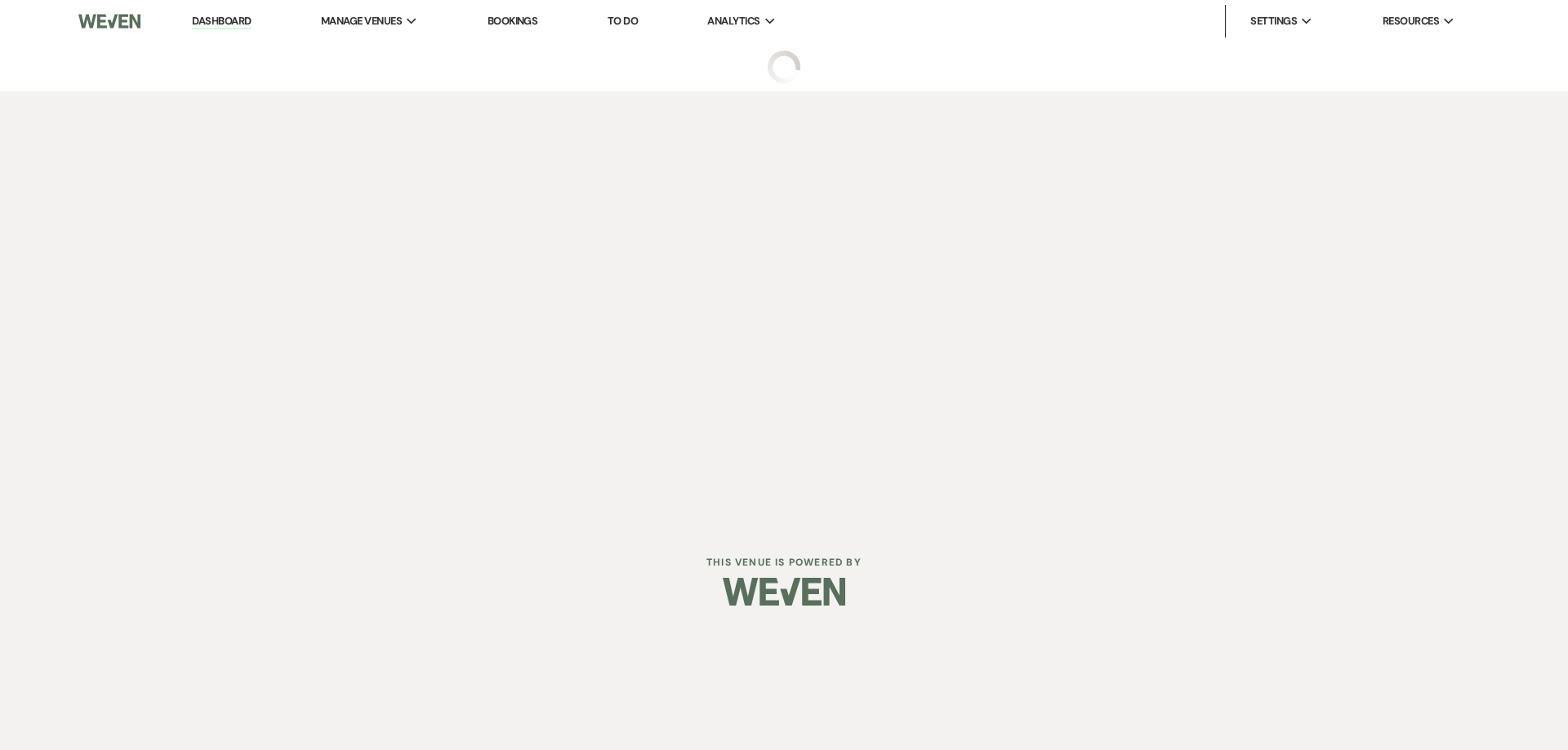
select select "17"
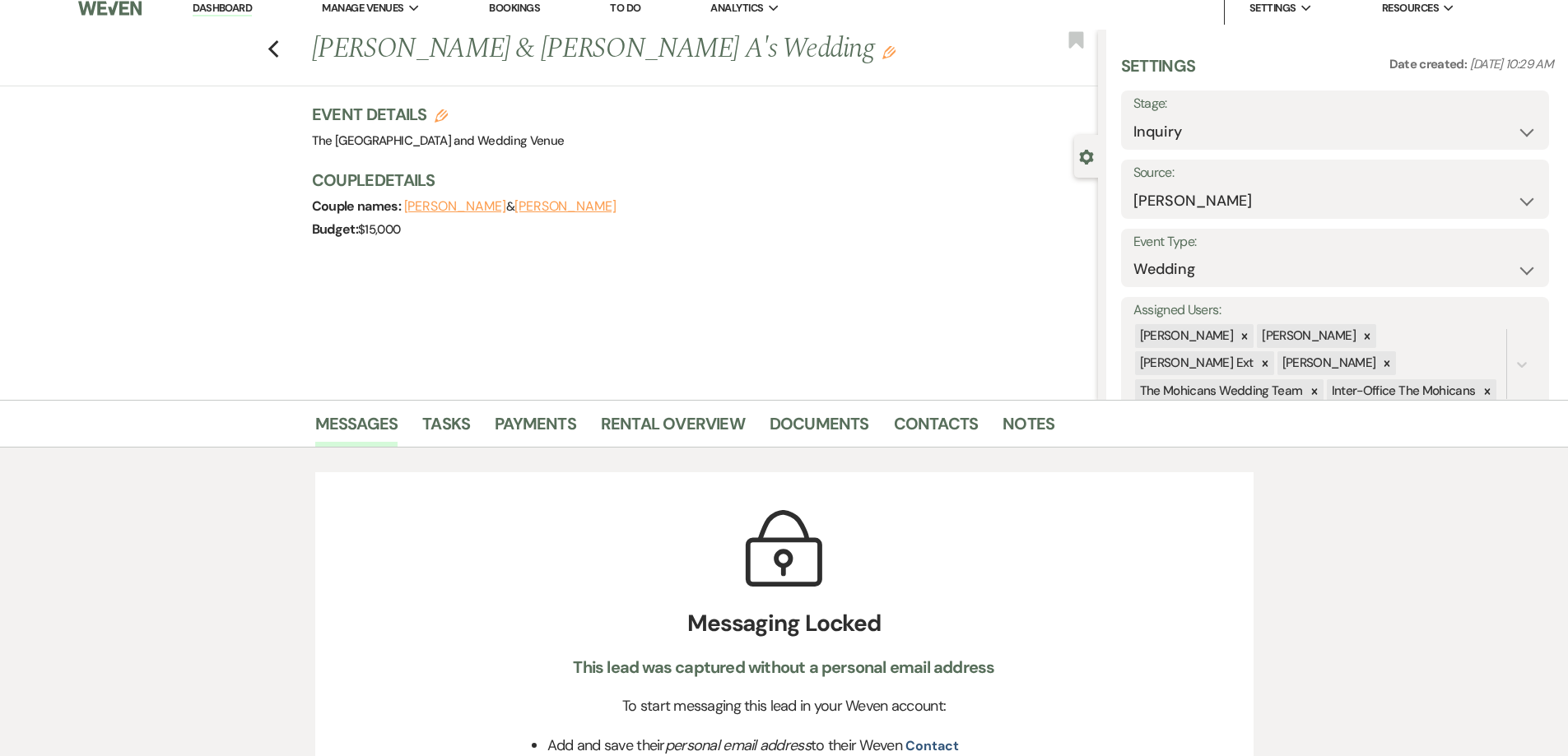
scroll to position [14, 0]
click at [951, 421] on link "Contacts" at bounding box center [937, 427] width 85 height 37
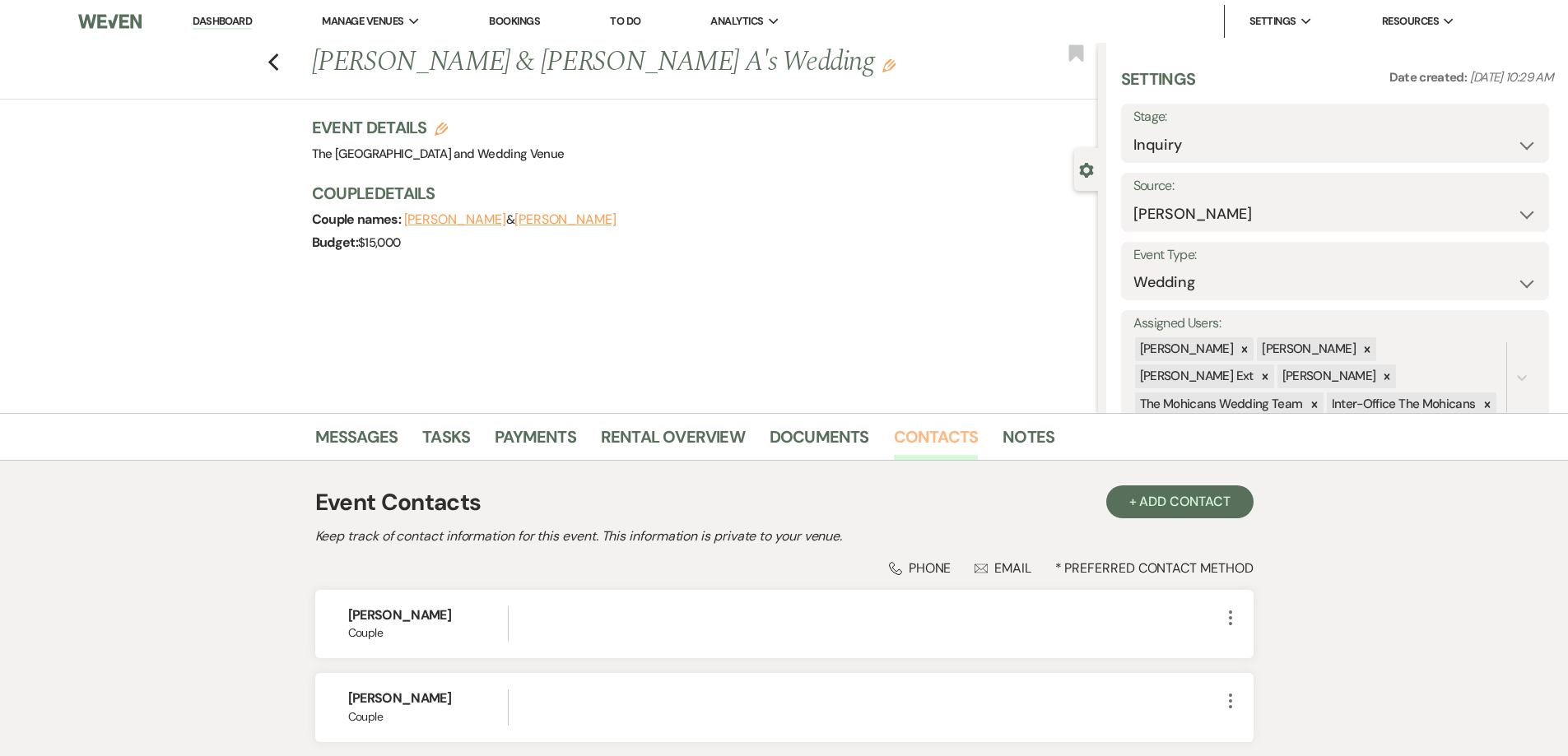
scroll to position [132, 0]
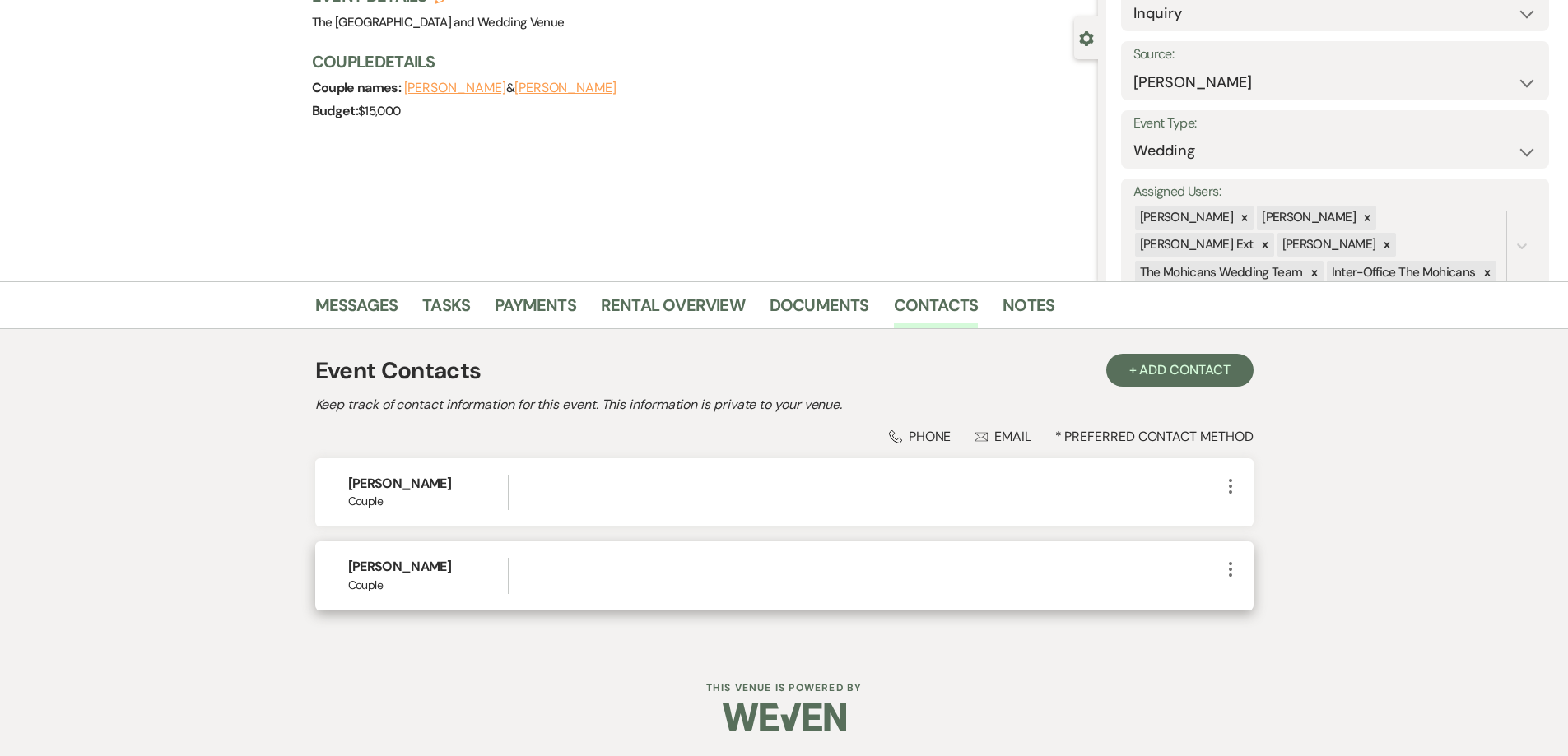
click at [1230, 570] on use "button" at bounding box center [1231, 569] width 3 height 14
click at [1272, 592] on button "Pencil Edit" at bounding box center [1269, 601] width 98 height 28
select select "1"
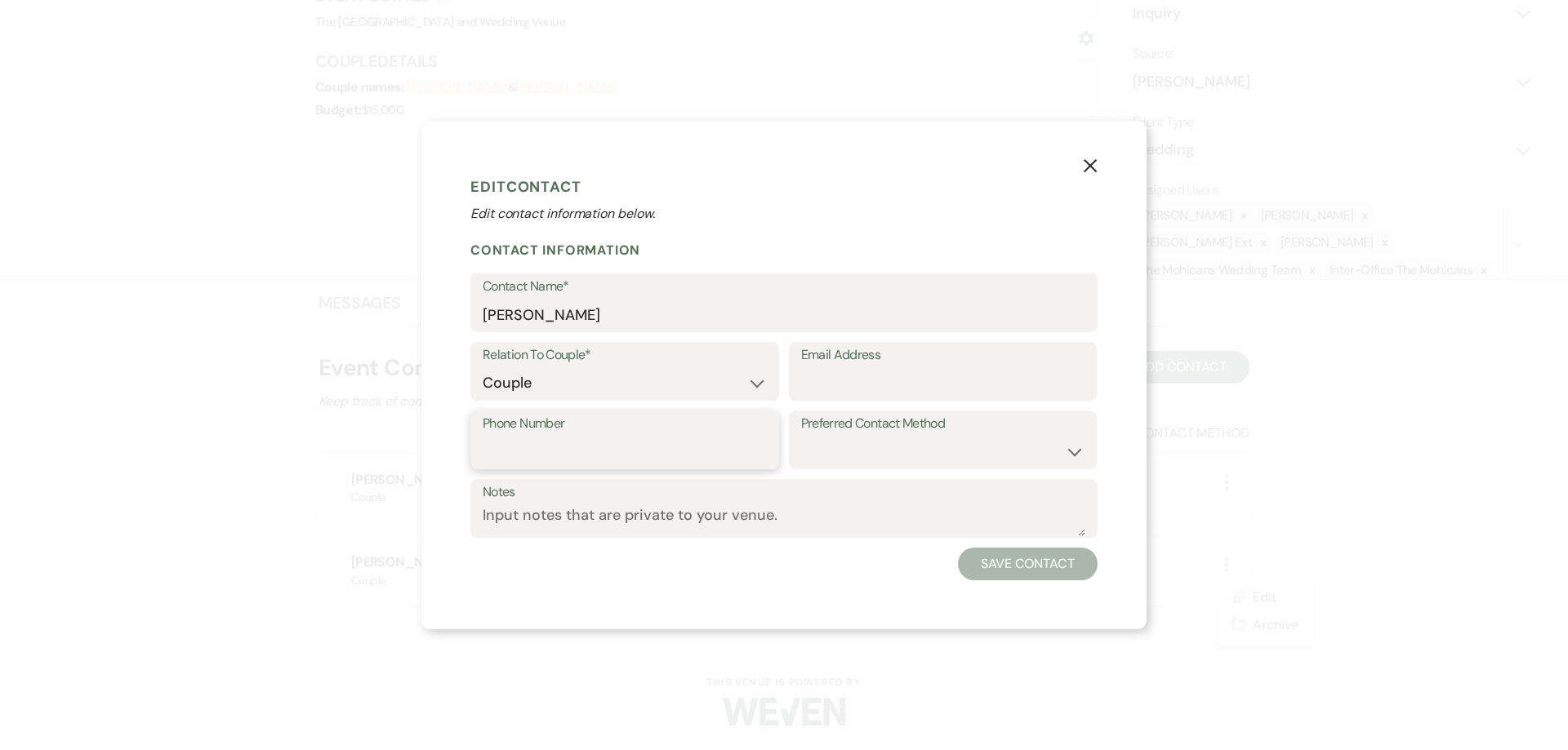
paste input "tel:7404918282"
click at [505, 448] on input "tel:7404918282" at bounding box center [624, 452] width 284 height 32
type input "7404918282"
click at [855, 384] on input "Email Address" at bounding box center [943, 383] width 284 height 32
paste input "taraagin50@gmail.com"
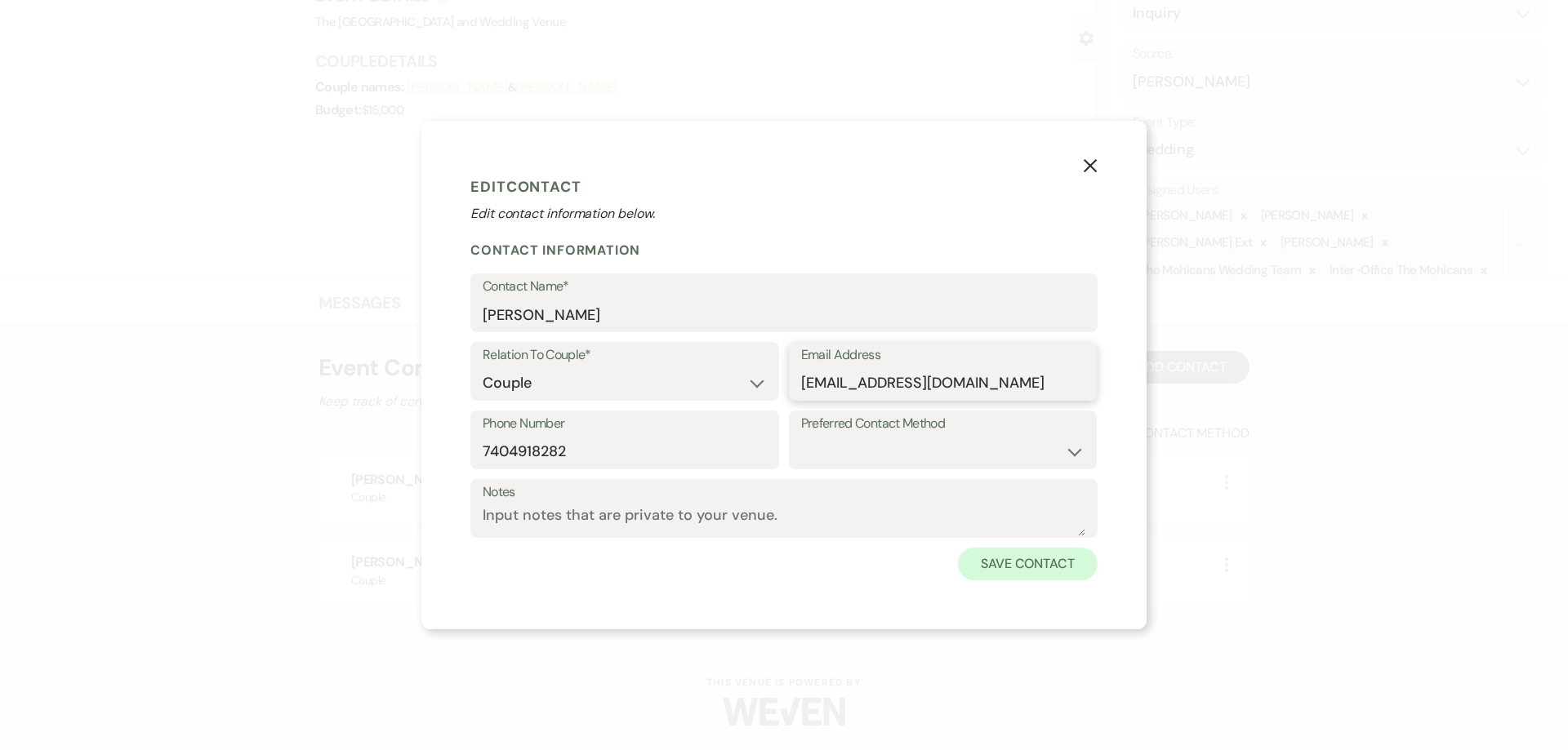
type input "taraagin50@gmail.com"
click at [1026, 568] on button "Save Contact" at bounding box center [1027, 564] width 139 height 33
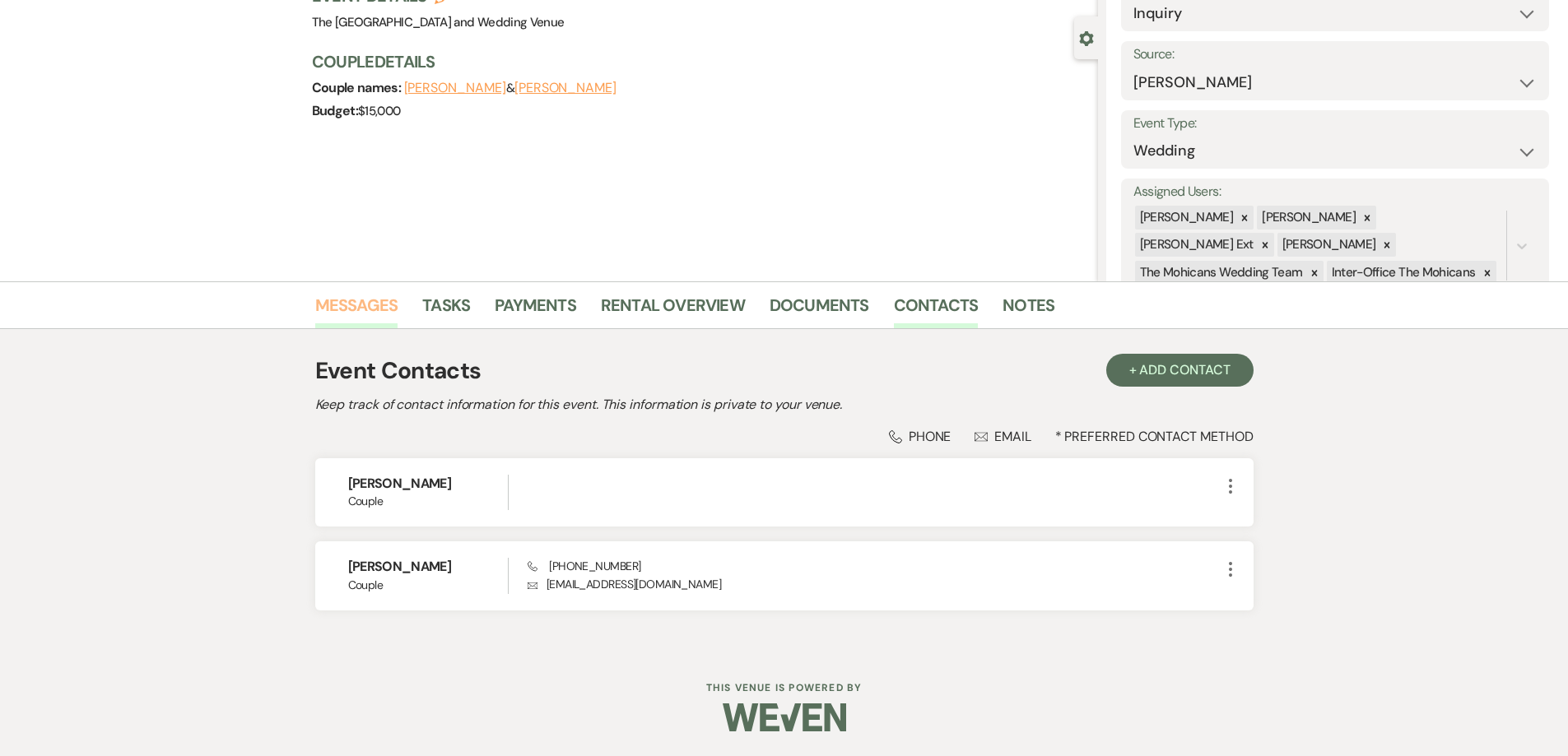
click at [330, 299] on link "Messages" at bounding box center [357, 310] width 83 height 37
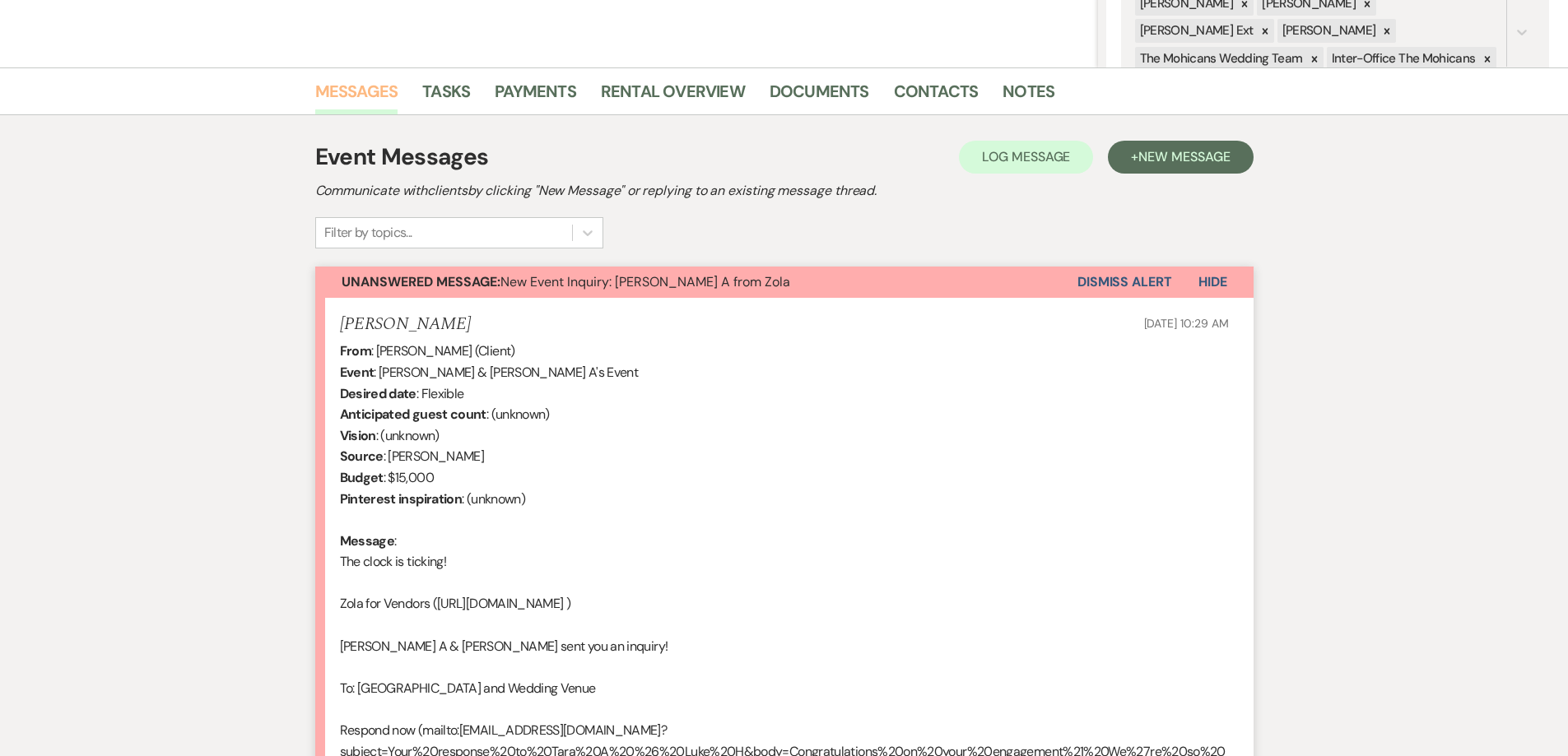
scroll to position [345, 0]
click at [1119, 284] on button "Dismiss Alert" at bounding box center [1124, 283] width 95 height 32
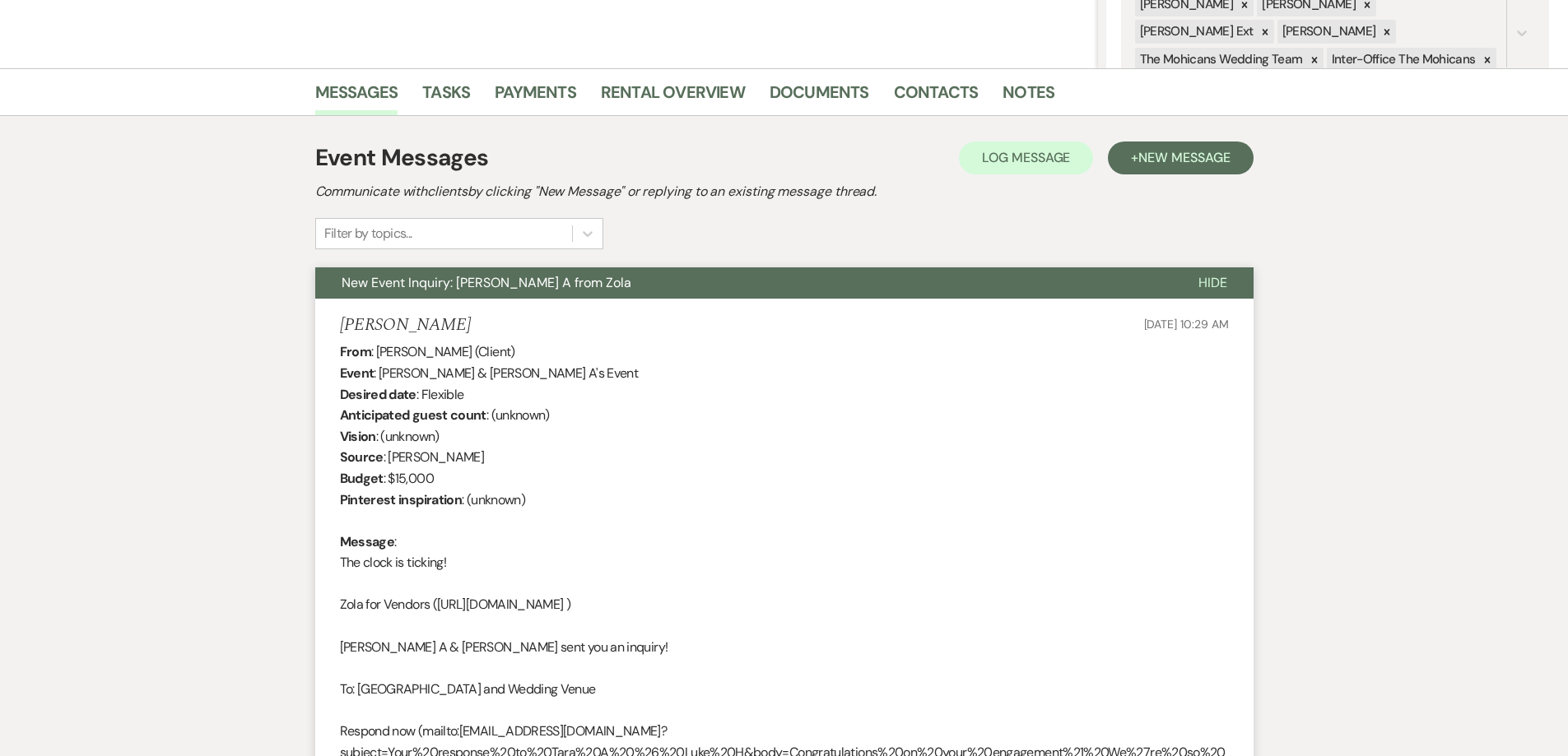
scroll to position [0, 0]
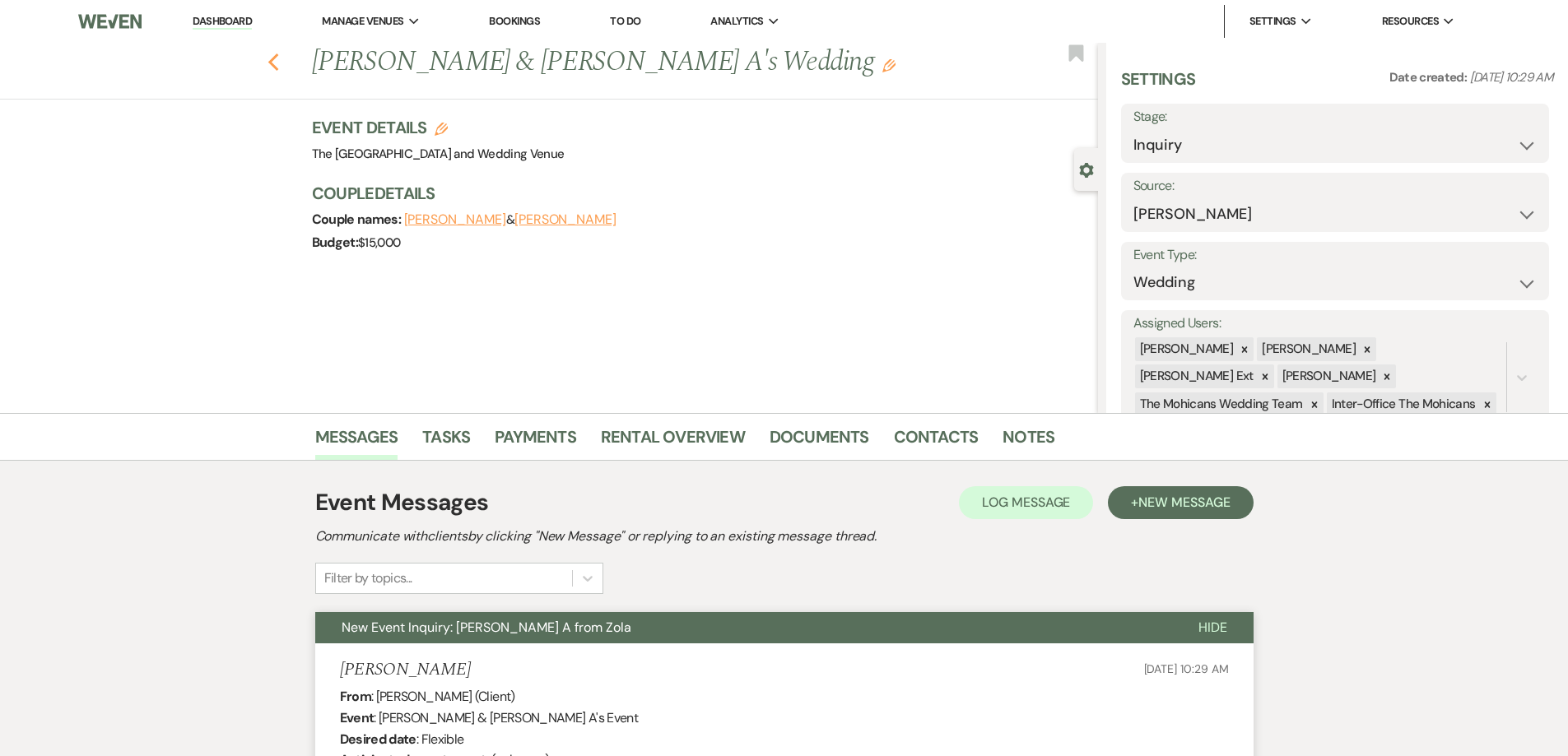
click at [280, 61] on icon "Previous" at bounding box center [273, 62] width 12 height 20
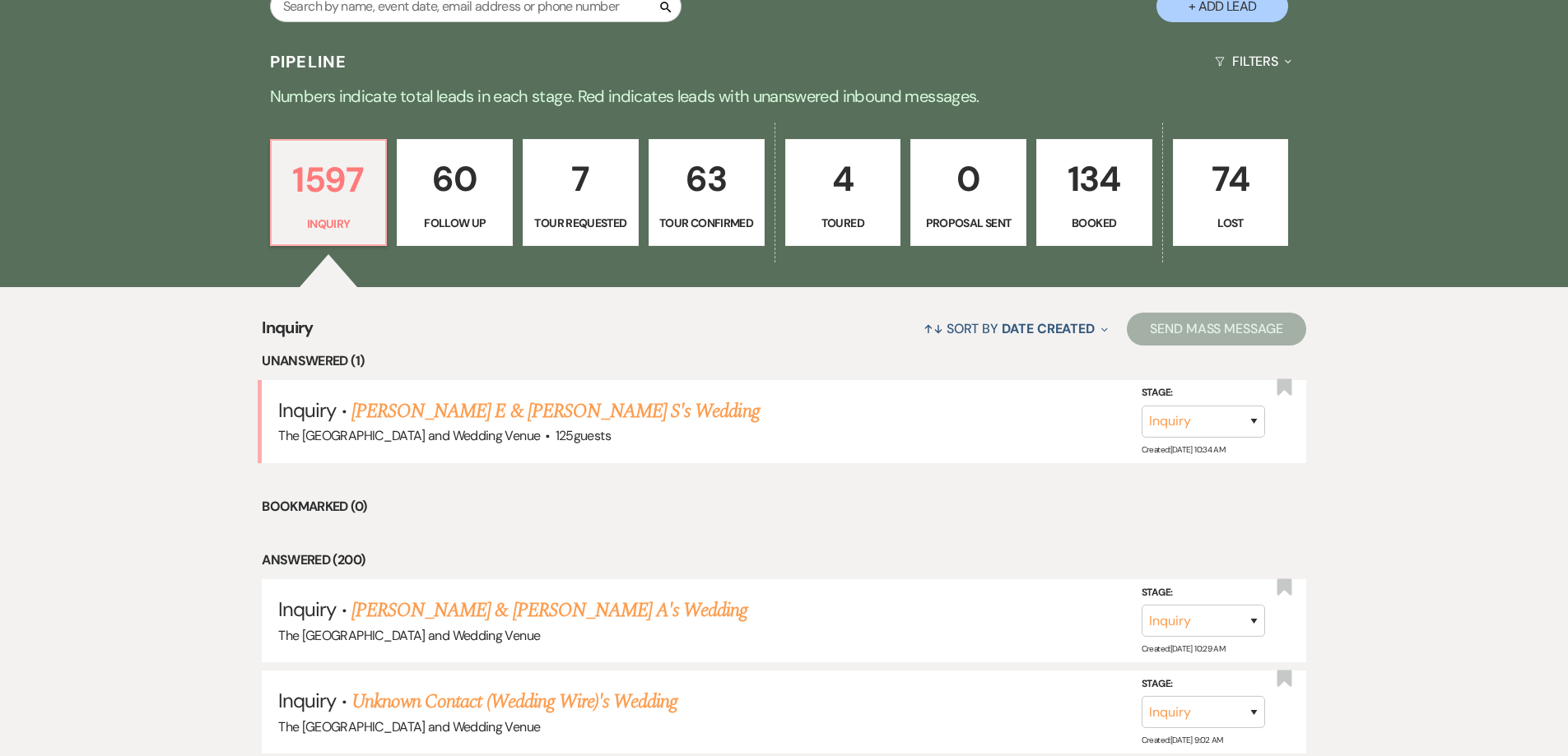
scroll to position [410, 0]
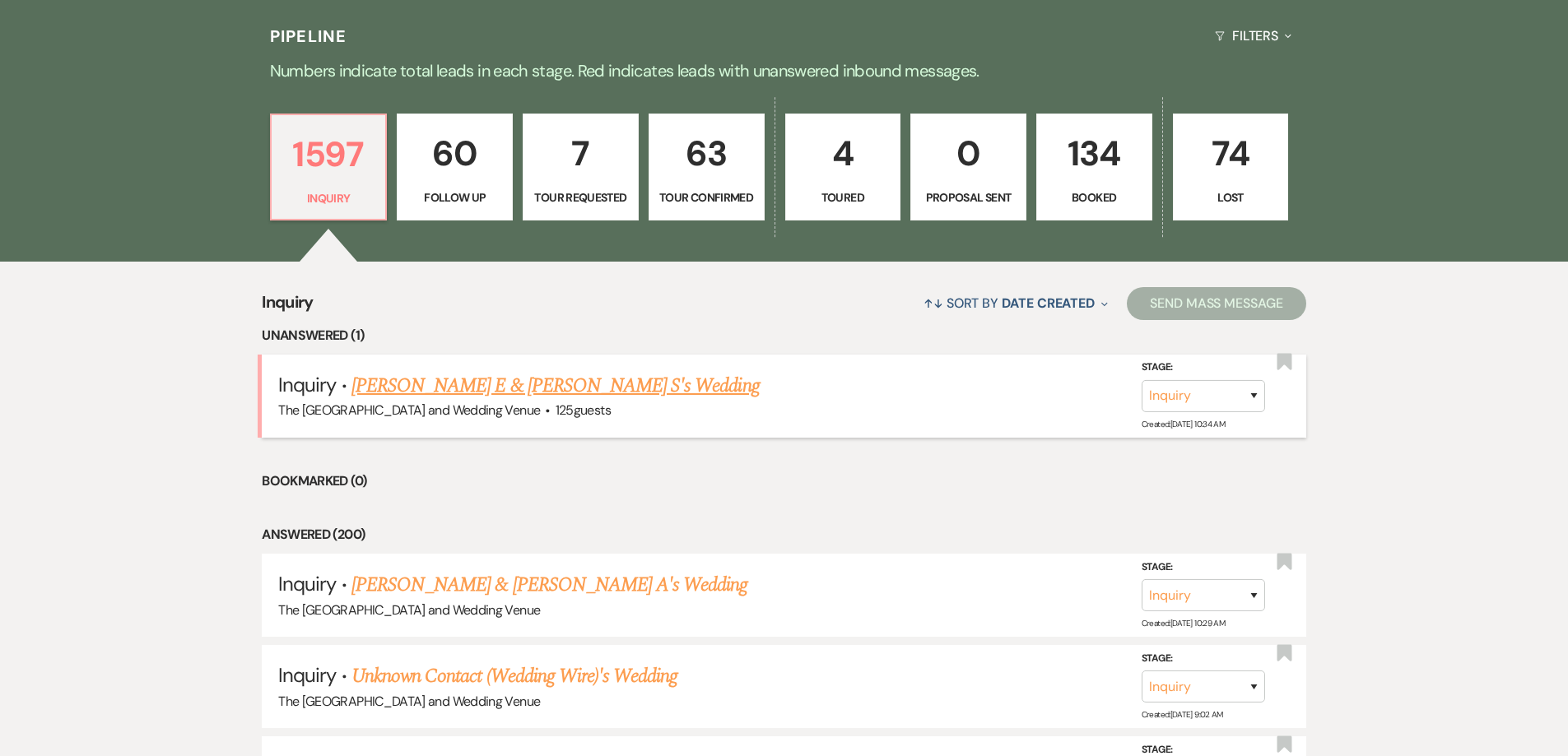
click at [530, 384] on link "Ryan E & Hannah S's Wedding" at bounding box center [555, 386] width 408 height 30
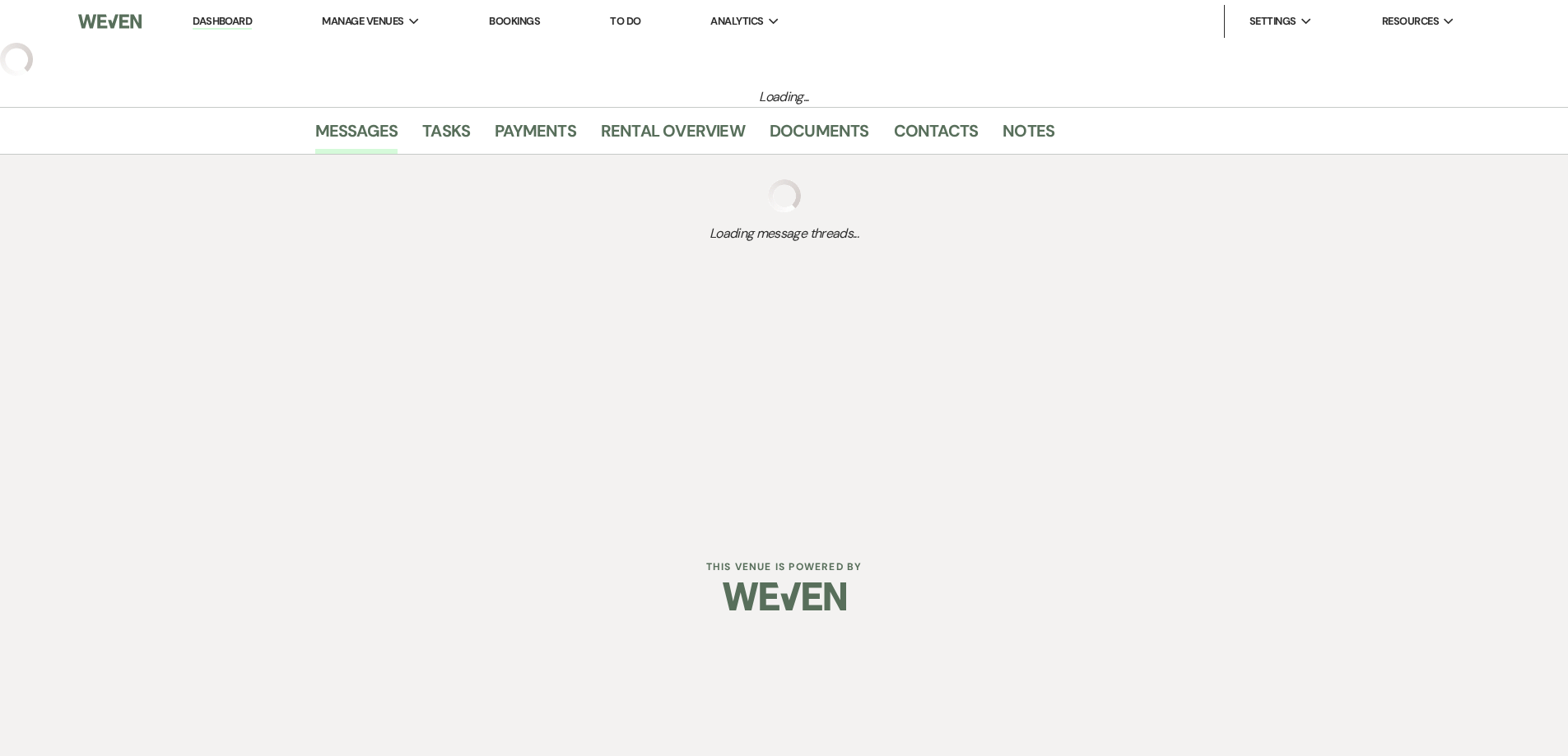
select select "17"
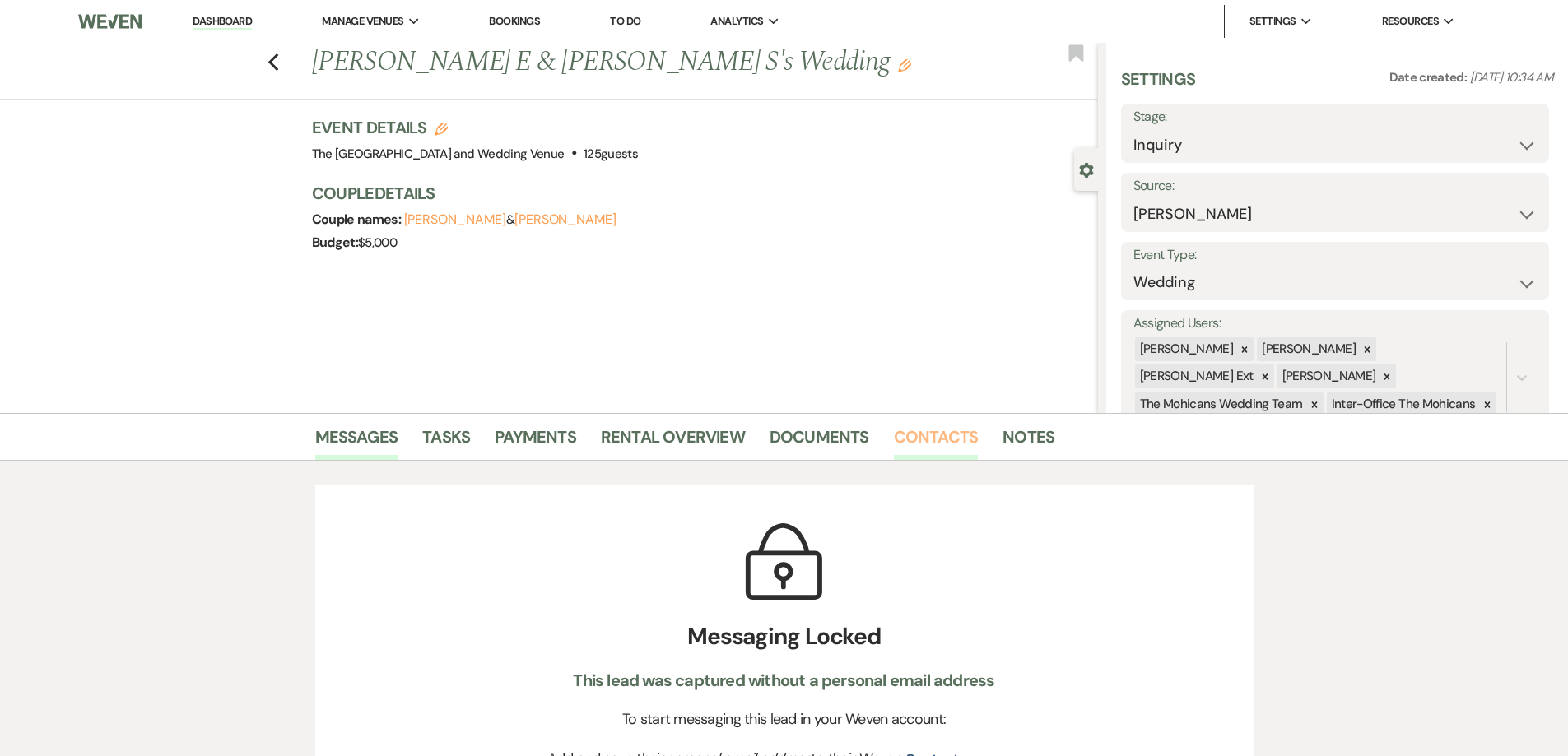
click at [927, 444] on link "Contacts" at bounding box center [937, 442] width 85 height 37
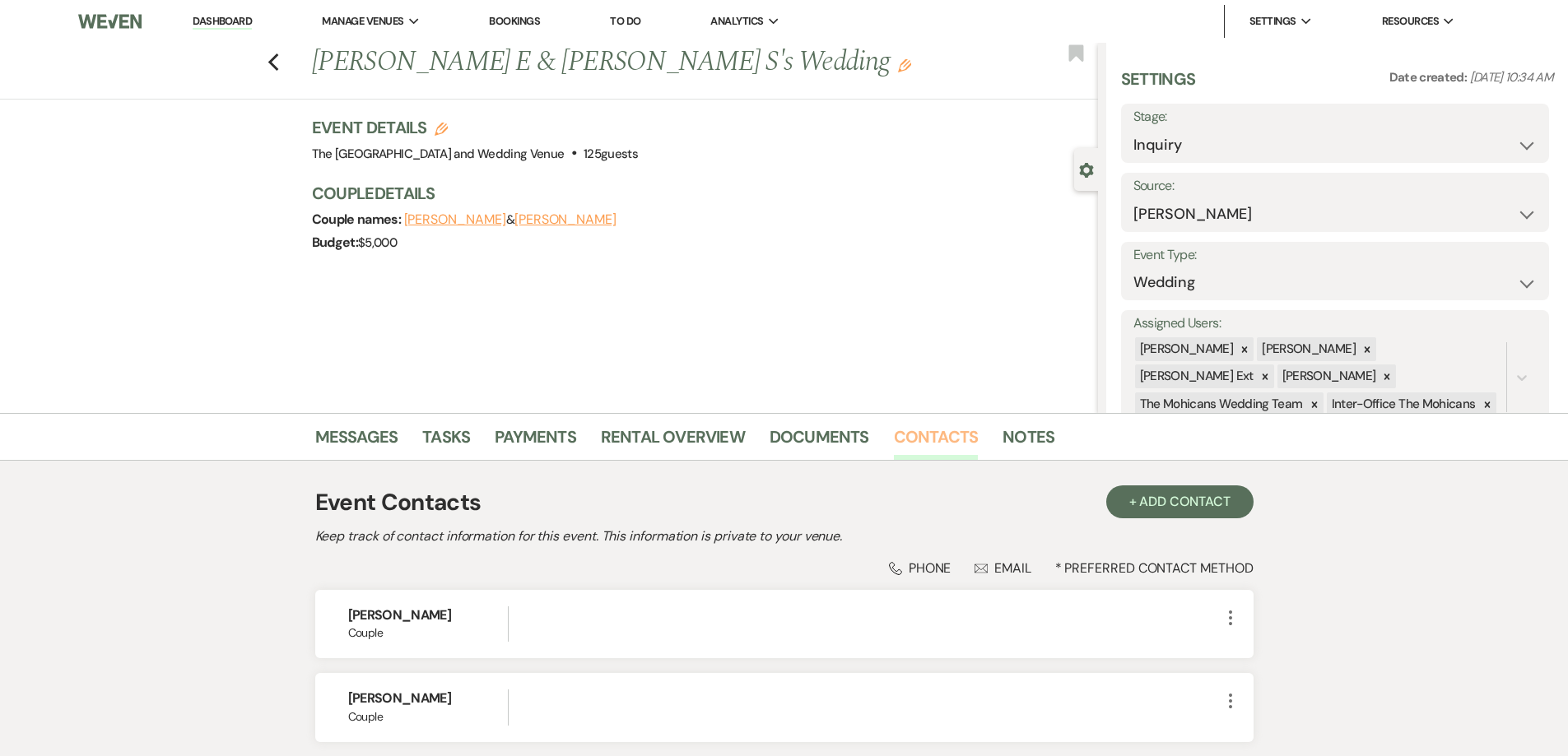
scroll to position [132, 0]
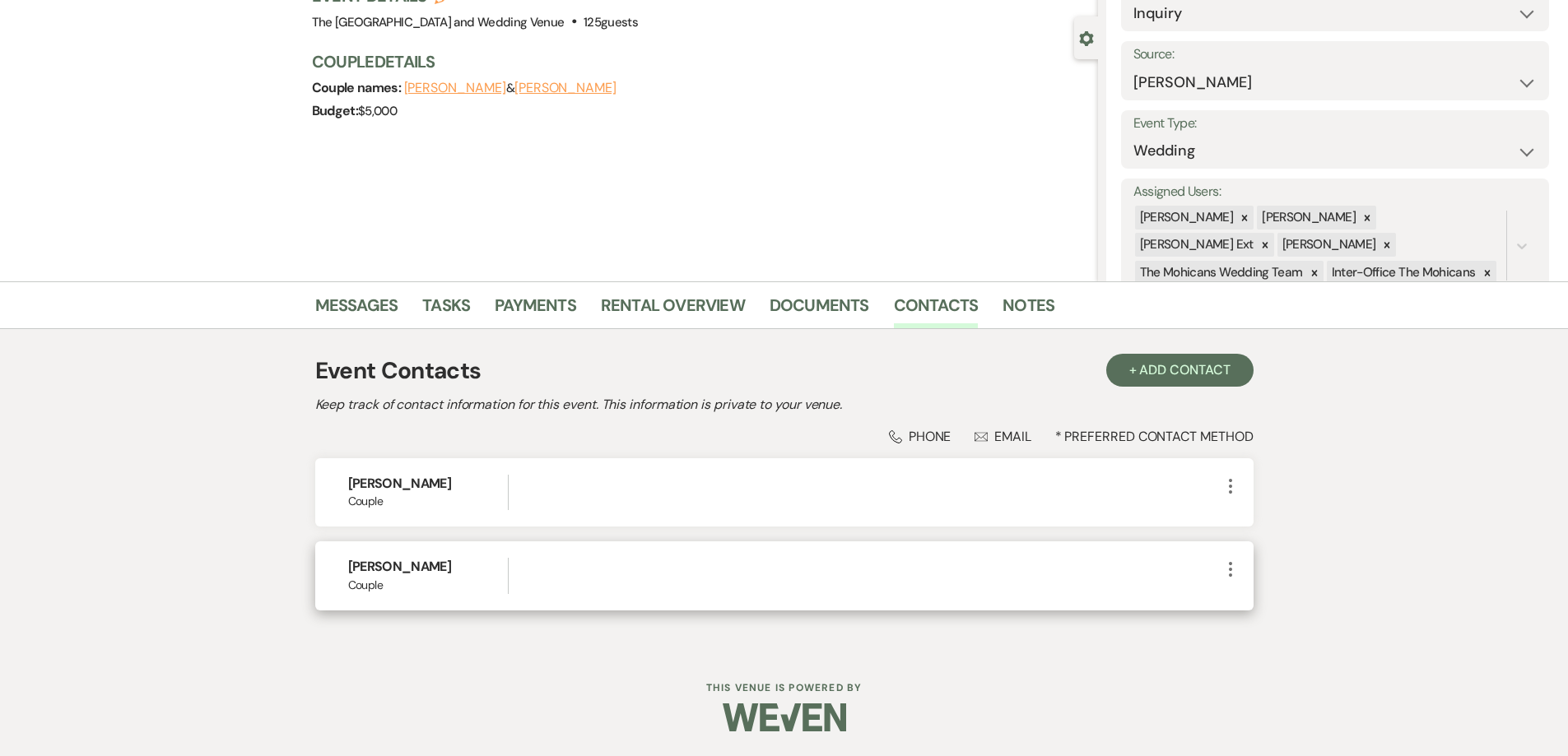
click at [1239, 571] on icon "More" at bounding box center [1230, 569] width 20 height 20
click at [1243, 597] on icon "Pencil" at bounding box center [1247, 601] width 13 height 13
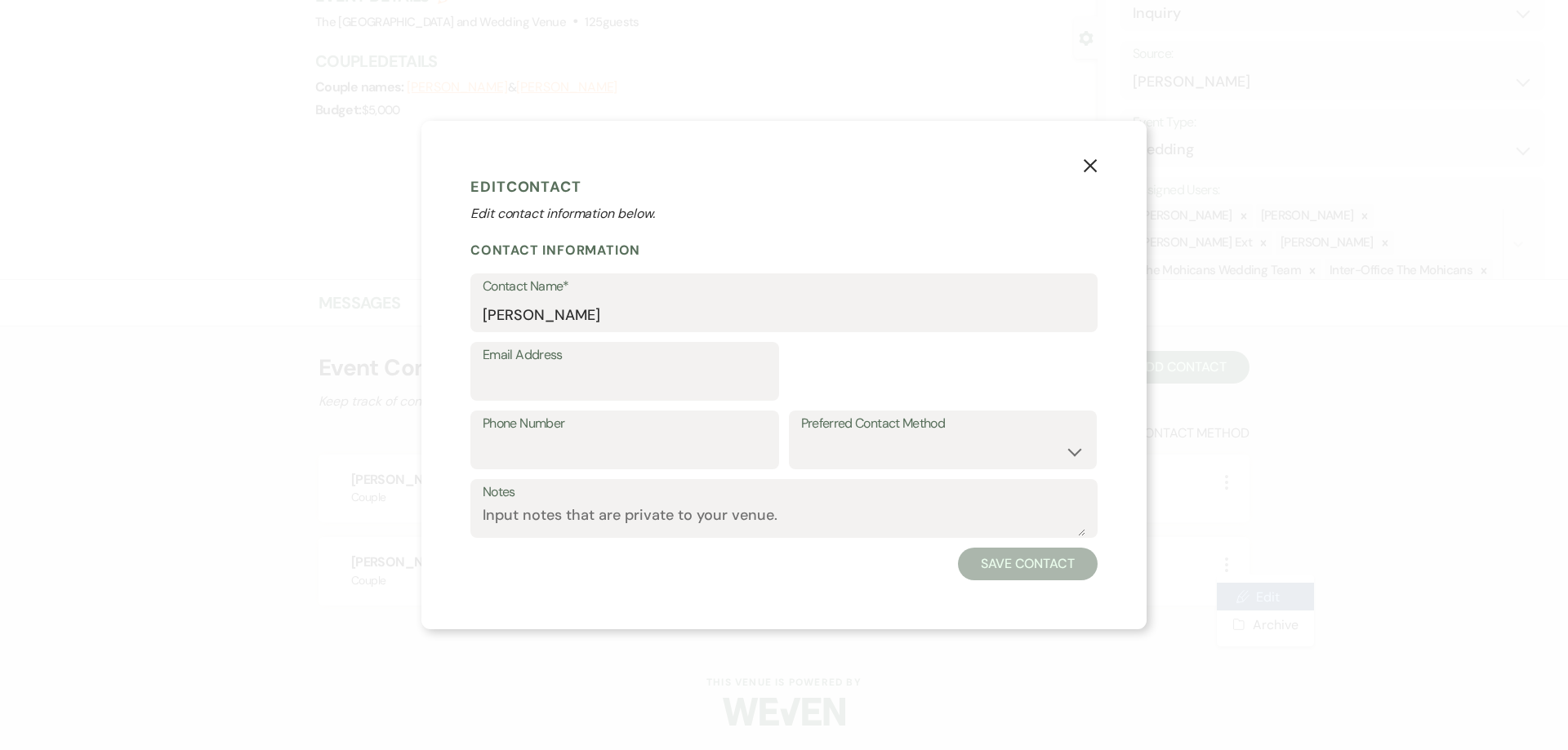
select select "1"
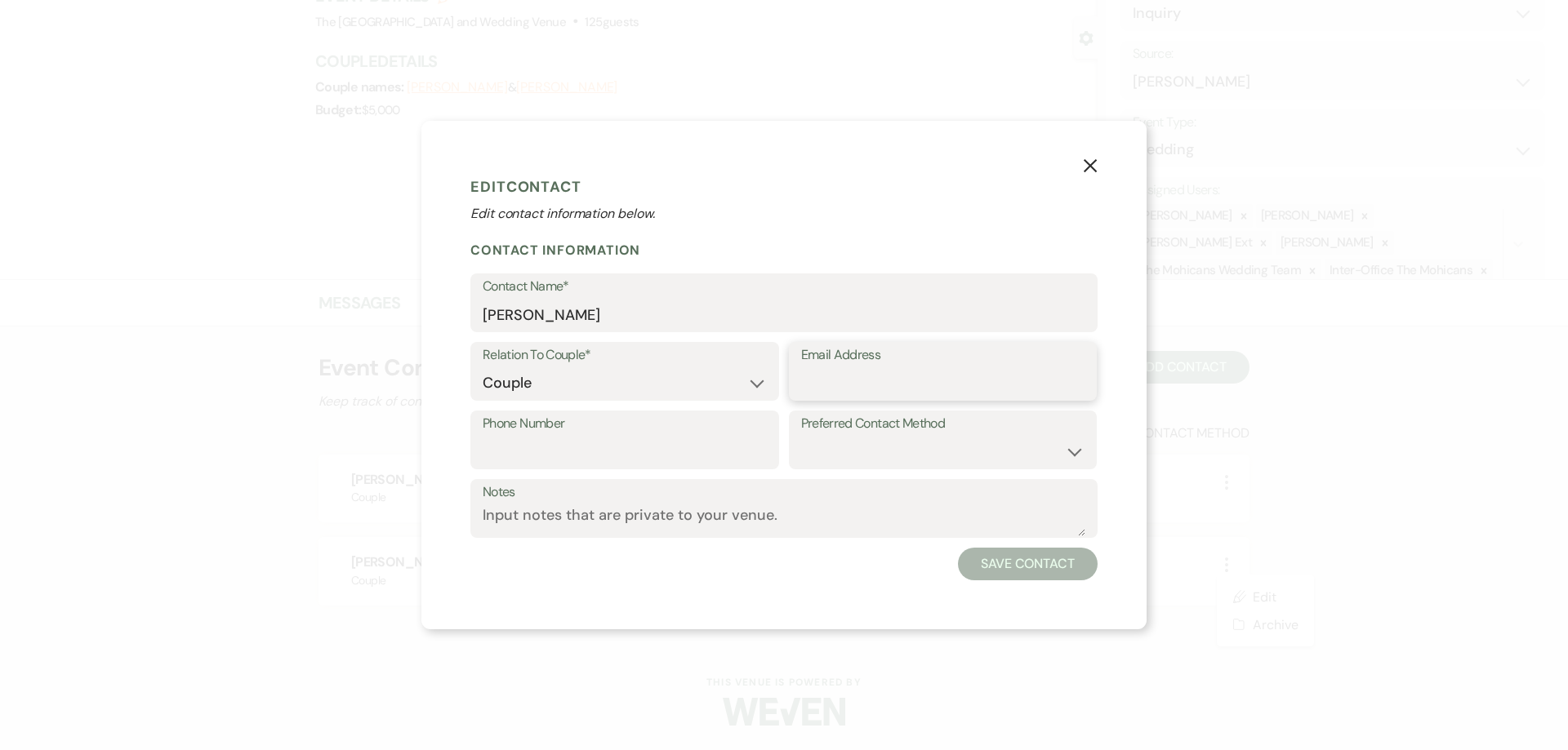
paste input "hcsupple@gmail.com"
type input "hcsupple@gmail.com"
click at [1012, 565] on button "Save Contact" at bounding box center [1027, 564] width 139 height 33
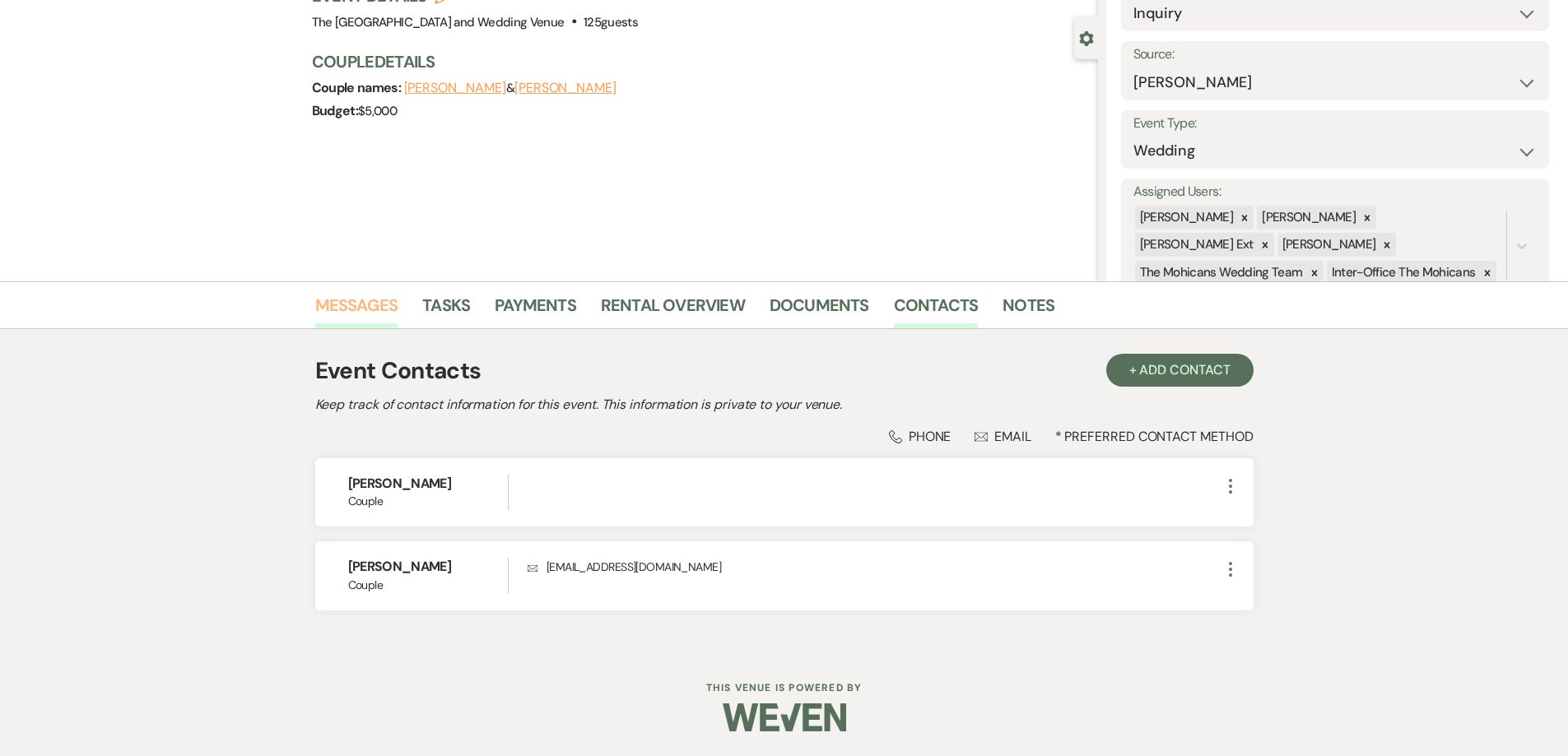
click at [347, 306] on link "Messages" at bounding box center [357, 310] width 83 height 37
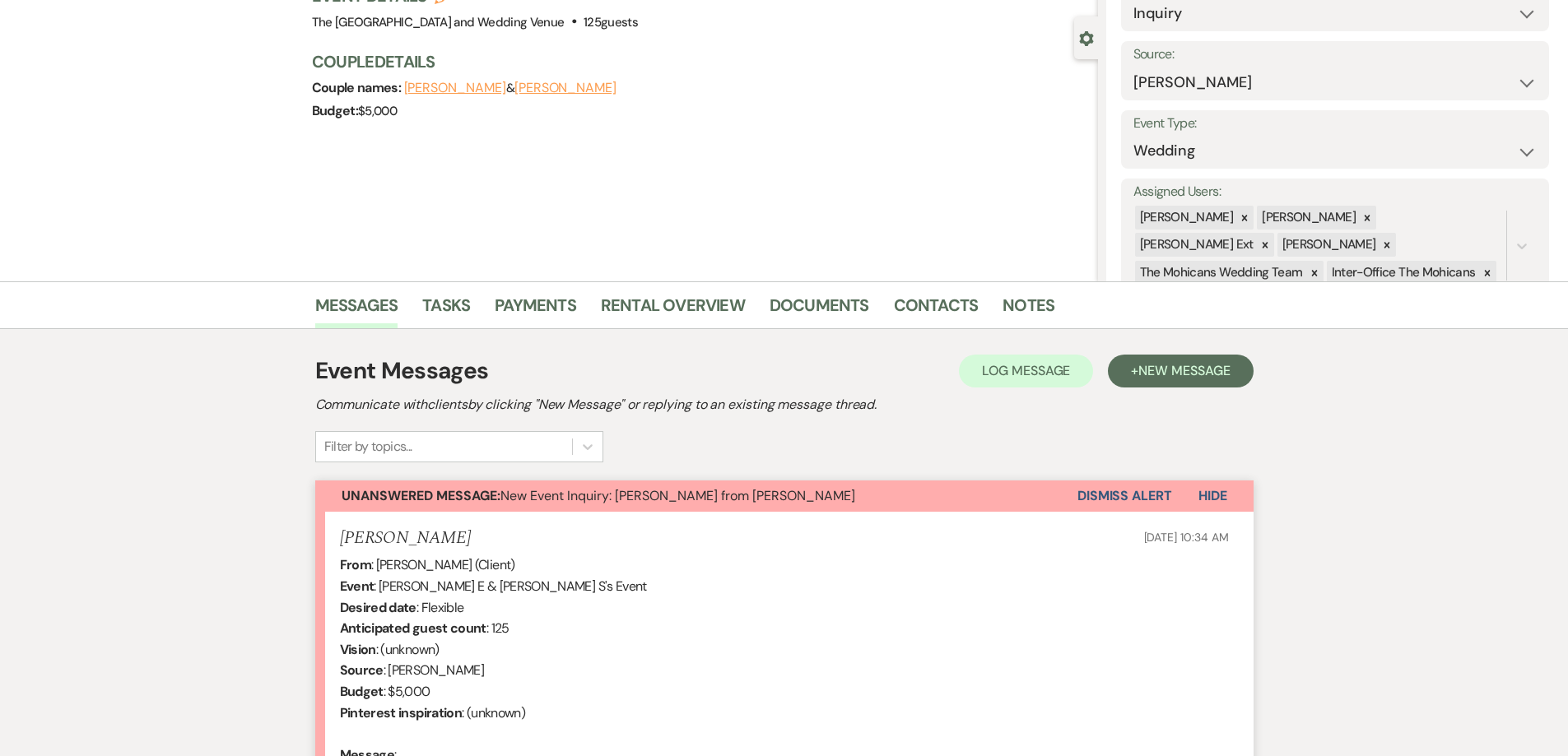
click at [1112, 492] on button "Dismiss Alert" at bounding box center [1124, 495] width 95 height 32
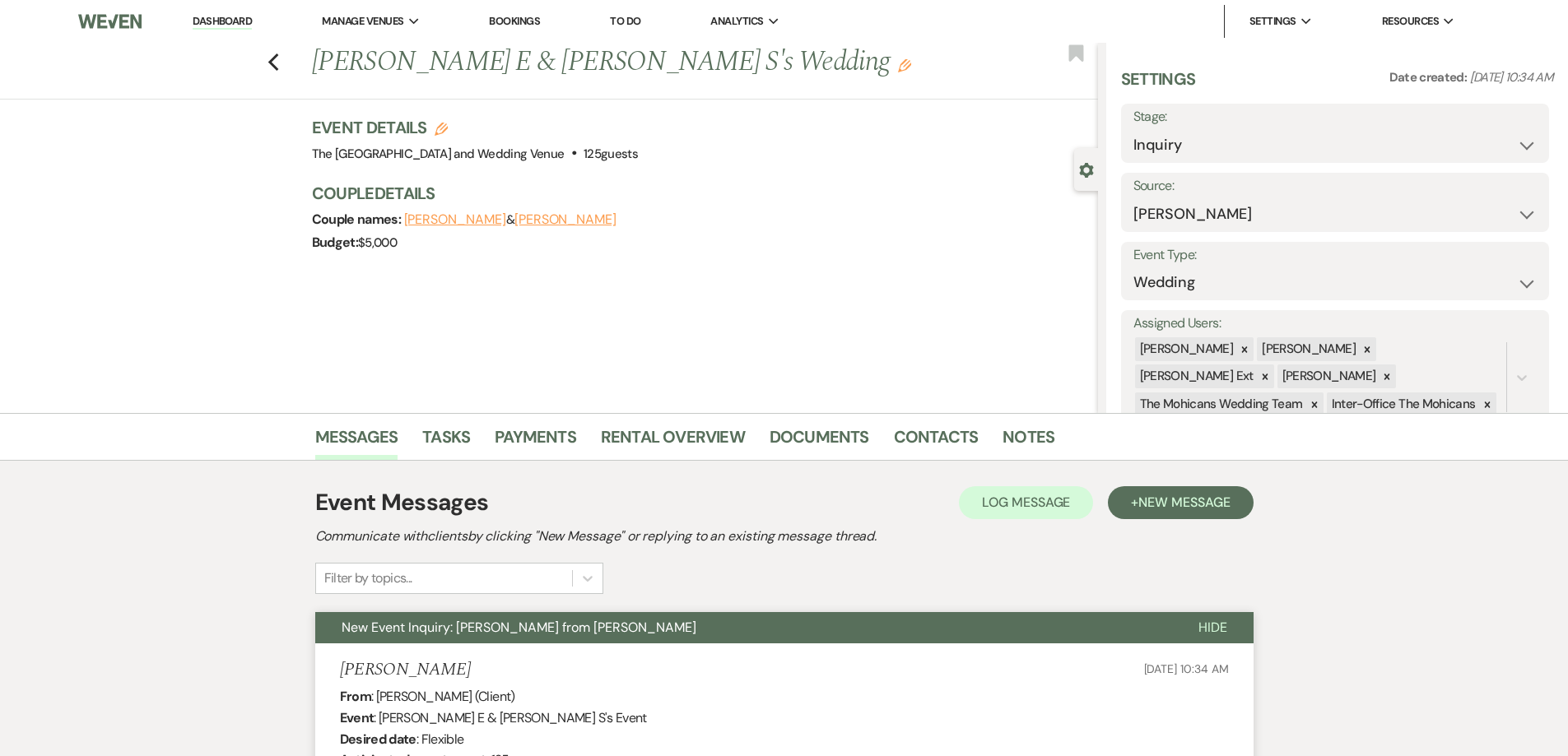
click at [286, 63] on div "Previous Ryan E & Hannah S's Wedding Edit Bookmark" at bounding box center [544, 71] width 1106 height 57
click at [277, 64] on use "button" at bounding box center [273, 62] width 11 height 18
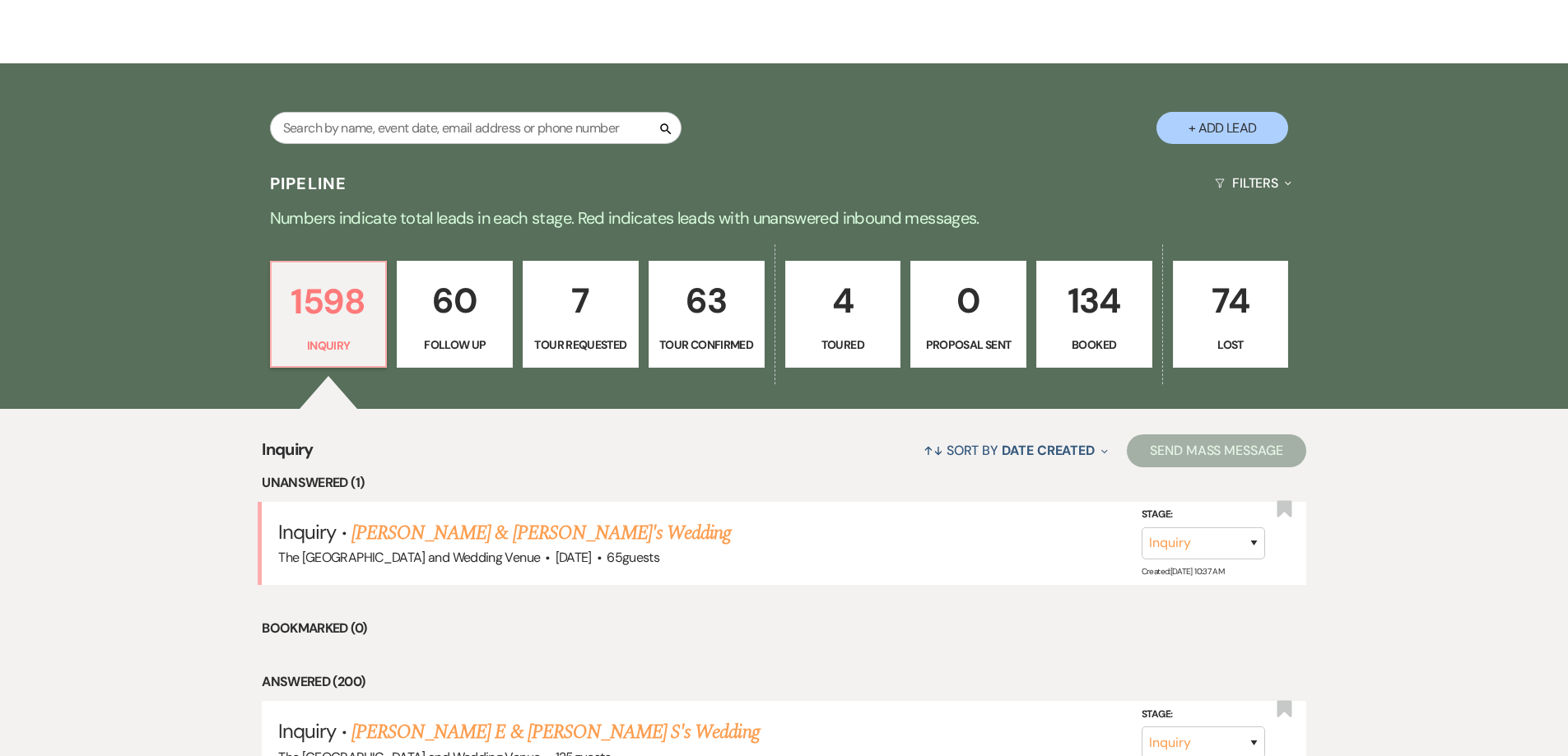
scroll to position [266, 0]
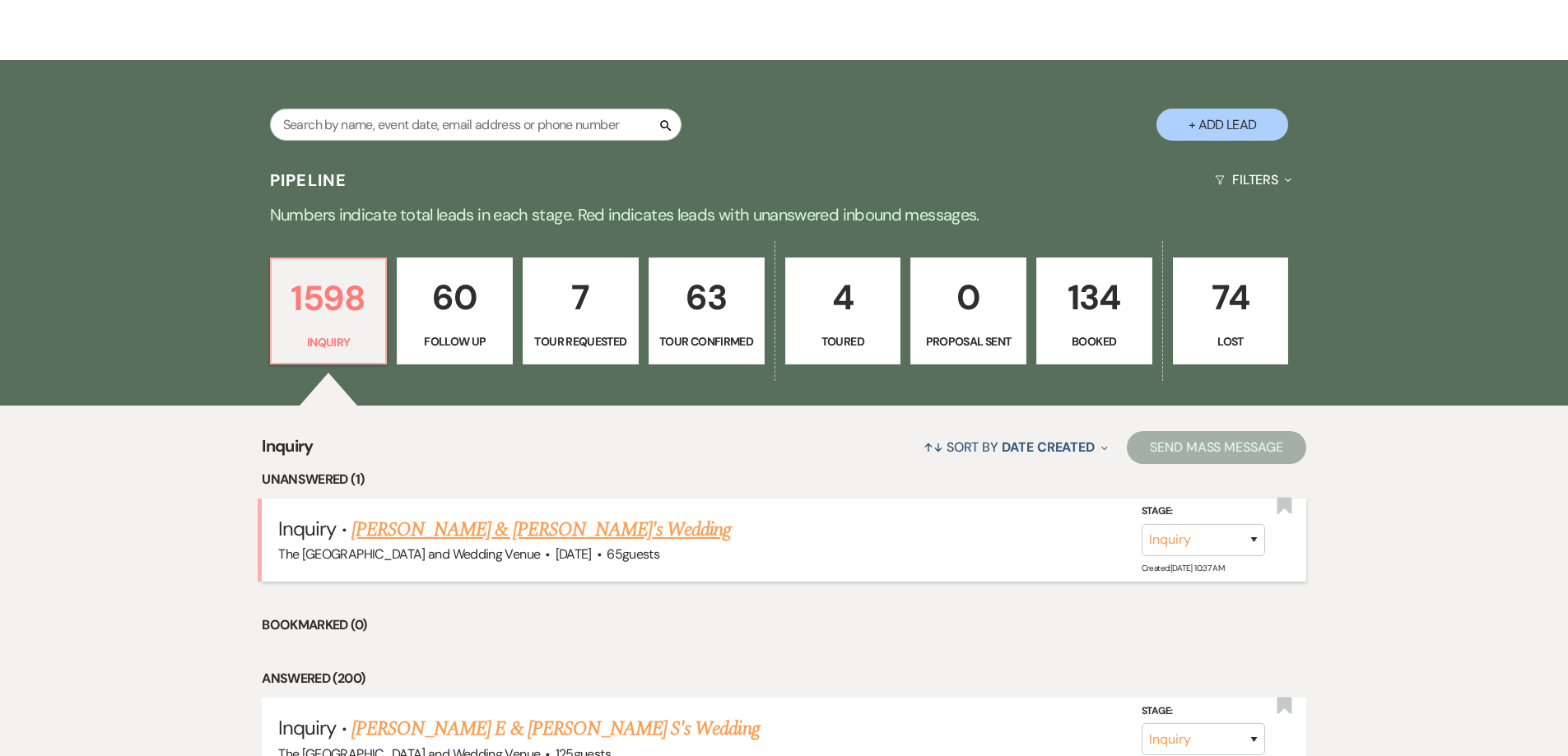
click at [542, 515] on link "Julia Martynowski & Nicholas's Wedding" at bounding box center [542, 530] width 381 height 30
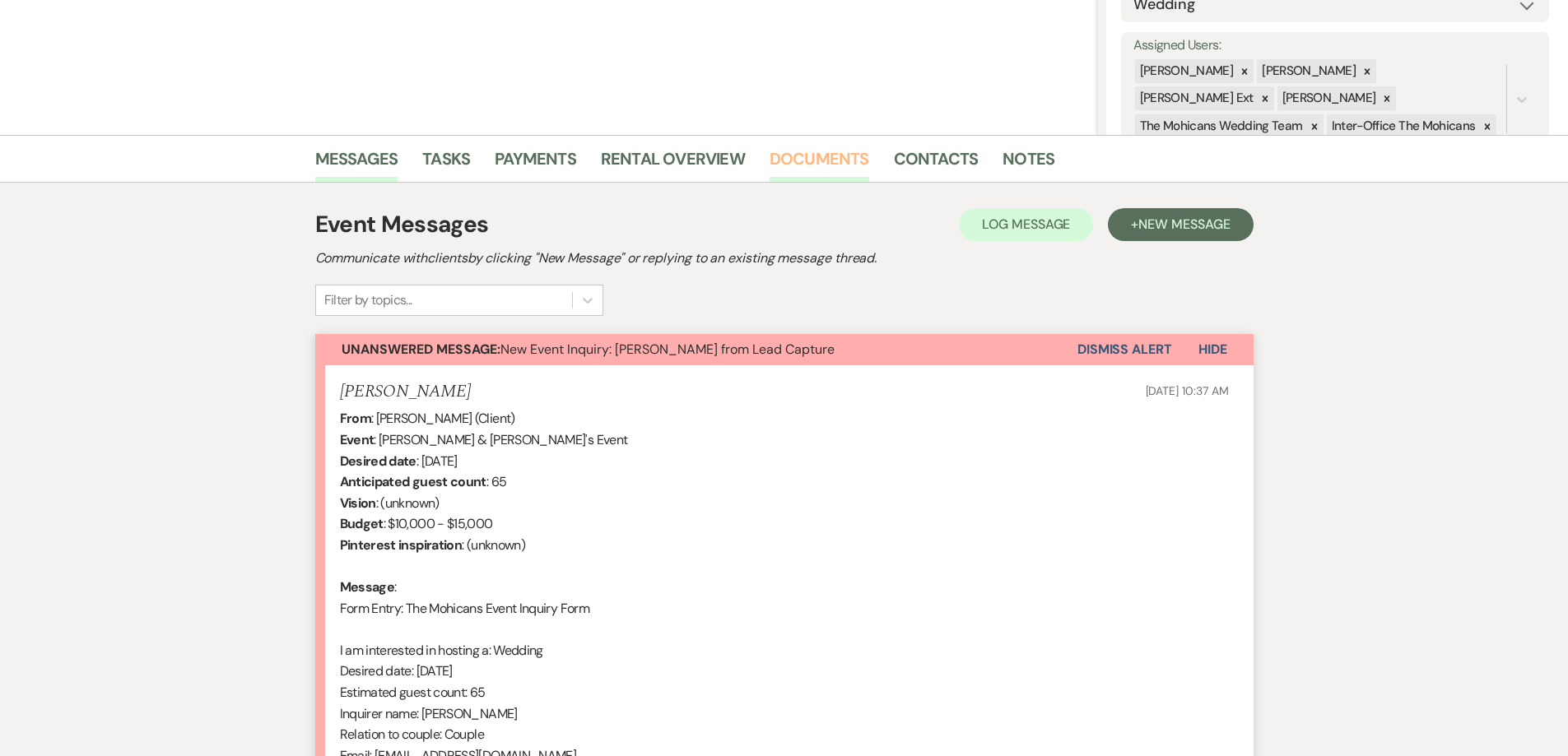
scroll to position [513, 0]
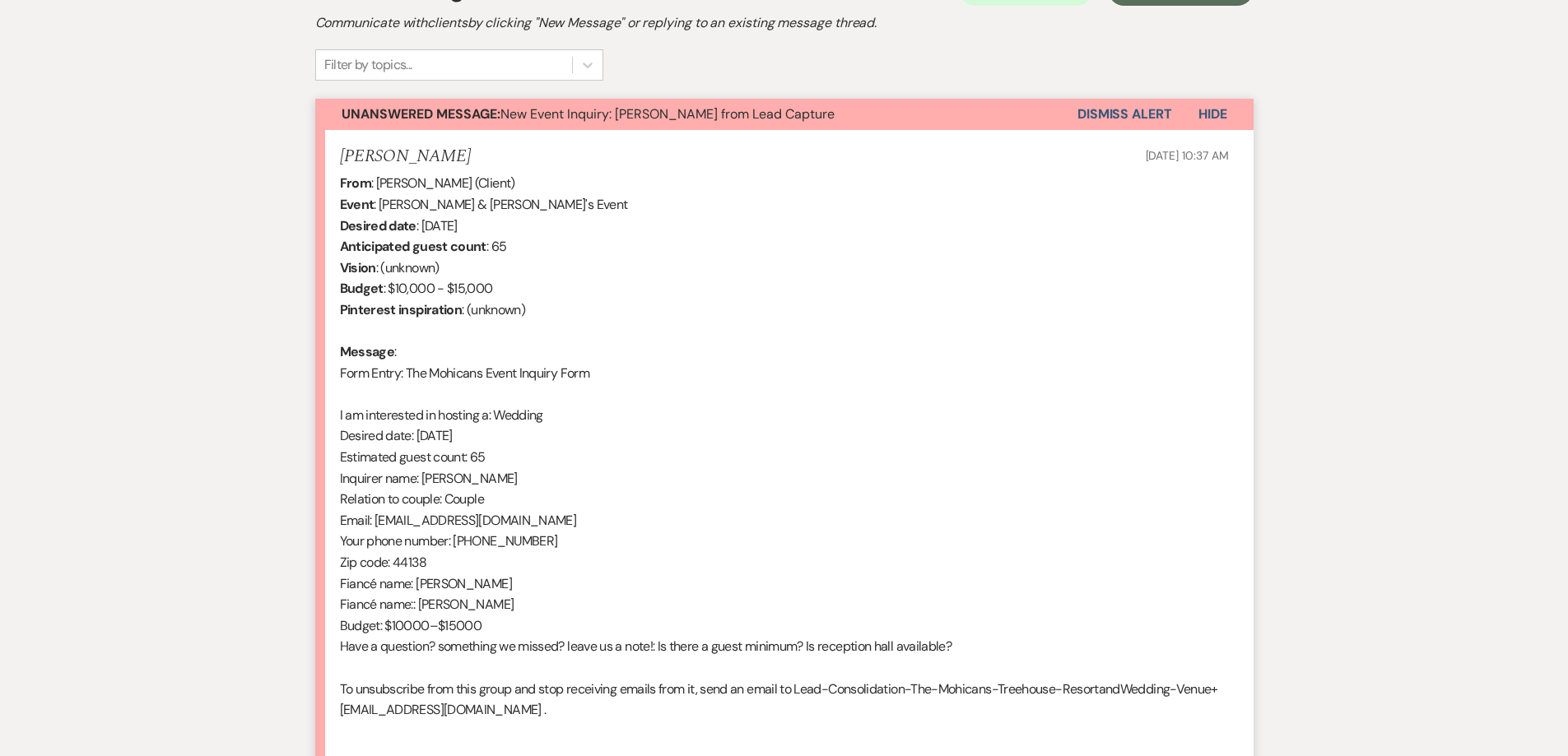
click at [1117, 118] on button "Dismiss Alert" at bounding box center [1124, 114] width 95 height 32
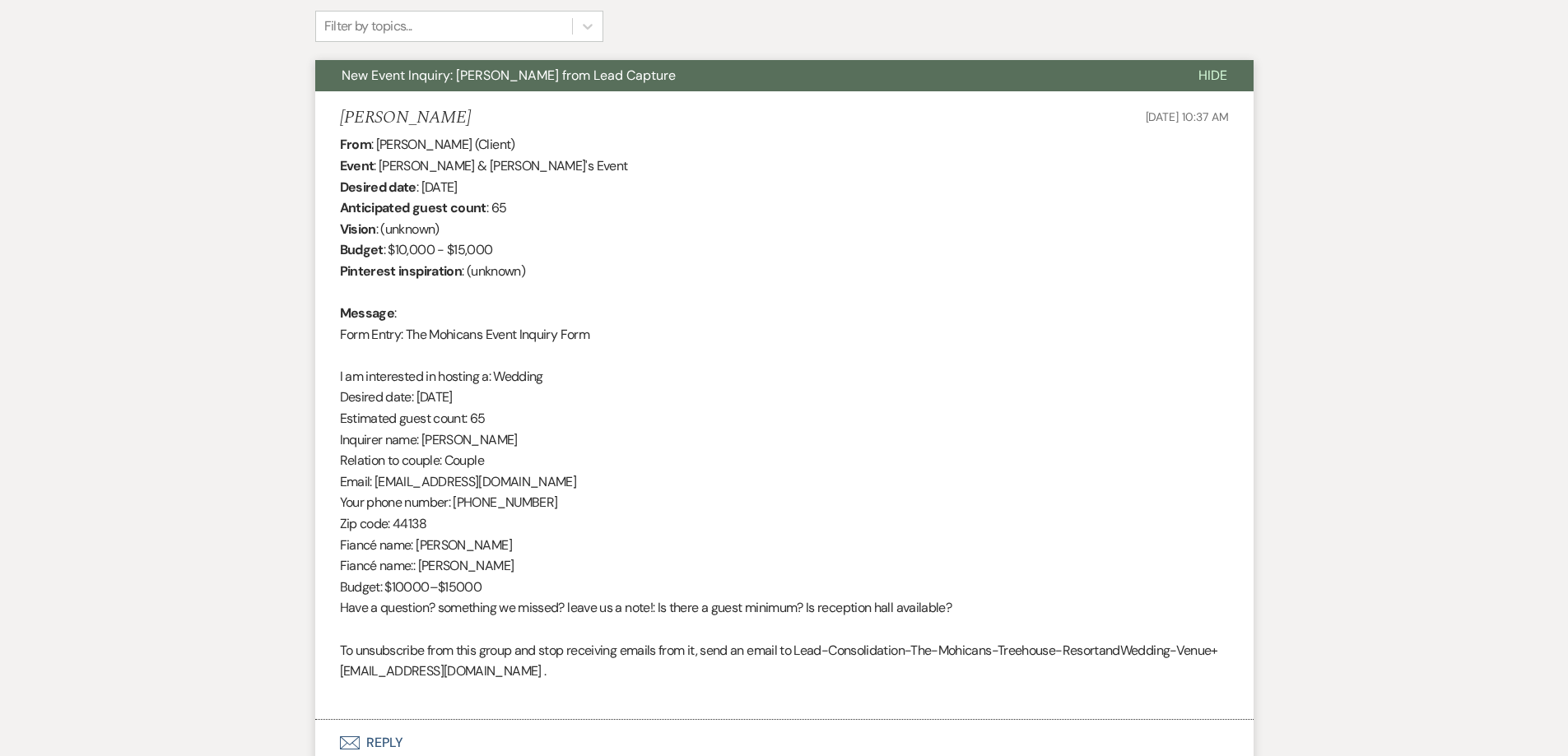
scroll to position [0, 0]
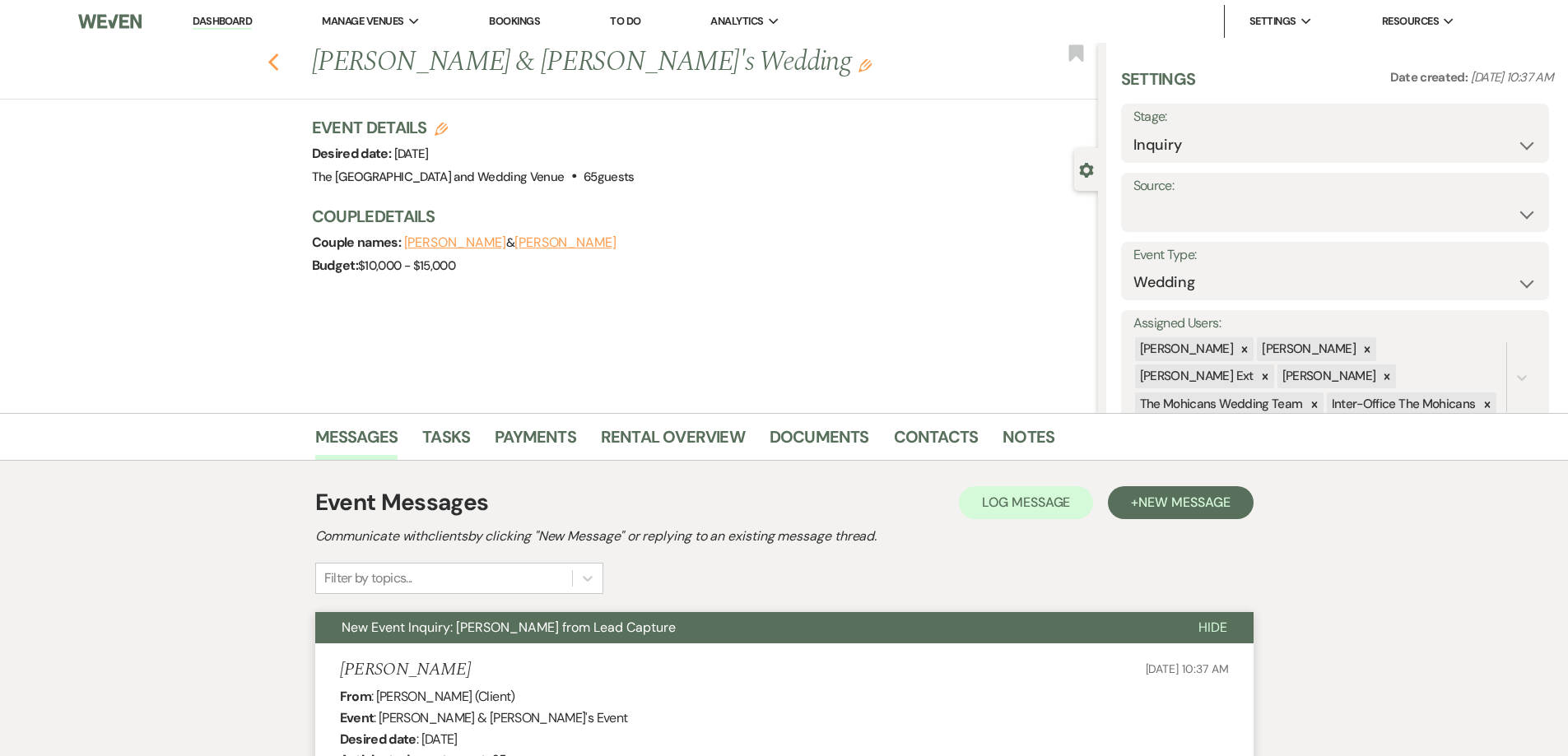
click at [280, 60] on icon "Previous" at bounding box center [273, 62] width 12 height 20
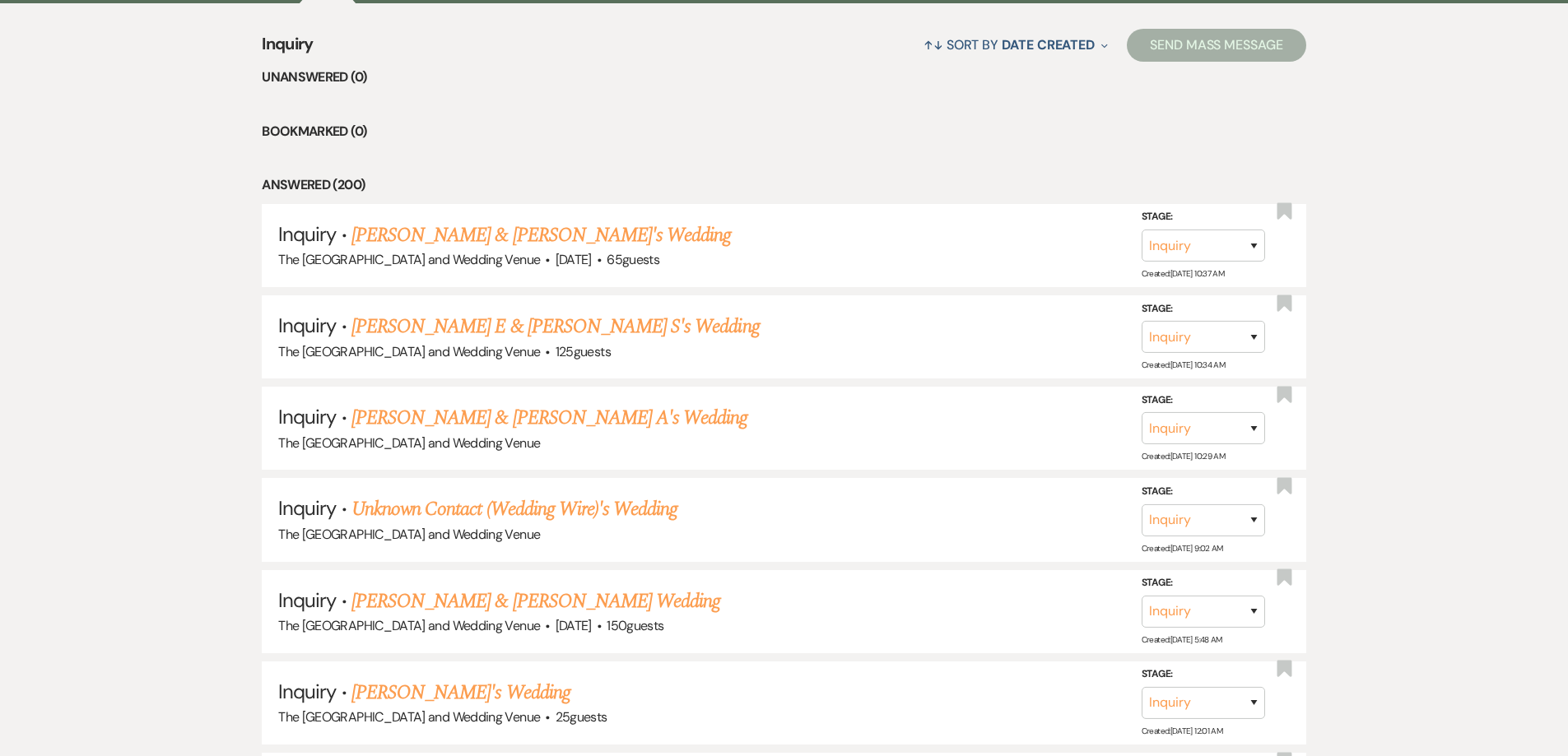
scroll to position [668, 0]
click at [1228, 432] on select "Inquiry Follow Up Tour Requested Tour Confirmed Toured Proposal Sent Booked Lost" at bounding box center [1203, 427] width 123 height 32
select select "8"
click at [1142, 411] on select "Inquiry Follow Up Tour Requested Tour Confirmed Toured Proposal Sent Booked Lost" at bounding box center [1203, 427] width 123 height 32
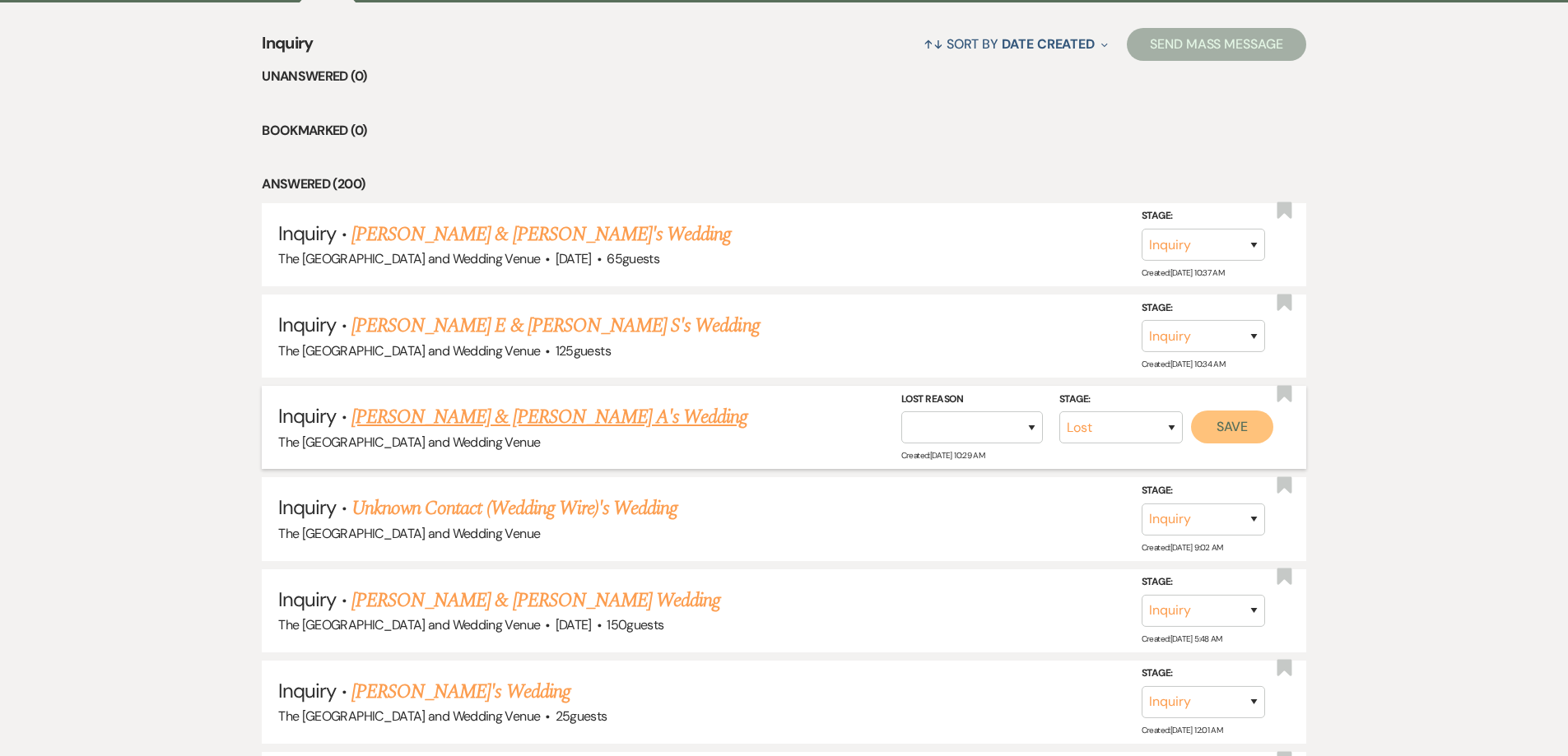
click at [1221, 427] on button "Save" at bounding box center [1232, 427] width 83 height 33
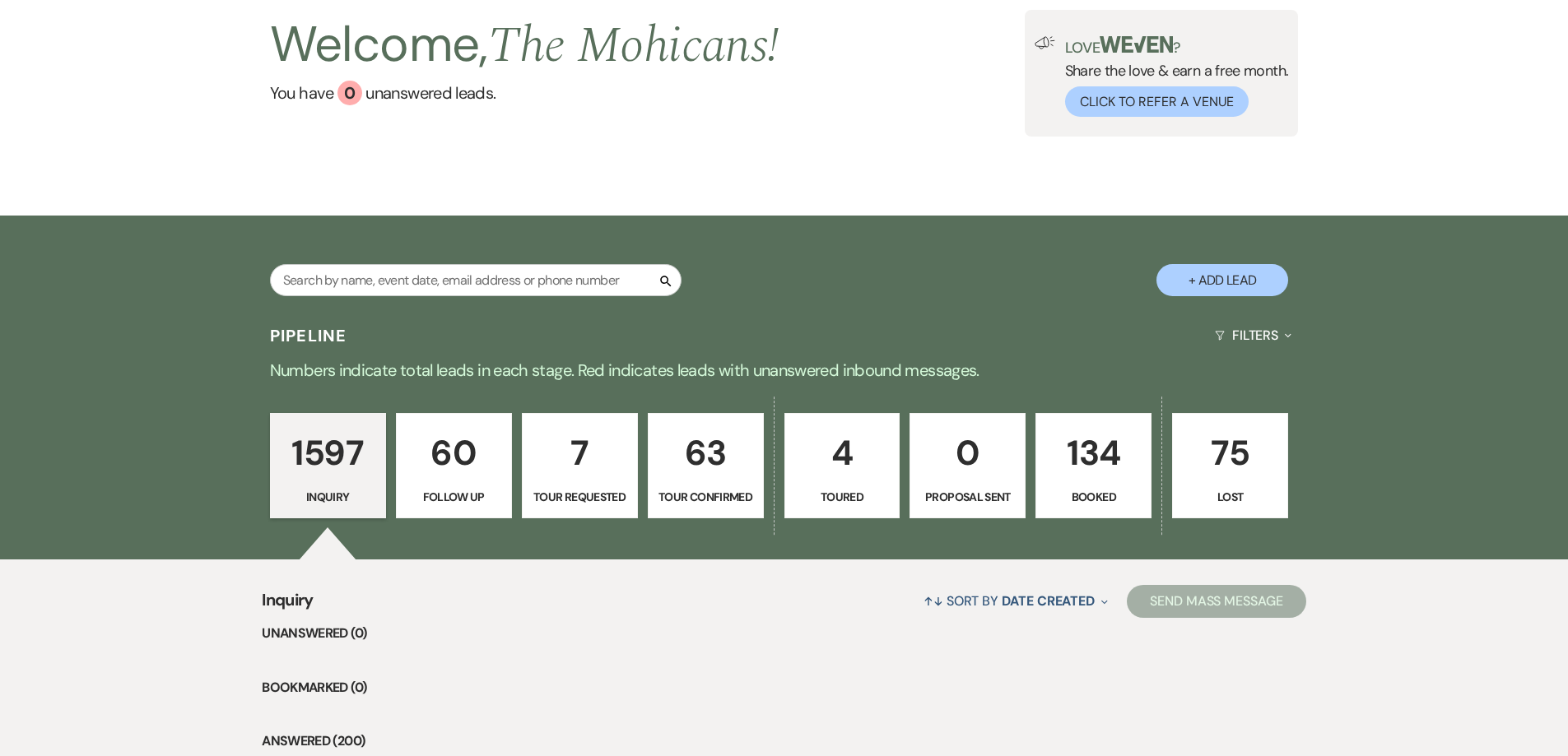
scroll to position [0, 0]
